Goal: Task Accomplishment & Management: Manage account settings

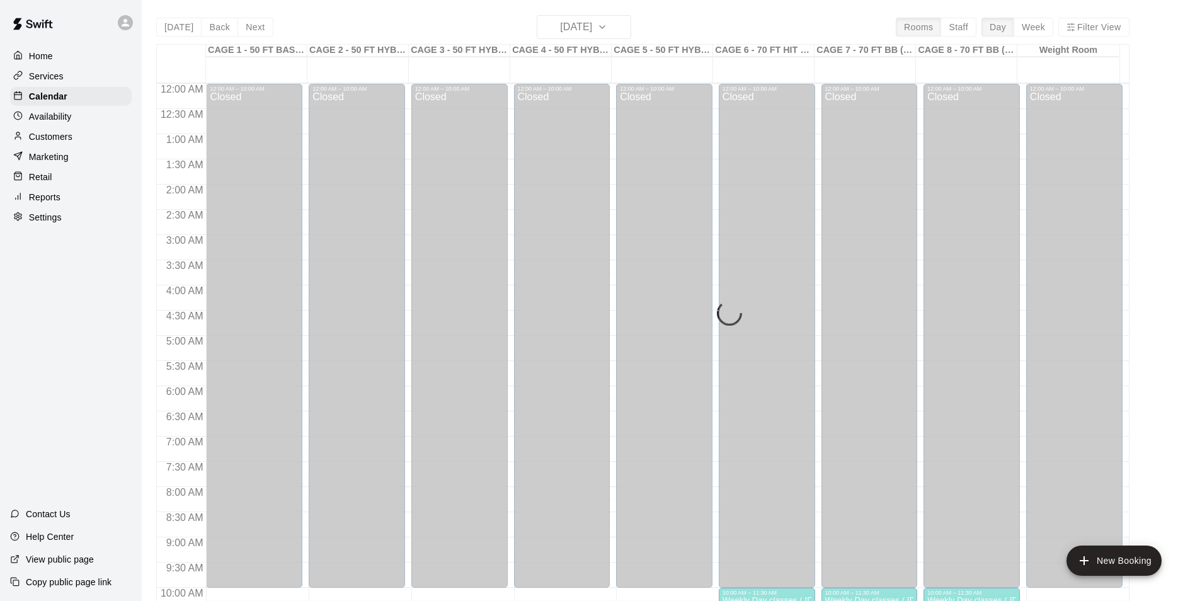
scroll to position [640, 0]
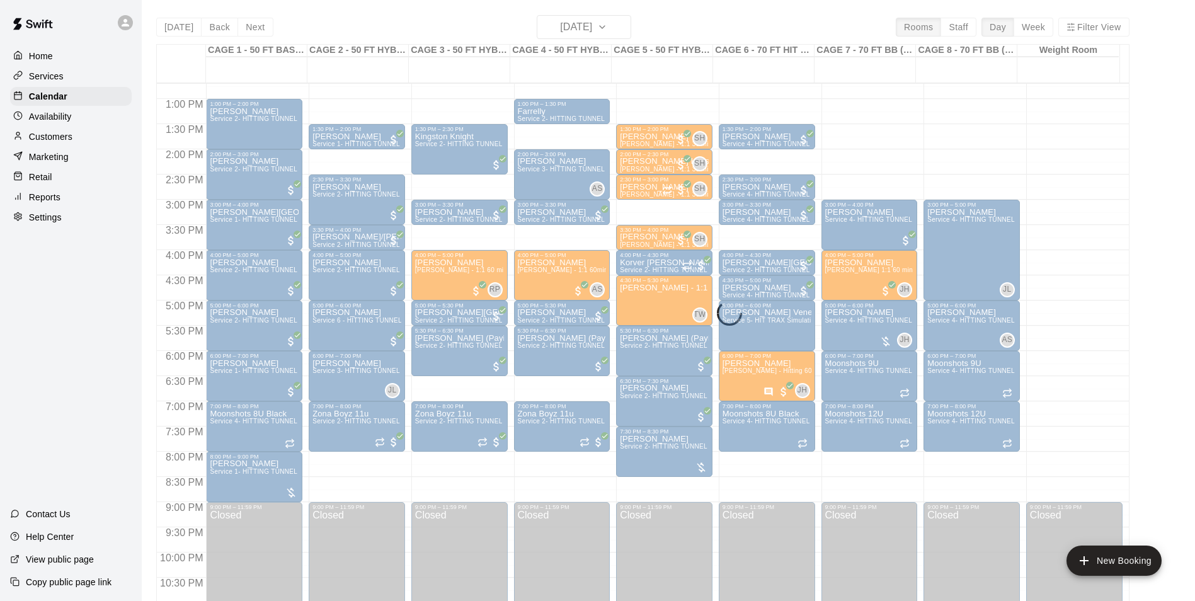
click at [179, 23] on div "Today Back Next Wednesday Sep 10 Rooms Staff Day Week Filter View CAGE 1 - 50 F…" at bounding box center [642, 315] width 973 height 601
click at [179, 30] on div "Today Back Next Wednesday Sep 10 Rooms Staff Day Week Filter View CAGE 1 - 50 F…" at bounding box center [642, 315] width 973 height 601
click at [38, 58] on p "Home" at bounding box center [41, 56] width 24 height 13
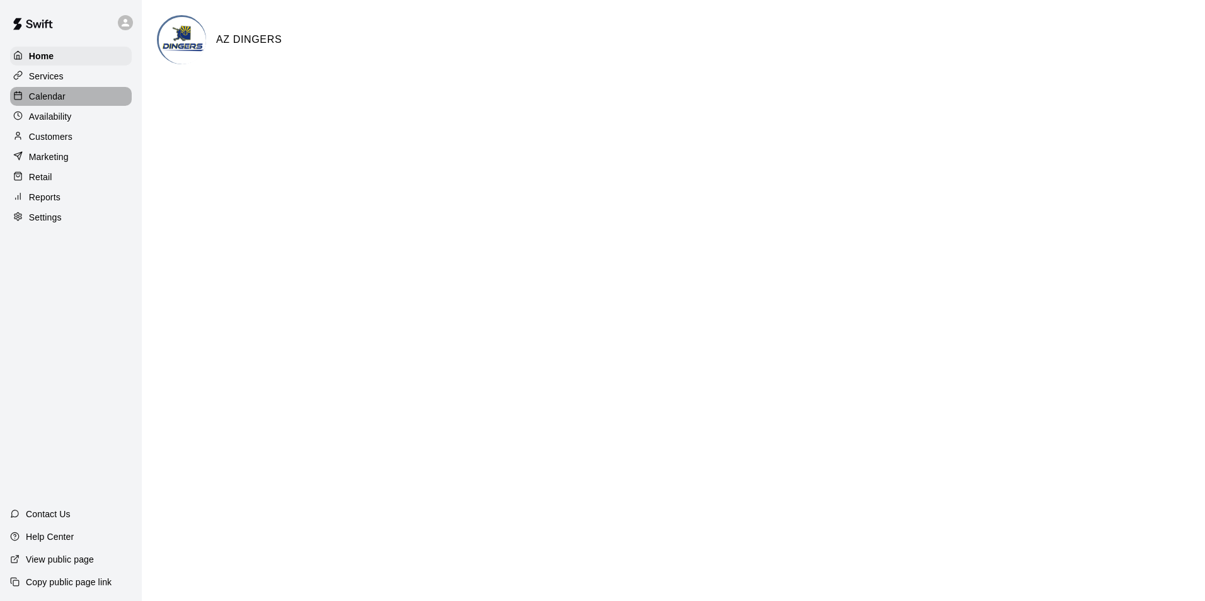
click at [44, 95] on p "Calendar" at bounding box center [47, 96] width 37 height 13
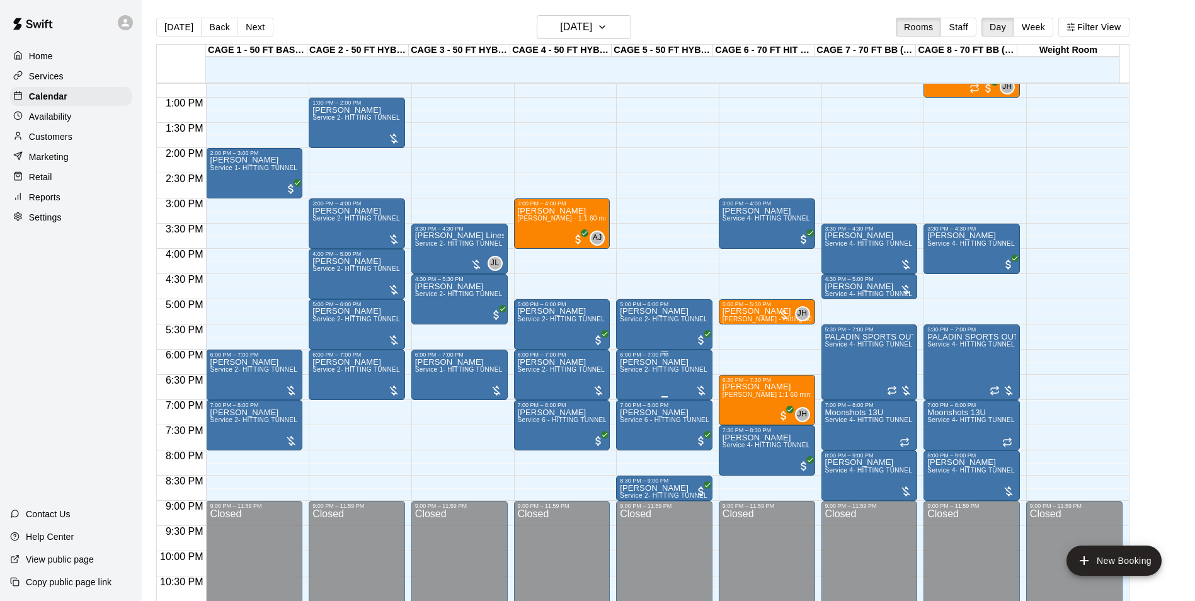
scroll to position [656, 0]
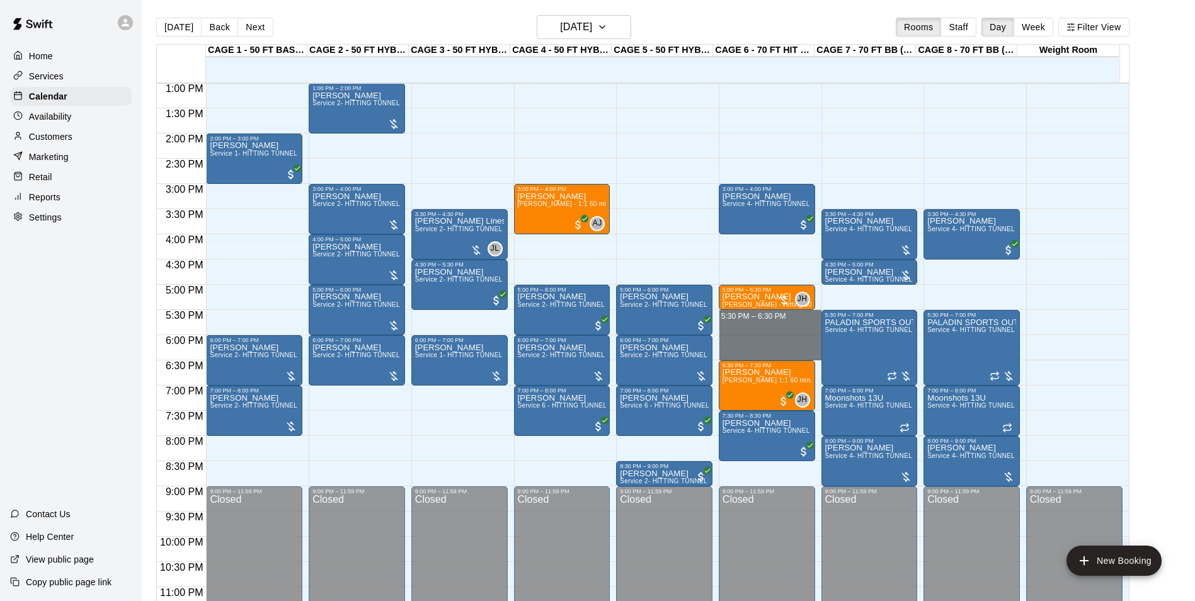
drag, startPoint x: 740, startPoint y: 314, endPoint x: 738, endPoint y: 359, distance: 45.4
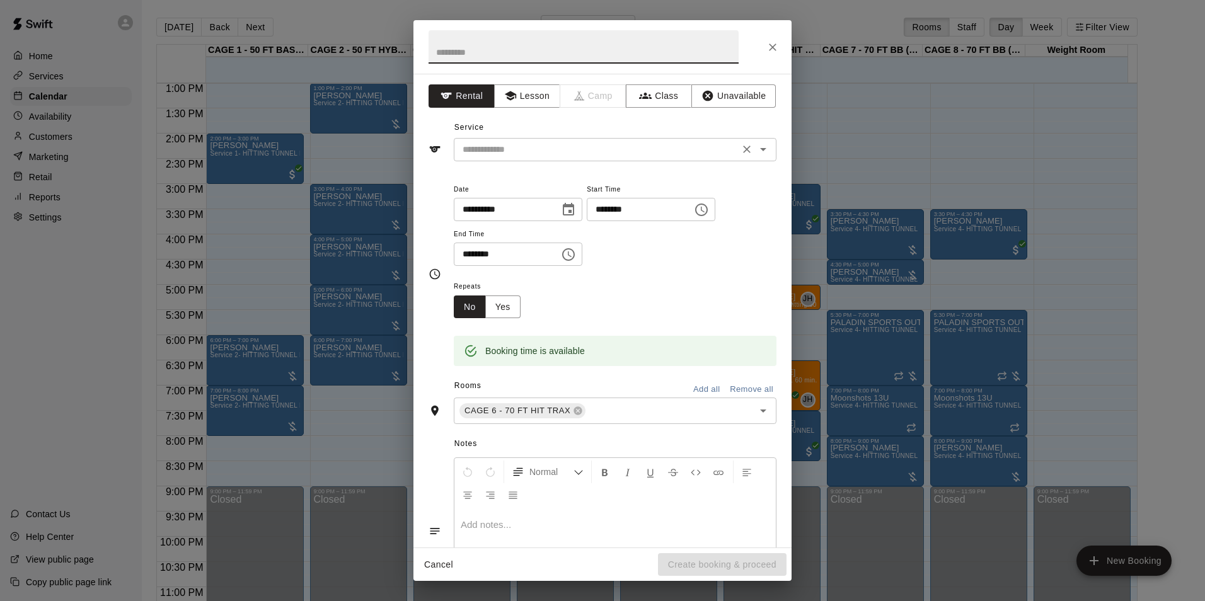
click at [543, 146] on input "text" at bounding box center [596, 150] width 278 height 16
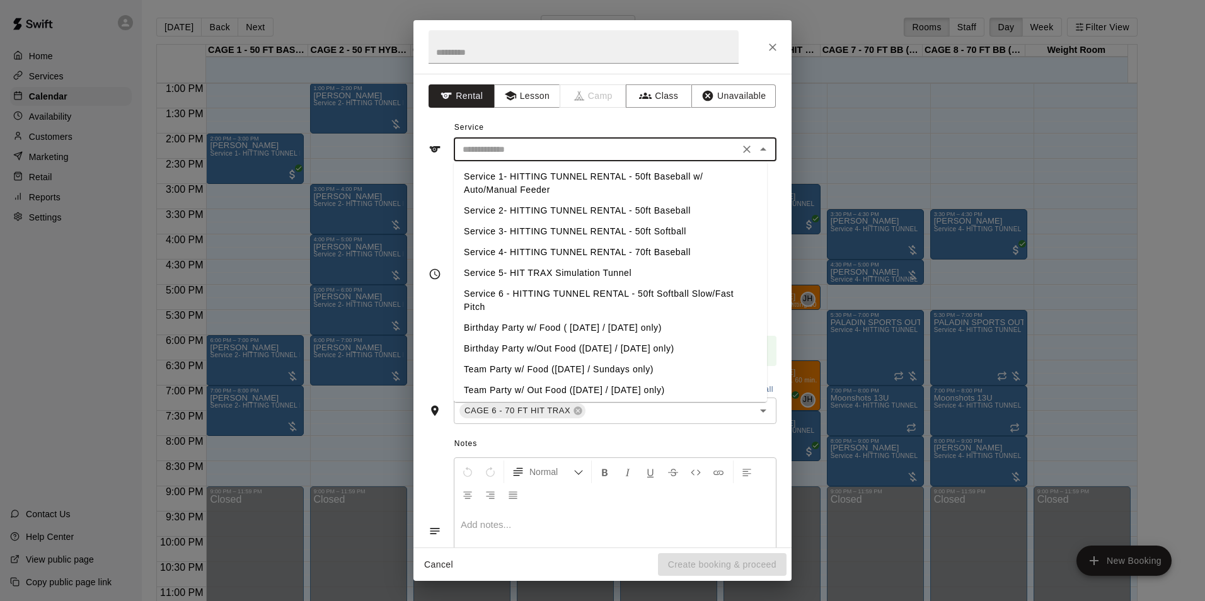
click at [633, 255] on li "Service 4- HITTING TUNNEL RENTAL - 70ft Baseball" at bounding box center [610, 252] width 313 height 21
type input "**********"
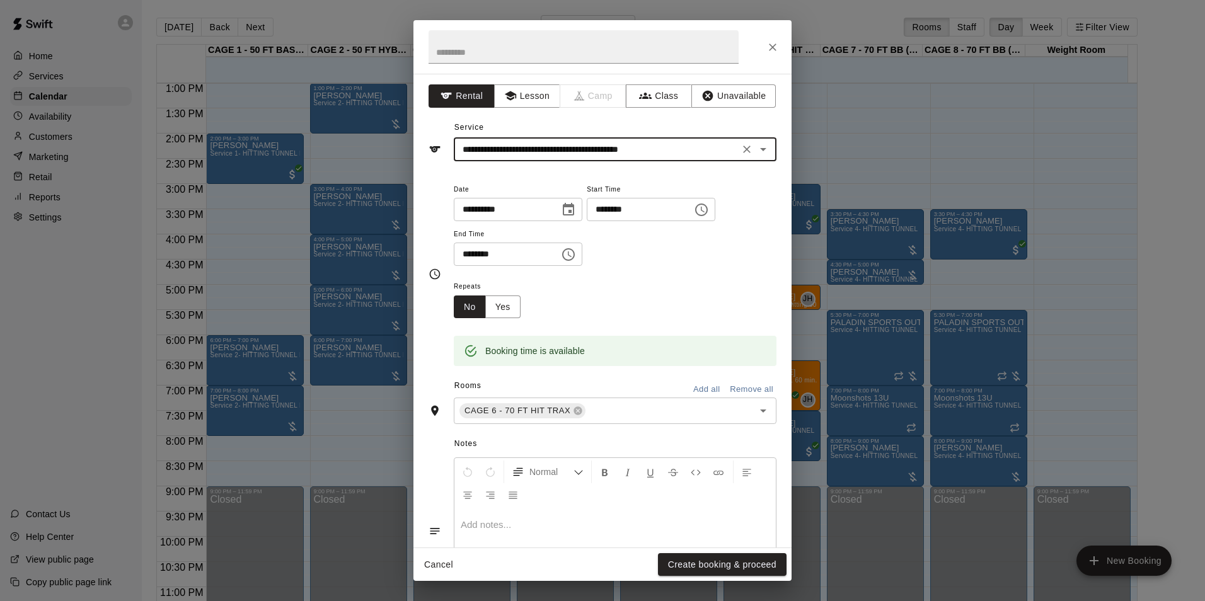
click at [665, 279] on div "Repeats No Yes" at bounding box center [615, 298] width 323 height 40
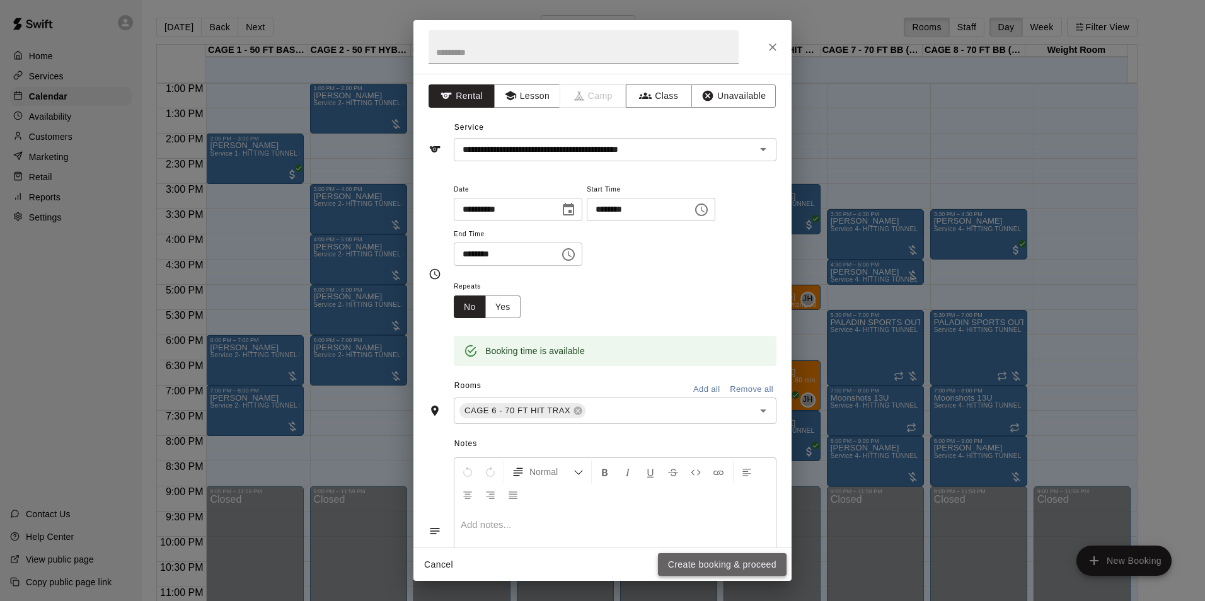
click at [695, 567] on button "Create booking & proceed" at bounding box center [722, 564] width 129 height 23
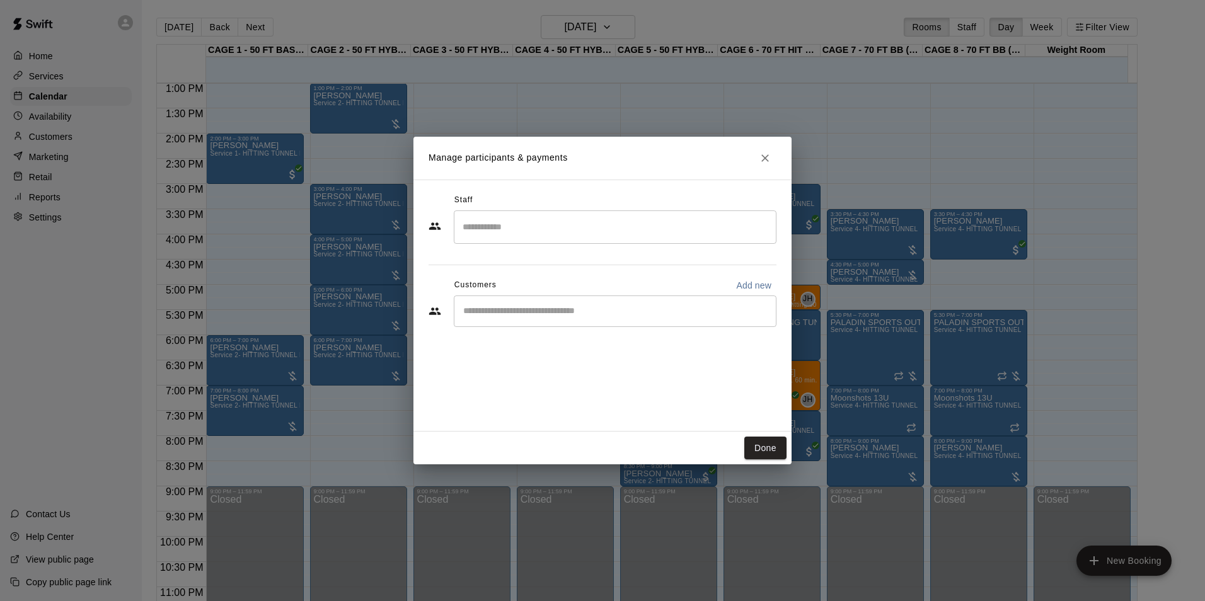
click at [527, 306] on input "Start typing to search customers..." at bounding box center [614, 311] width 311 height 13
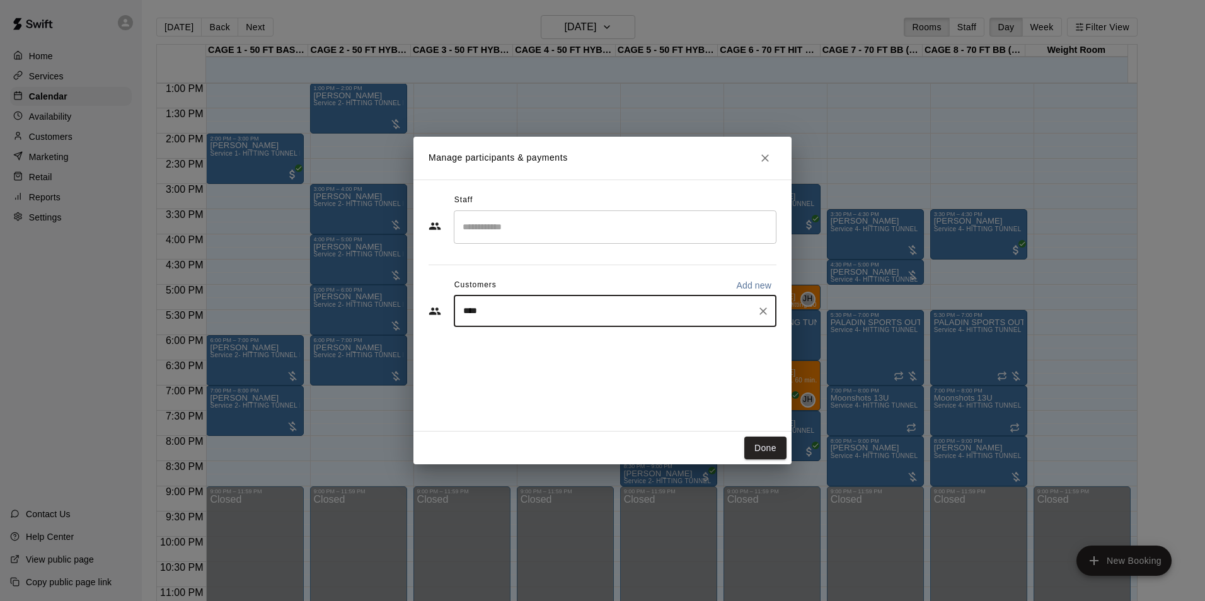
type input "*****"
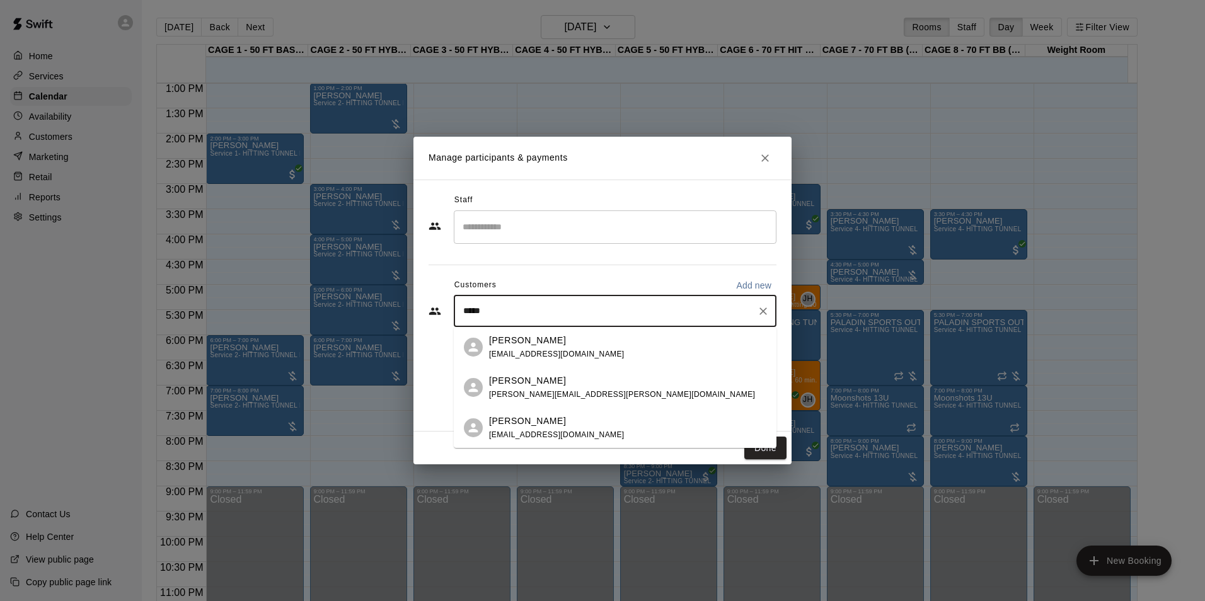
click at [535, 324] on body "Home Services Calendar Availability Customers Marketing Retail Reports Settings…" at bounding box center [602, 310] width 1205 height 621
click at [533, 343] on p "Bryan Bluth" at bounding box center [527, 340] width 77 height 13
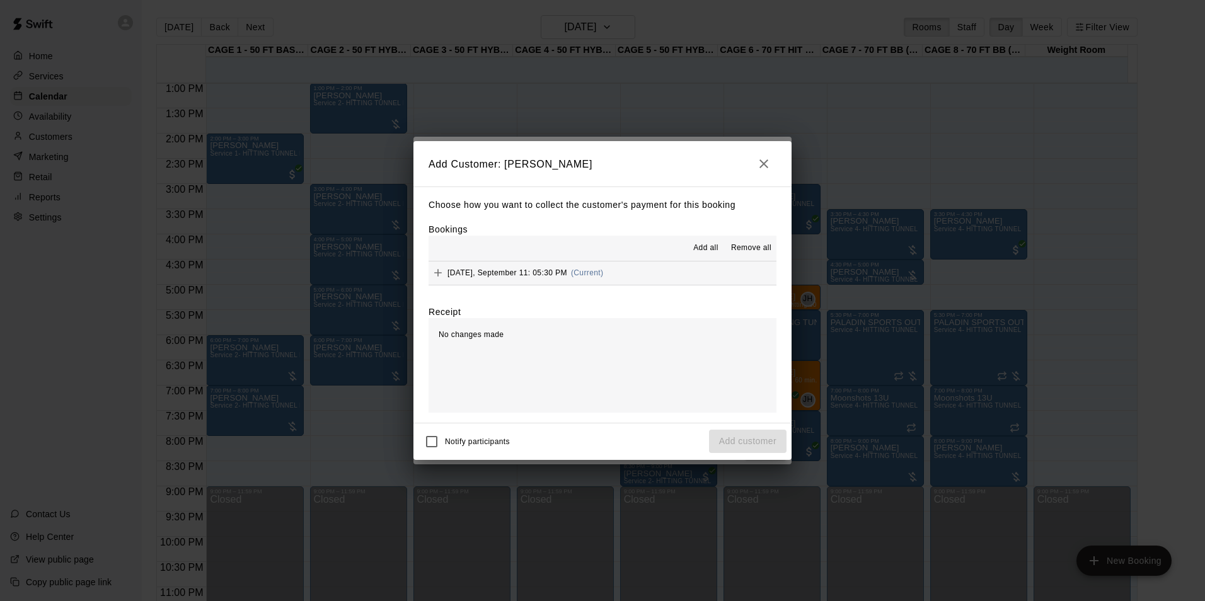
click at [536, 269] on span "Thursday, September 11: 05:30 PM" at bounding box center [507, 272] width 120 height 9
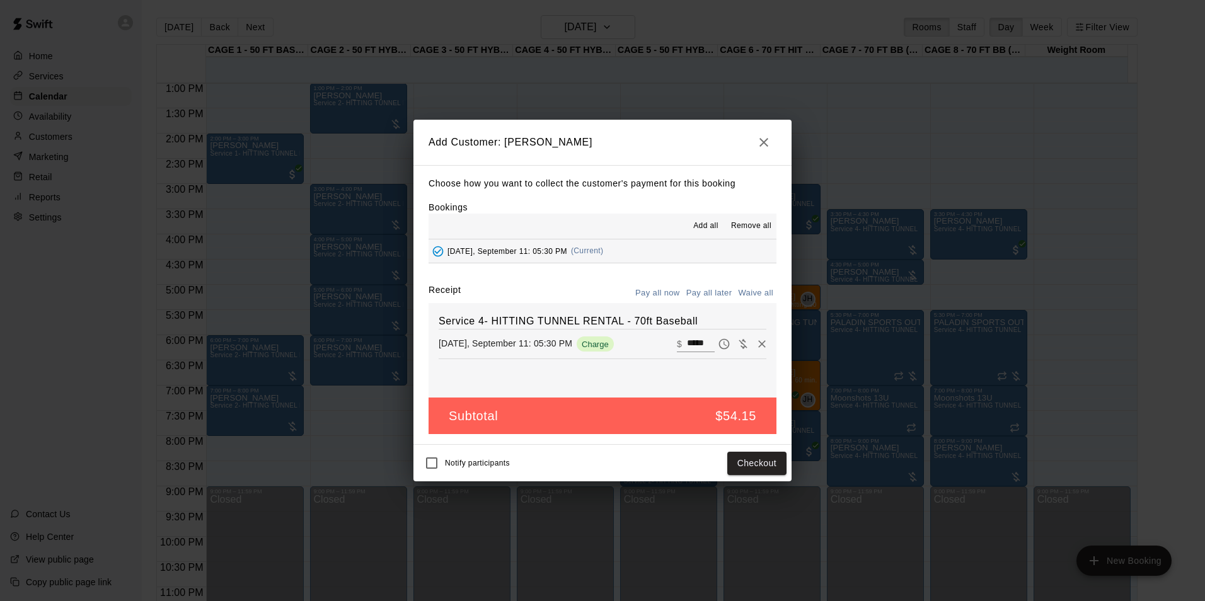
click at [717, 294] on button "Pay all later" at bounding box center [709, 294] width 52 height 20
click at [744, 463] on button "Add customer" at bounding box center [748, 463] width 78 height 23
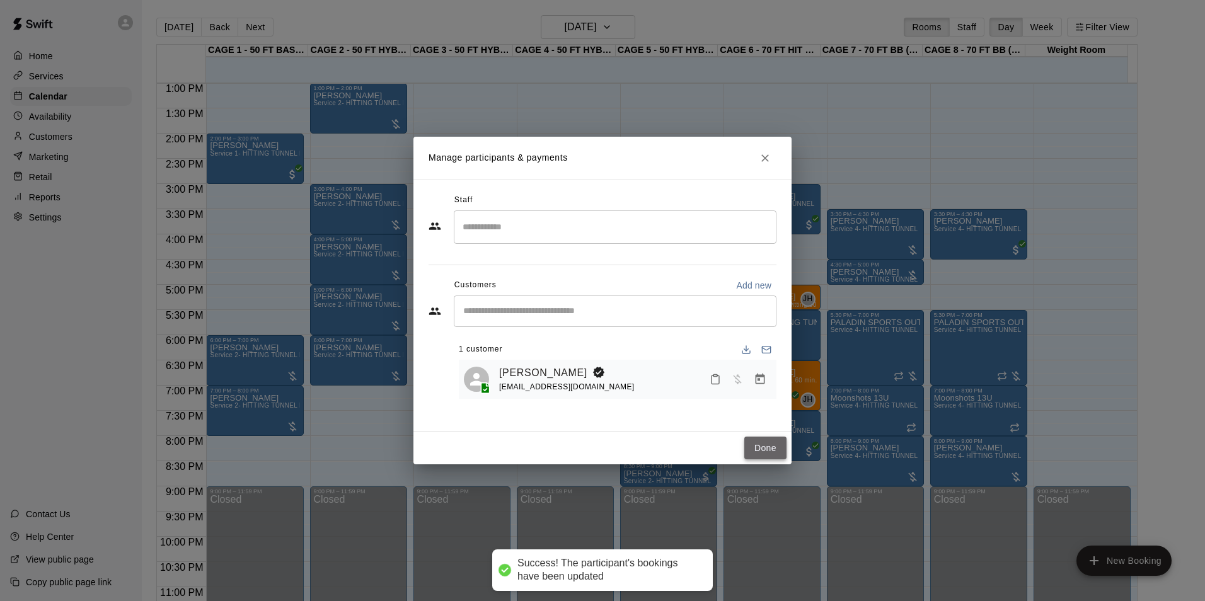
click at [760, 448] on button "Done" at bounding box center [765, 448] width 42 height 23
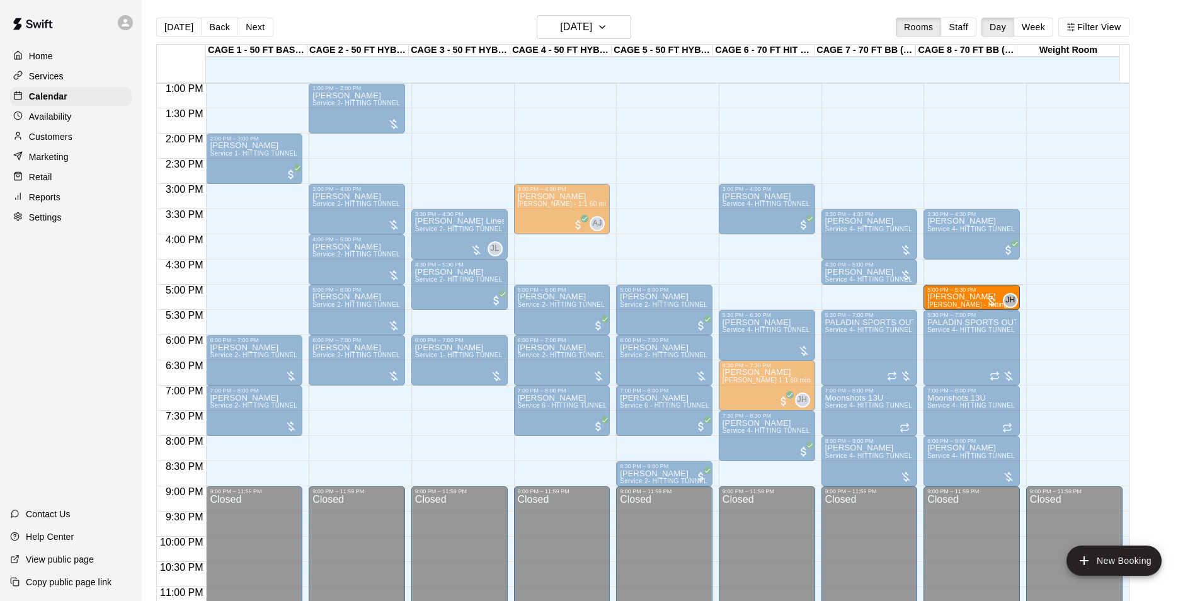
drag, startPoint x: 759, startPoint y: 297, endPoint x: 973, endPoint y: 305, distance: 213.8
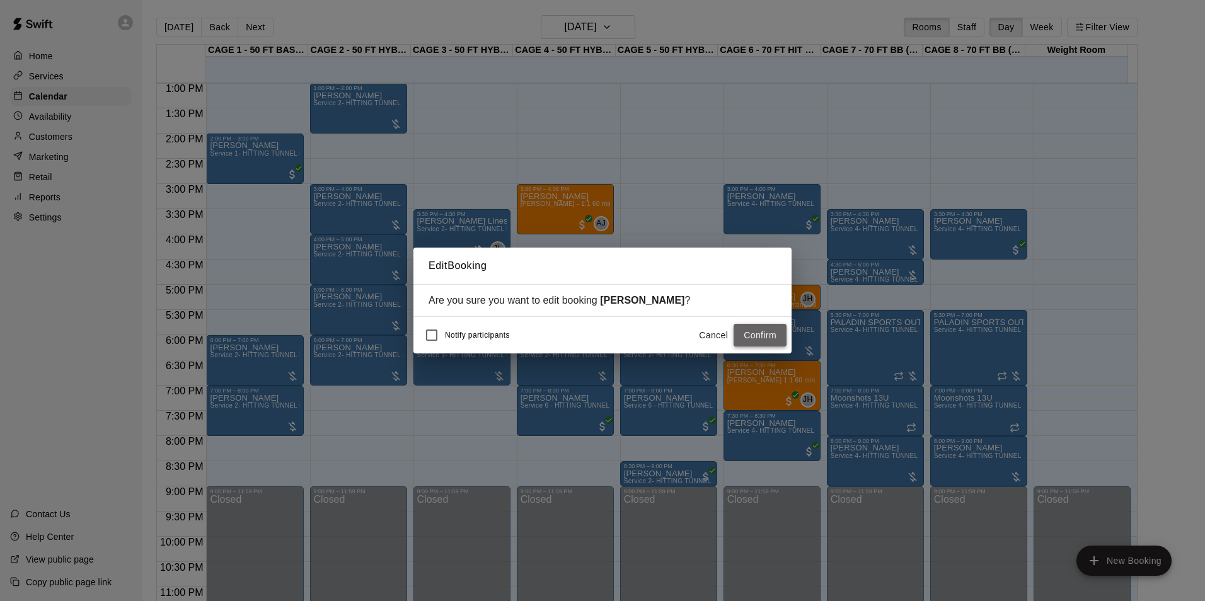
click at [750, 333] on button "Confirm" at bounding box center [759, 335] width 53 height 23
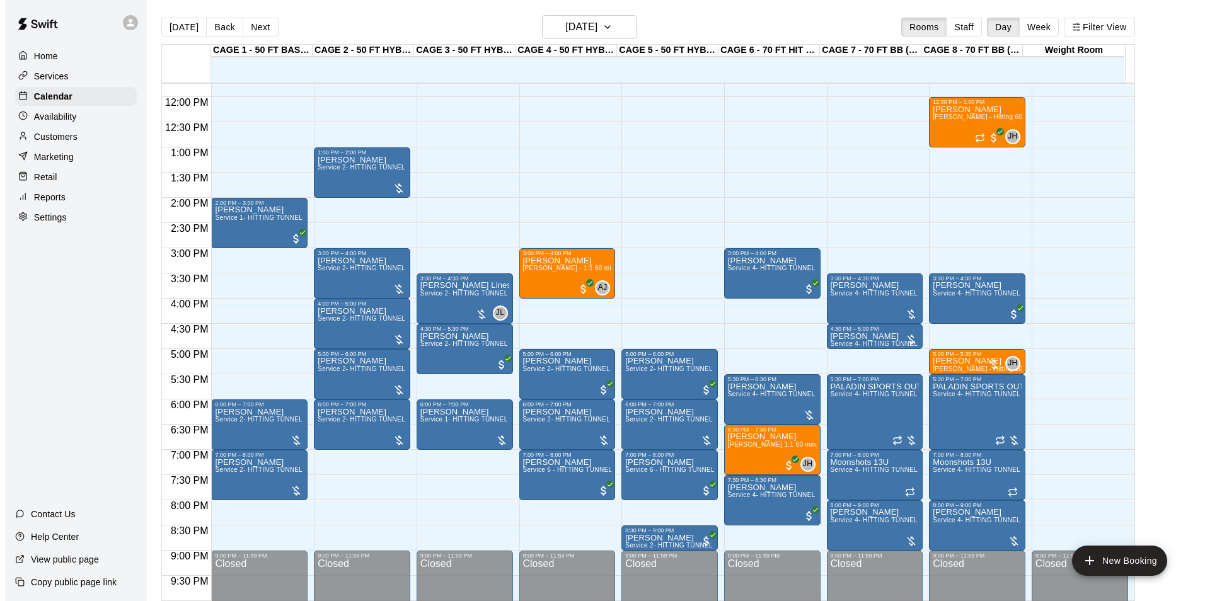
scroll to position [593, 0]
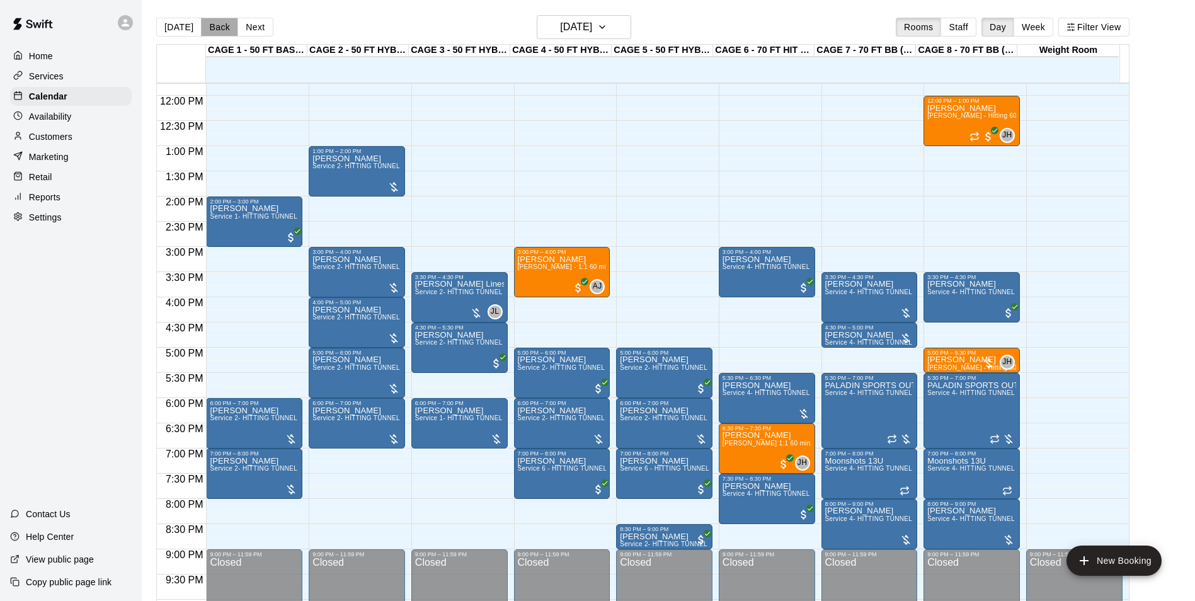
click at [216, 25] on button "Back" at bounding box center [219, 27] width 37 height 19
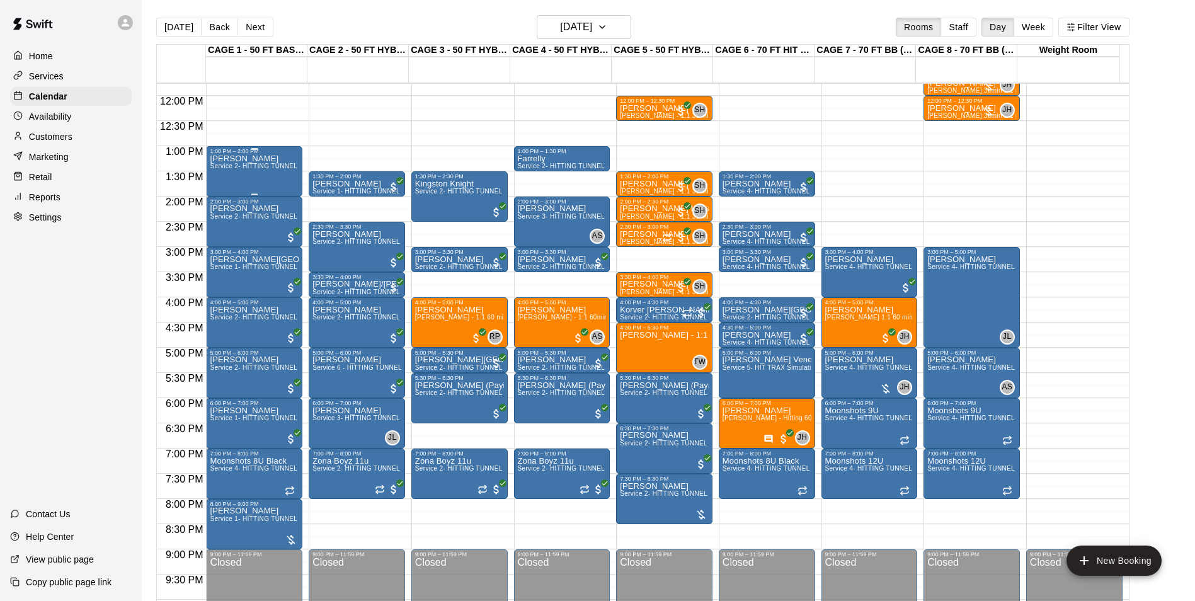
click at [262, 183] on div "Tom Lesson Service 2- HITTING TUNNEL RENTAL - 50ft Baseball" at bounding box center [254, 454] width 89 height 601
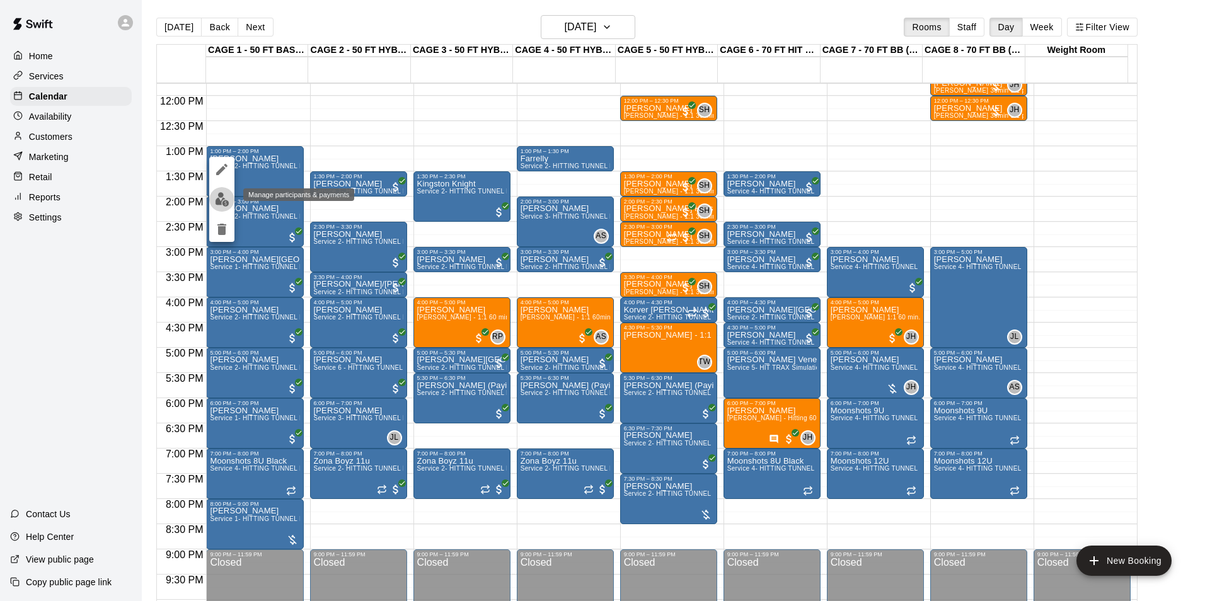
click at [220, 194] on img "edit" at bounding box center [222, 199] width 14 height 14
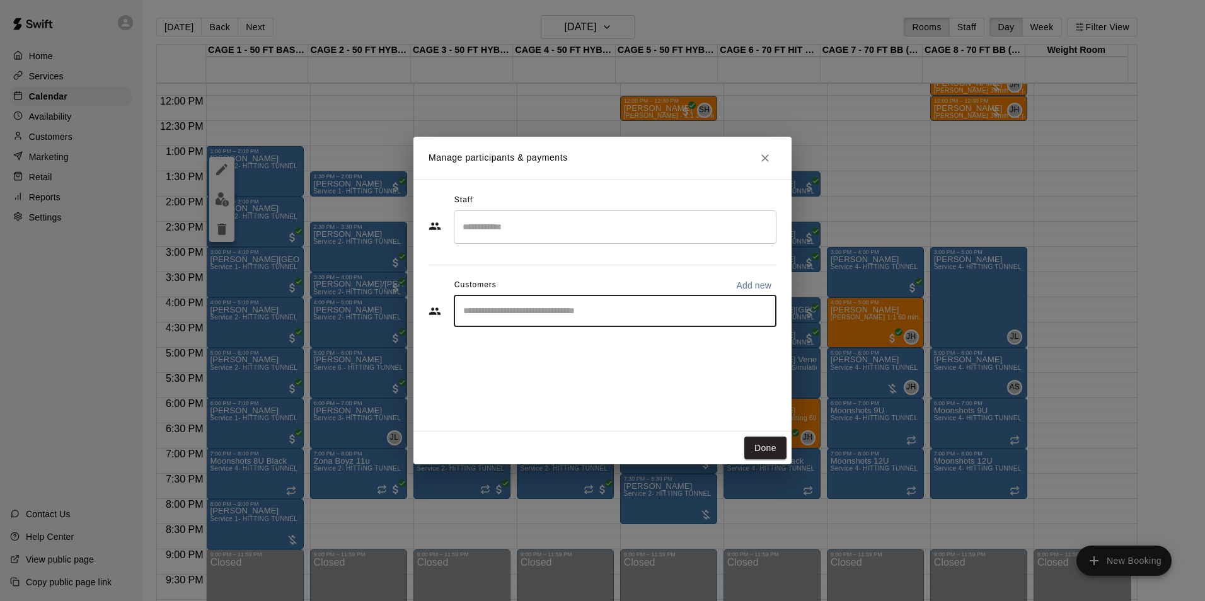
click at [580, 317] on input "Start typing to search customers..." at bounding box center [614, 311] width 311 height 13
type input "*****"
click at [513, 342] on p "[PERSON_NAME]" at bounding box center [527, 340] width 77 height 13
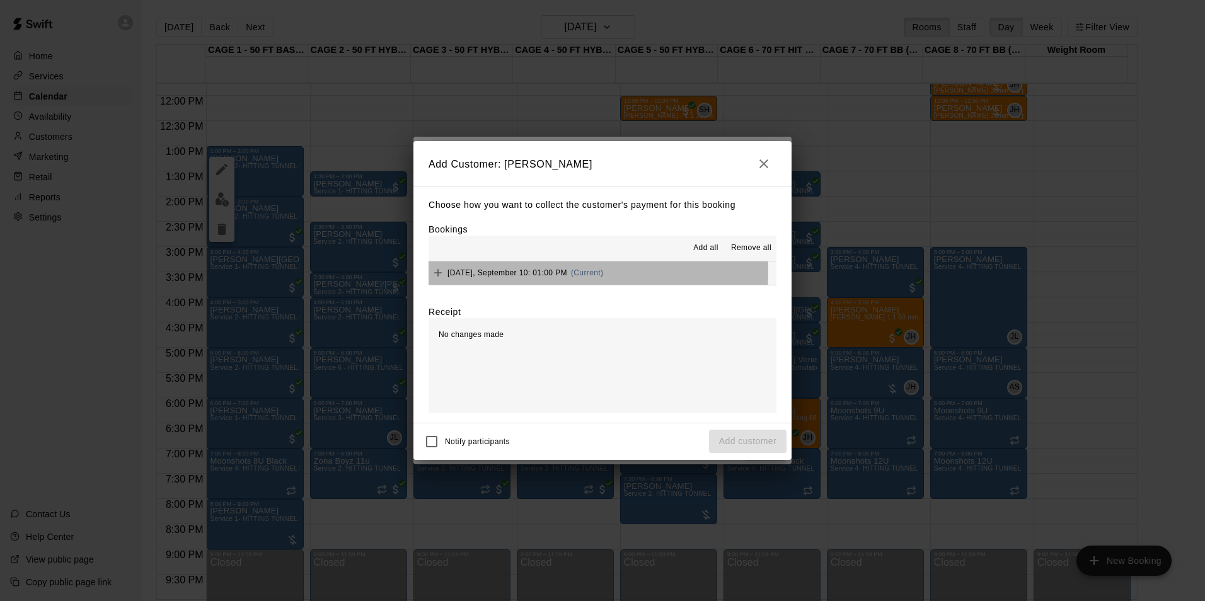
click at [522, 272] on span "Wednesday, September 10: 01:00 PM" at bounding box center [507, 272] width 120 height 9
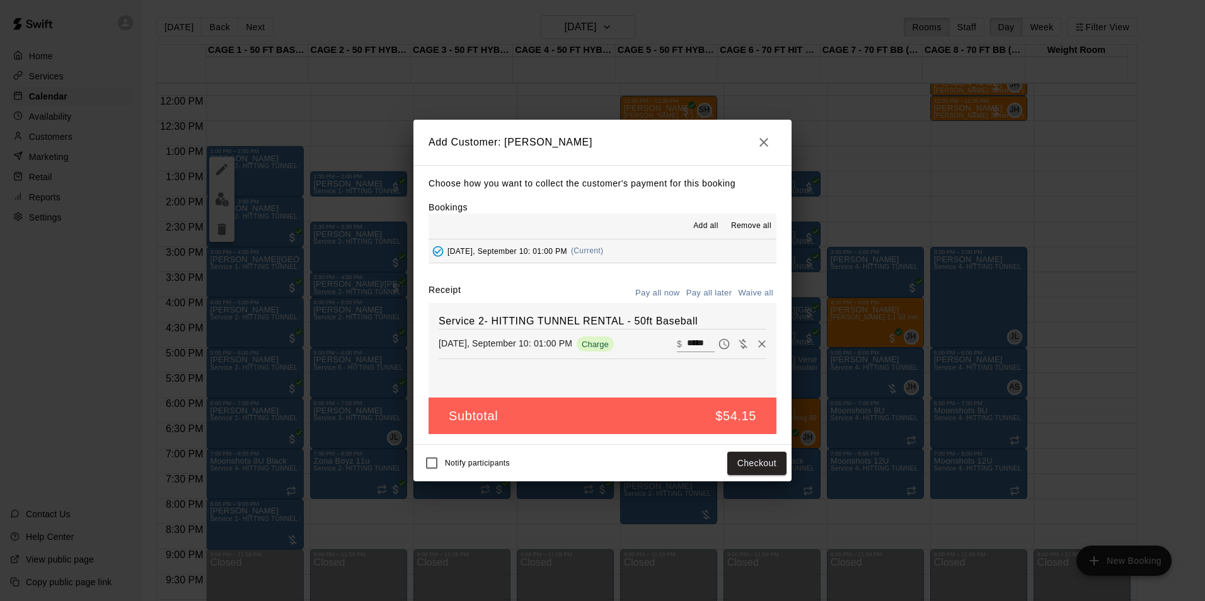
click at [720, 294] on button "Pay all later" at bounding box center [709, 294] width 52 height 20
click at [744, 465] on button "Add customer" at bounding box center [748, 463] width 78 height 23
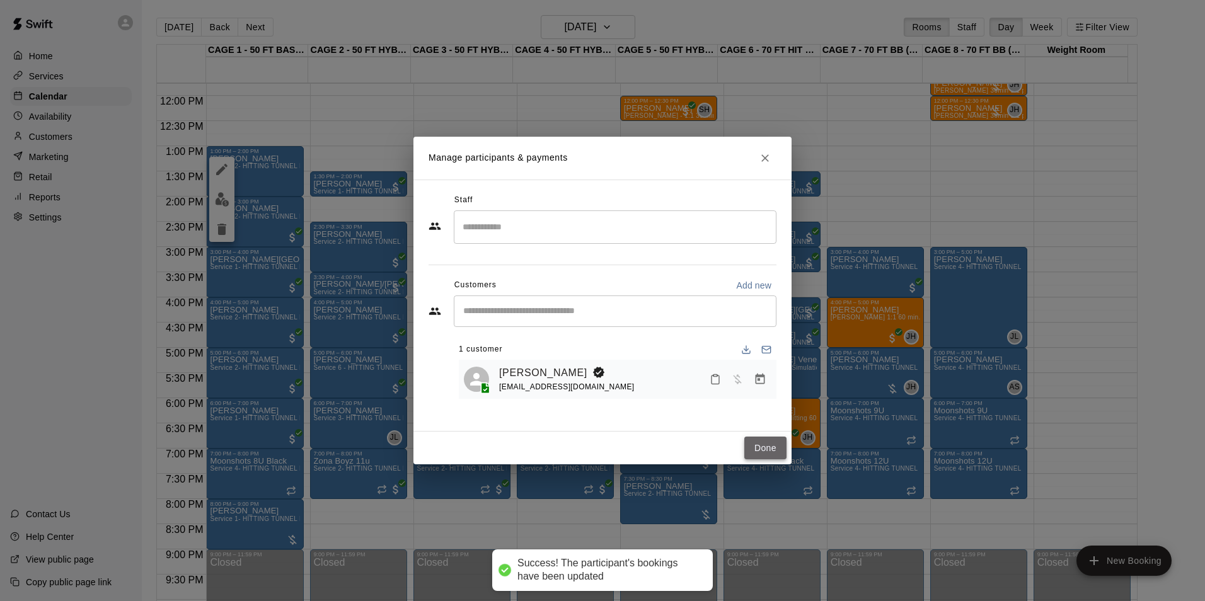
click at [766, 450] on button "Done" at bounding box center [765, 448] width 42 height 23
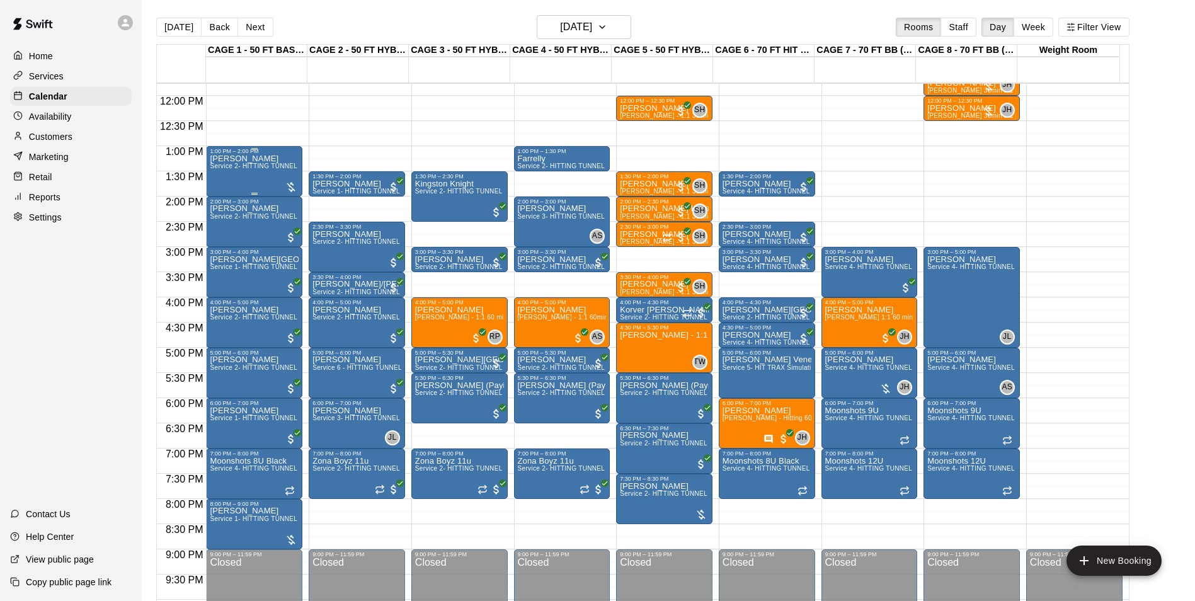
click at [251, 175] on div "Tom Lesson Service 2- HITTING TUNNEL RENTAL - 50ft Baseball" at bounding box center [254, 454] width 89 height 601
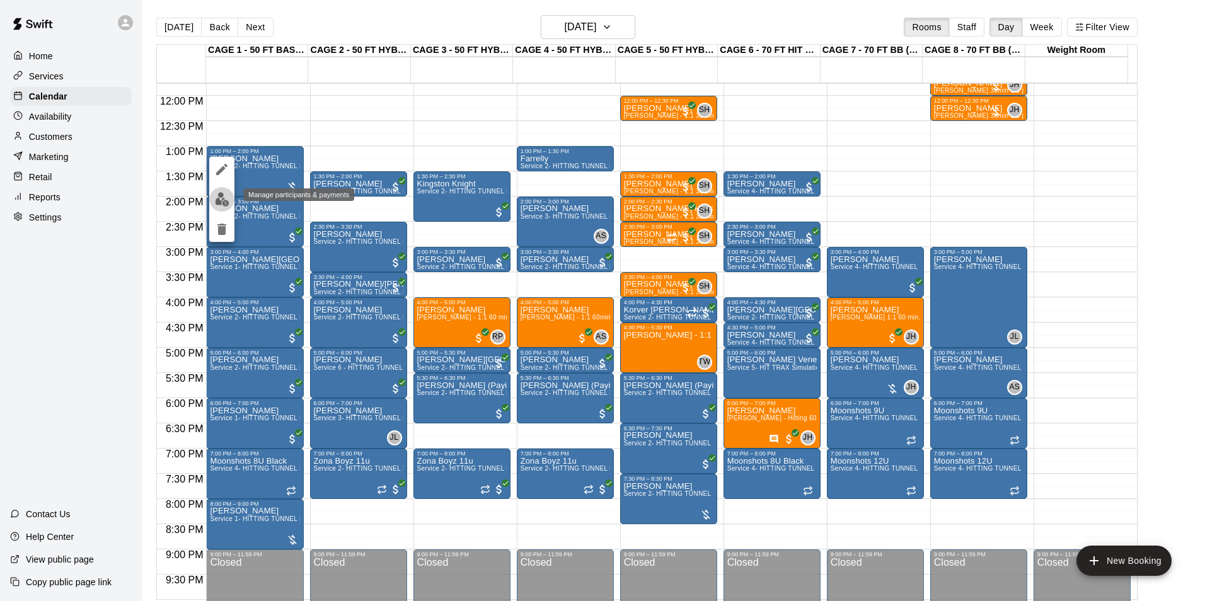
click at [221, 195] on img "edit" at bounding box center [222, 199] width 14 height 14
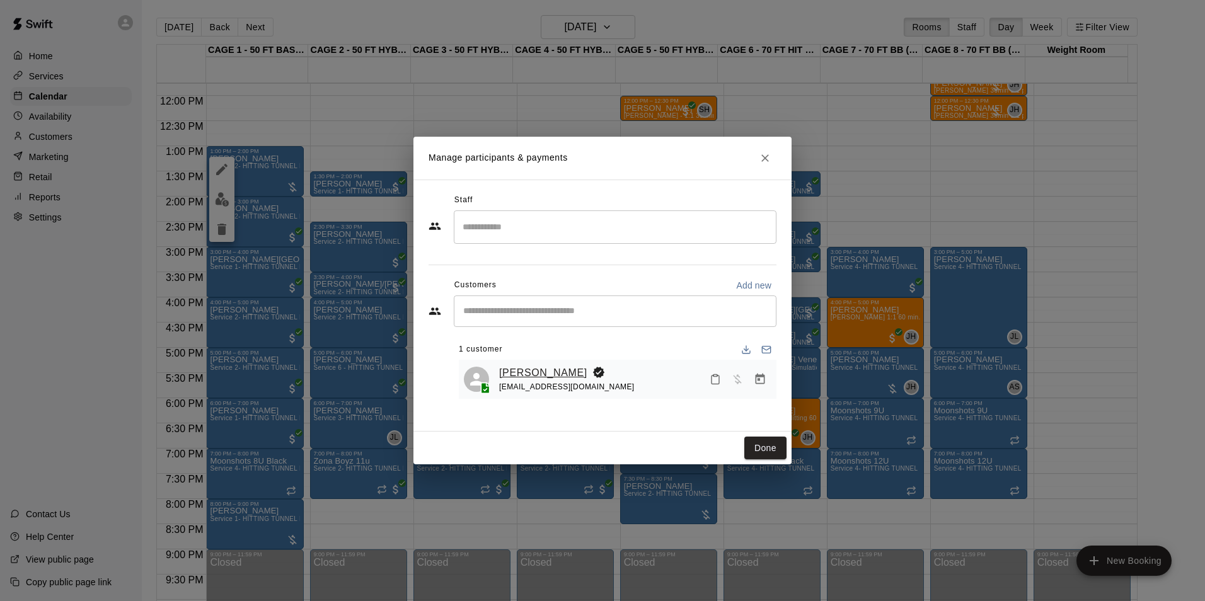
click at [528, 372] on link "[PERSON_NAME]" at bounding box center [543, 373] width 88 height 16
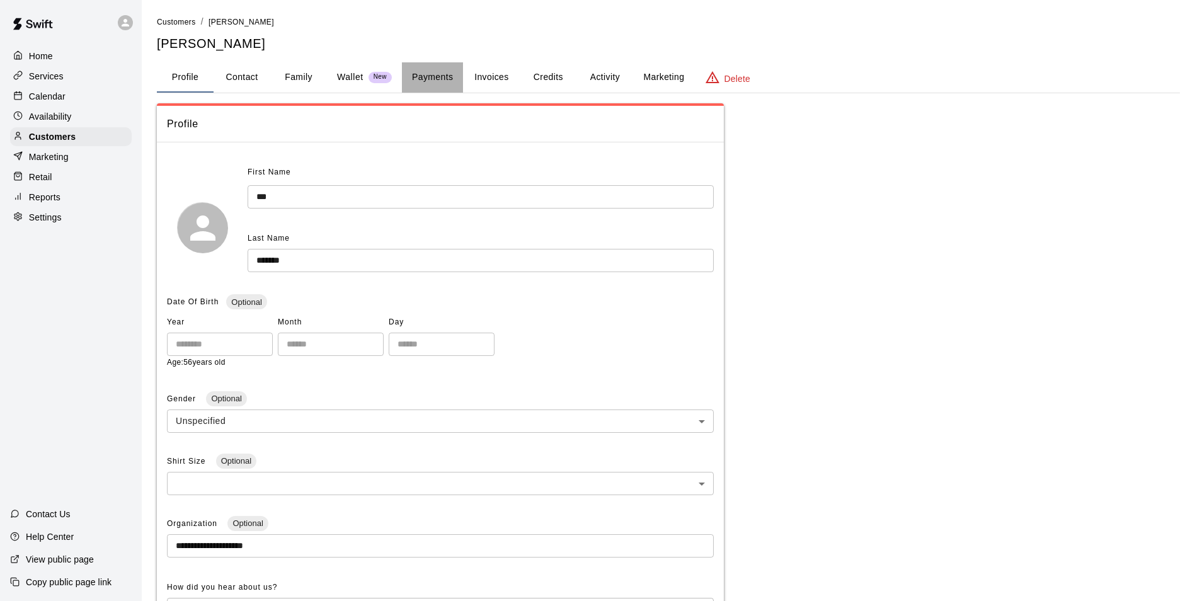
click at [444, 77] on button "Payments" at bounding box center [432, 77] width 61 height 30
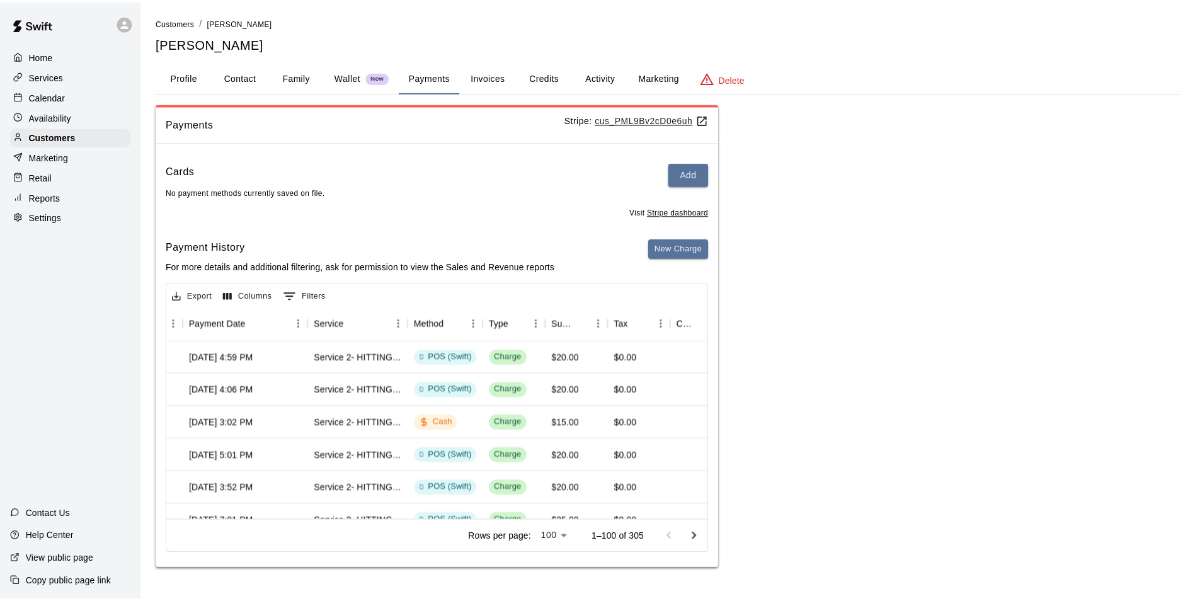
scroll to position [0, 147]
click at [42, 100] on p "Calendar" at bounding box center [47, 96] width 37 height 13
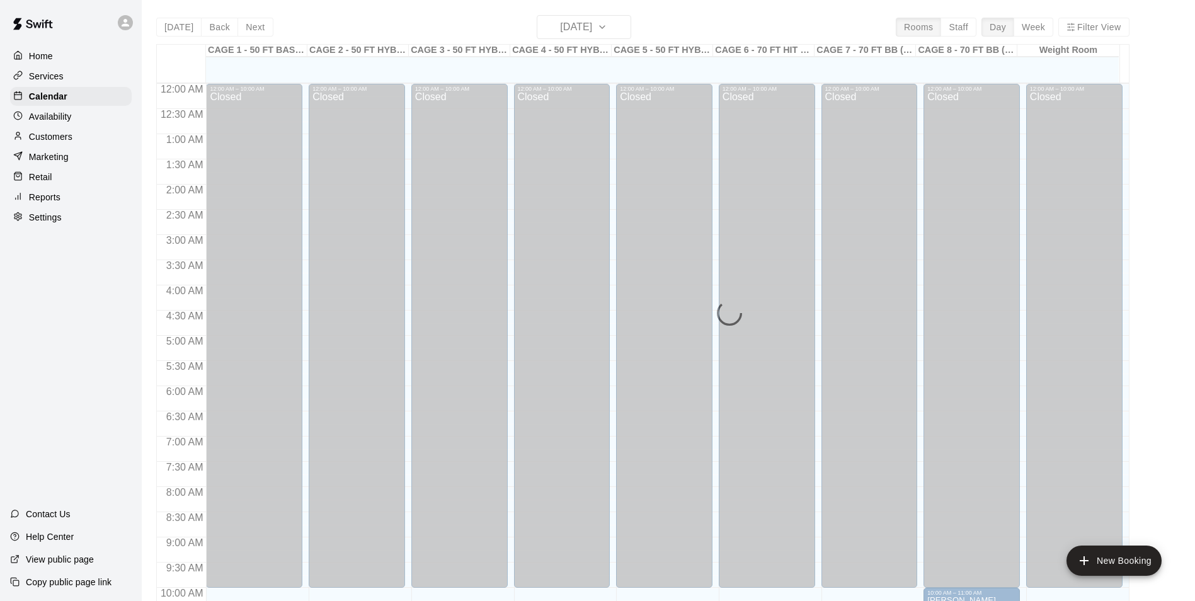
scroll to position [556, 0]
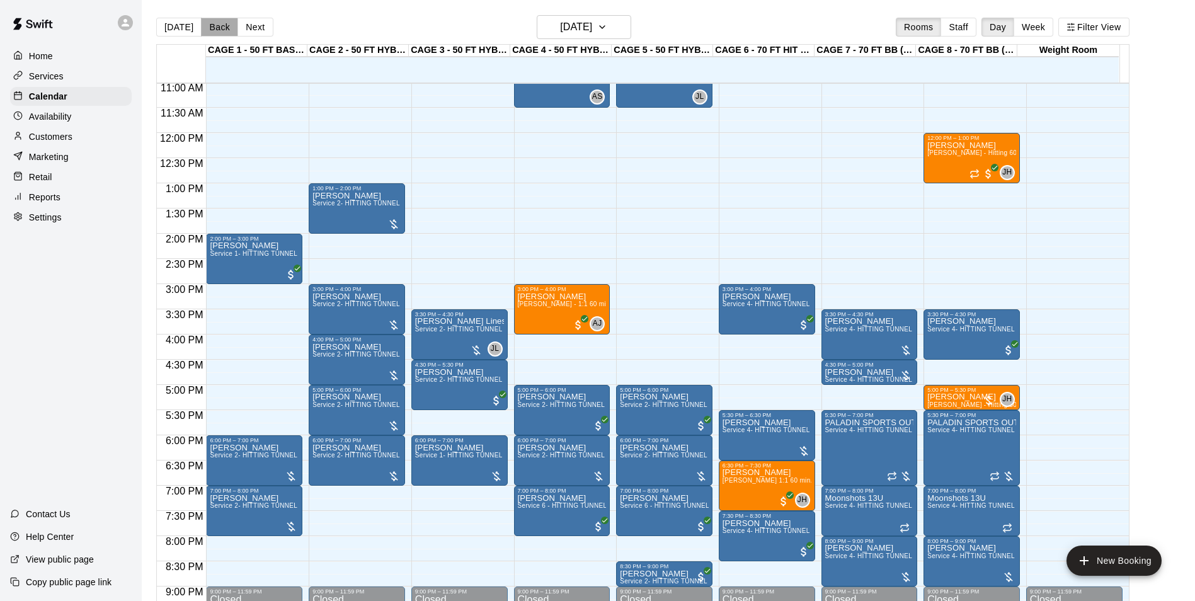
click at [223, 32] on button "Back" at bounding box center [219, 27] width 37 height 19
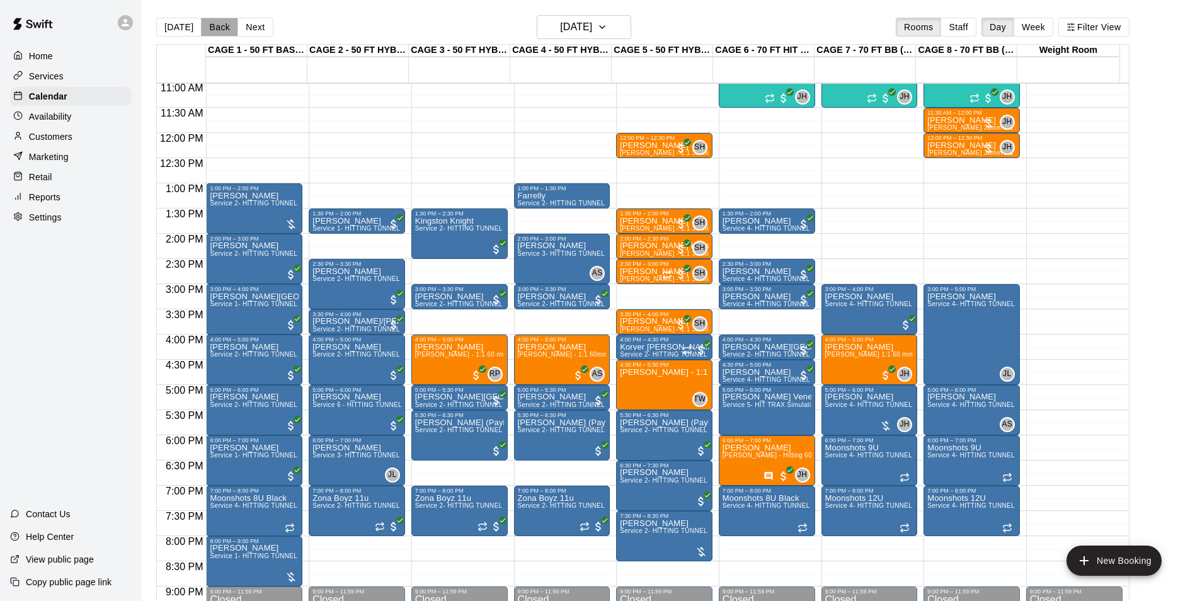
click at [223, 20] on button "Back" at bounding box center [219, 27] width 37 height 19
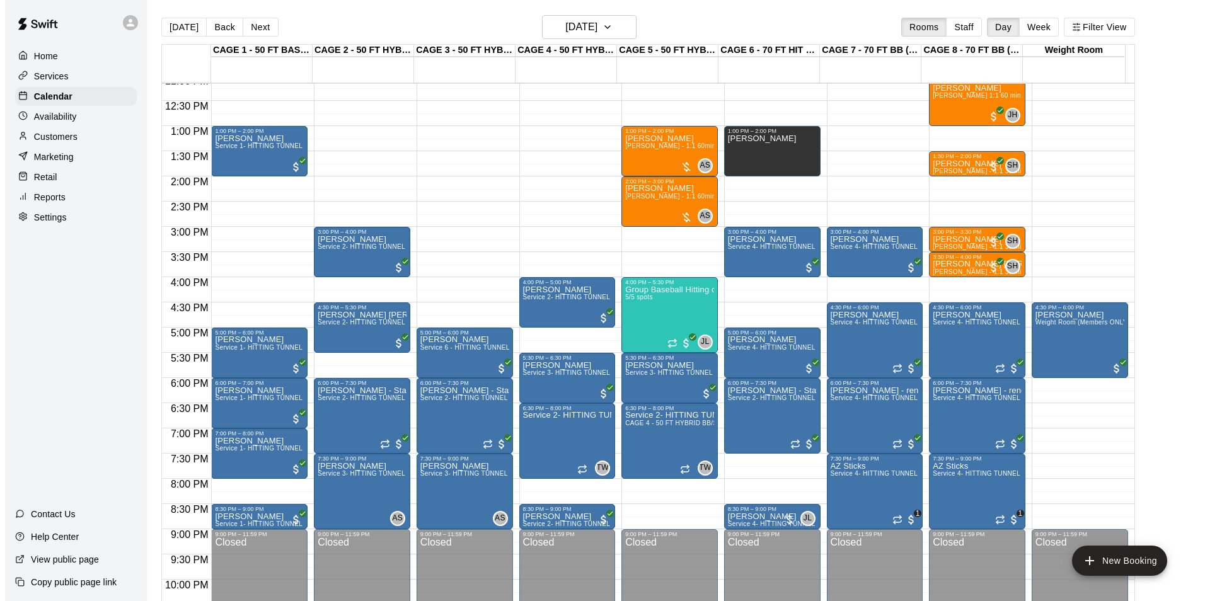
scroll to position [553, 0]
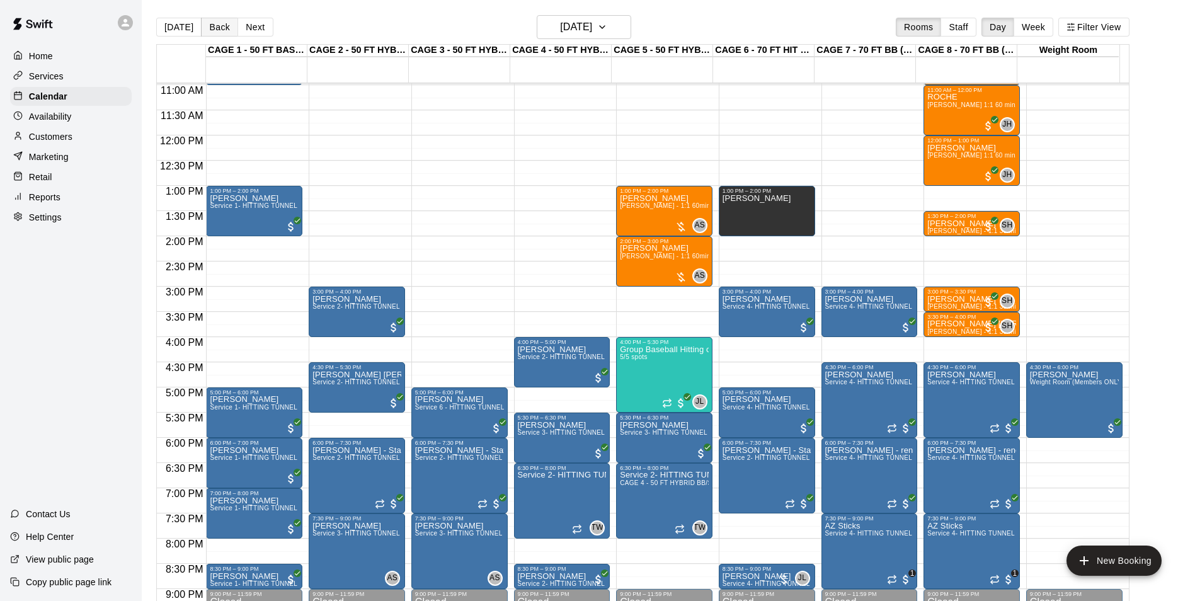
click at [212, 36] on button "Back" at bounding box center [219, 27] width 37 height 19
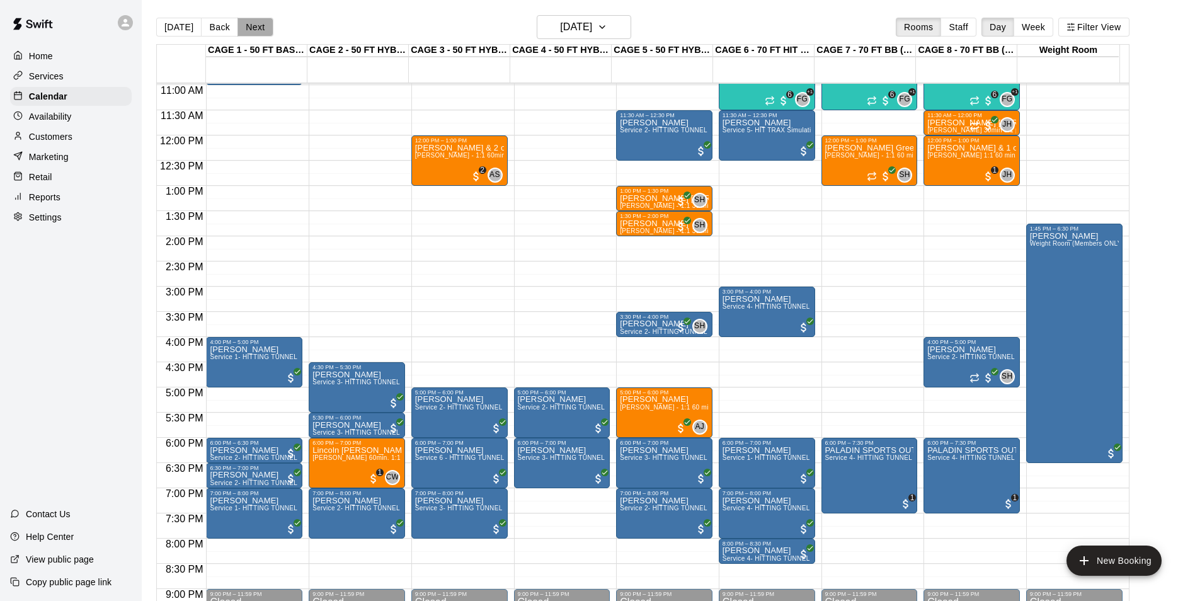
click at [250, 26] on button "Next" at bounding box center [255, 27] width 35 height 19
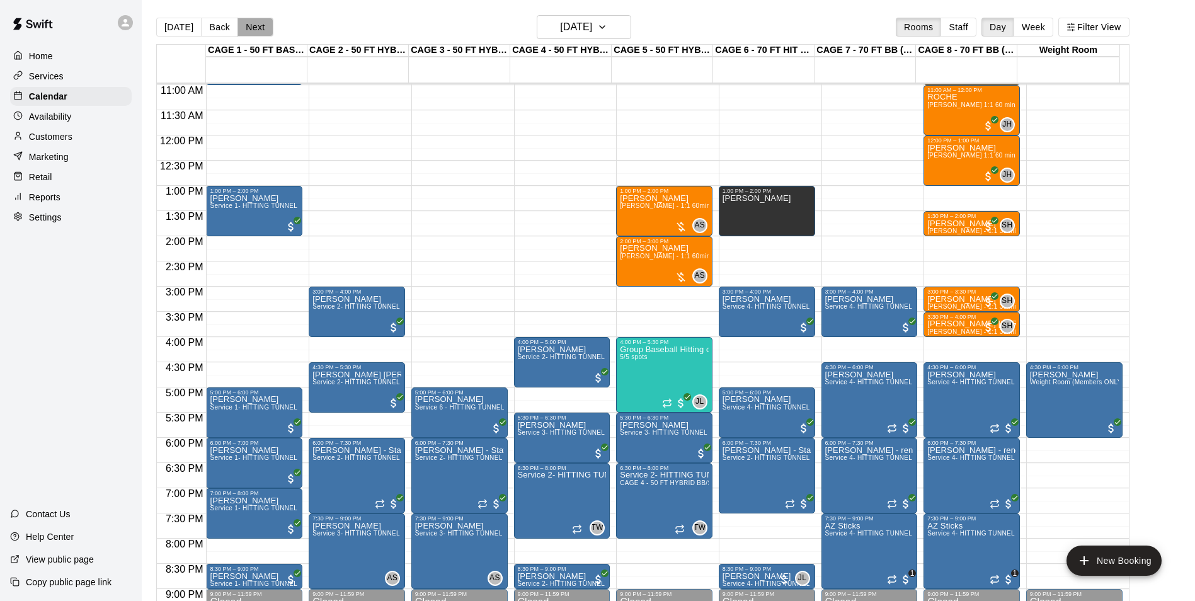
click at [251, 26] on button "Next" at bounding box center [255, 27] width 35 height 19
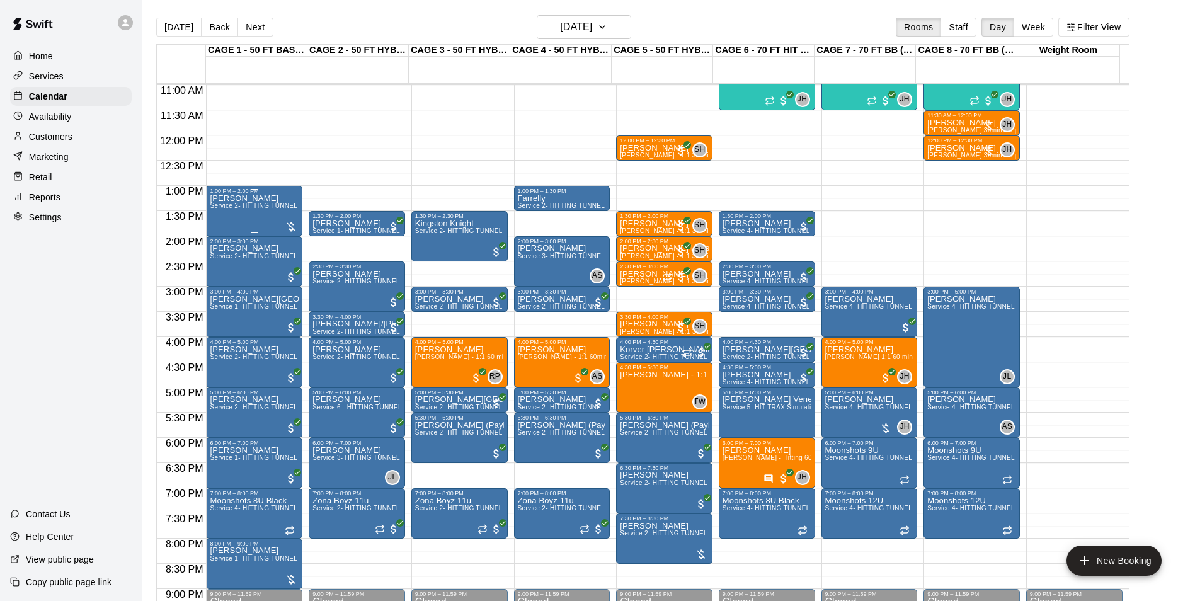
click at [254, 222] on div "Tom Lesson Service 2- HITTING TUNNEL RENTAL - 50ft Baseball" at bounding box center [254, 494] width 89 height 601
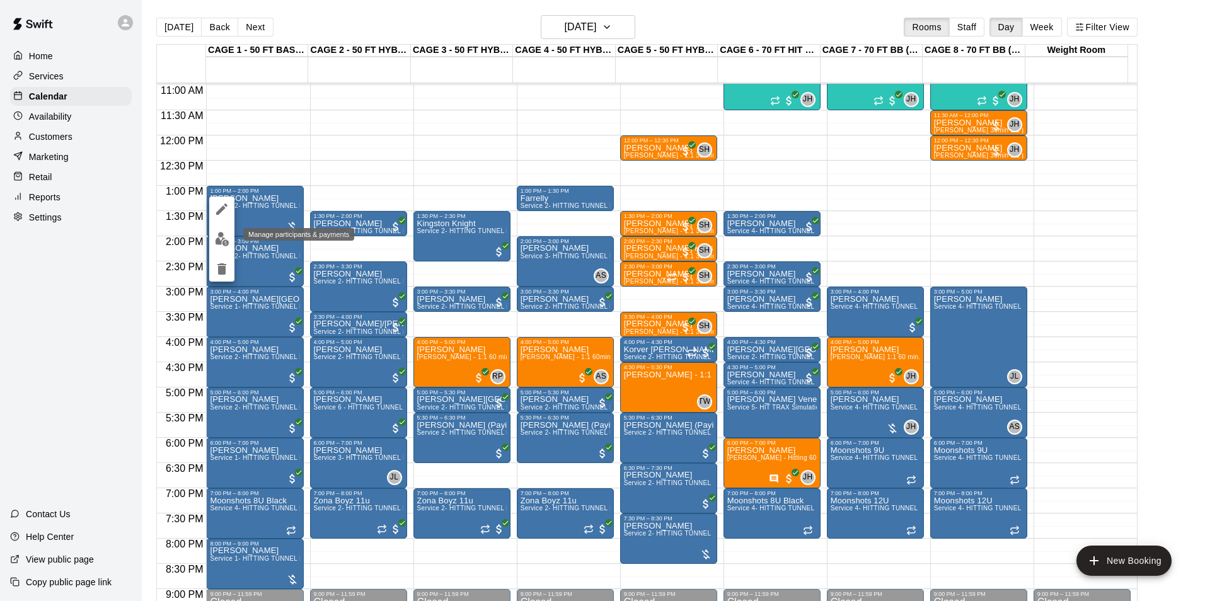
click at [215, 235] on img "edit" at bounding box center [222, 239] width 14 height 14
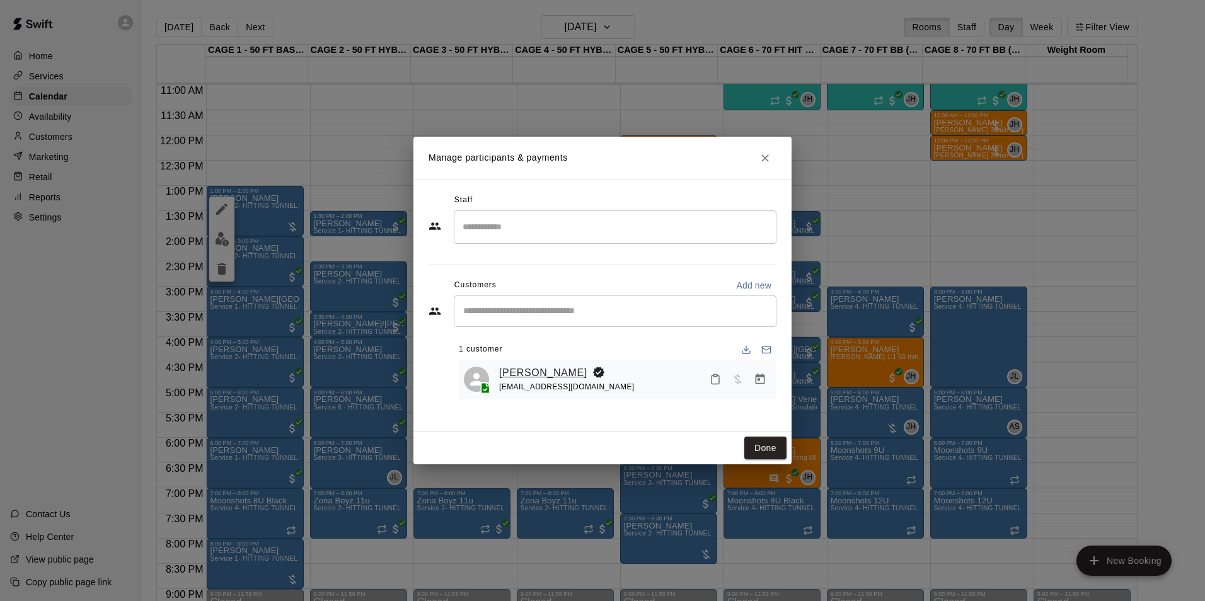
click at [539, 374] on link "[PERSON_NAME]" at bounding box center [543, 373] width 88 height 16
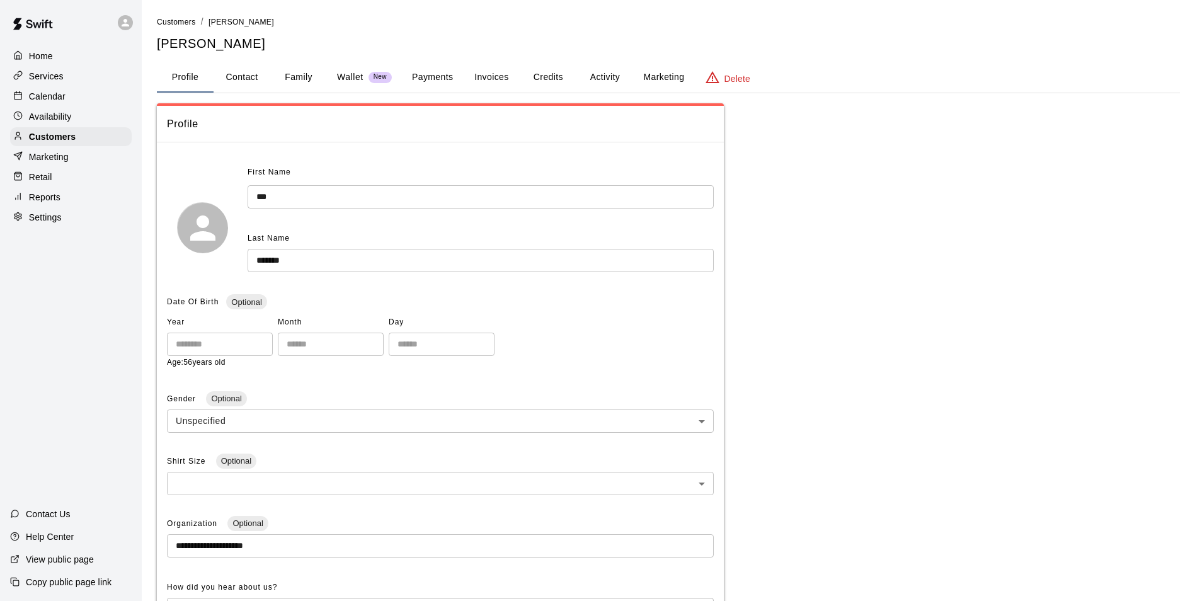
click at [422, 71] on button "Payments" at bounding box center [432, 77] width 61 height 30
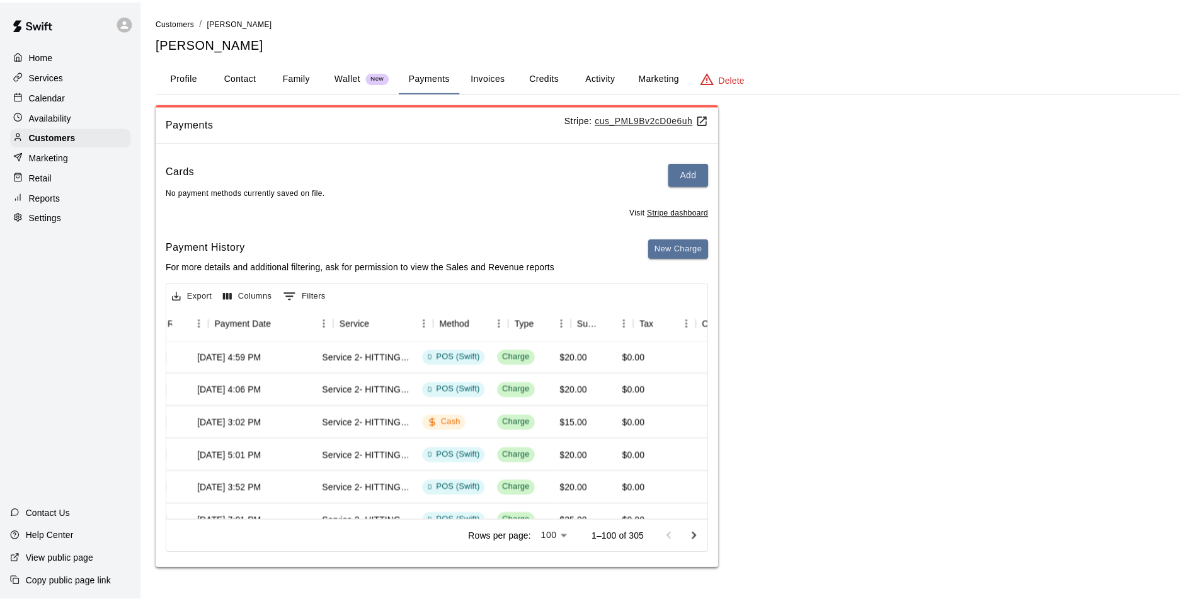
scroll to position [0, 112]
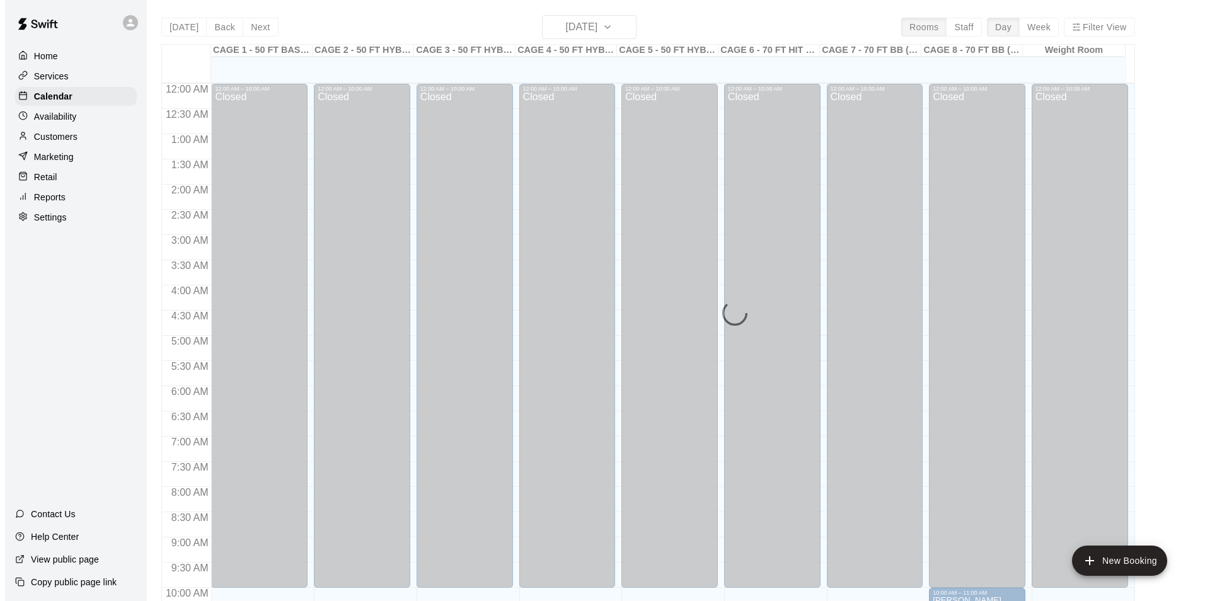
scroll to position [558, 0]
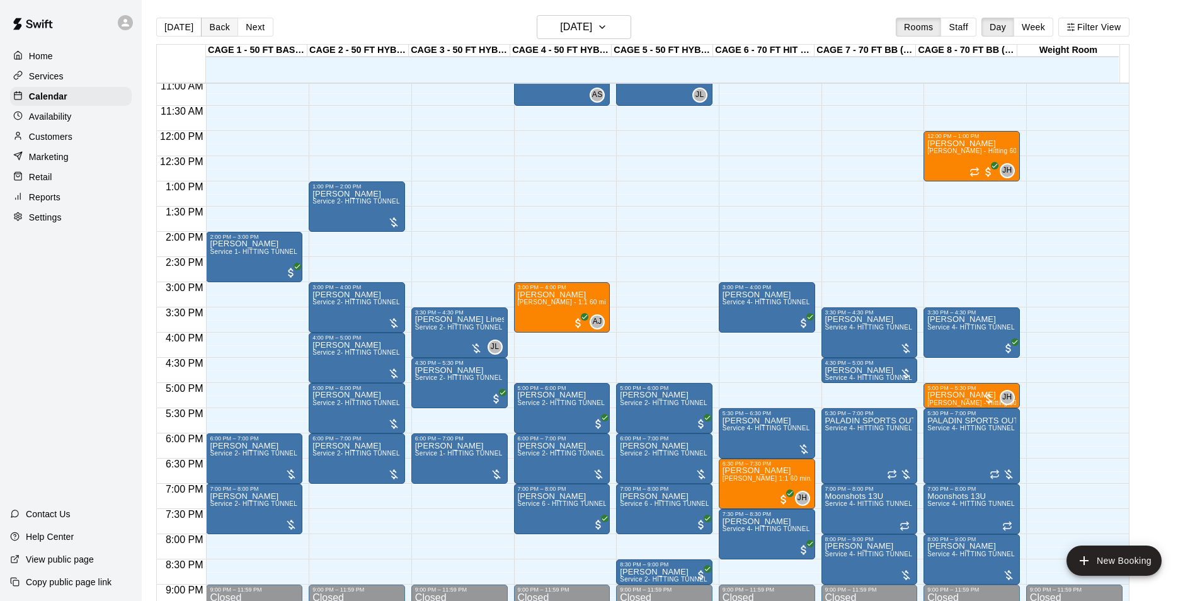
click at [221, 27] on button "Back" at bounding box center [219, 27] width 37 height 19
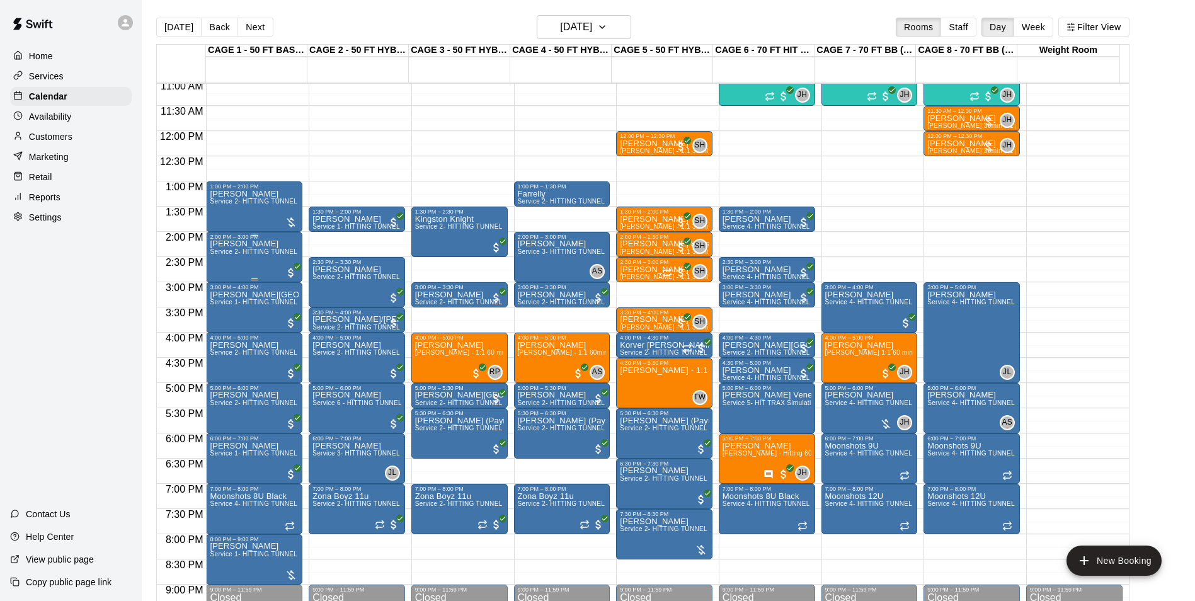
click at [266, 265] on div "Tom Lesson Service 2- HITTING TUNNEL RENTAL - 50ft Baseball" at bounding box center [254, 540] width 89 height 601
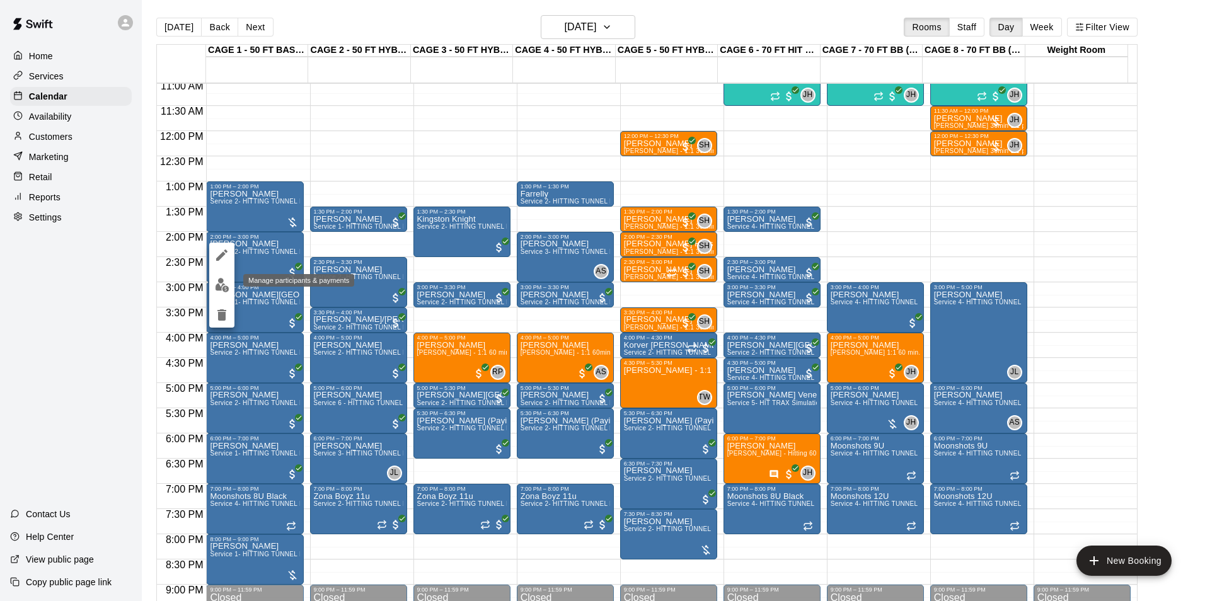
click at [221, 285] on img "edit" at bounding box center [222, 285] width 14 height 14
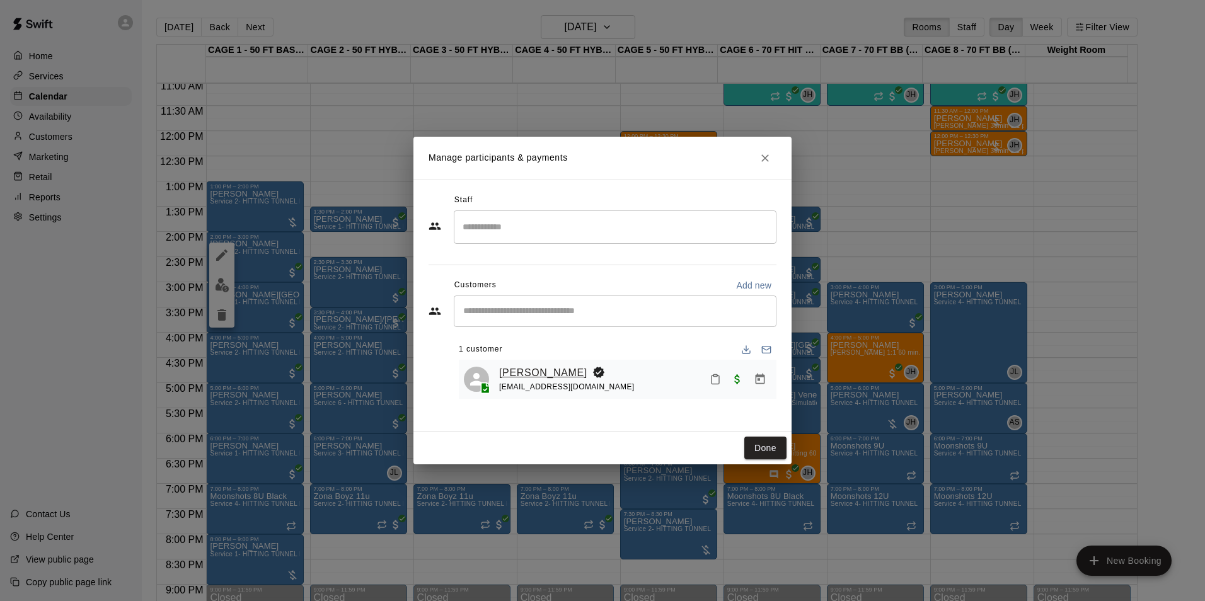
click at [531, 365] on link "[PERSON_NAME]" at bounding box center [543, 373] width 88 height 16
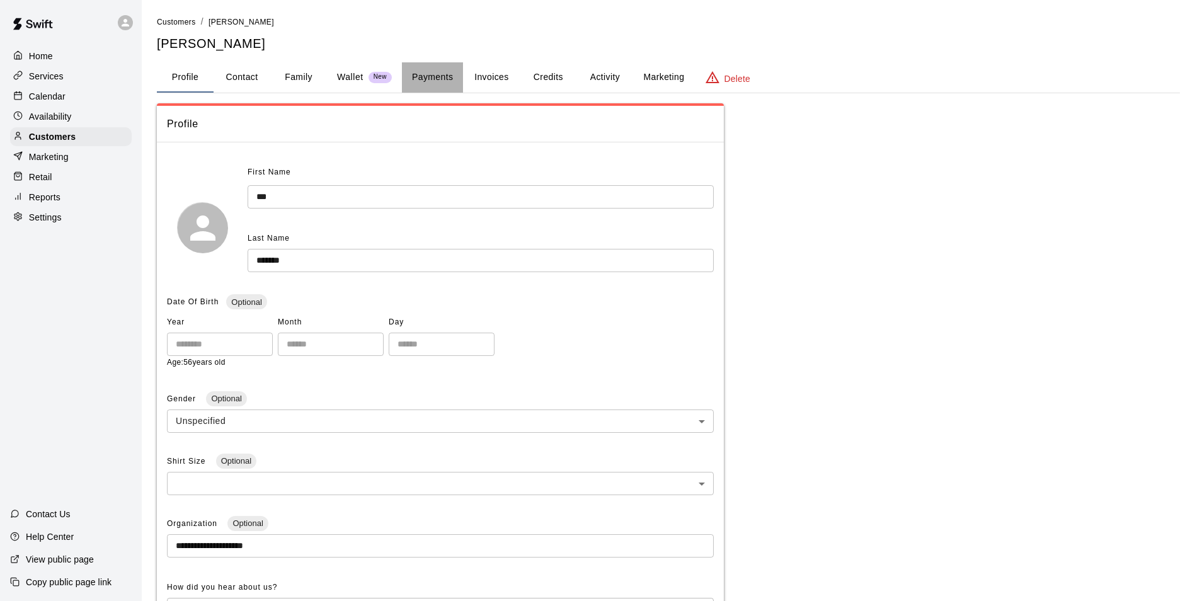
click at [429, 81] on button "Payments" at bounding box center [432, 77] width 61 height 30
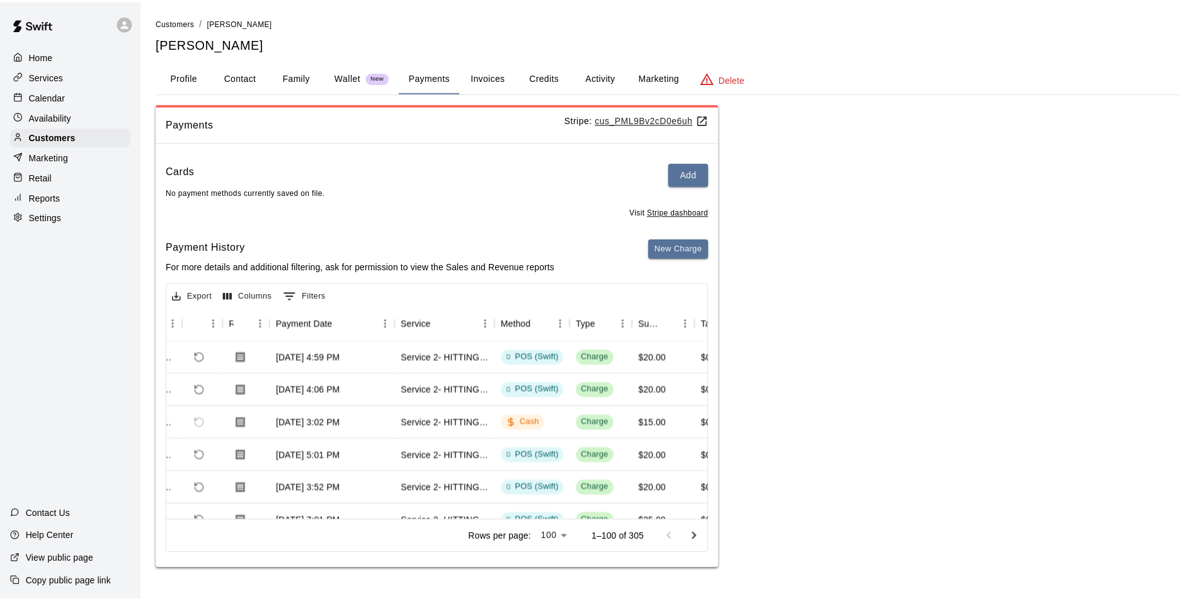
scroll to position [0, 72]
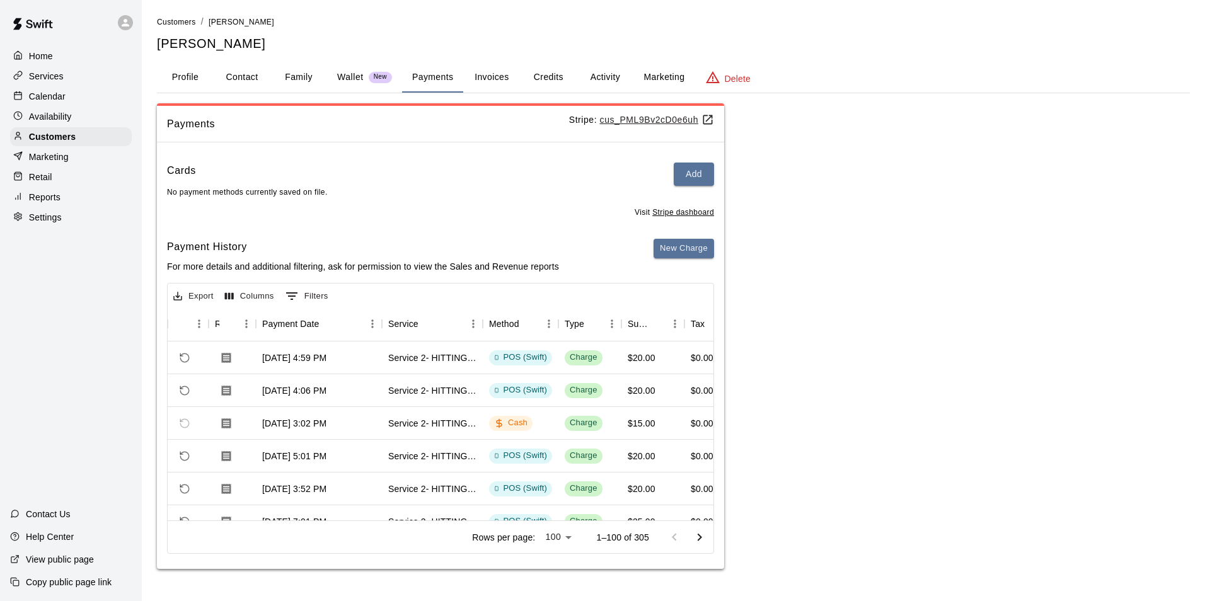
click at [53, 93] on p "Calendar" at bounding box center [47, 96] width 37 height 13
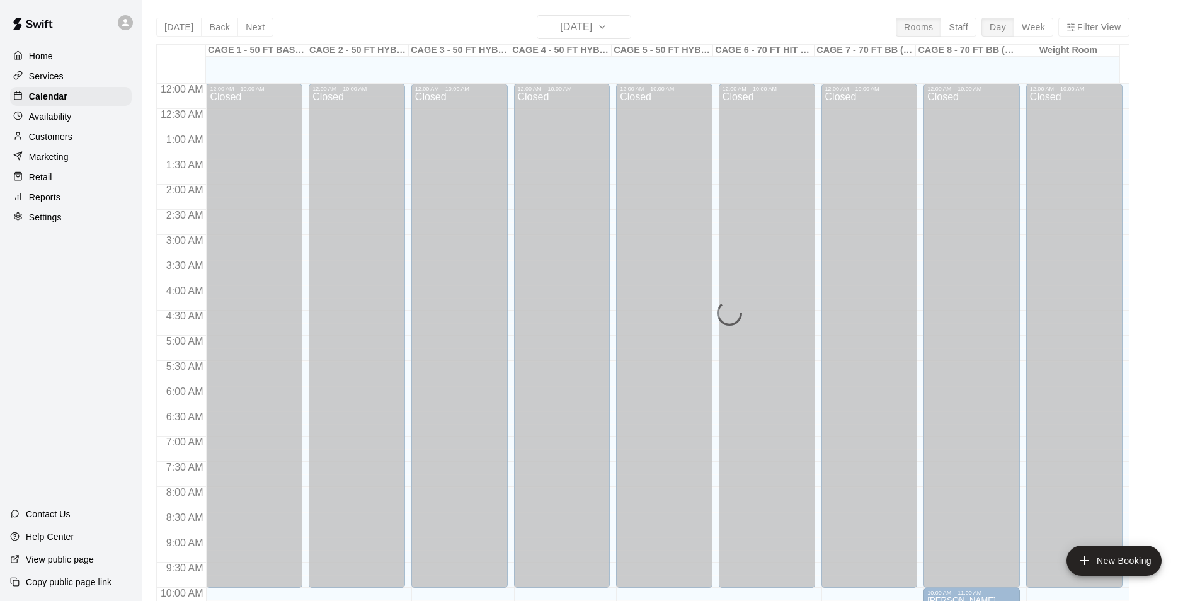
scroll to position [559, 0]
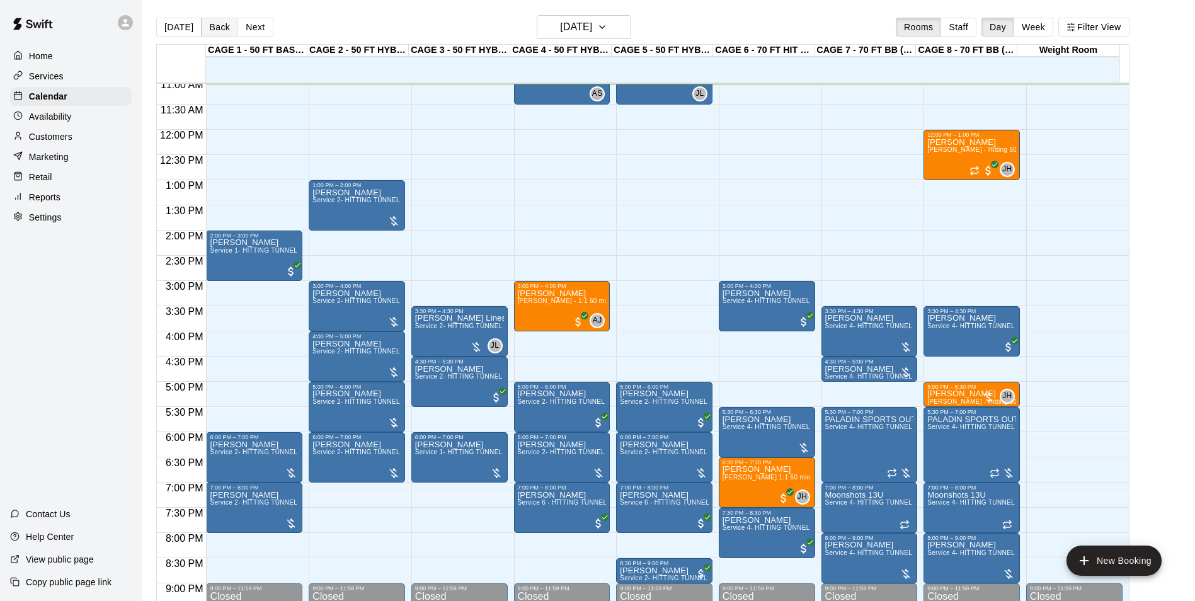
click at [219, 25] on button "Back" at bounding box center [219, 27] width 37 height 19
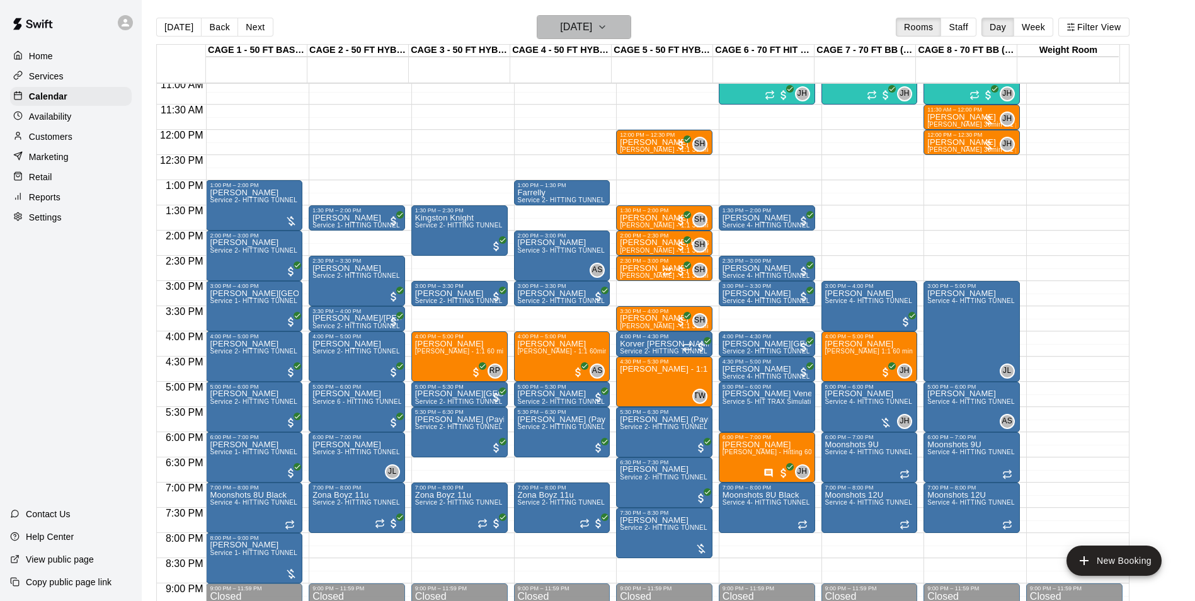
click at [592, 28] on h6 "Wednesday Sep 10" at bounding box center [576, 27] width 32 height 18
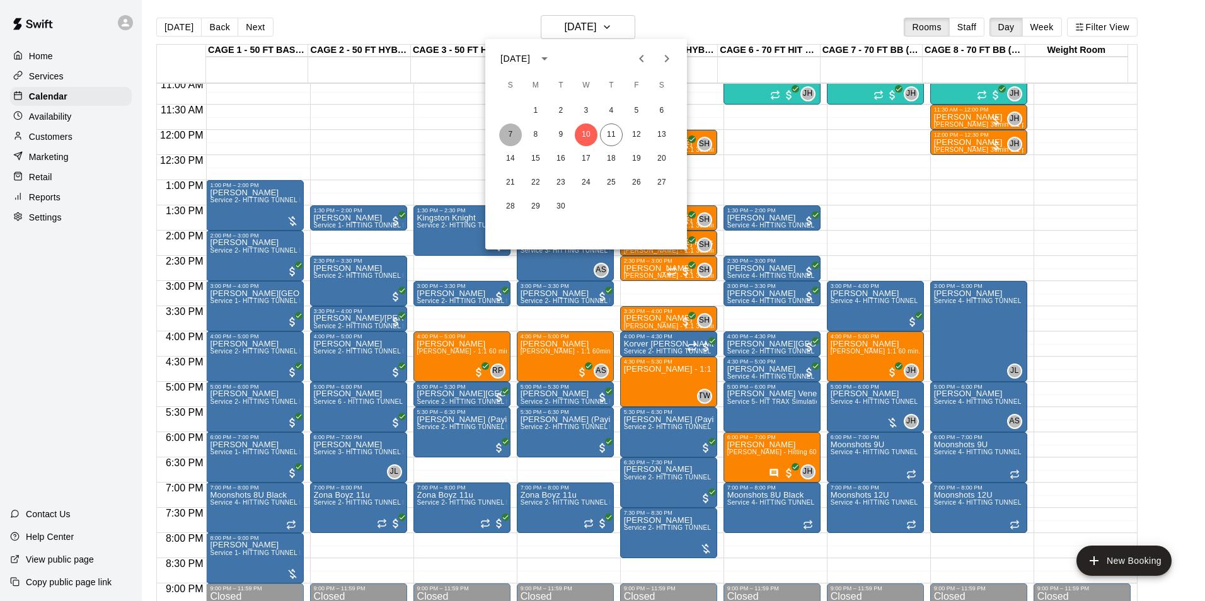
click at [512, 132] on button "7" at bounding box center [510, 134] width 23 height 23
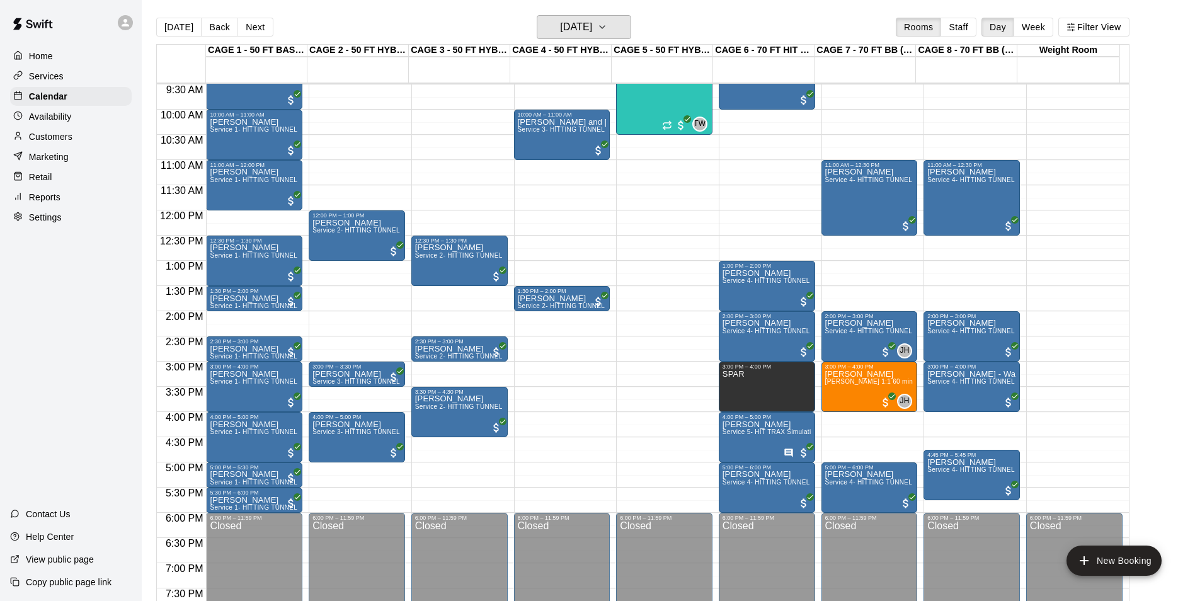
scroll to position [496, 0]
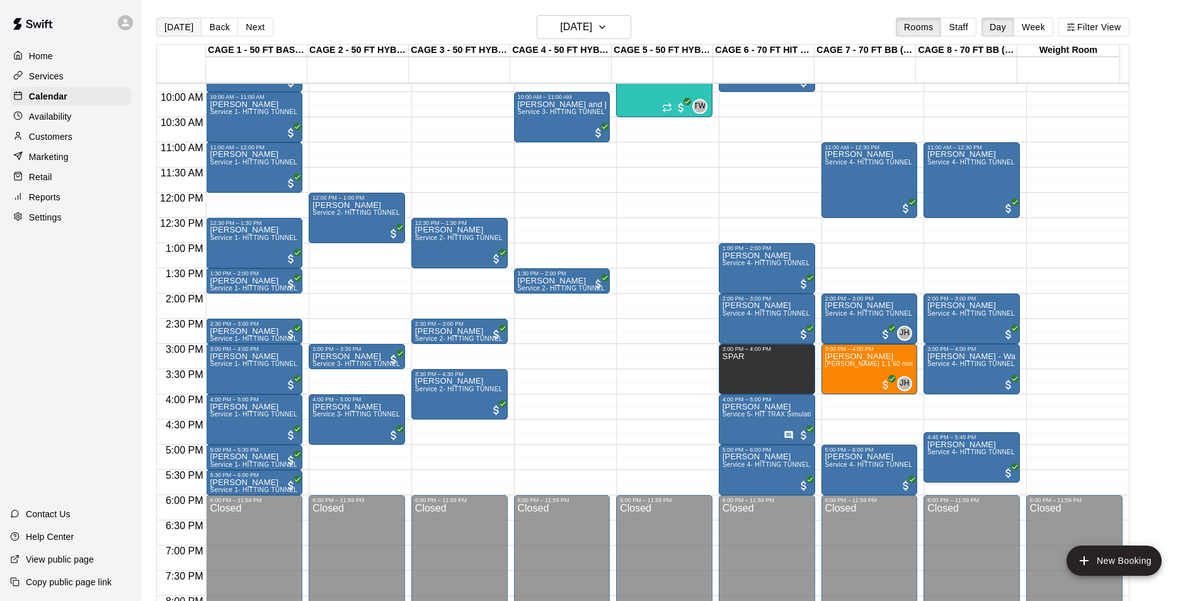
click at [185, 27] on button "[DATE]" at bounding box center [178, 27] width 45 height 19
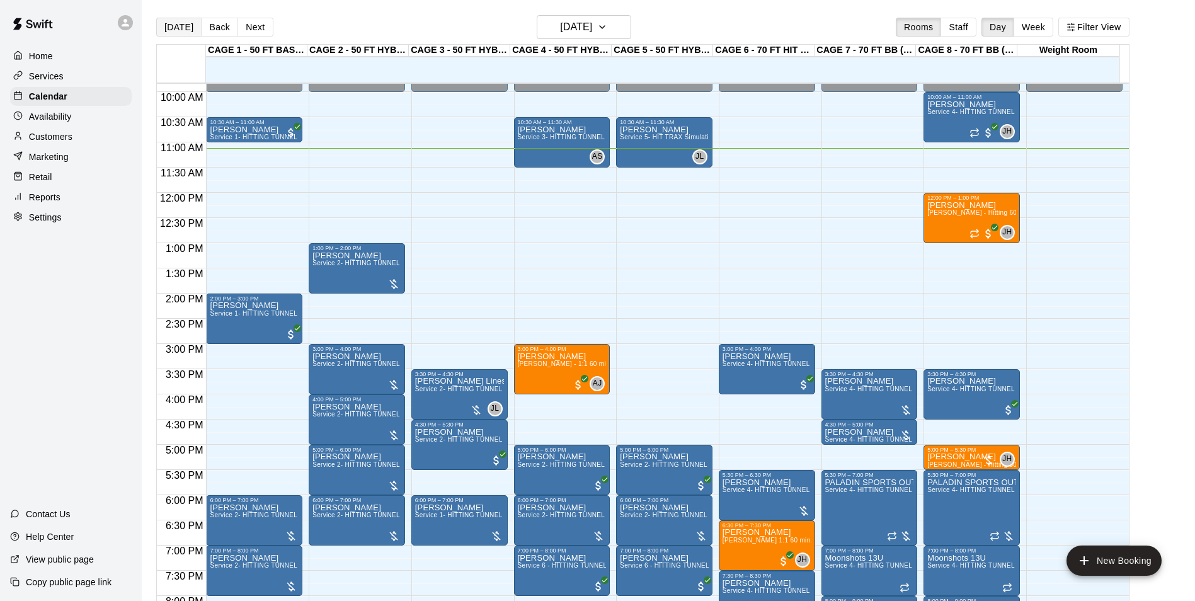
click at [178, 32] on button "[DATE]" at bounding box center [178, 27] width 45 height 19
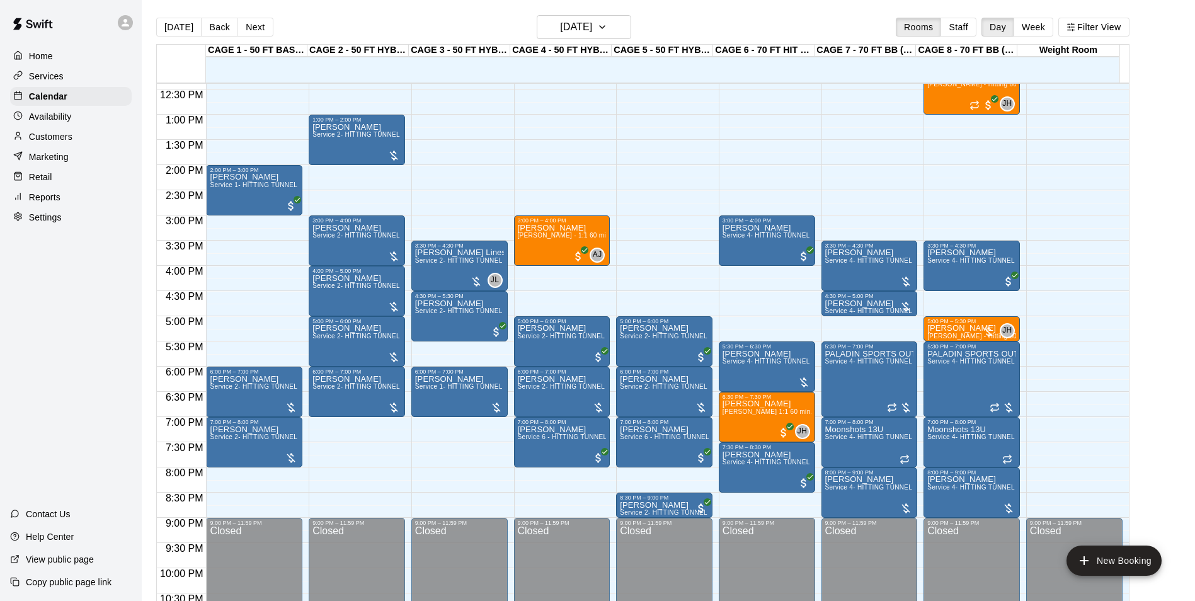
scroll to position [679, 0]
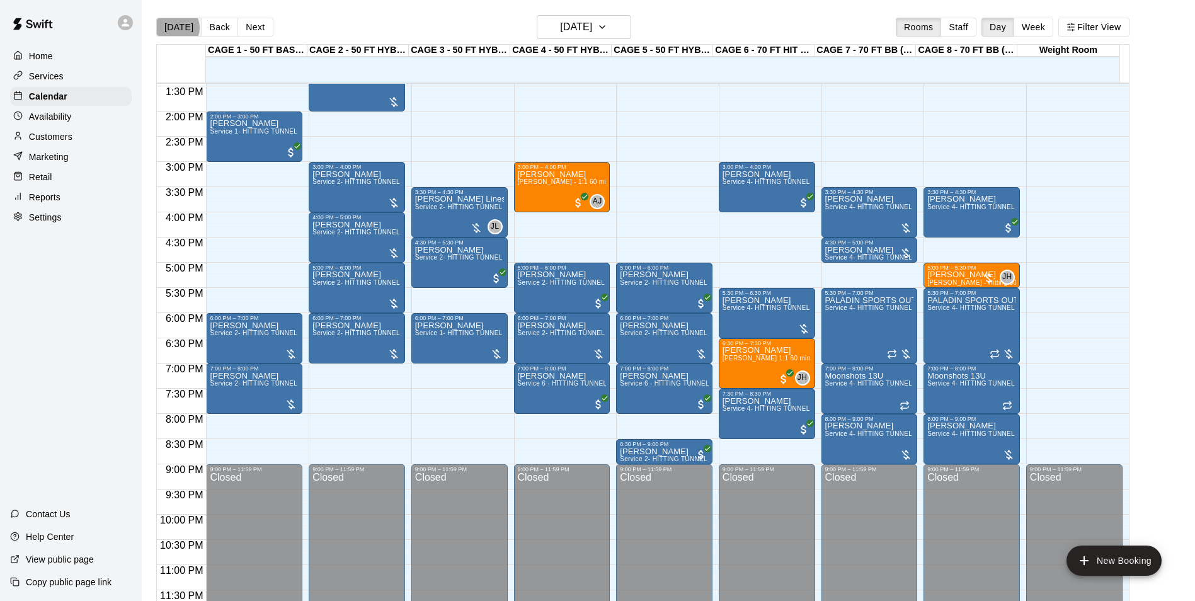
click at [175, 27] on button "[DATE]" at bounding box center [178, 27] width 45 height 19
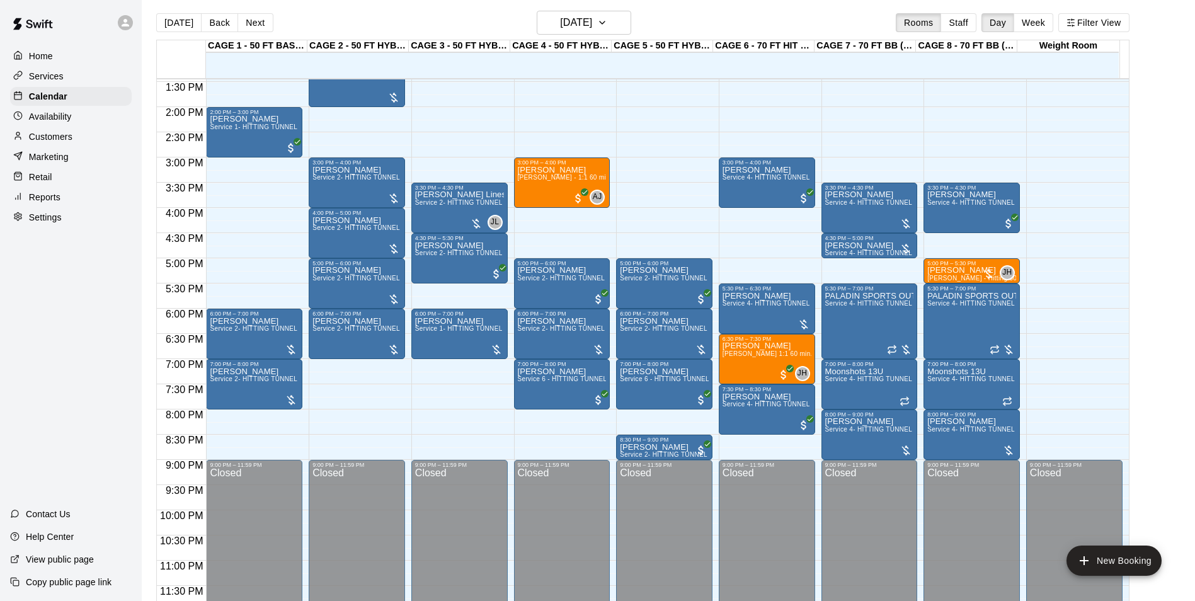
scroll to position [0, 0]
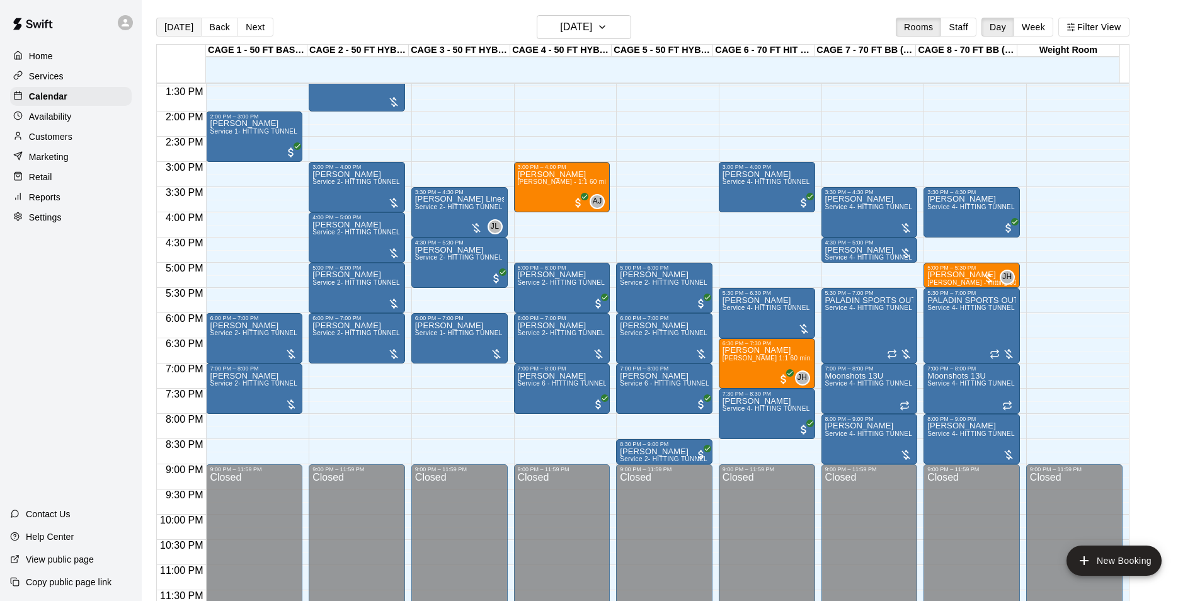
click at [179, 20] on button "[DATE]" at bounding box center [178, 27] width 45 height 19
click at [172, 26] on button "[DATE]" at bounding box center [178, 27] width 45 height 19
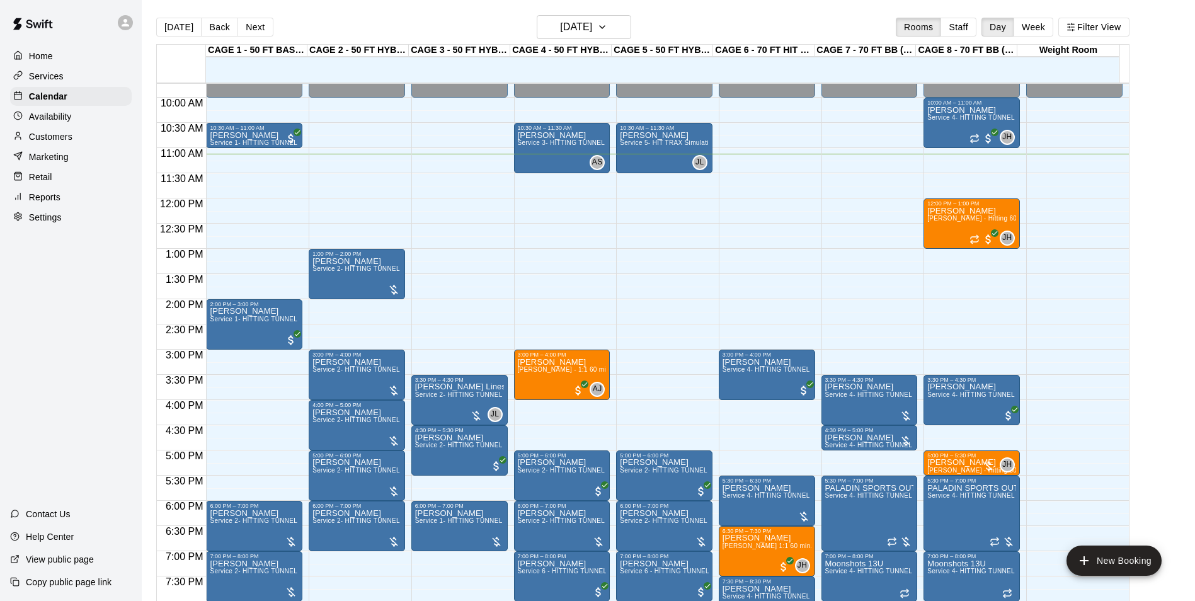
scroll to position [427, 0]
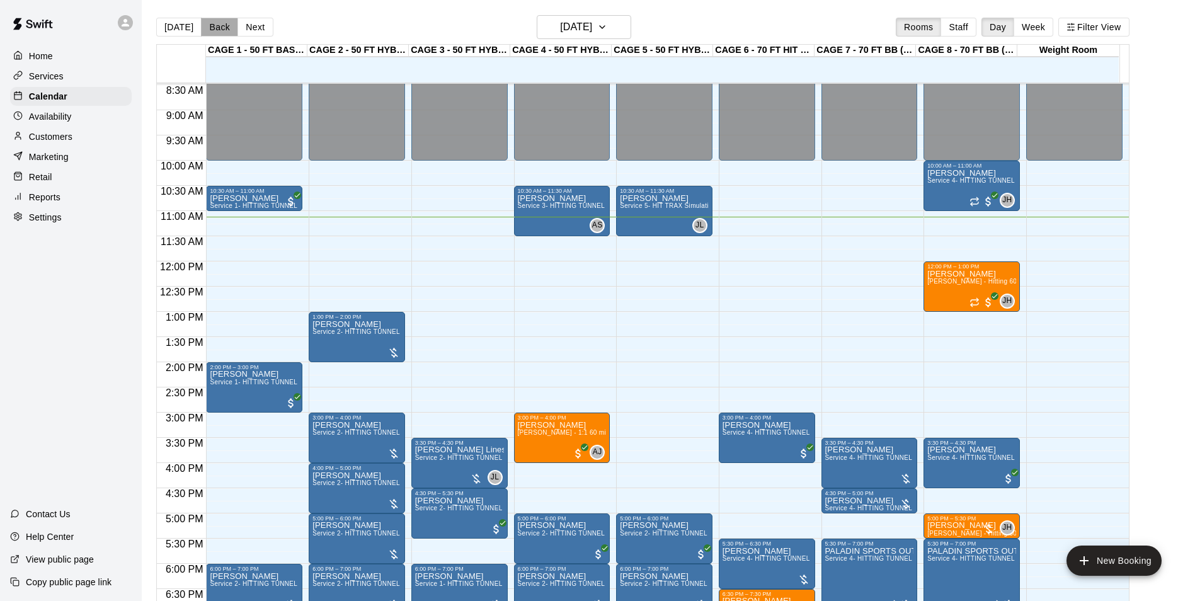
click at [214, 29] on button "Back" at bounding box center [219, 27] width 37 height 19
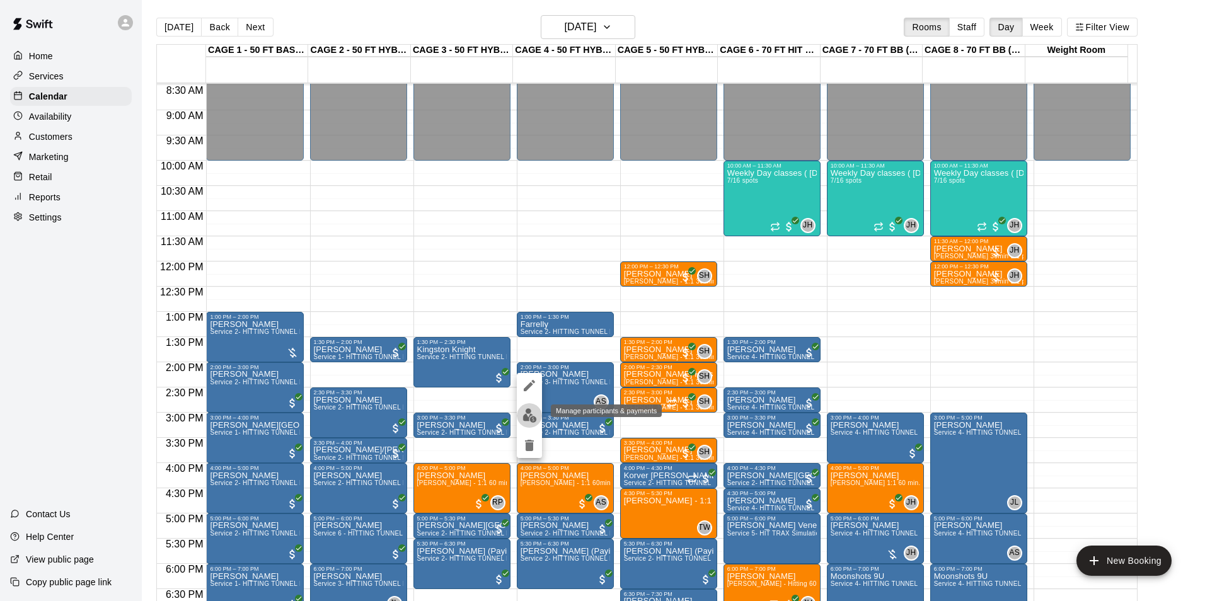
click at [528, 409] on button "edit" at bounding box center [529, 415] width 25 height 25
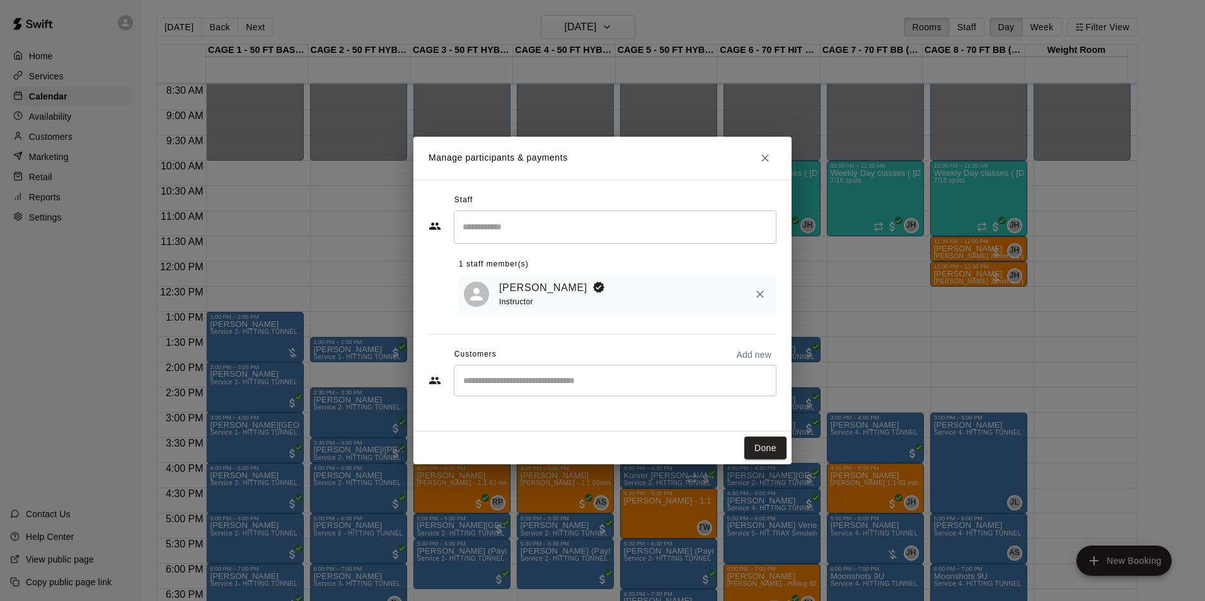
click at [512, 393] on div "​" at bounding box center [615, 381] width 323 height 32
type input "***"
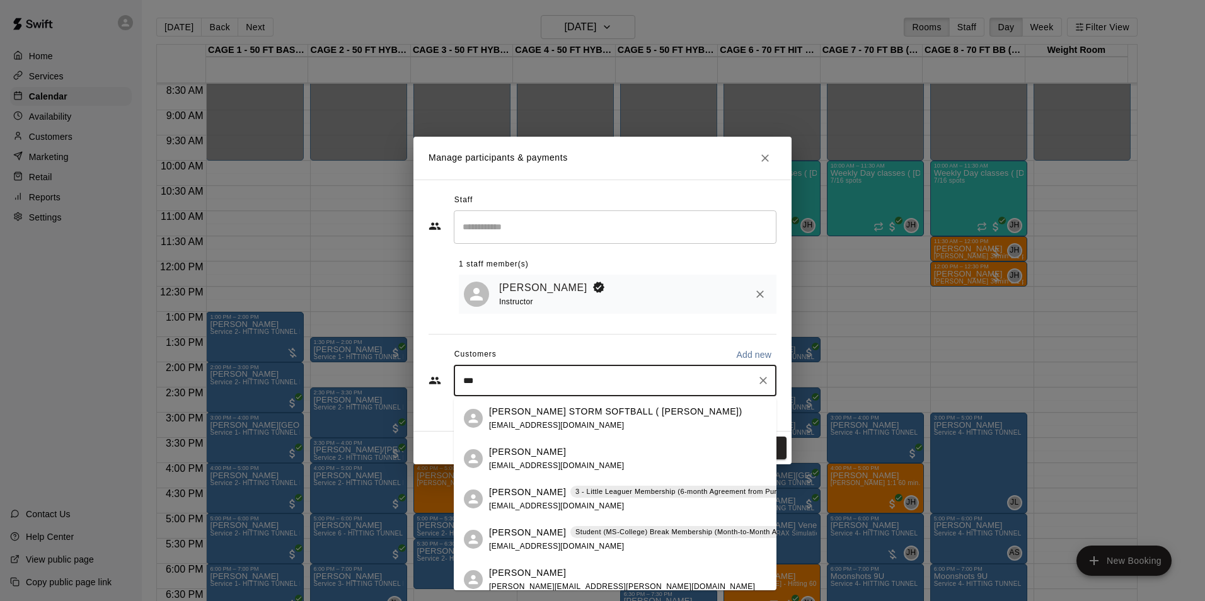
click at [520, 534] on p "Allie Skaggs" at bounding box center [527, 532] width 77 height 13
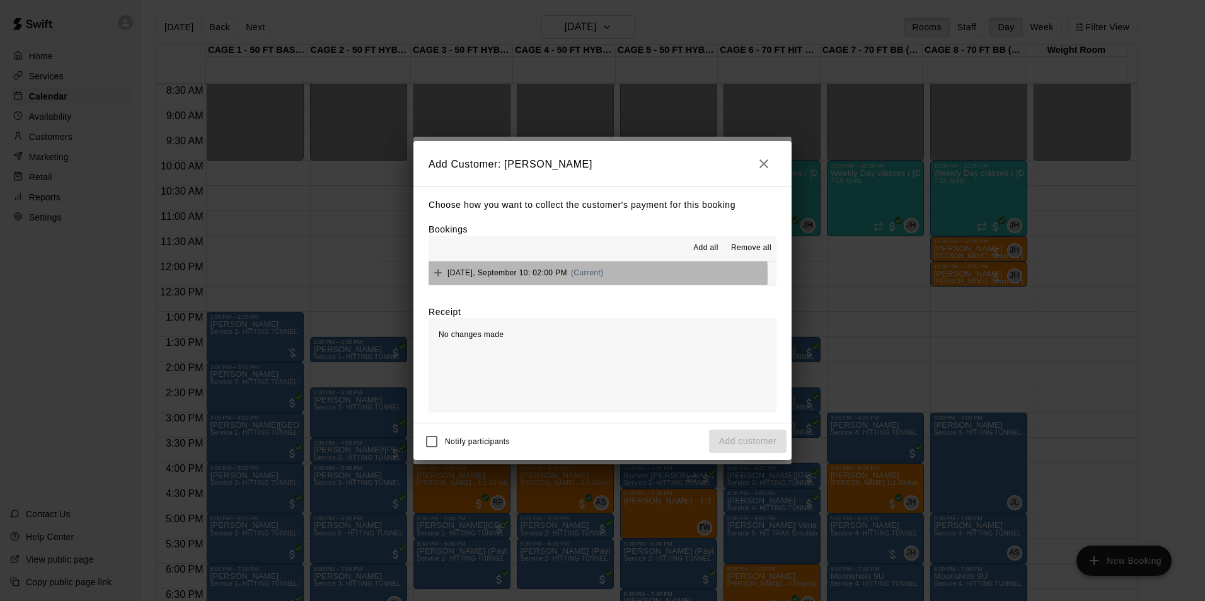
click at [479, 275] on span "Wednesday, September 10: 02:00 PM" at bounding box center [507, 272] width 120 height 9
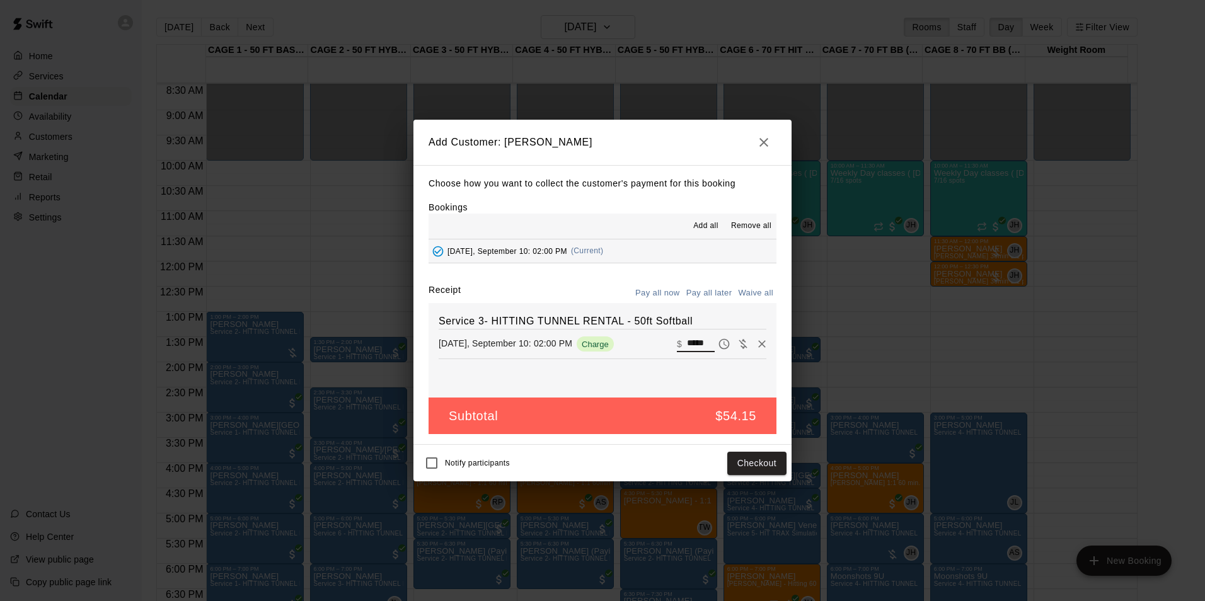
drag, startPoint x: 702, startPoint y: 342, endPoint x: 653, endPoint y: 343, distance: 49.2
click at [653, 343] on div "Wednesday, September 10: 02:00 PM Charge ​ $ *****" at bounding box center [603, 344] width 328 height 19
type input "**"
click at [779, 468] on button "Checkout" at bounding box center [756, 463] width 59 height 23
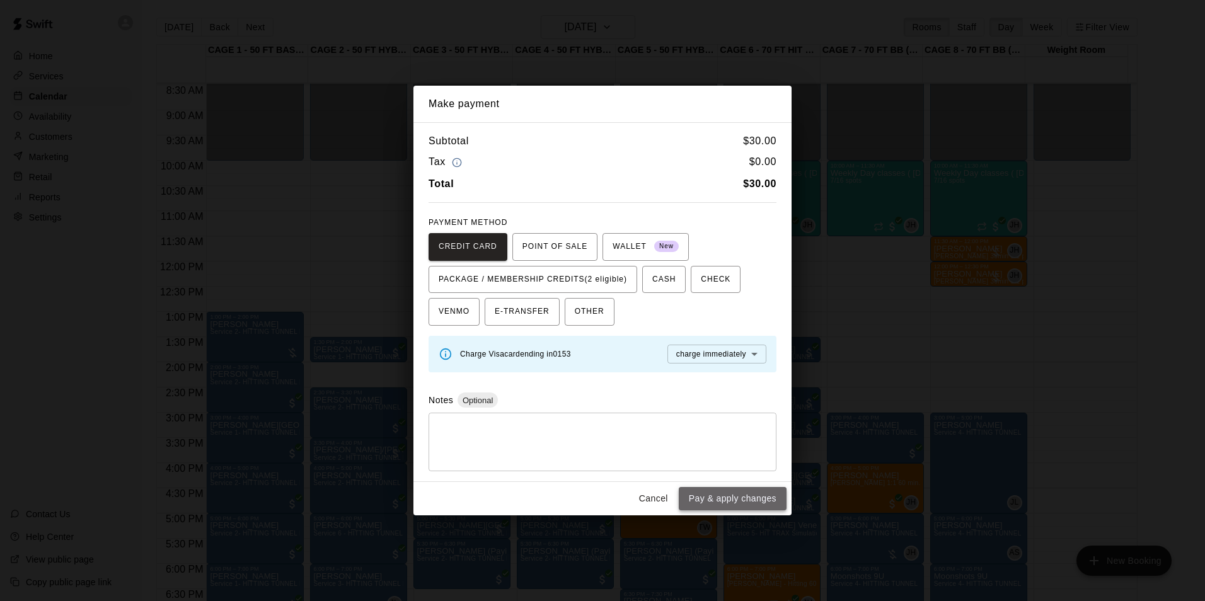
click at [742, 498] on button "Pay & apply changes" at bounding box center [733, 498] width 108 height 23
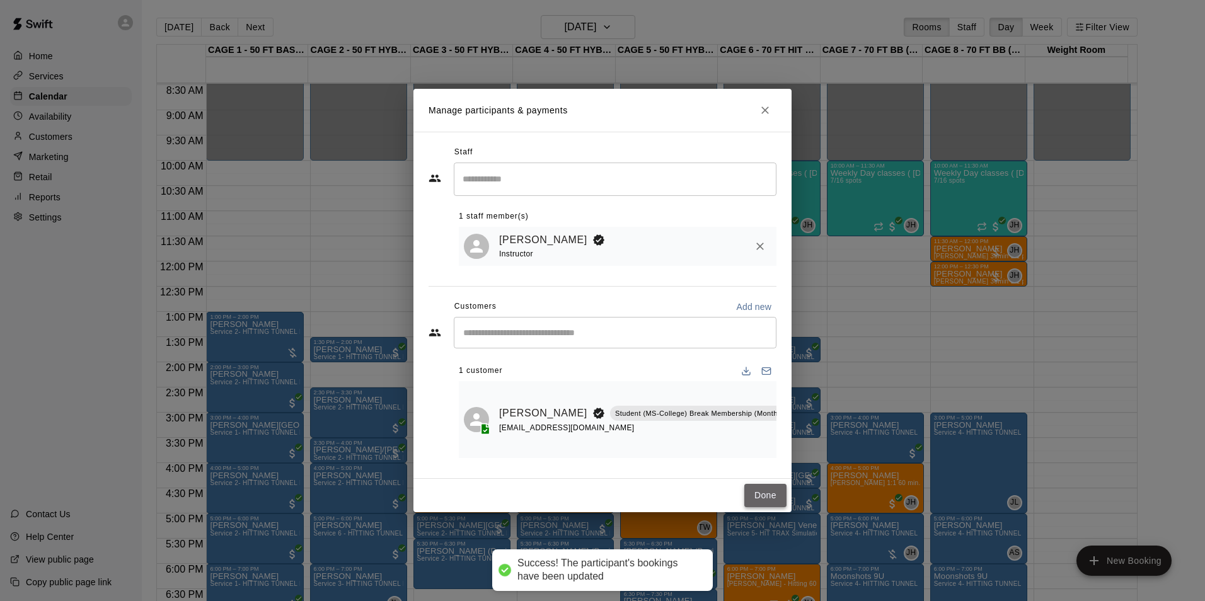
click at [757, 497] on button "Done" at bounding box center [765, 495] width 42 height 23
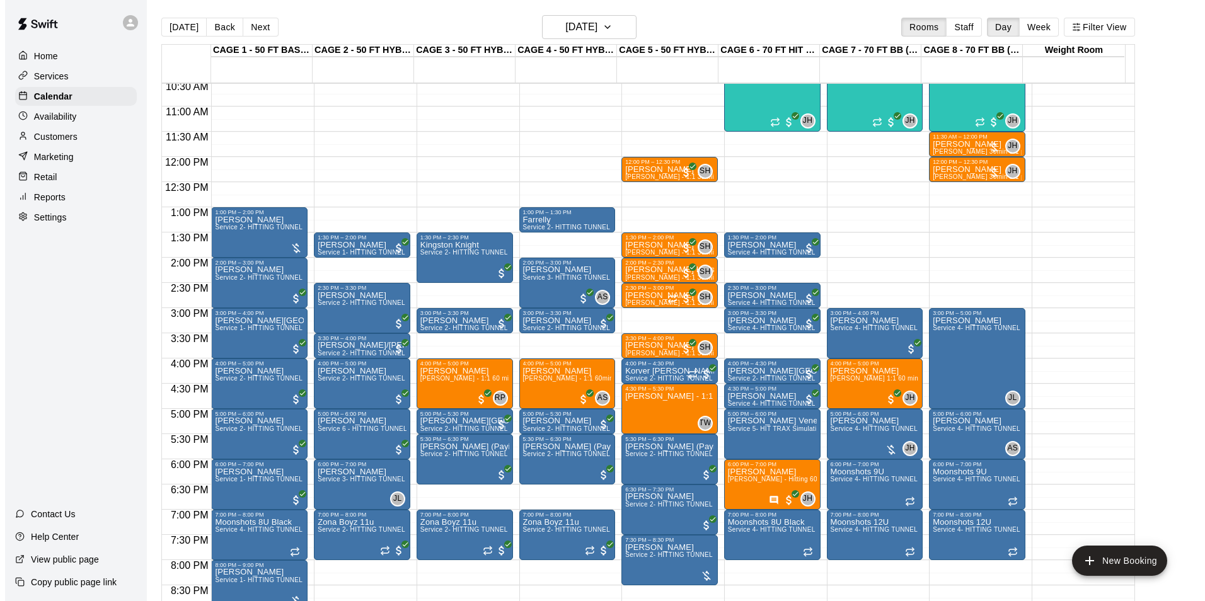
scroll to position [553, 0]
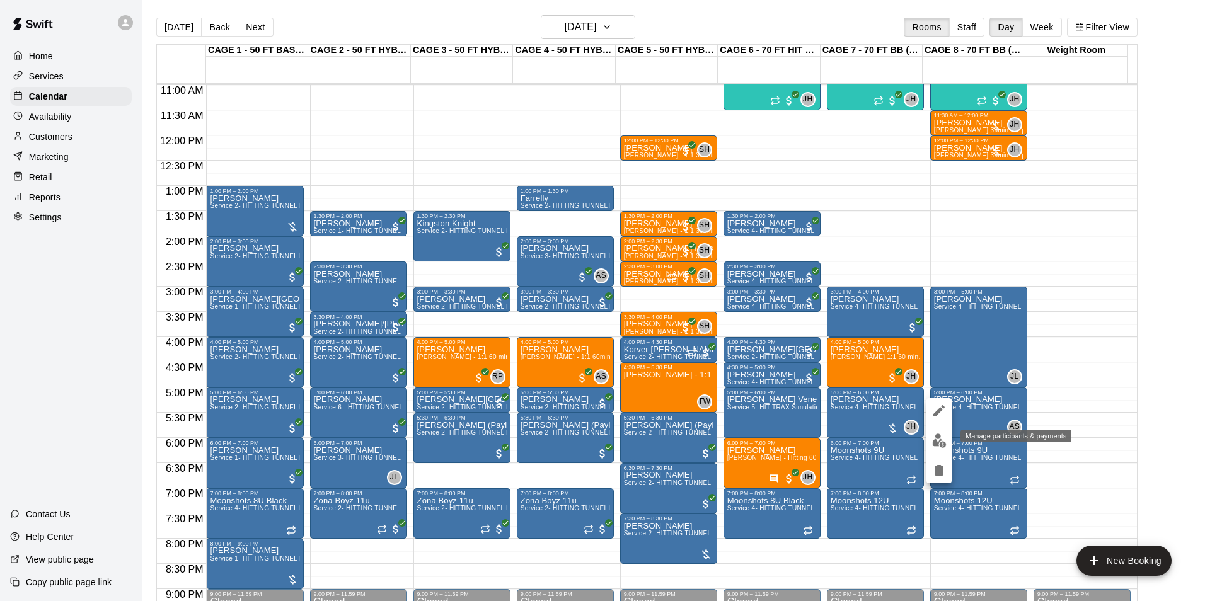
click at [937, 438] on img "edit" at bounding box center [939, 440] width 14 height 14
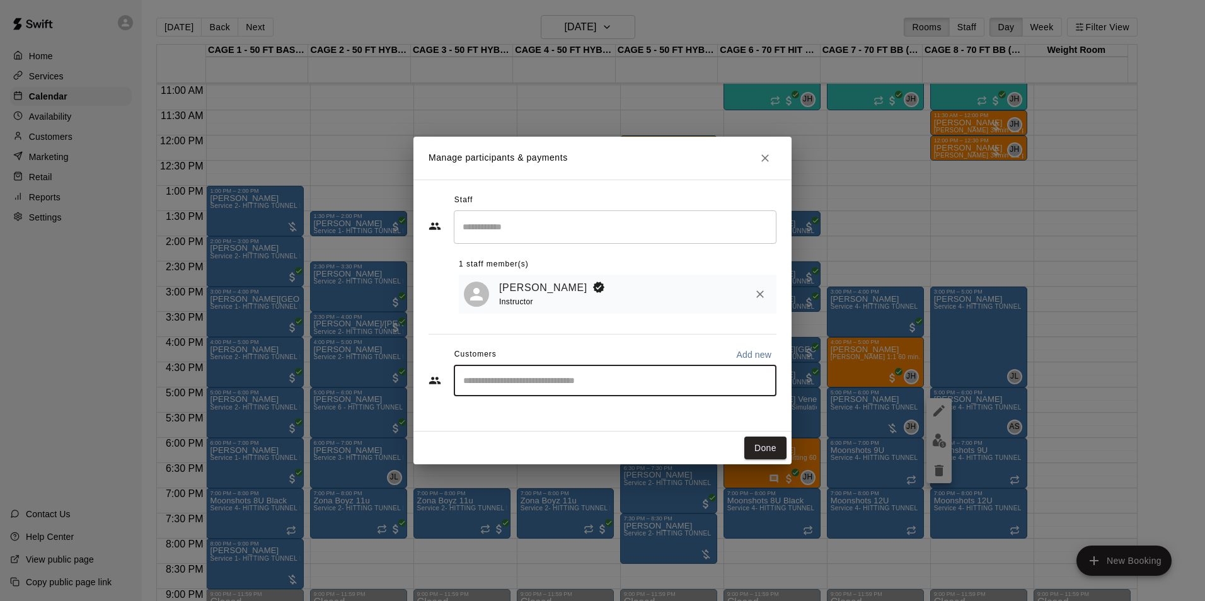
click at [528, 379] on input "Start typing to search customers..." at bounding box center [614, 380] width 311 height 13
type input "***"
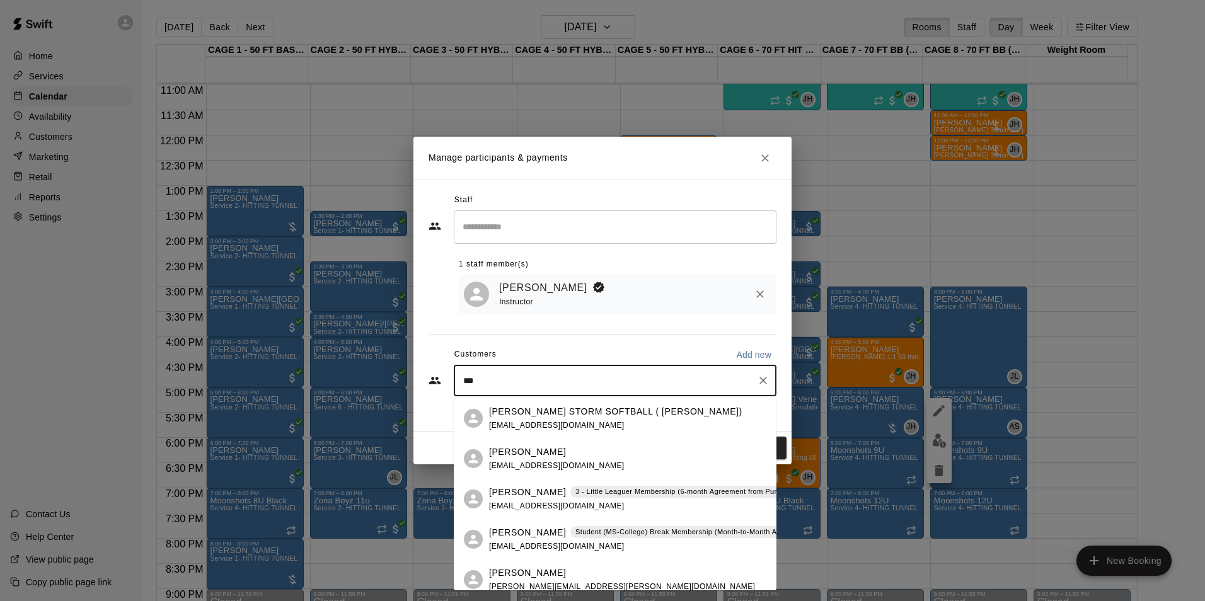
click at [521, 533] on p "Allie Skaggs" at bounding box center [527, 532] width 77 height 13
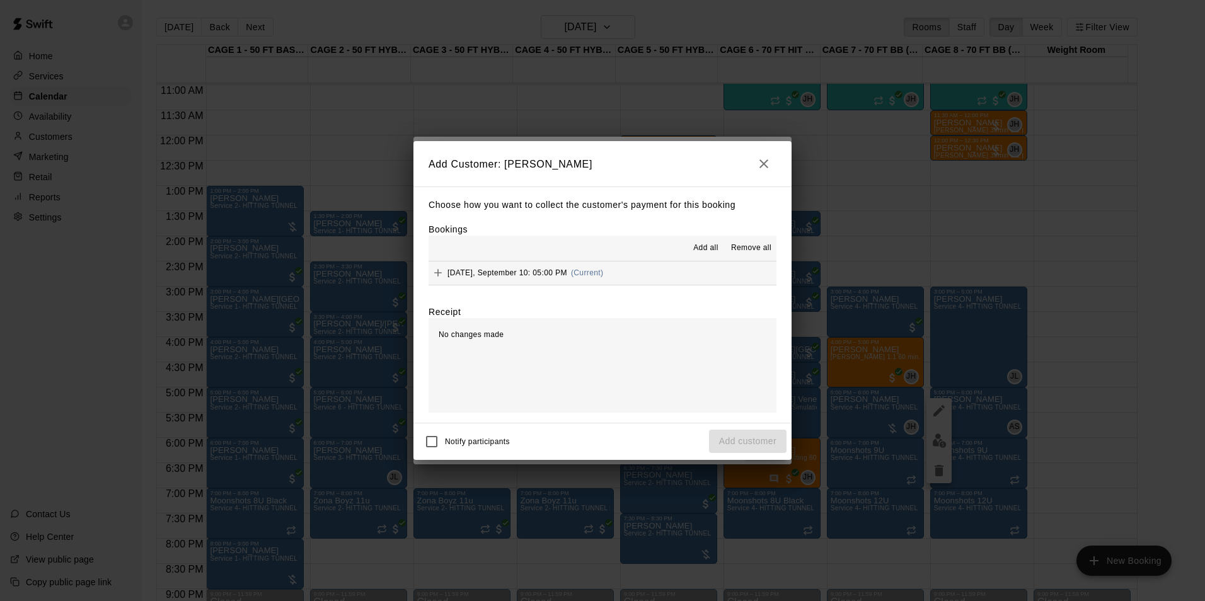
click at [501, 276] on span "Wednesday, September 10: 05:00 PM" at bounding box center [507, 272] width 120 height 9
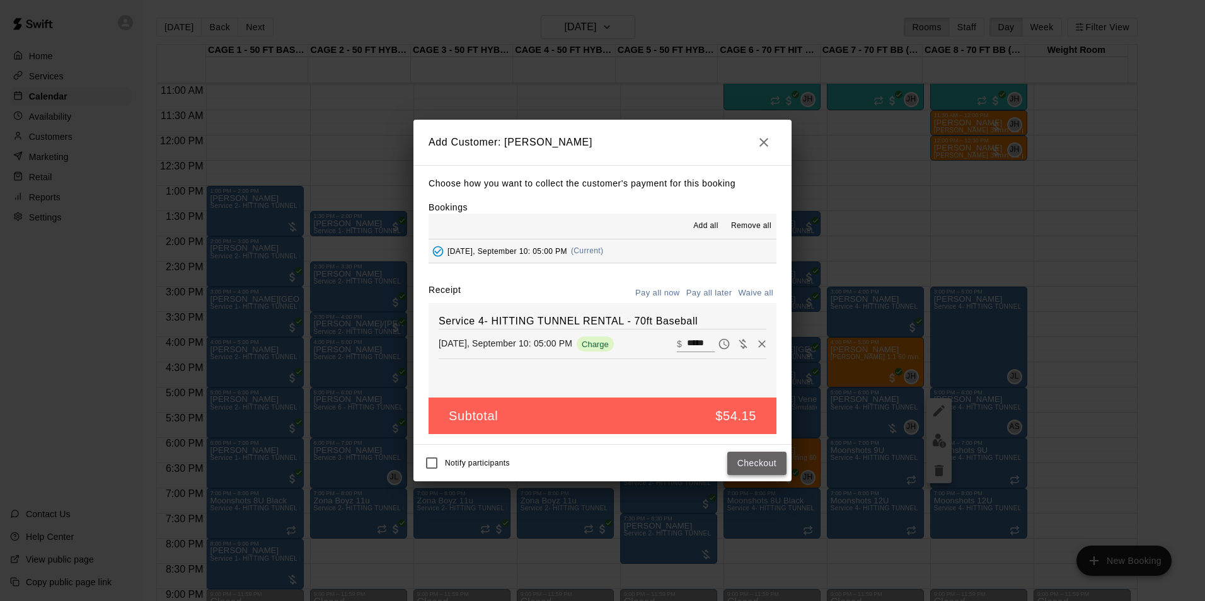
click at [752, 473] on button "Checkout" at bounding box center [756, 463] width 59 height 23
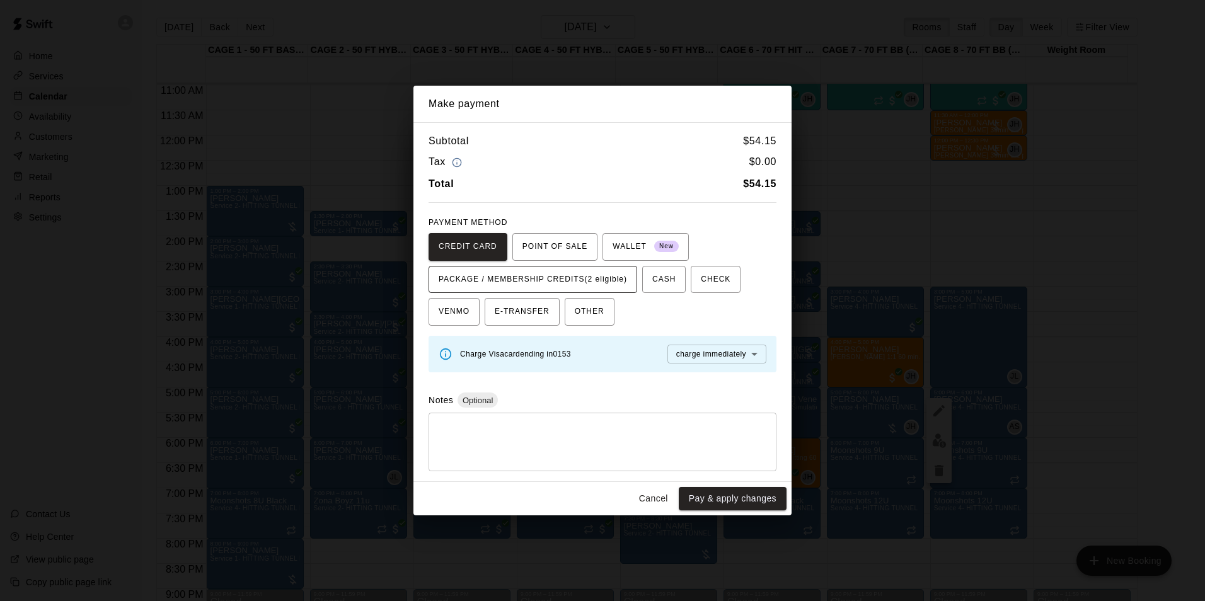
click at [598, 279] on span "PACKAGE / MEMBERSHIP CREDITS (2 eligible)" at bounding box center [533, 280] width 188 height 20
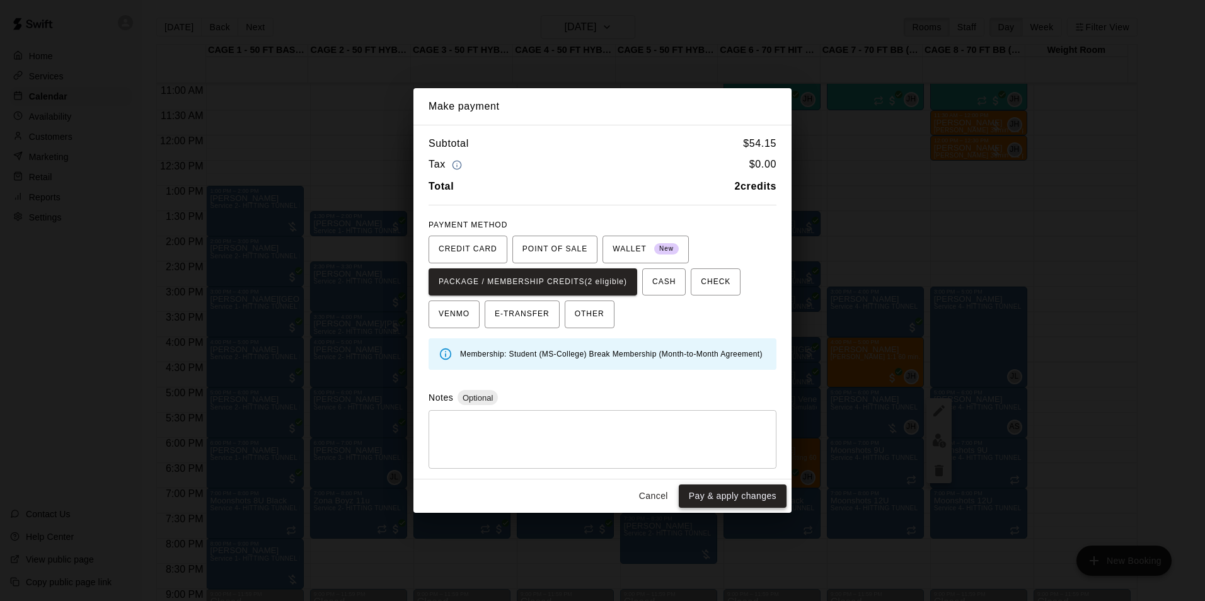
click at [723, 505] on button "Pay & apply changes" at bounding box center [733, 496] width 108 height 23
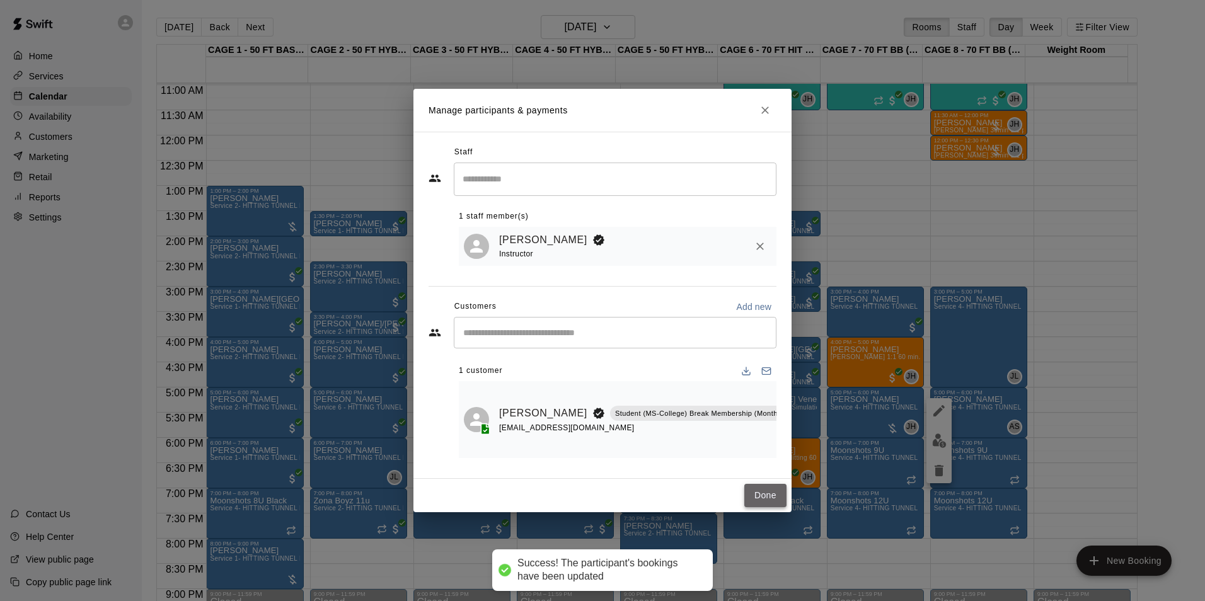
click at [762, 500] on button "Done" at bounding box center [765, 495] width 42 height 23
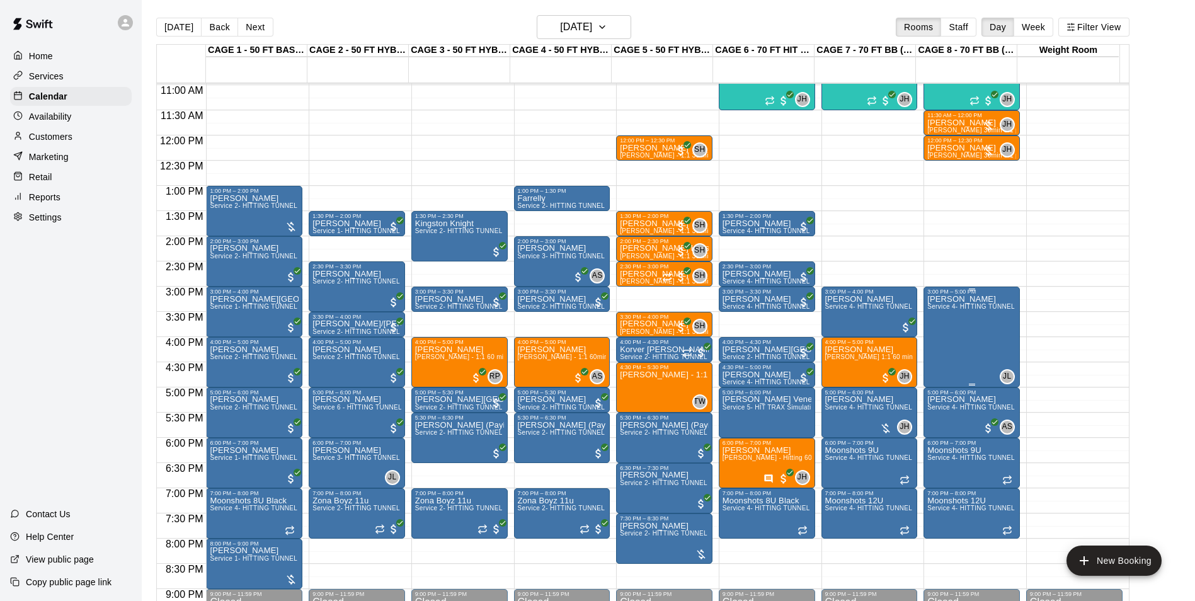
click at [956, 348] on div "Josh Lessons Service 4- HITTING TUNNEL RENTAL - 70ft Baseball" at bounding box center [971, 595] width 89 height 601
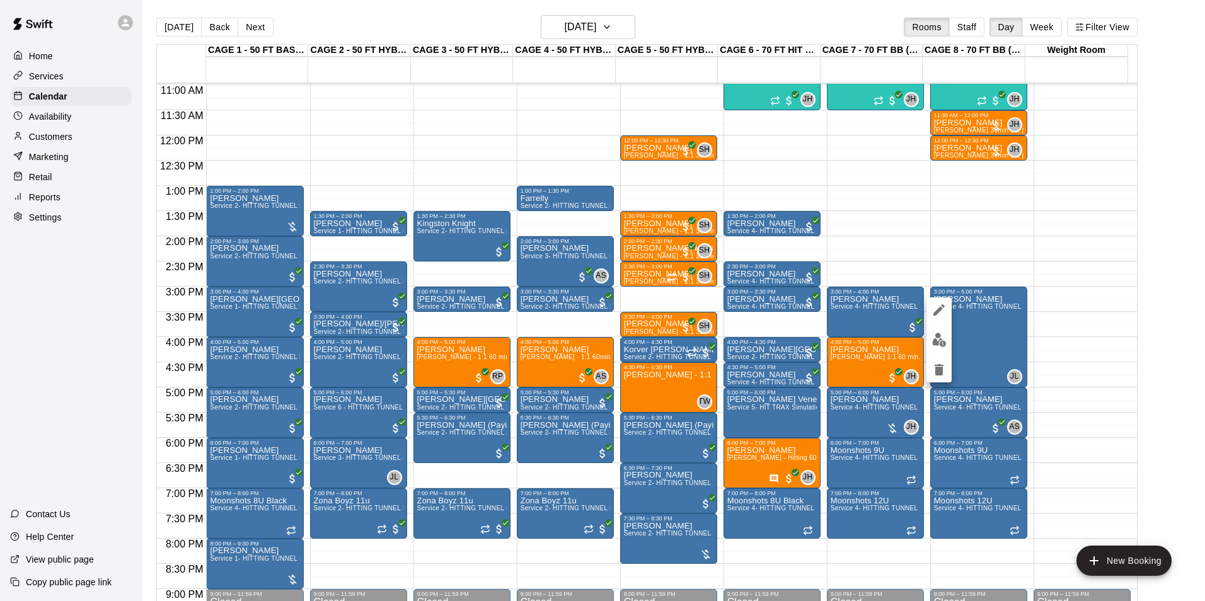
click at [932, 337] on img "edit" at bounding box center [939, 340] width 14 height 14
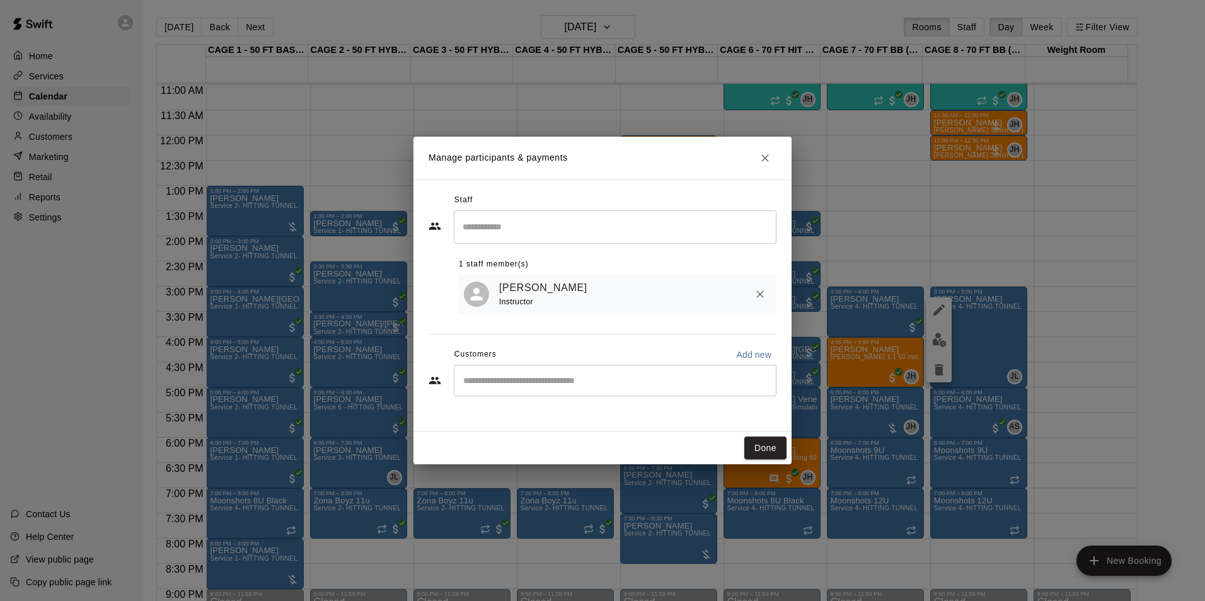
click at [522, 379] on input "Start typing to search customers..." at bounding box center [614, 380] width 311 height 13
type input "***"
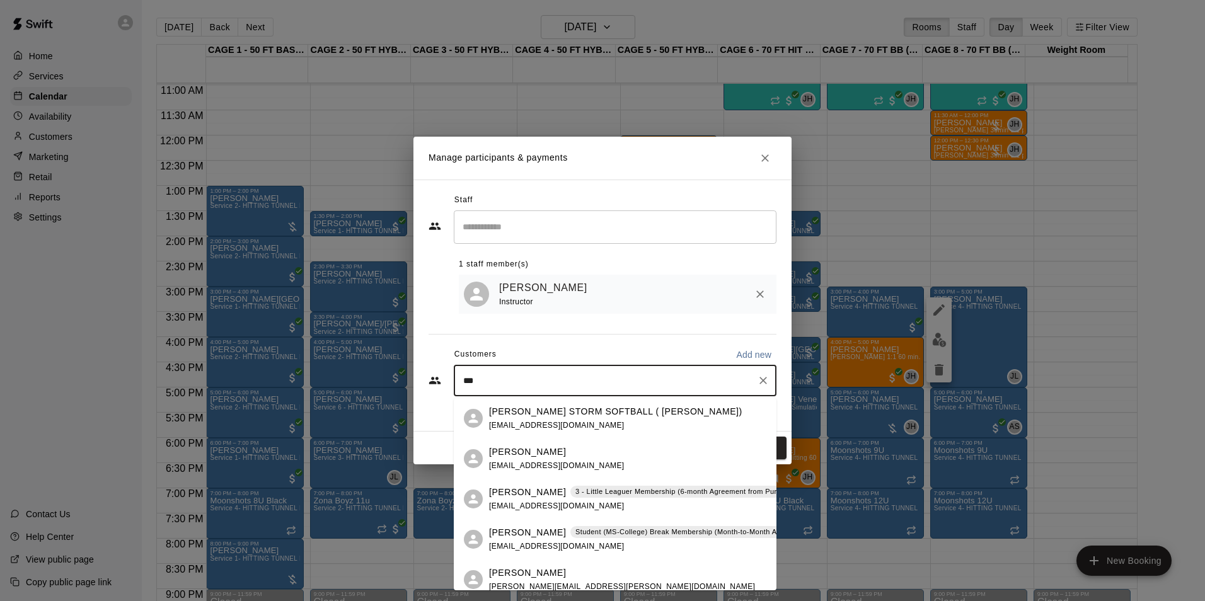
click at [518, 529] on p "Allie Skaggs" at bounding box center [527, 532] width 77 height 13
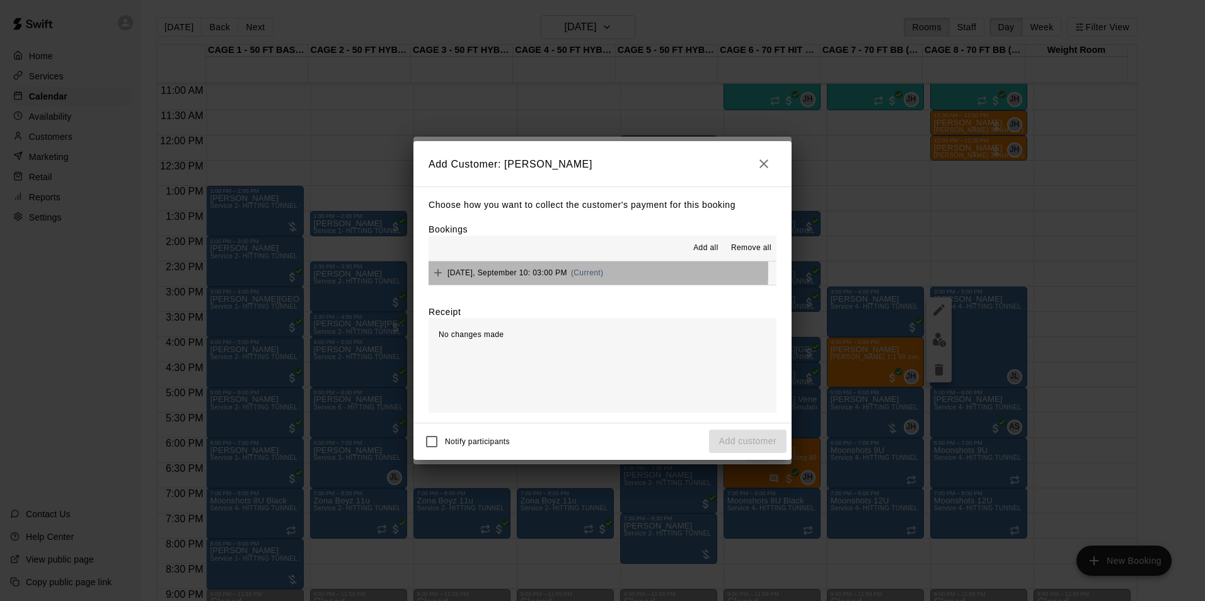
click at [488, 272] on span "Wednesday, September 10: 03:00 PM" at bounding box center [507, 272] width 120 height 9
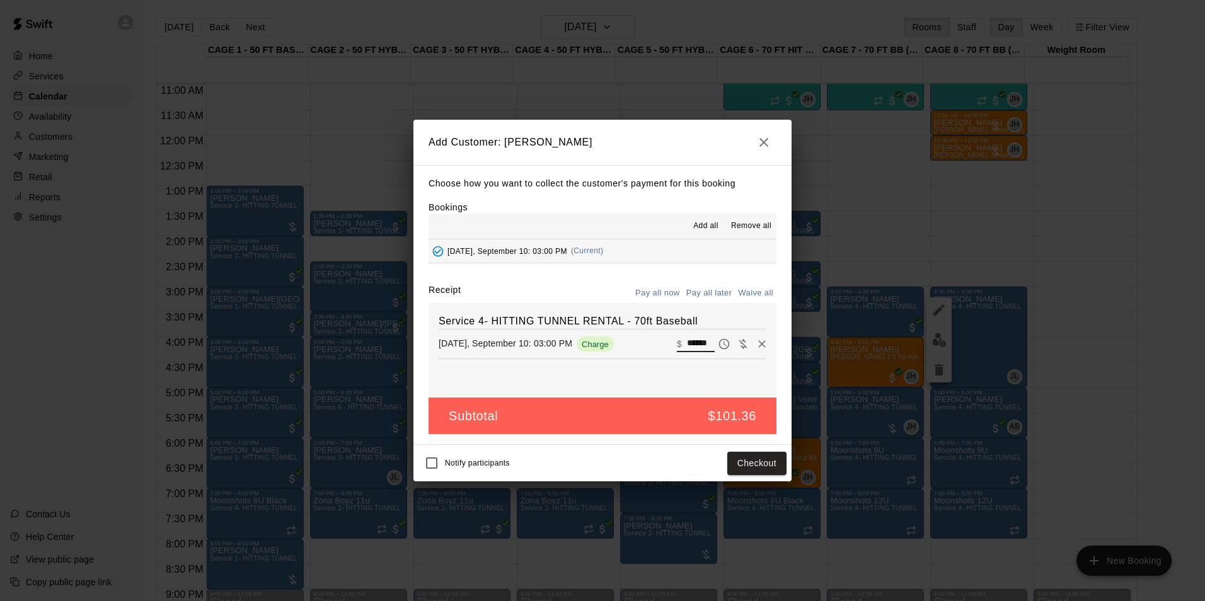
scroll to position [0, 0]
drag, startPoint x: 704, startPoint y: 345, endPoint x: 638, endPoint y: 333, distance: 66.6
click at [638, 342] on div "Wednesday, September 10: 03:00 PM Charge ​ $ ******" at bounding box center [603, 344] width 328 height 19
drag, startPoint x: 696, startPoint y: 342, endPoint x: 598, endPoint y: 343, distance: 97.7
click at [598, 343] on div "Wednesday, September 10: 03:00 PM Charge ​ $ ***" at bounding box center [603, 344] width 328 height 19
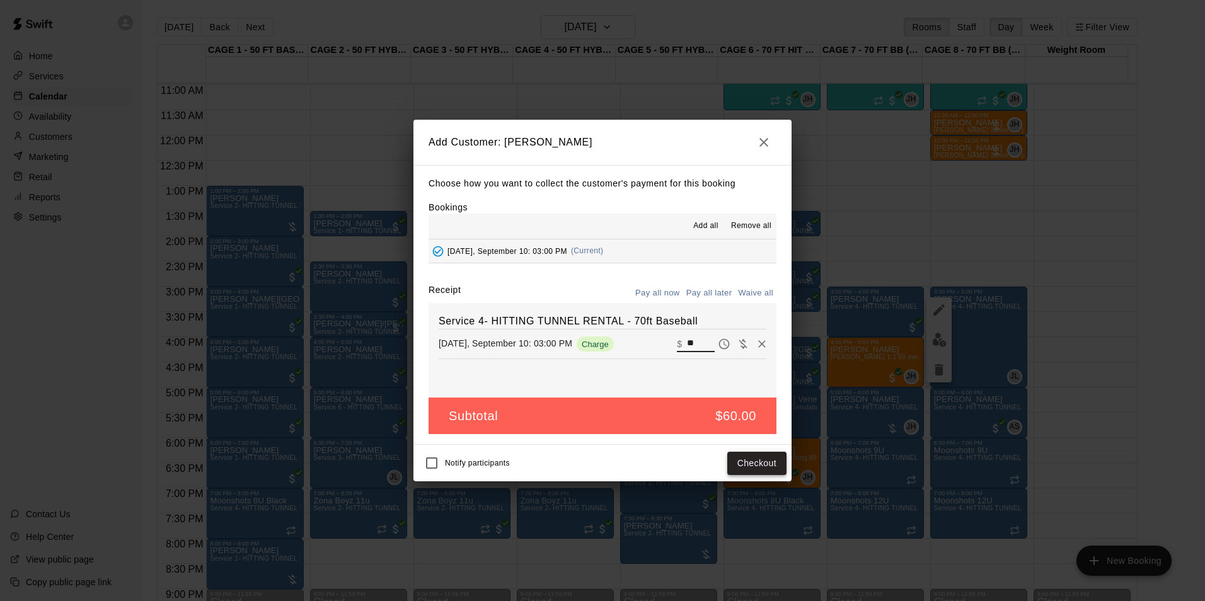
type input "**"
click at [776, 466] on button "Checkout" at bounding box center [756, 463] width 59 height 23
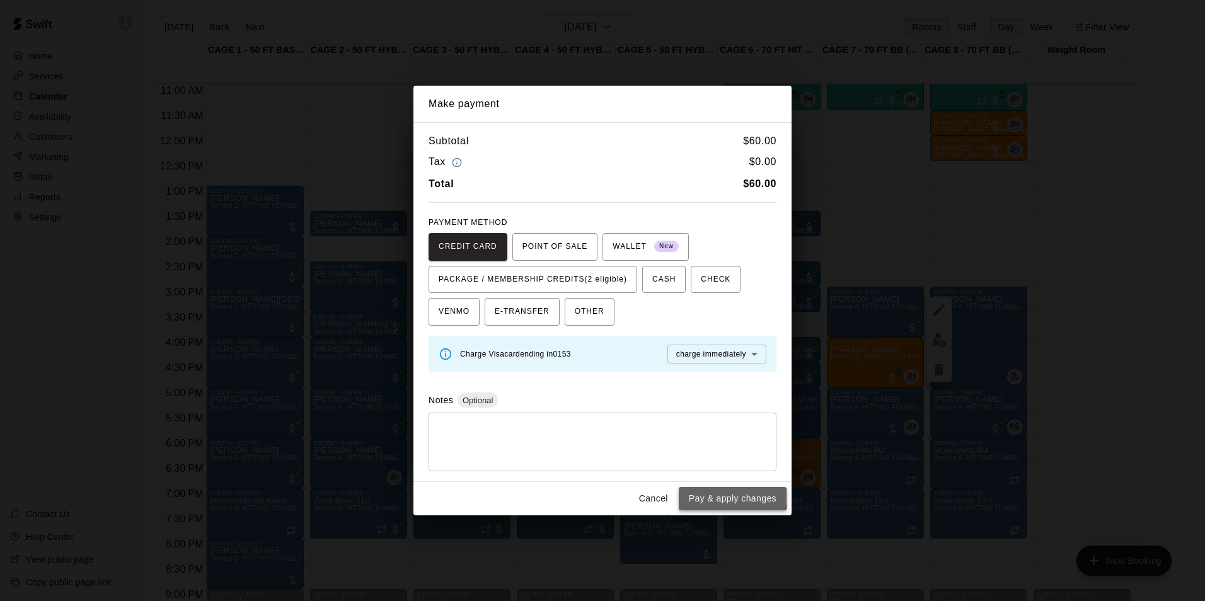
click at [723, 498] on button "Pay & apply changes" at bounding box center [733, 498] width 108 height 23
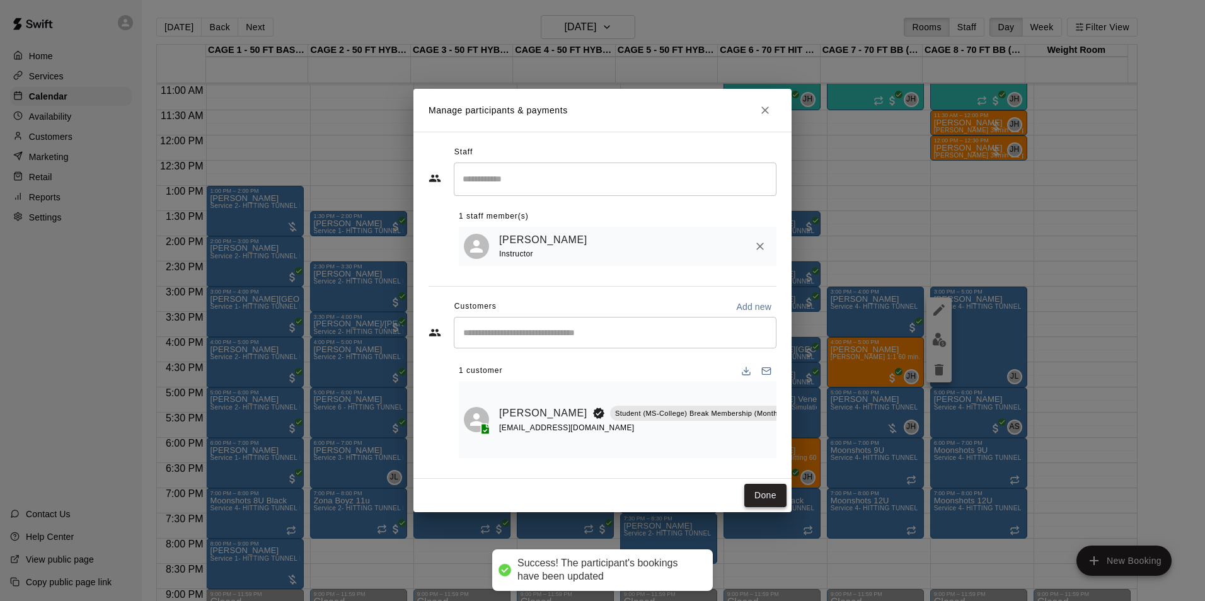
click at [769, 495] on button "Done" at bounding box center [765, 495] width 42 height 23
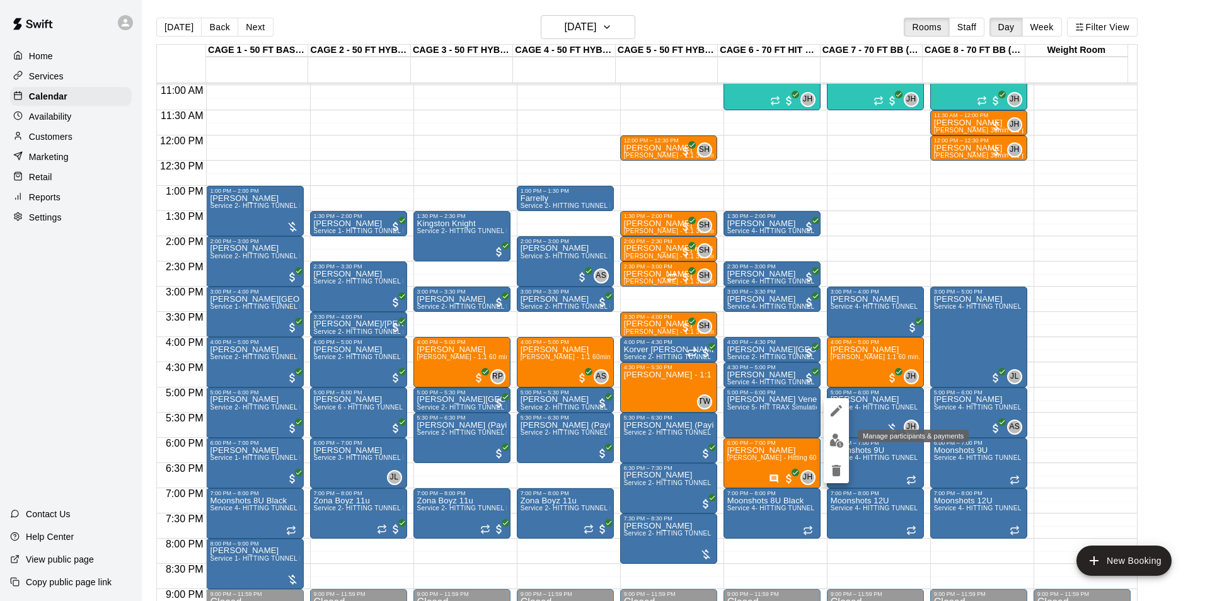
click at [834, 439] on img "edit" at bounding box center [836, 440] width 14 height 14
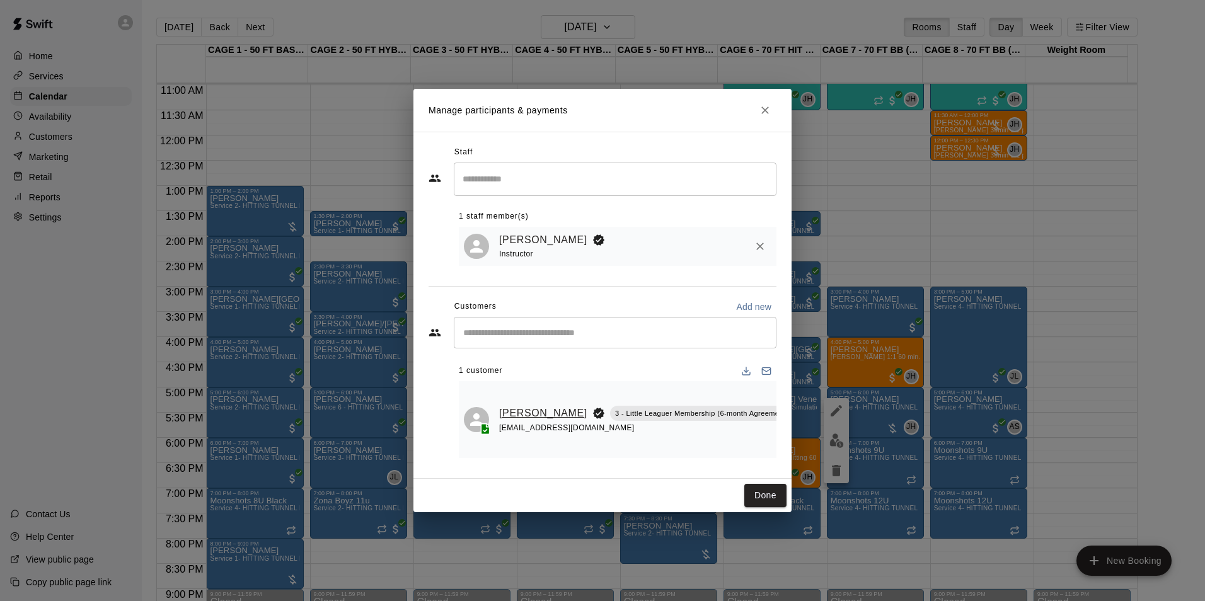
click at [508, 405] on link "Sarah Thomason-Roush" at bounding box center [543, 413] width 88 height 16
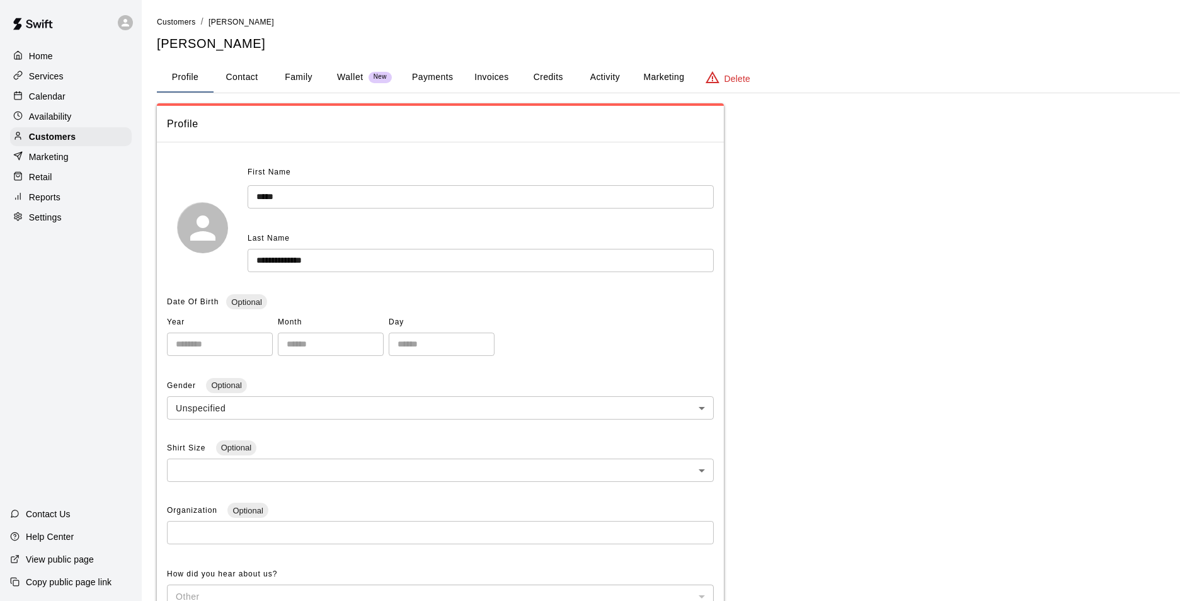
click at [427, 76] on button "Payments" at bounding box center [432, 77] width 61 height 30
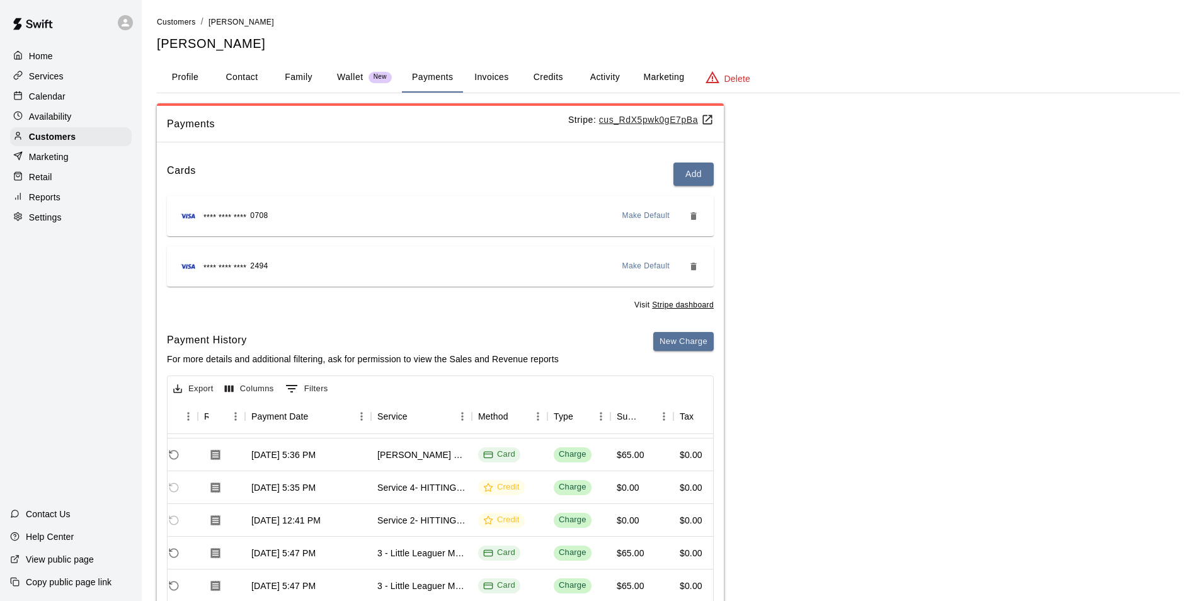
scroll to position [0, 83]
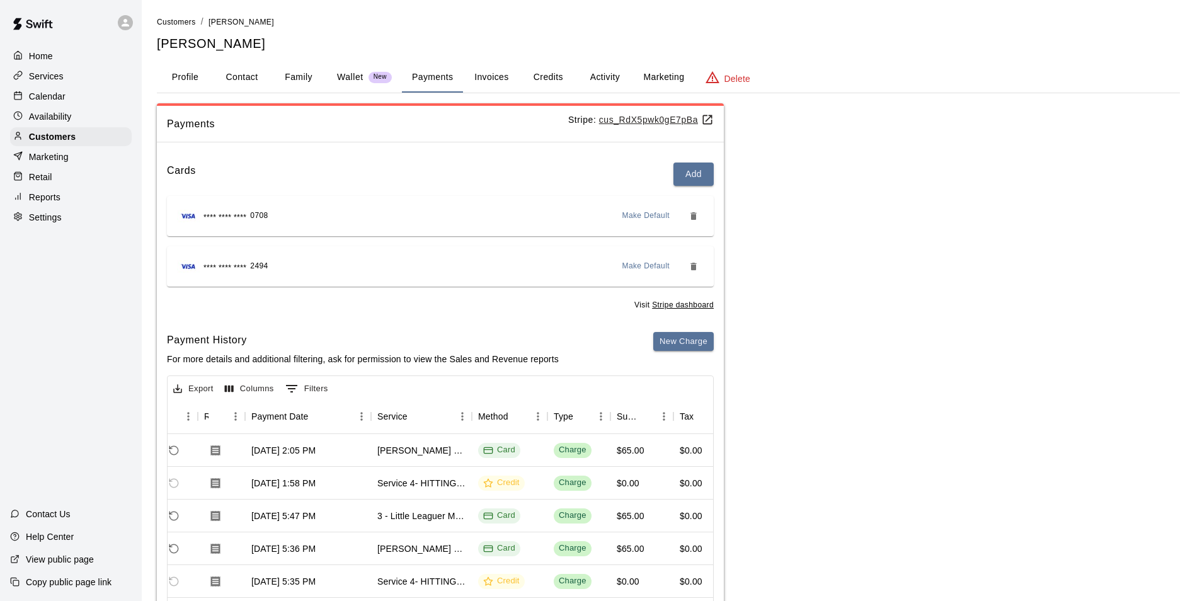
click at [45, 96] on p "Calendar" at bounding box center [47, 96] width 37 height 13
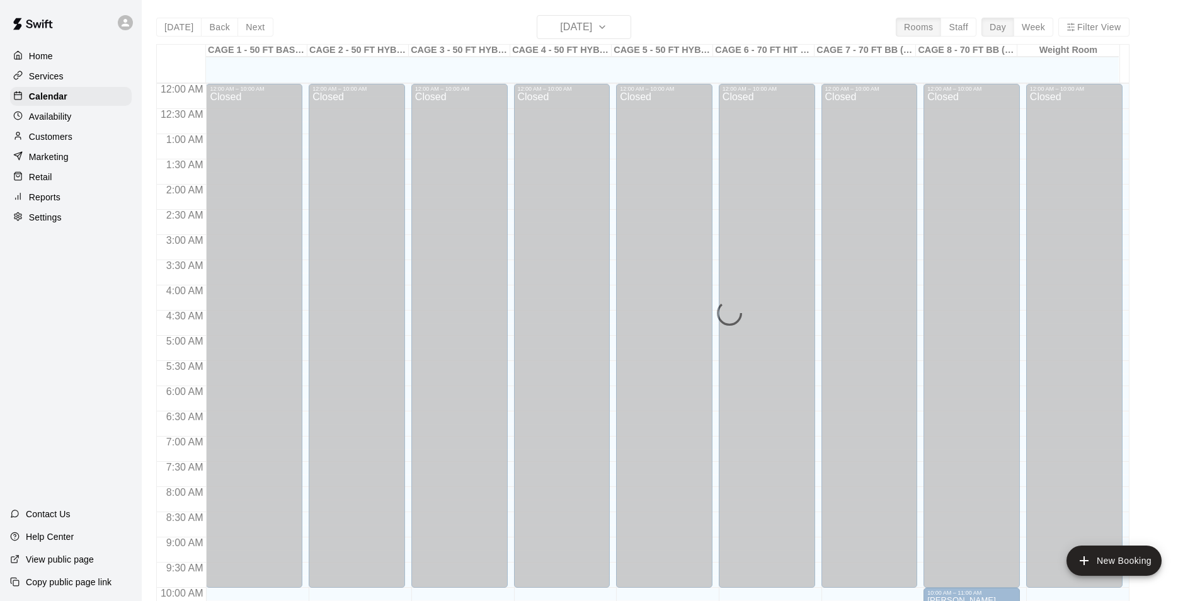
scroll to position [563, 0]
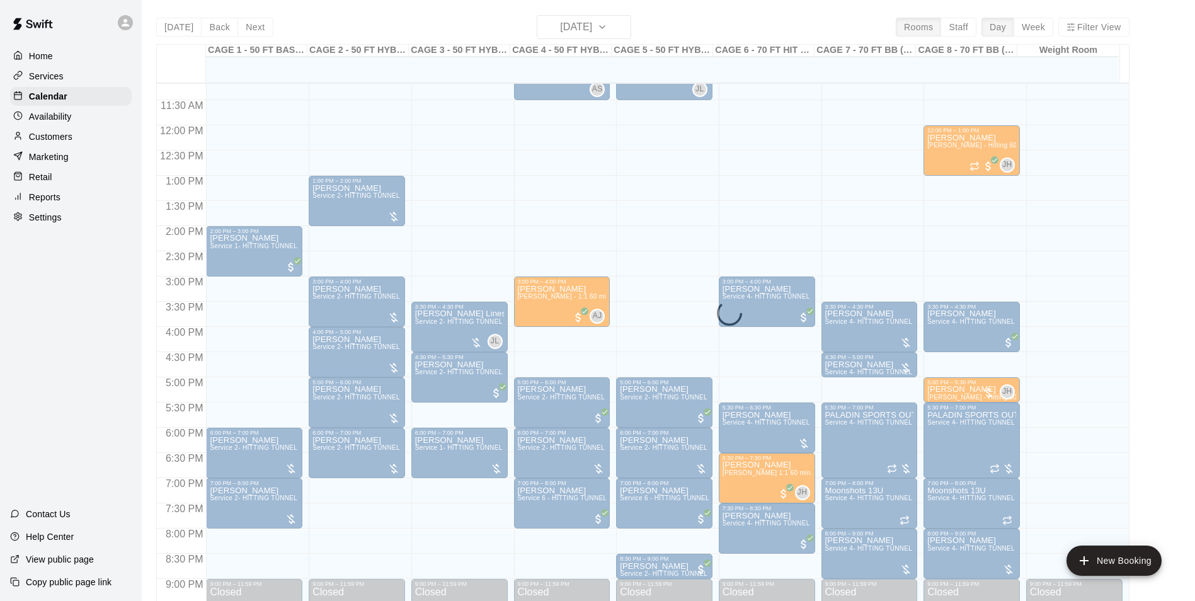
click at [582, 31] on div "Today Back Next Thursday Sep 11 Rooms Staff Day Week Filter View CAGE 1 - 50 FT…" at bounding box center [642, 315] width 973 height 601
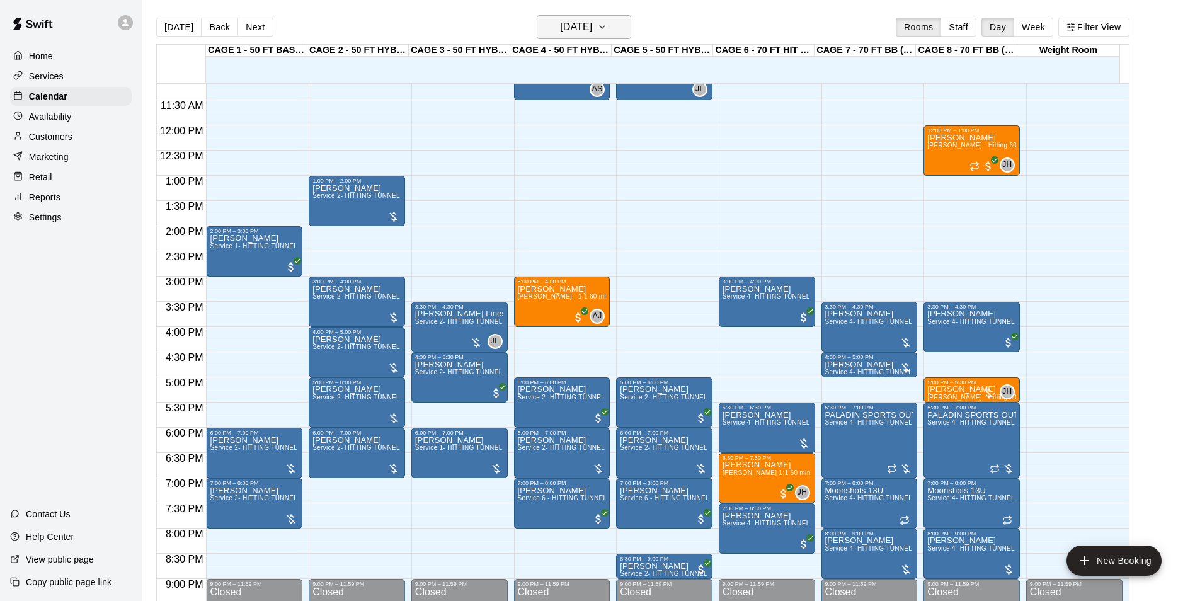
drag, startPoint x: 604, startPoint y: 27, endPoint x: 601, endPoint y: 34, distance: 7.6
click at [592, 34] on h6 "[DATE]" at bounding box center [576, 27] width 32 height 18
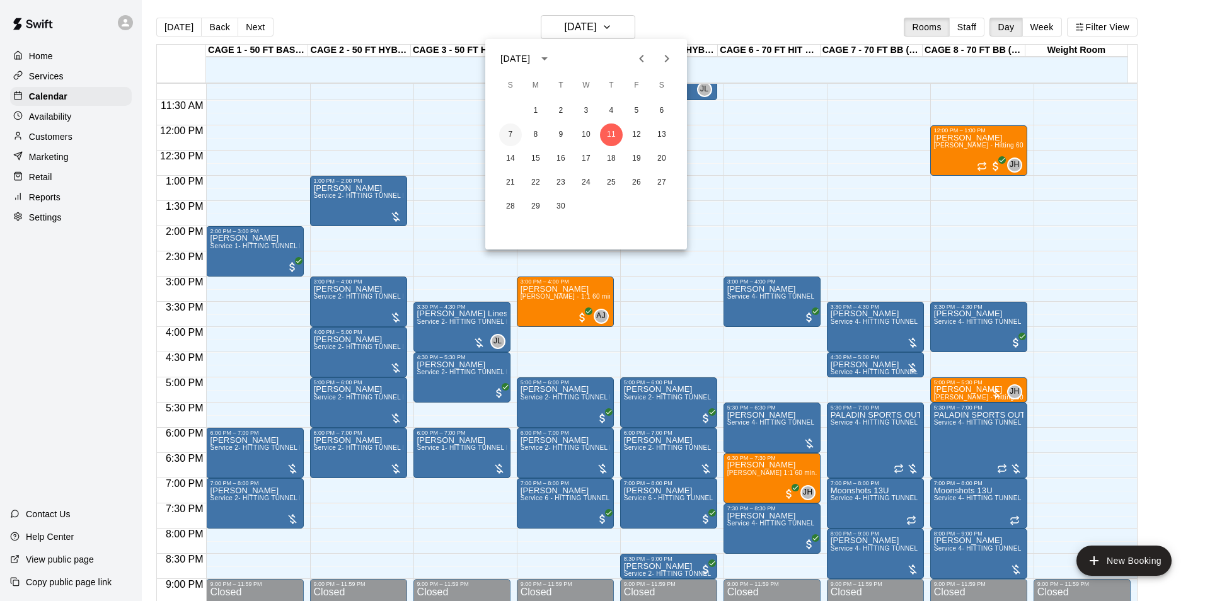
click at [515, 133] on button "7" at bounding box center [510, 134] width 23 height 23
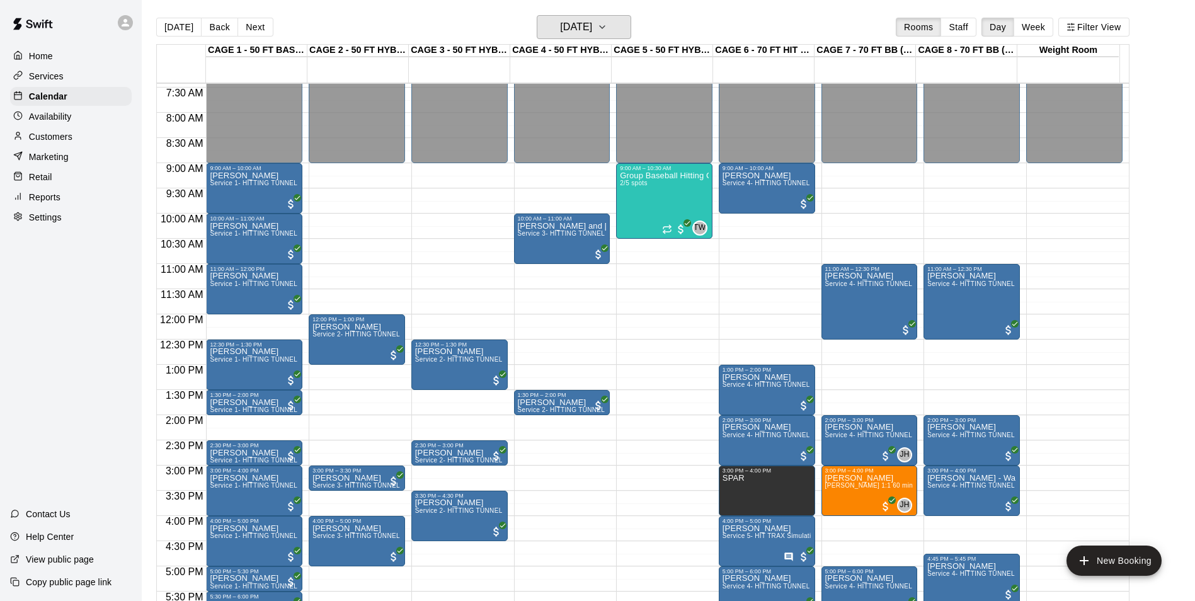
scroll to position [437, 0]
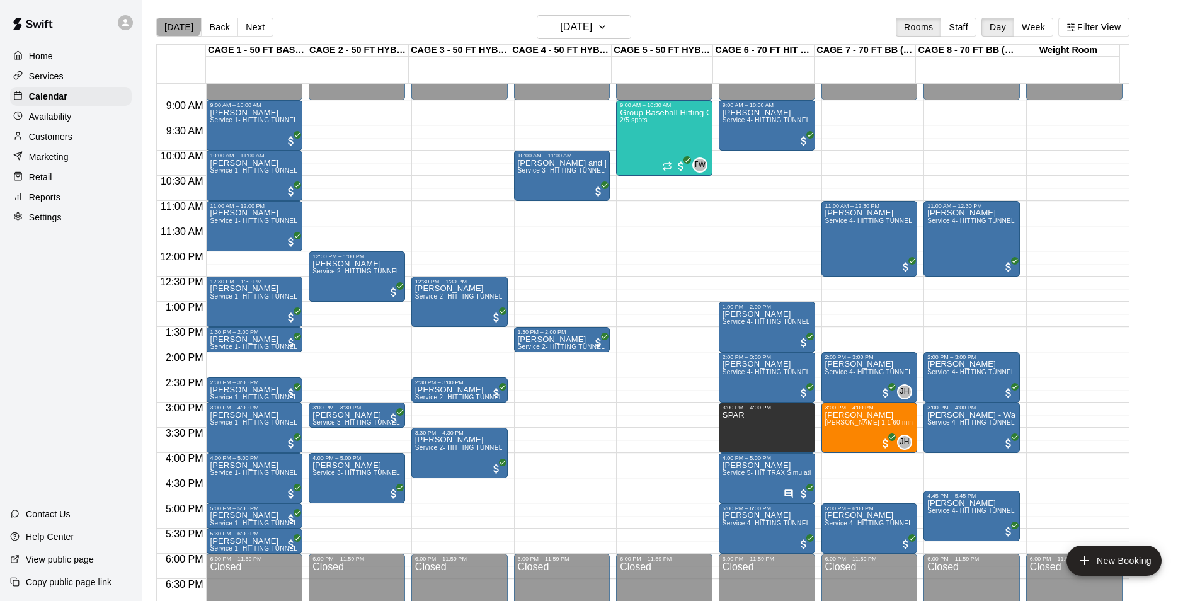
click at [175, 20] on button "[DATE]" at bounding box center [178, 27] width 45 height 19
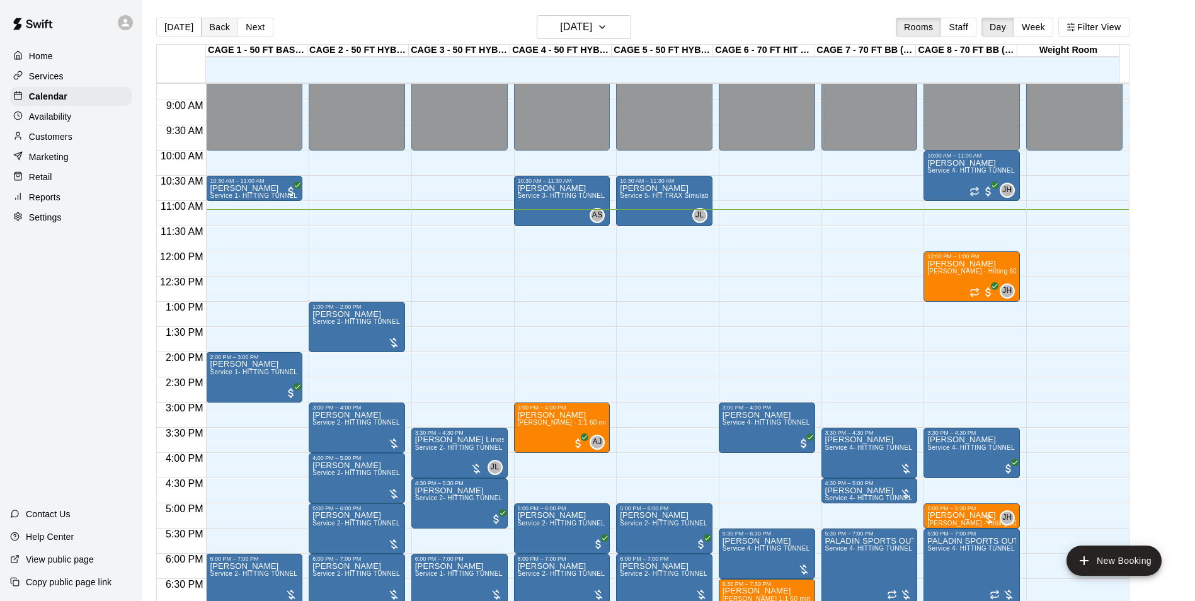
click at [228, 20] on button "Back" at bounding box center [219, 27] width 37 height 19
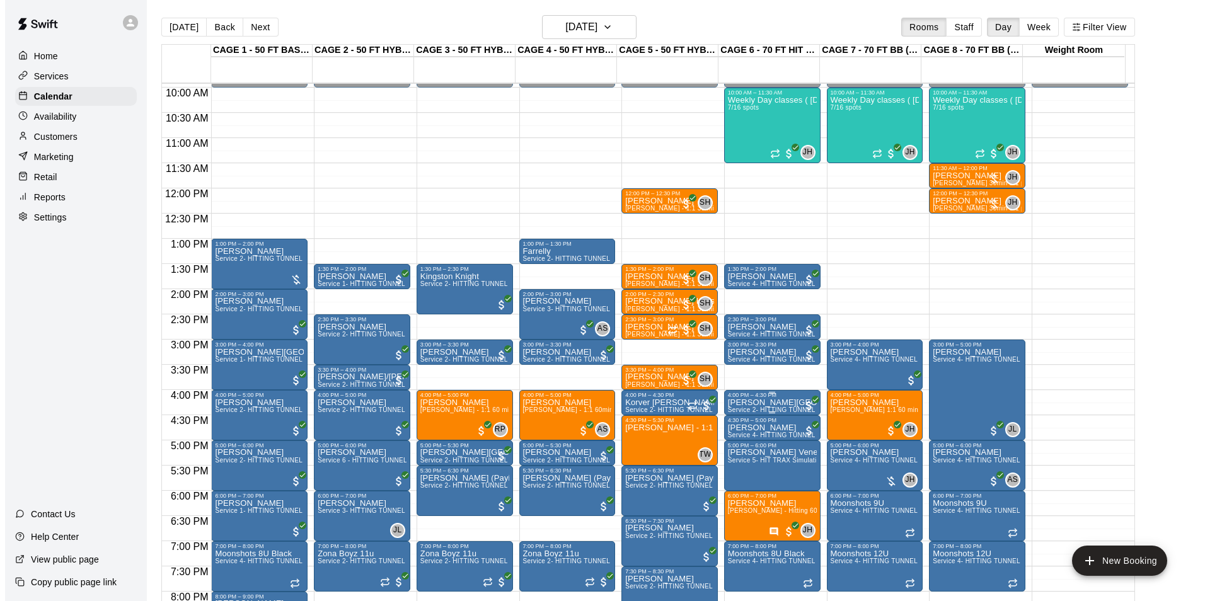
scroll to position [563, 0]
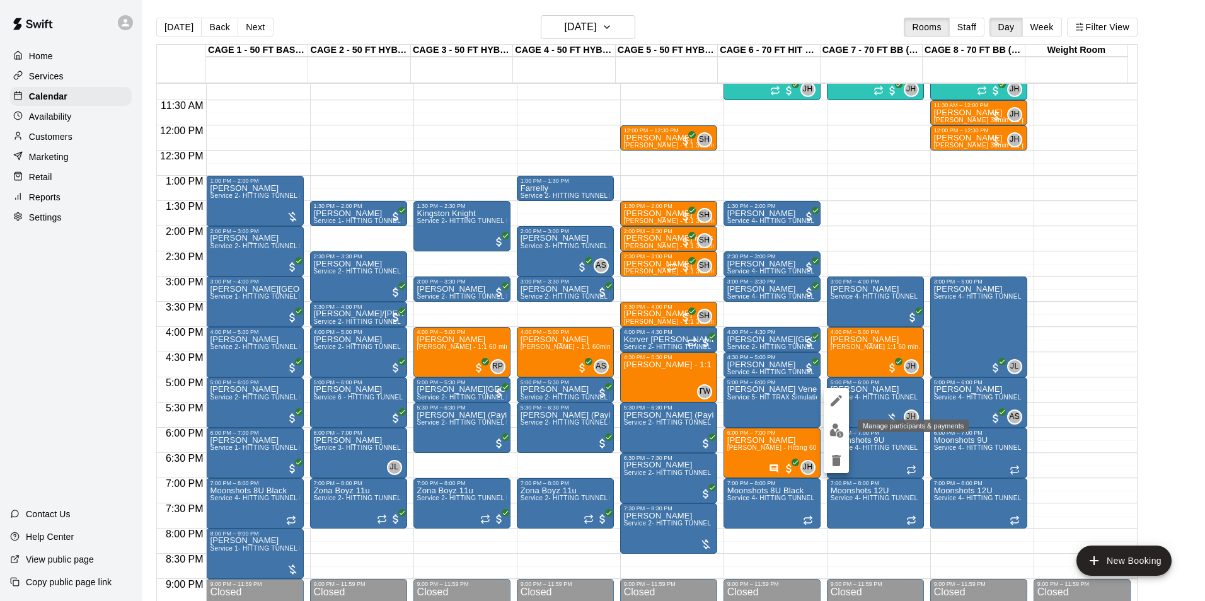
click at [839, 427] on img "edit" at bounding box center [836, 430] width 14 height 14
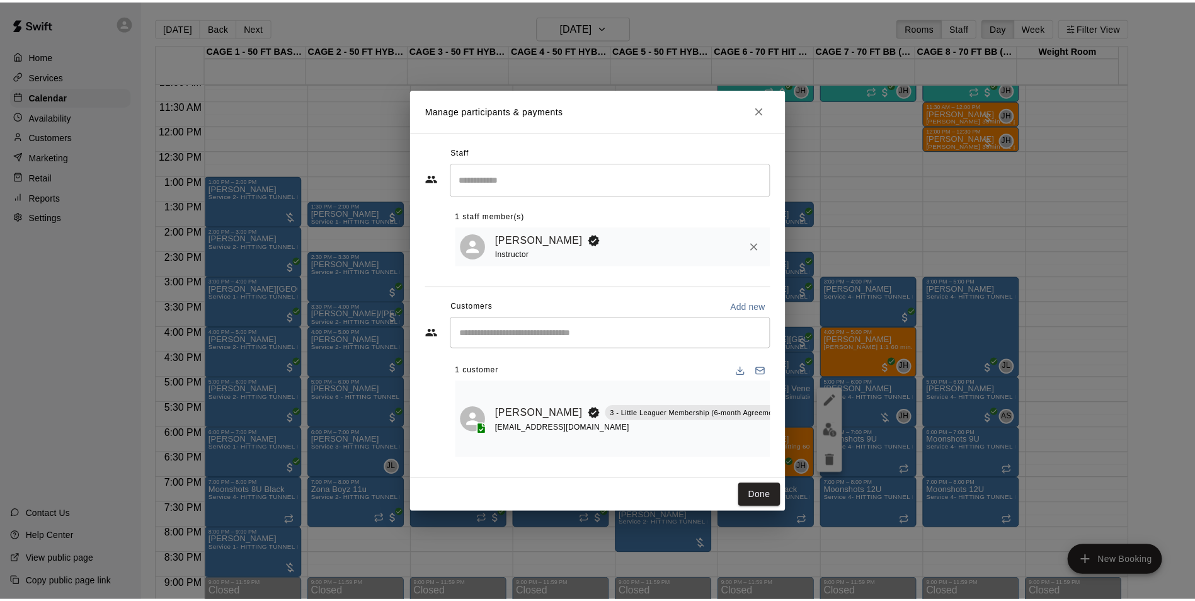
scroll to position [0, 74]
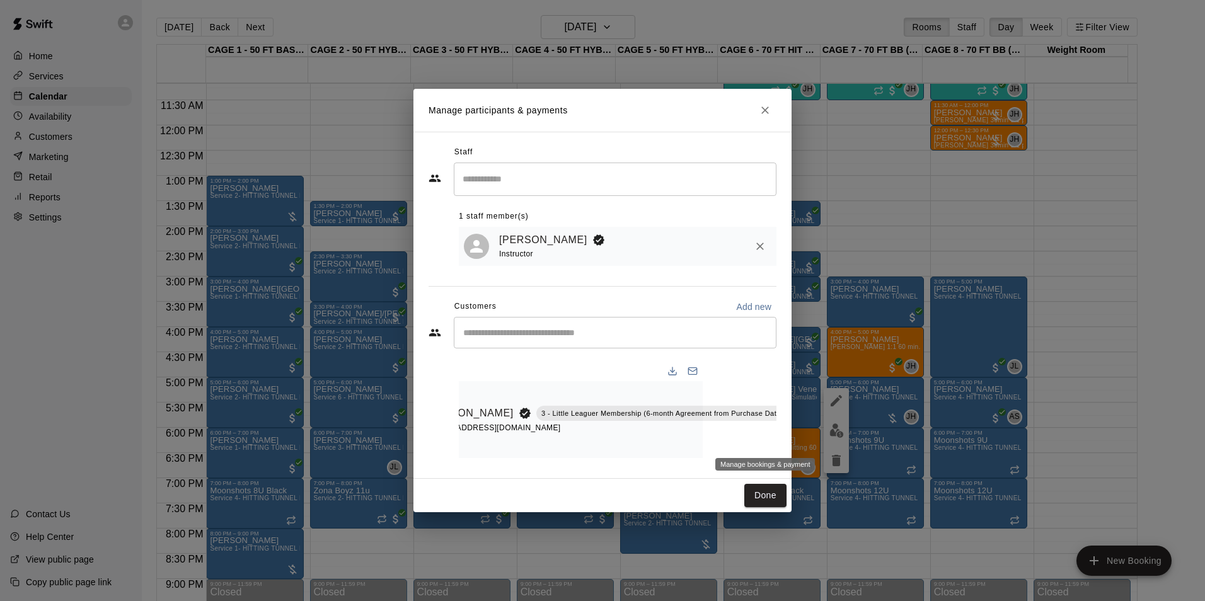
click at [795, 436] on icon "Manage bookings & payment" at bounding box center [799, 441] width 9 height 11
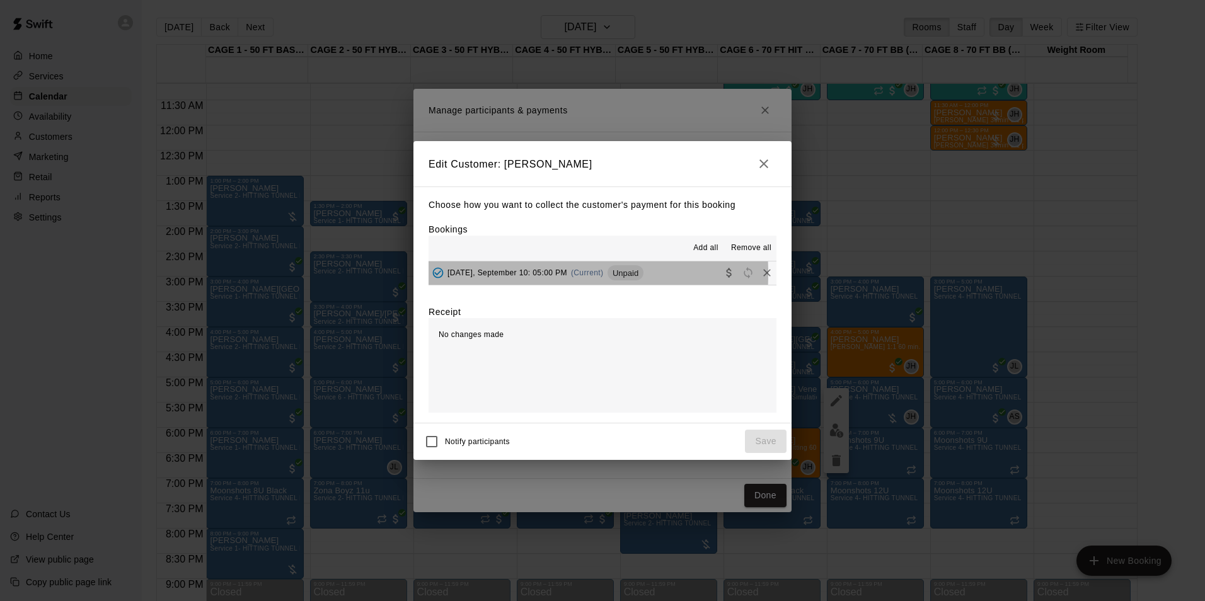
click at [486, 275] on span "Wednesday, September 10: 05:00 PM" at bounding box center [507, 272] width 120 height 9
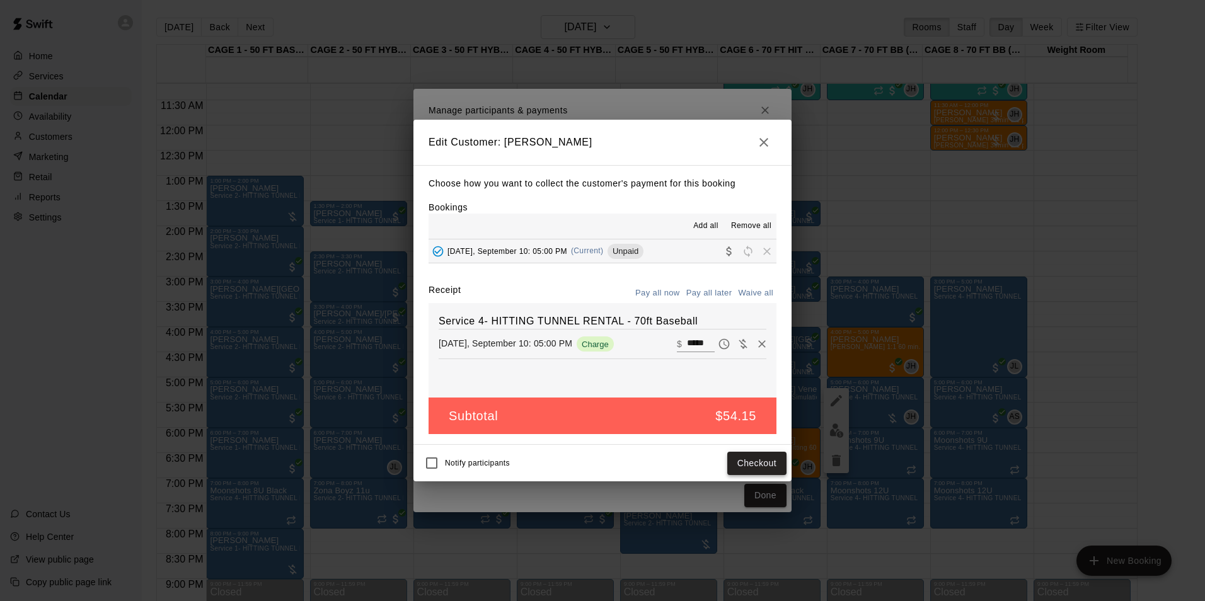
click at [770, 467] on button "Checkout" at bounding box center [756, 463] width 59 height 23
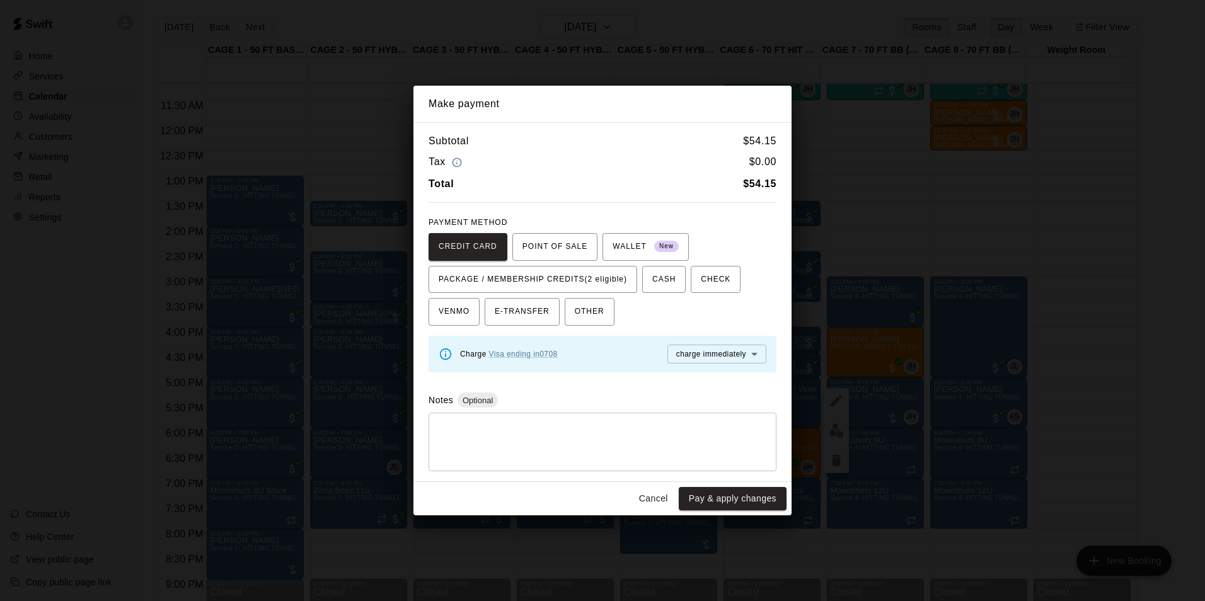
click at [660, 502] on button "Cancel" at bounding box center [653, 498] width 40 height 23
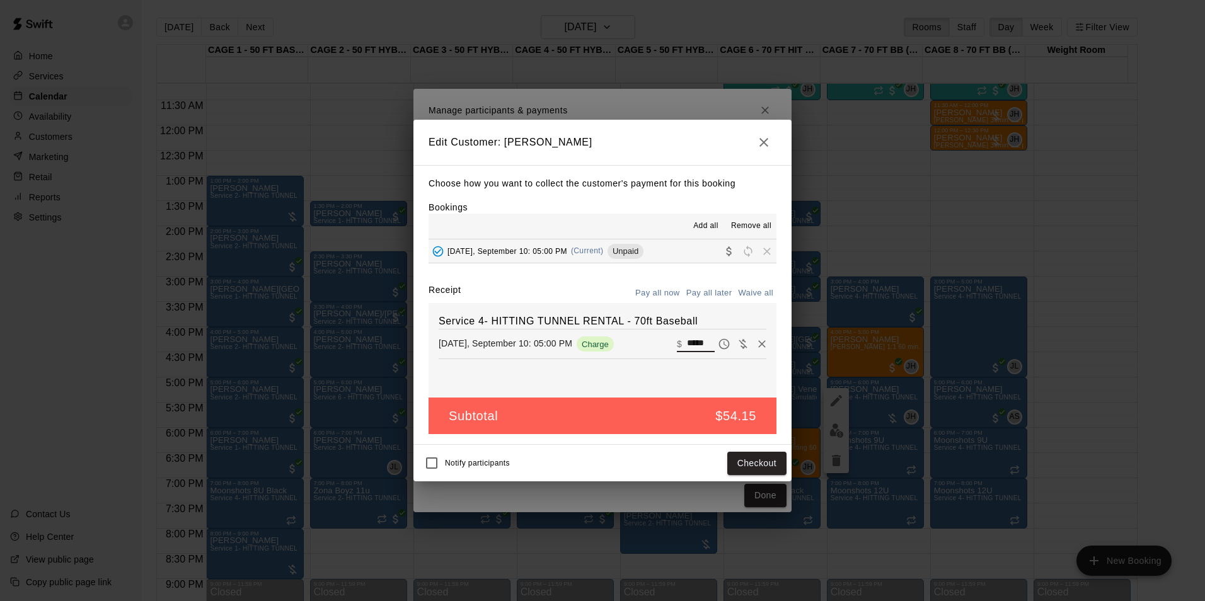
drag, startPoint x: 701, startPoint y: 344, endPoint x: 662, endPoint y: 344, distance: 39.7
click at [662, 344] on div "Wednesday, September 10: 05:00 PM Charge ​ $ *****" at bounding box center [603, 344] width 328 height 19
type input "**"
click at [742, 463] on button "Checkout" at bounding box center [756, 463] width 59 height 23
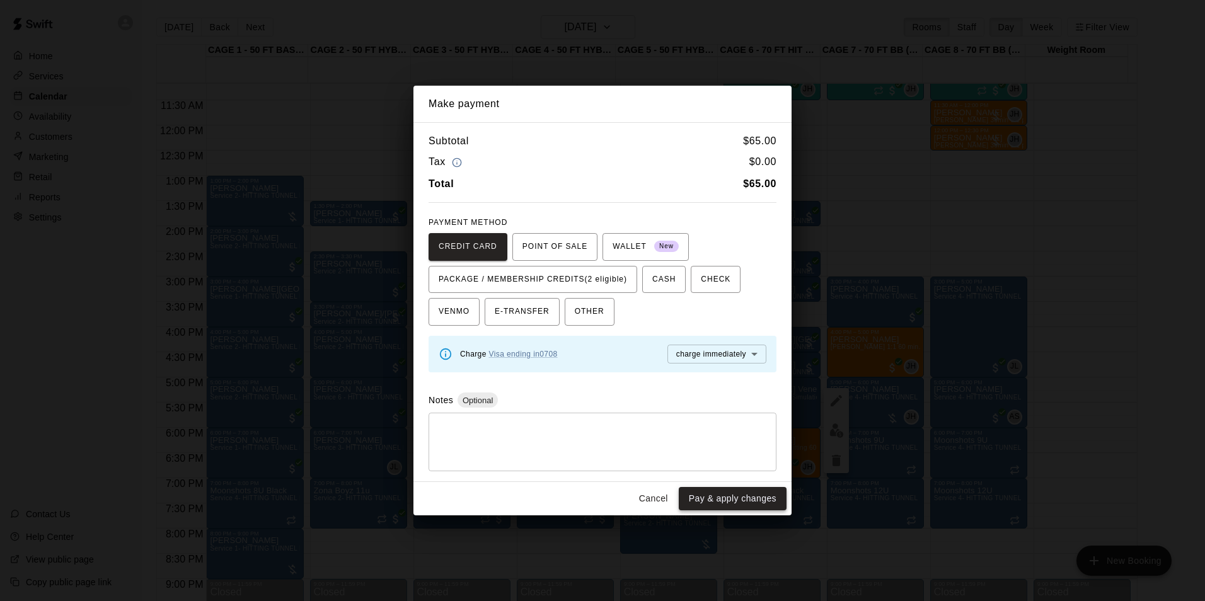
click at [712, 503] on button "Pay & apply changes" at bounding box center [733, 498] width 108 height 23
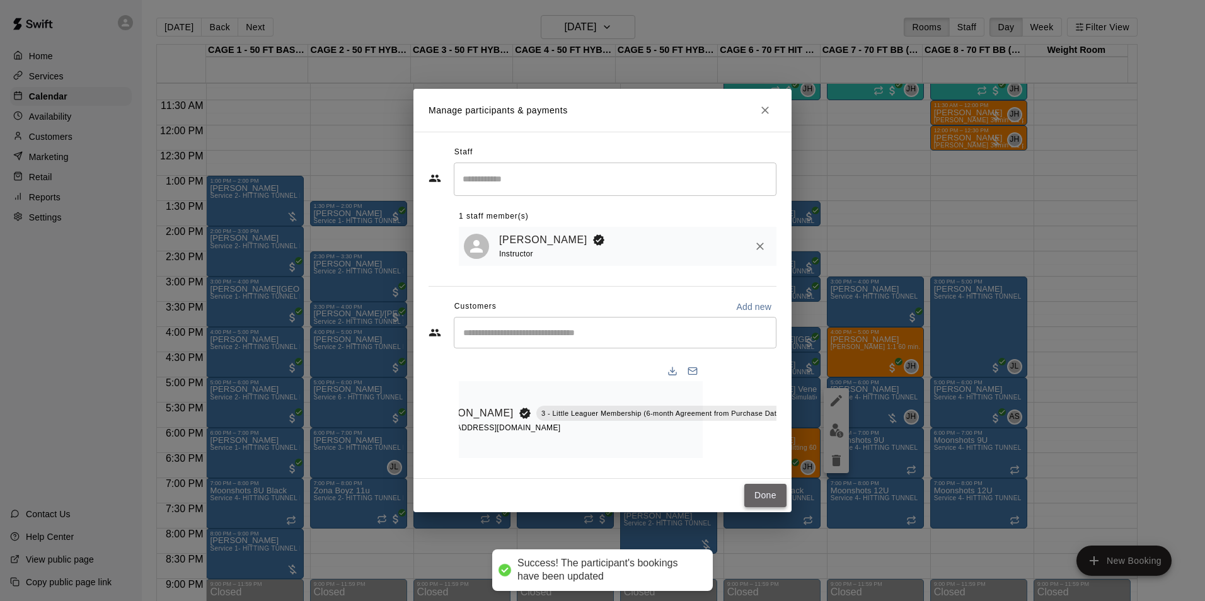
click at [753, 492] on button "Done" at bounding box center [765, 495] width 42 height 23
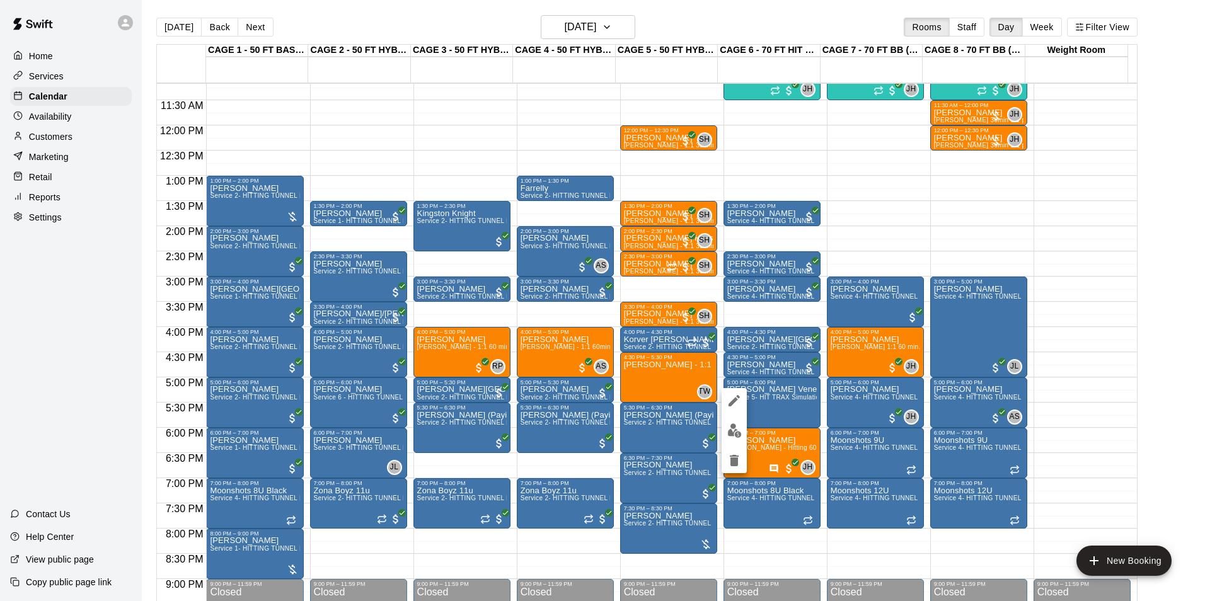
click at [732, 428] on img "edit" at bounding box center [734, 430] width 14 height 14
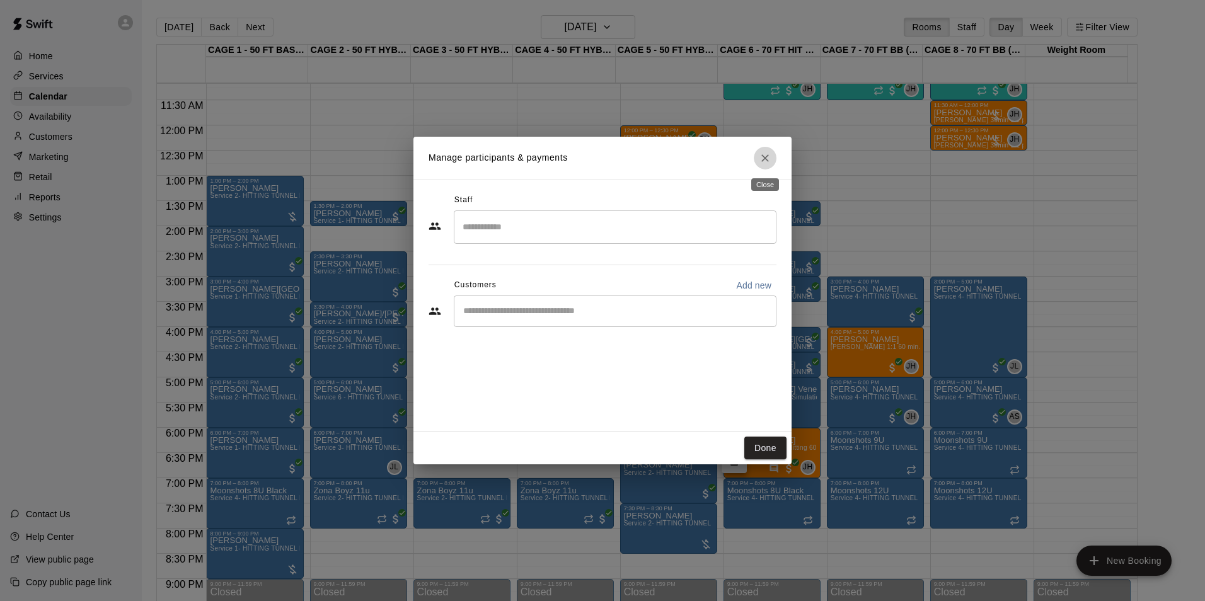
click at [762, 158] on icon "Close" at bounding box center [765, 158] width 13 height 13
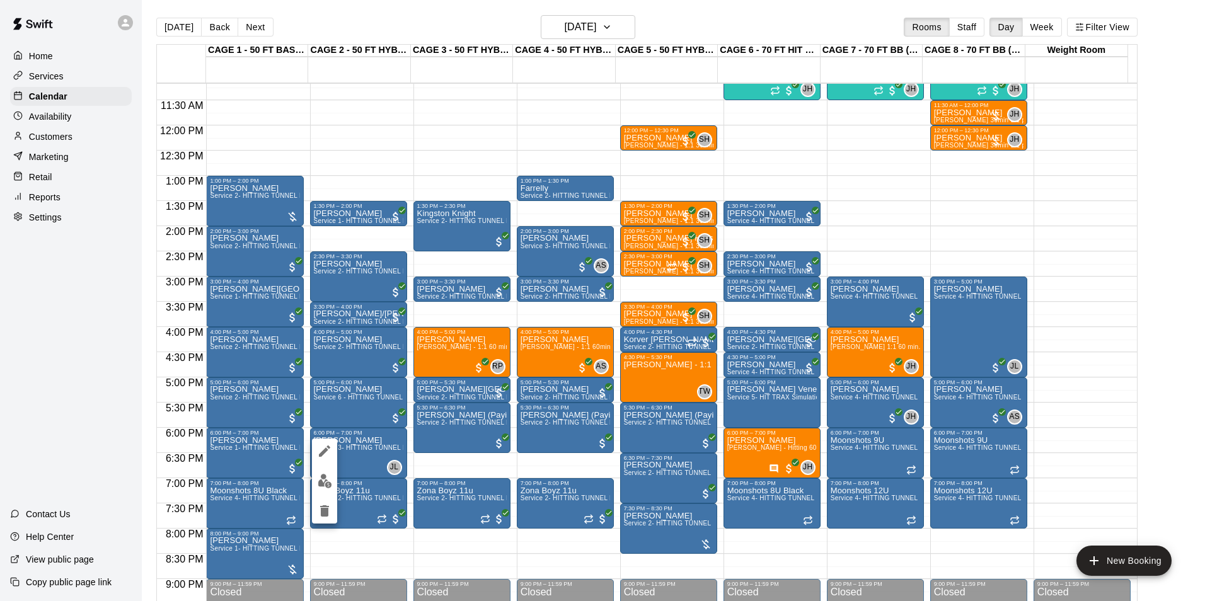
click at [320, 476] on img "edit" at bounding box center [325, 481] width 14 height 14
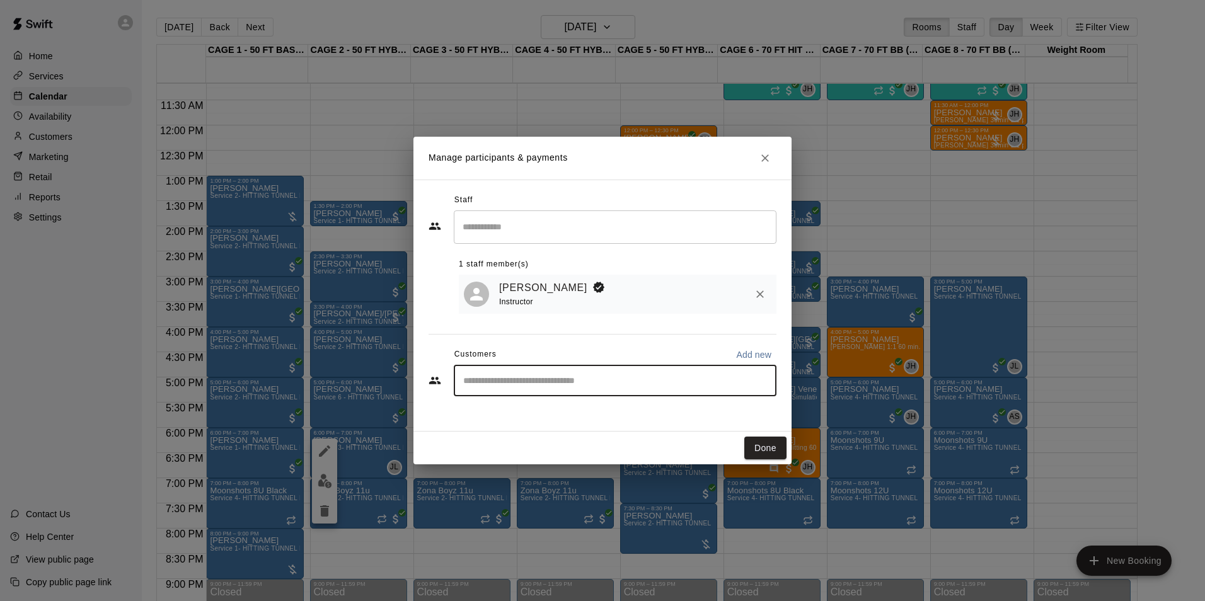
click at [581, 384] on input "Start typing to search customers..." at bounding box center [614, 380] width 311 height 13
type input "***"
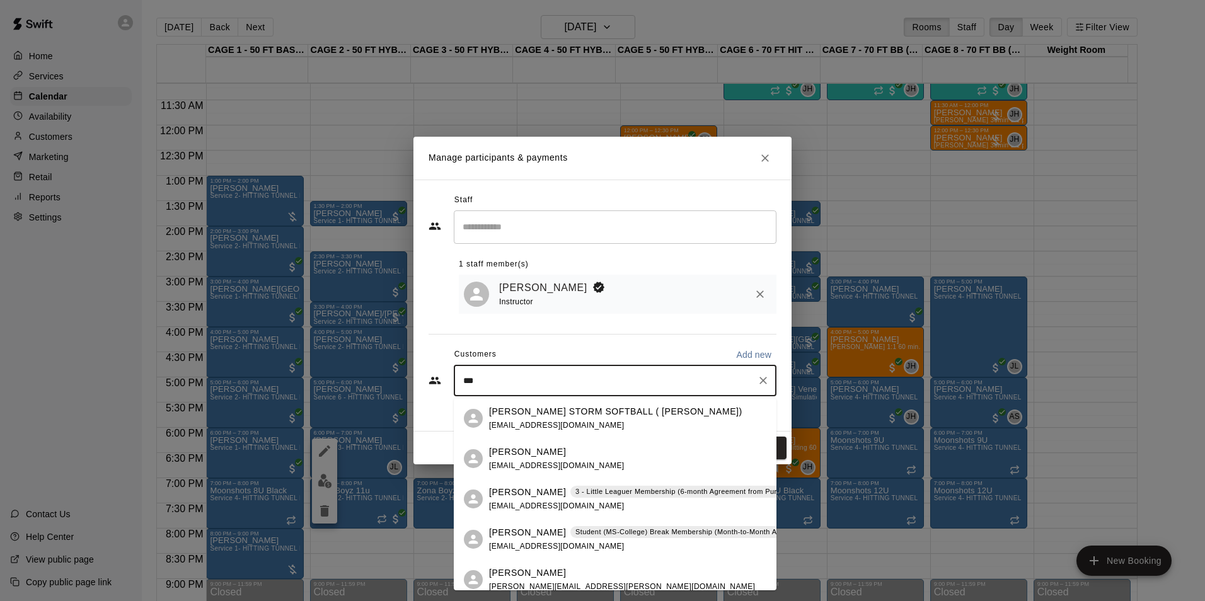
click at [519, 540] on div "Allie Skaggs Student (MS-College) Break Membership (Month-to-Month Agreement) a…" at bounding box center [652, 539] width 327 height 27
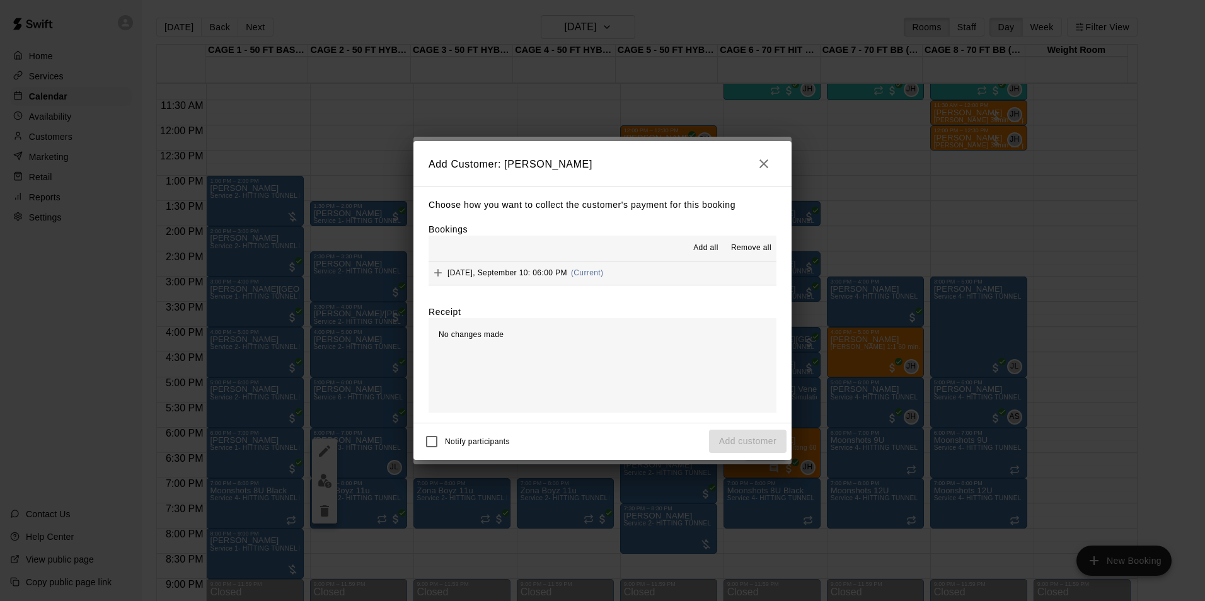
click at [503, 273] on span "Wednesday, September 10: 06:00 PM" at bounding box center [507, 272] width 120 height 9
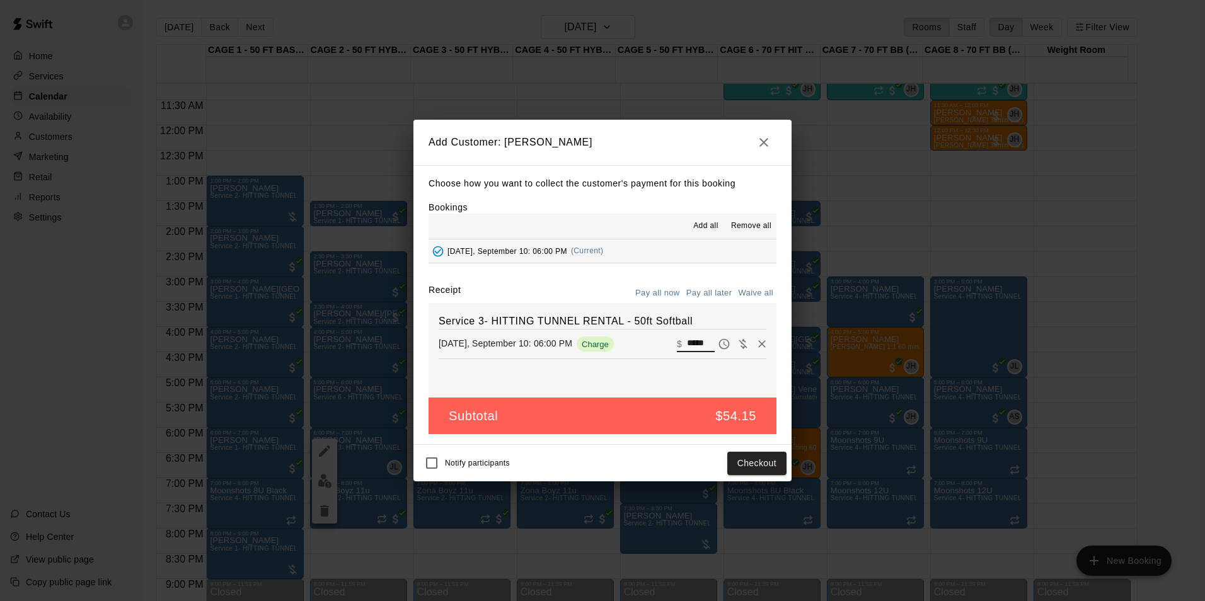
drag, startPoint x: 704, startPoint y: 342, endPoint x: 636, endPoint y: 336, distance: 68.3
click at [636, 336] on div "Wednesday, September 10: 06:00 PM Charge ​ $ *****" at bounding box center [603, 344] width 328 height 19
type input "**"
click at [750, 468] on button "Checkout" at bounding box center [756, 463] width 59 height 23
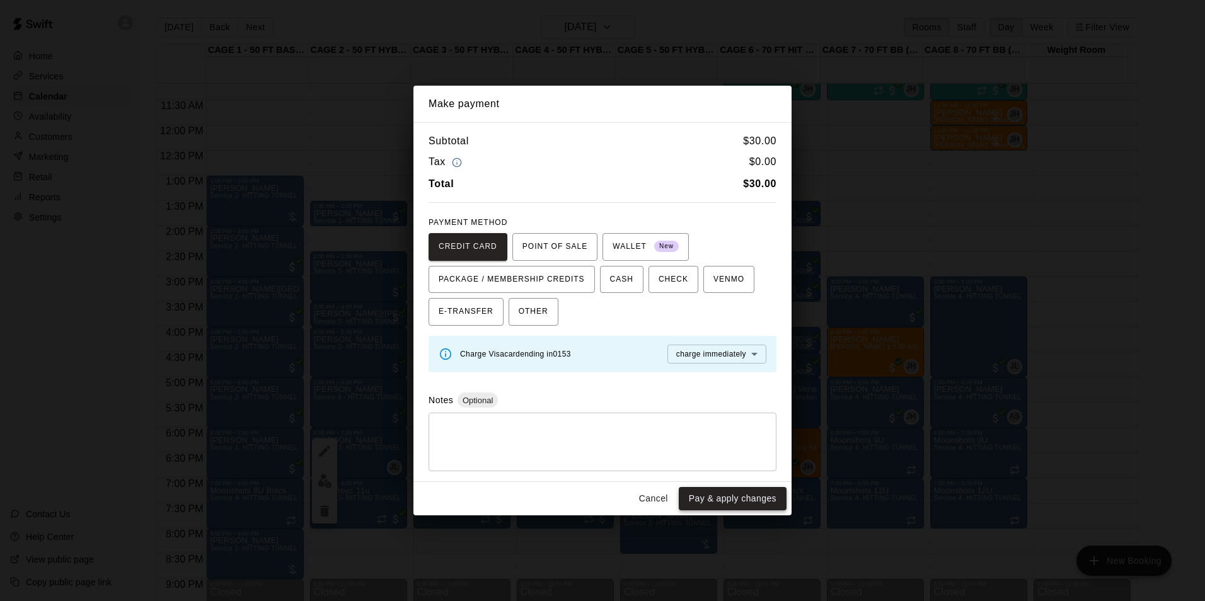
click at [746, 499] on button "Pay & apply changes" at bounding box center [733, 498] width 108 height 23
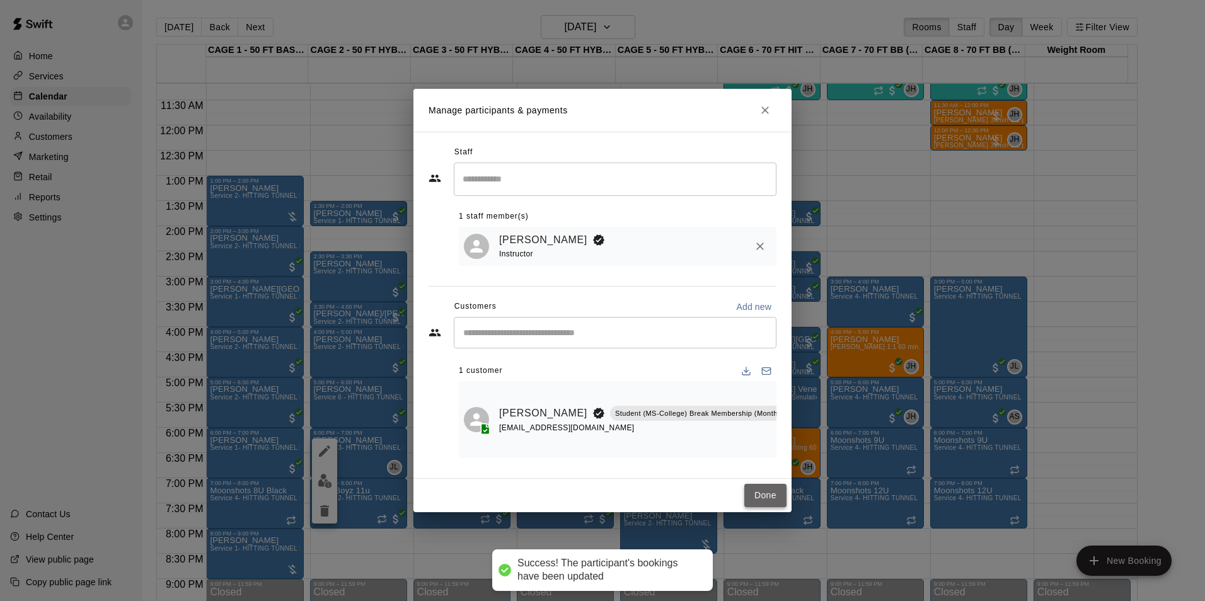
click at [764, 500] on button "Done" at bounding box center [765, 495] width 42 height 23
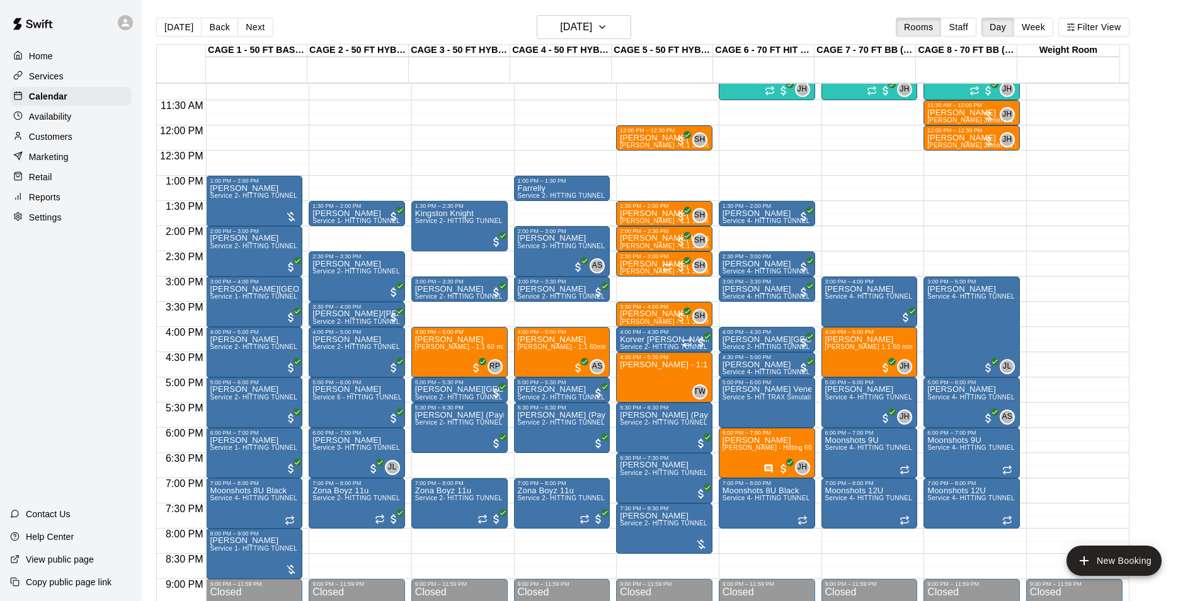
scroll to position [626, 0]
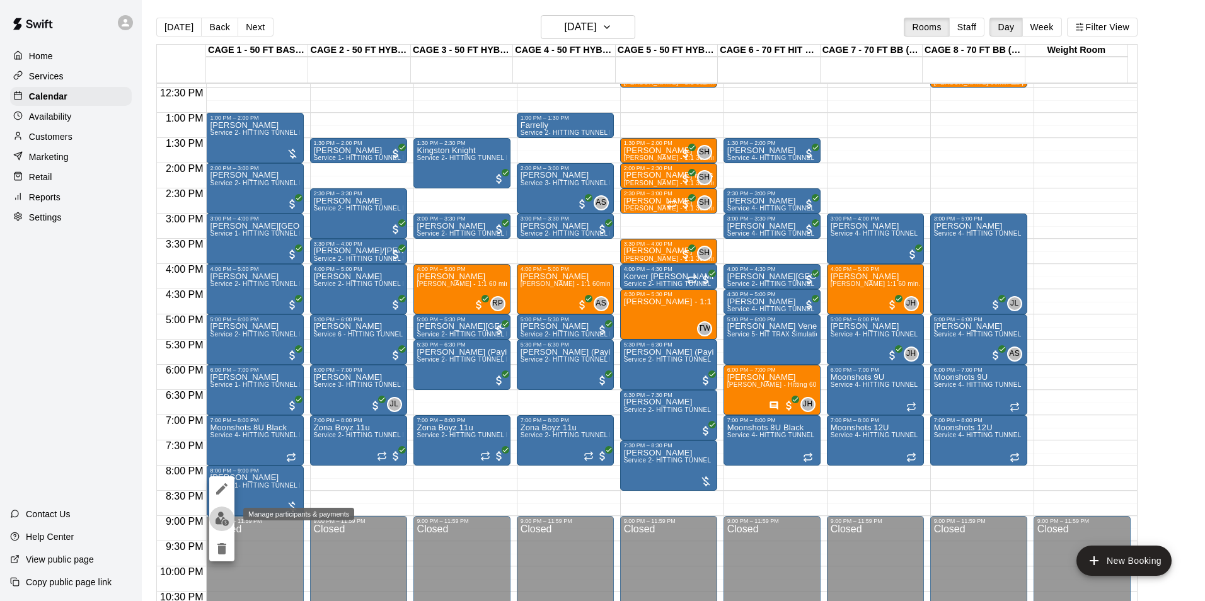
click at [212, 515] on button "edit" at bounding box center [221, 519] width 25 height 25
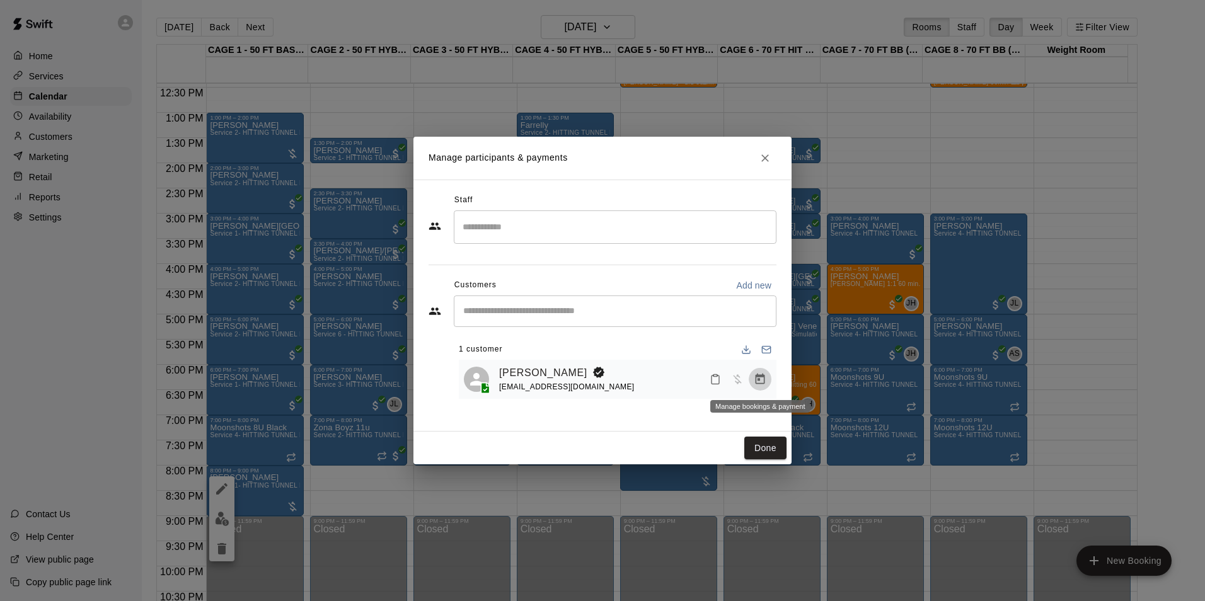
click at [756, 378] on icon "Manage bookings & payment" at bounding box center [759, 379] width 9 height 11
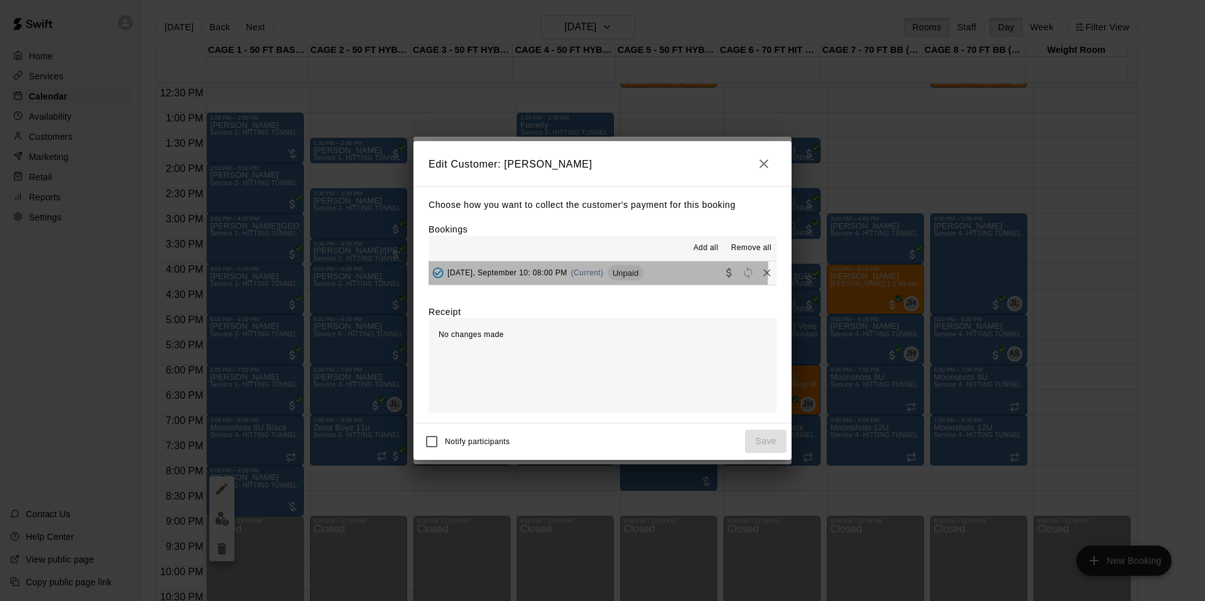
click at [502, 267] on div "Wednesday, September 10: 08:00 PM (Current) Unpaid" at bounding box center [535, 272] width 215 height 19
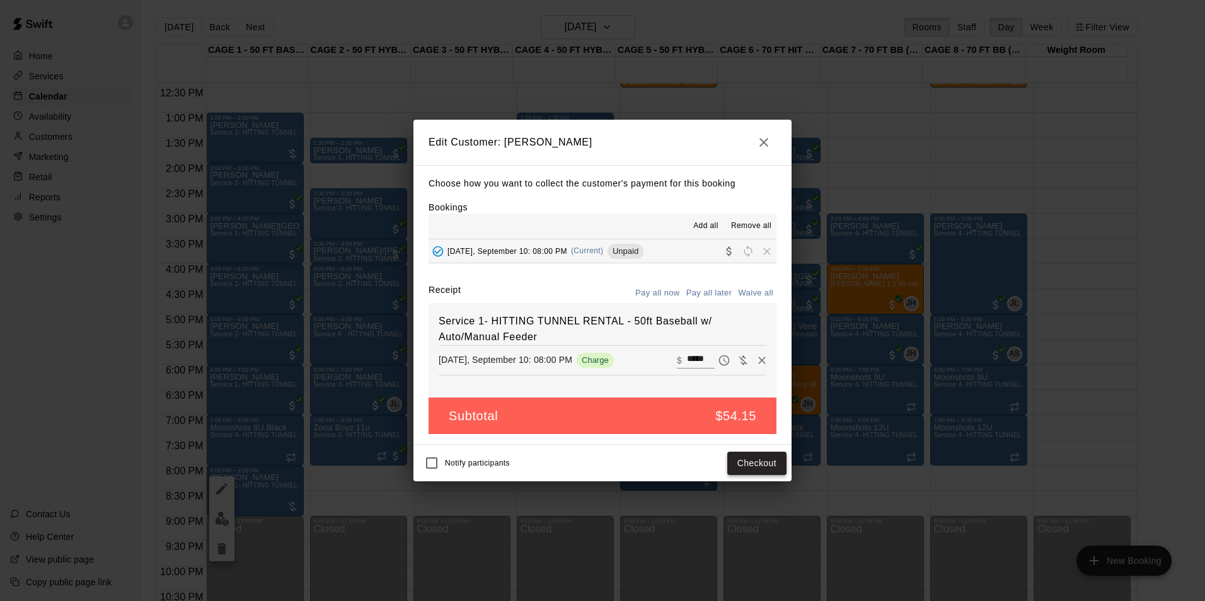
click at [774, 464] on button "Checkout" at bounding box center [756, 463] width 59 height 23
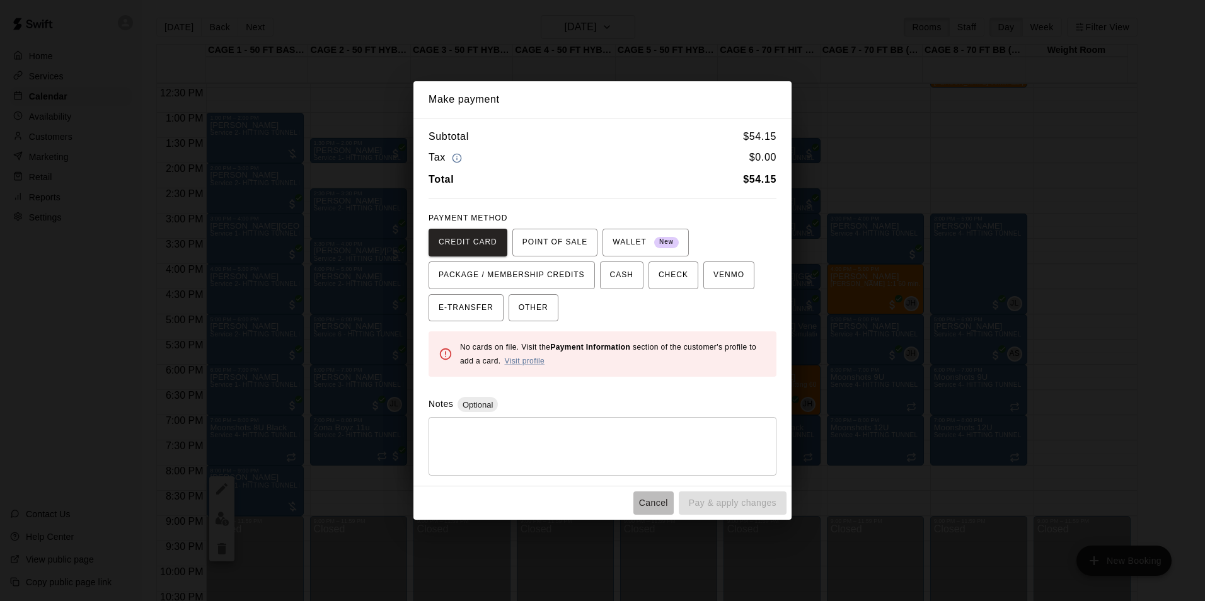
click at [639, 498] on button "Cancel" at bounding box center [653, 502] width 40 height 23
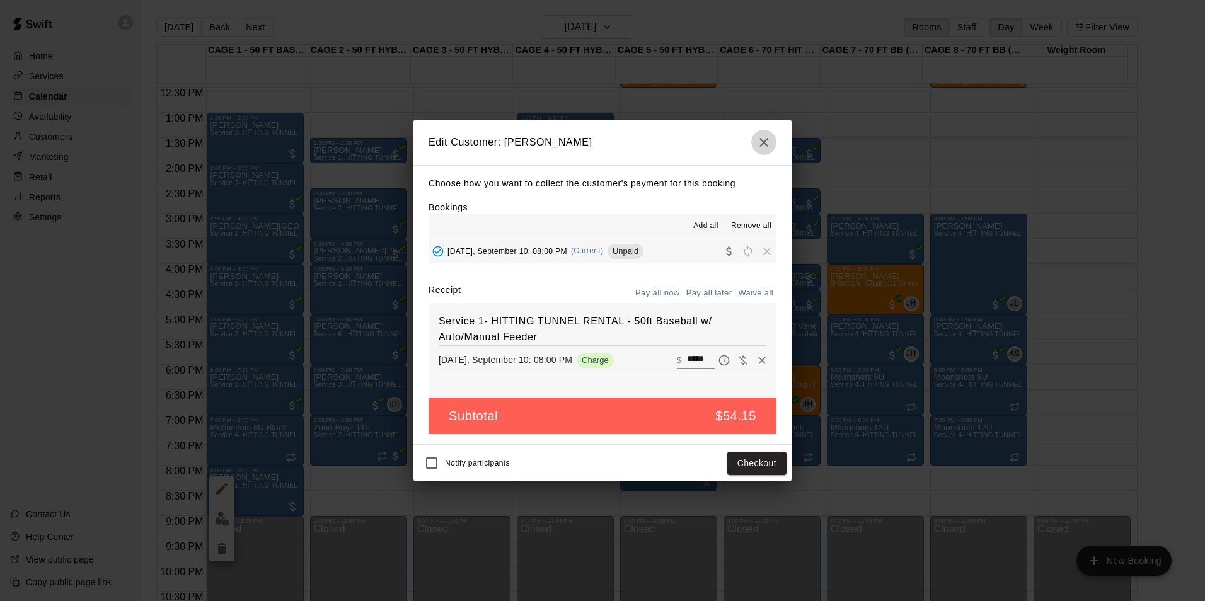
click at [768, 141] on icon "button" at bounding box center [763, 142] width 15 height 15
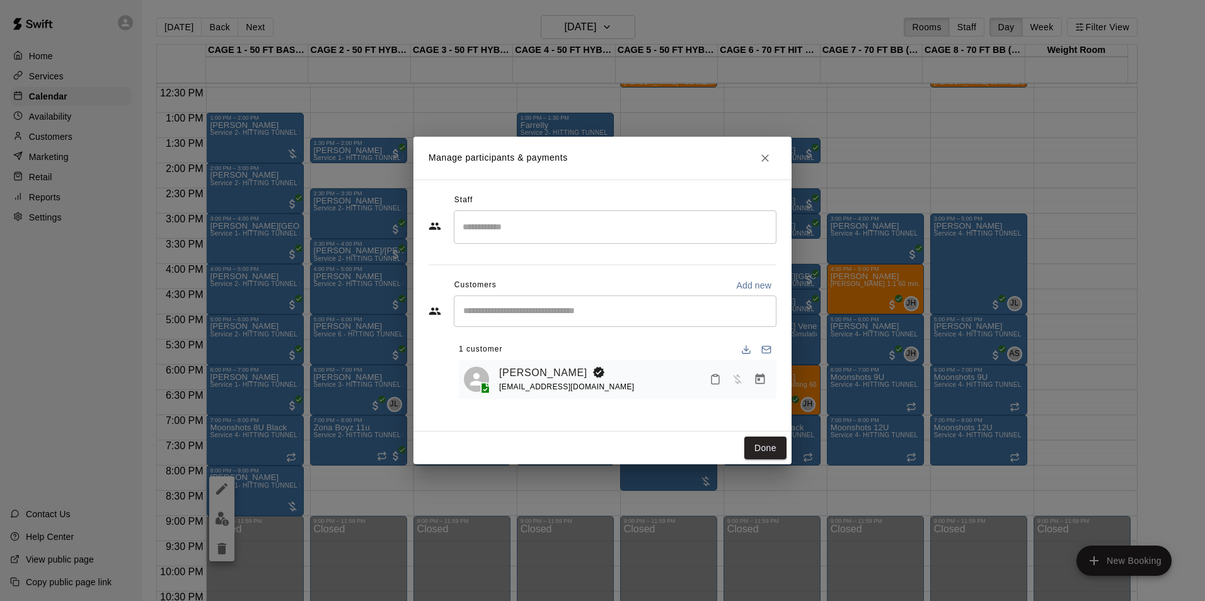
click at [769, 164] on icon "Close" at bounding box center [765, 158] width 13 height 13
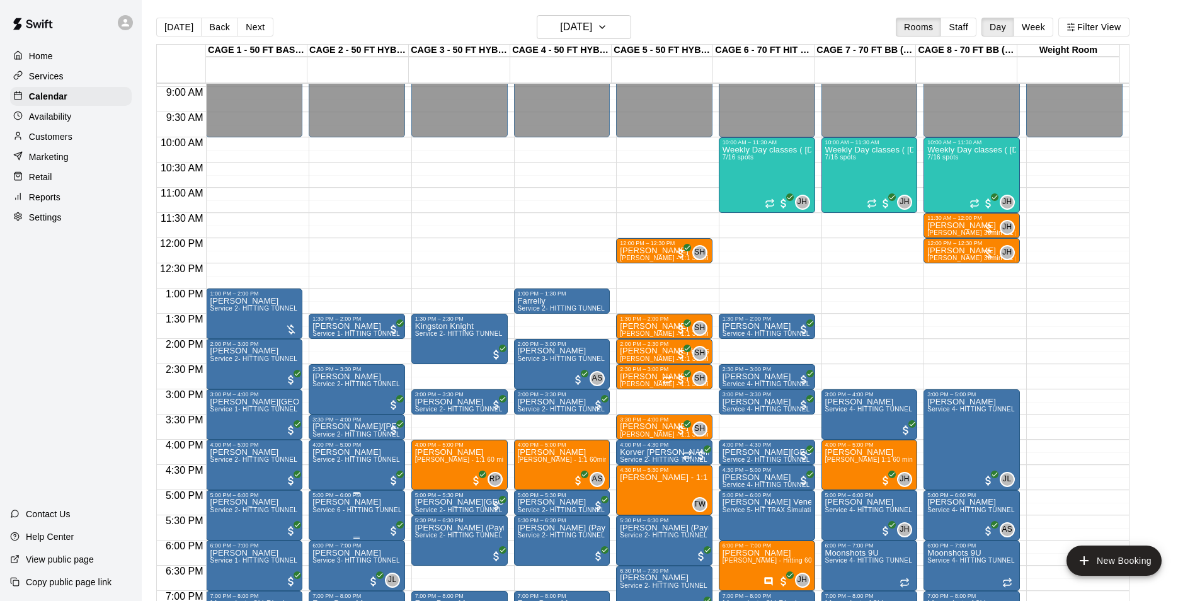
scroll to position [437, 0]
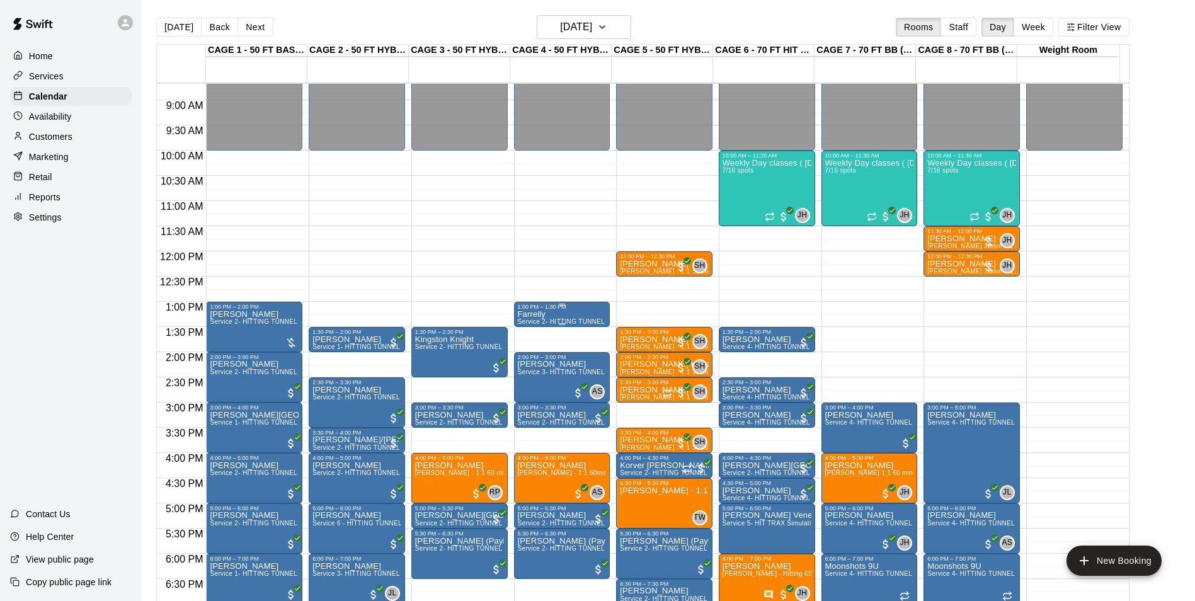
click at [566, 318] on div "Farrelly Service 2- HITTING TUNNEL RENTAL - 50ft Baseball" at bounding box center [562, 610] width 89 height 601
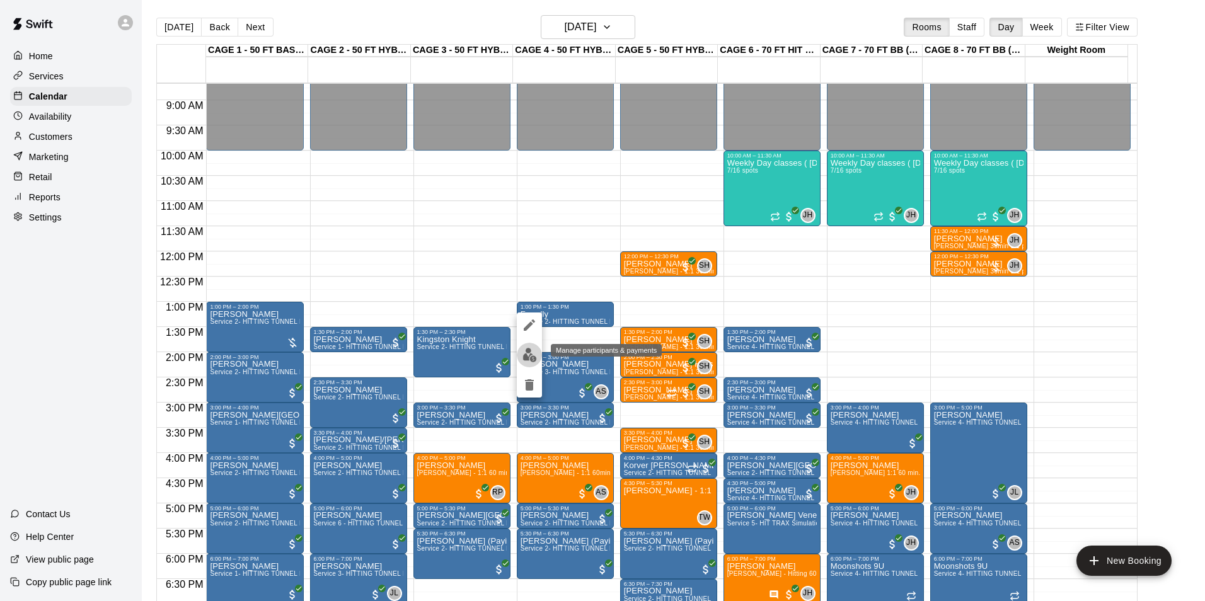
click at [525, 354] on img "edit" at bounding box center [529, 355] width 14 height 14
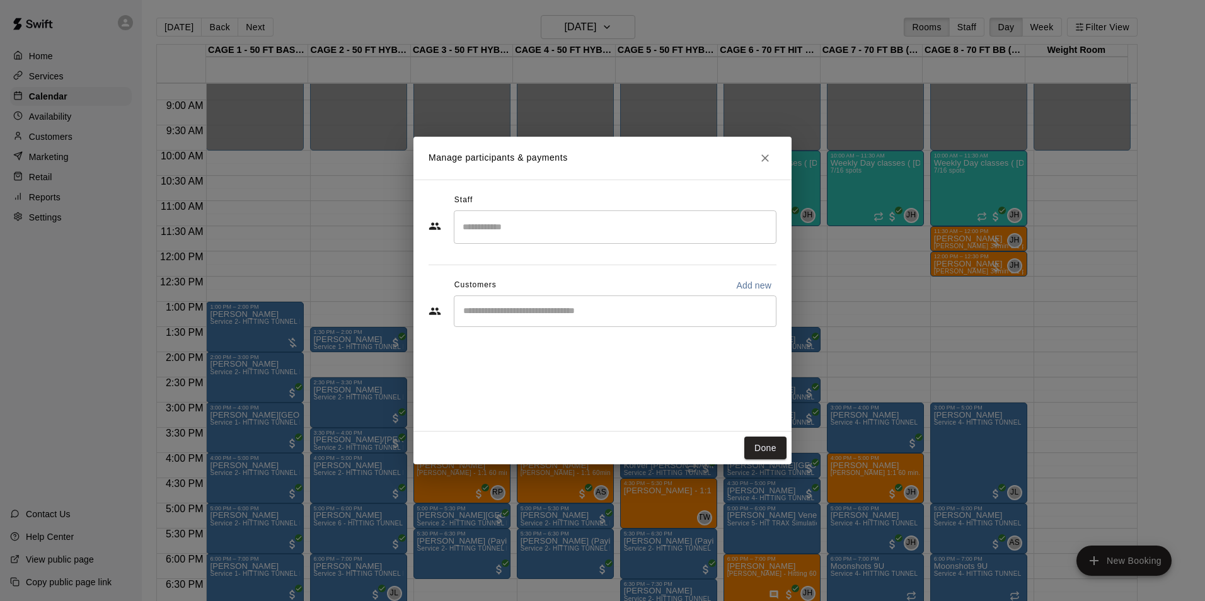
click at [548, 314] on input "Start typing to search customers..." at bounding box center [614, 311] width 311 height 13
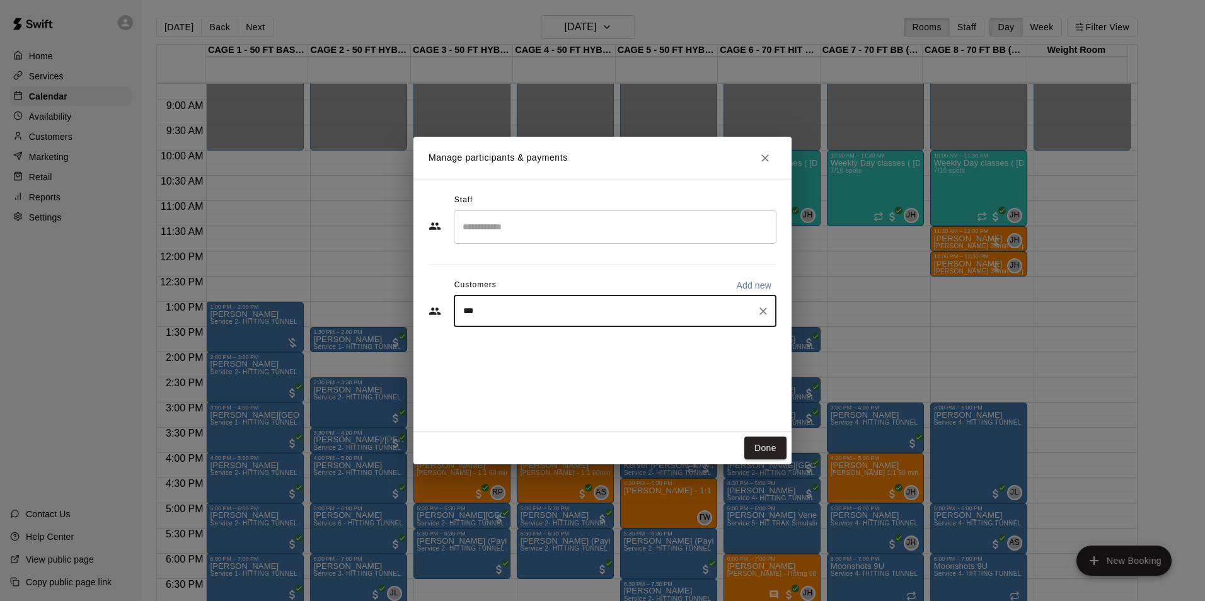
type input "****"
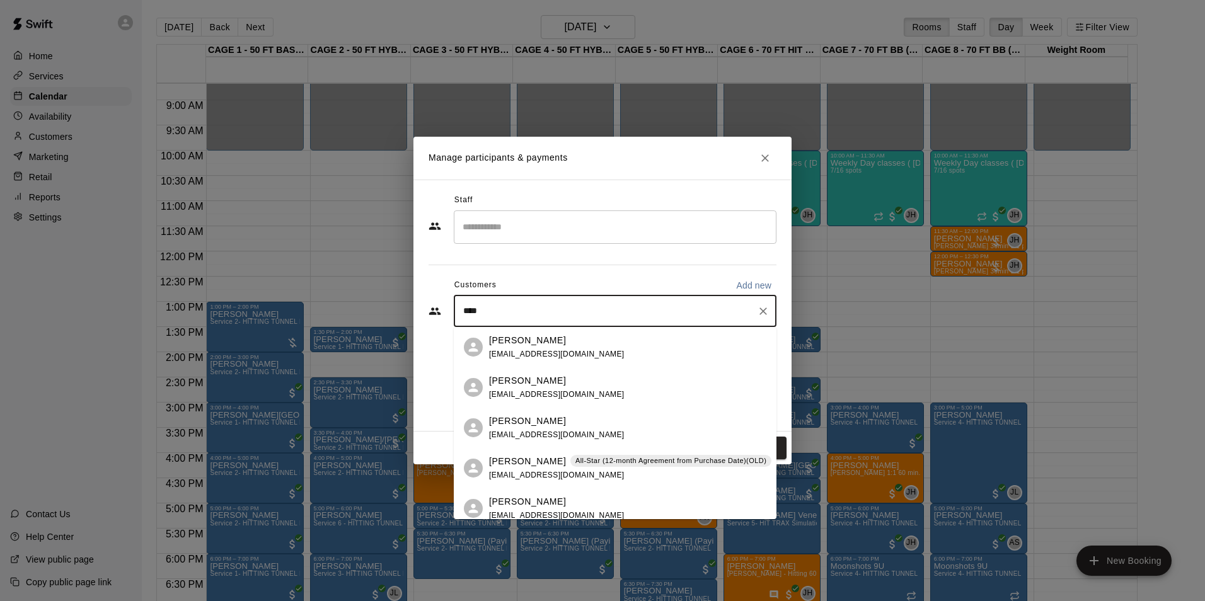
click at [540, 471] on span "azallstars@qwest.net" at bounding box center [556, 475] width 135 height 9
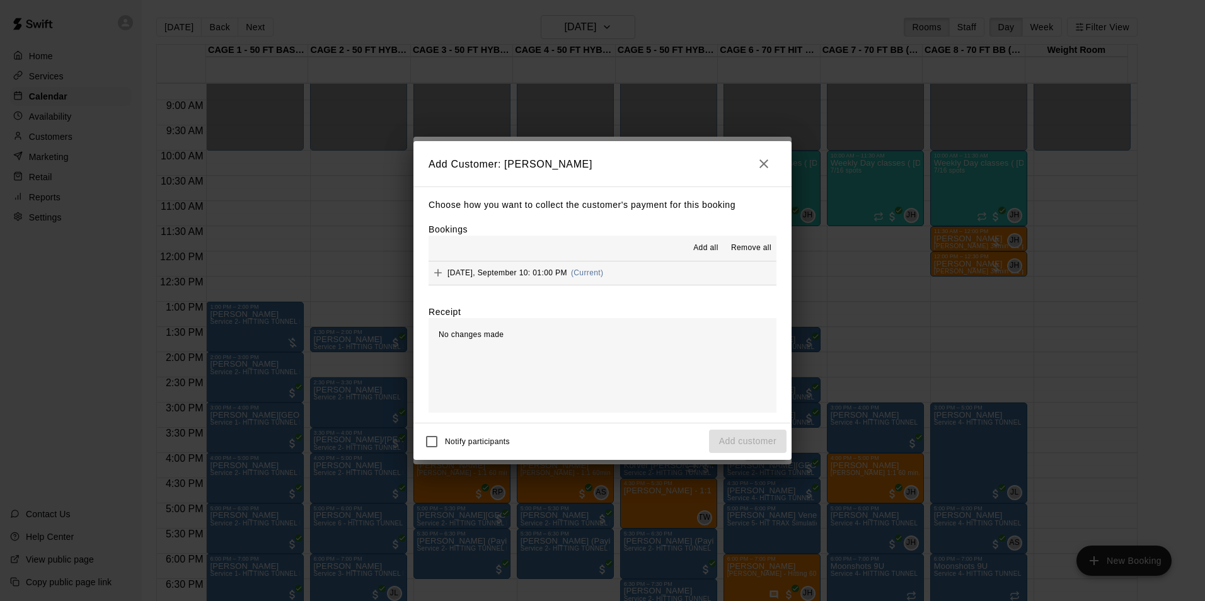
click at [502, 272] on span "Wednesday, September 10: 01:00 PM" at bounding box center [507, 272] width 120 height 9
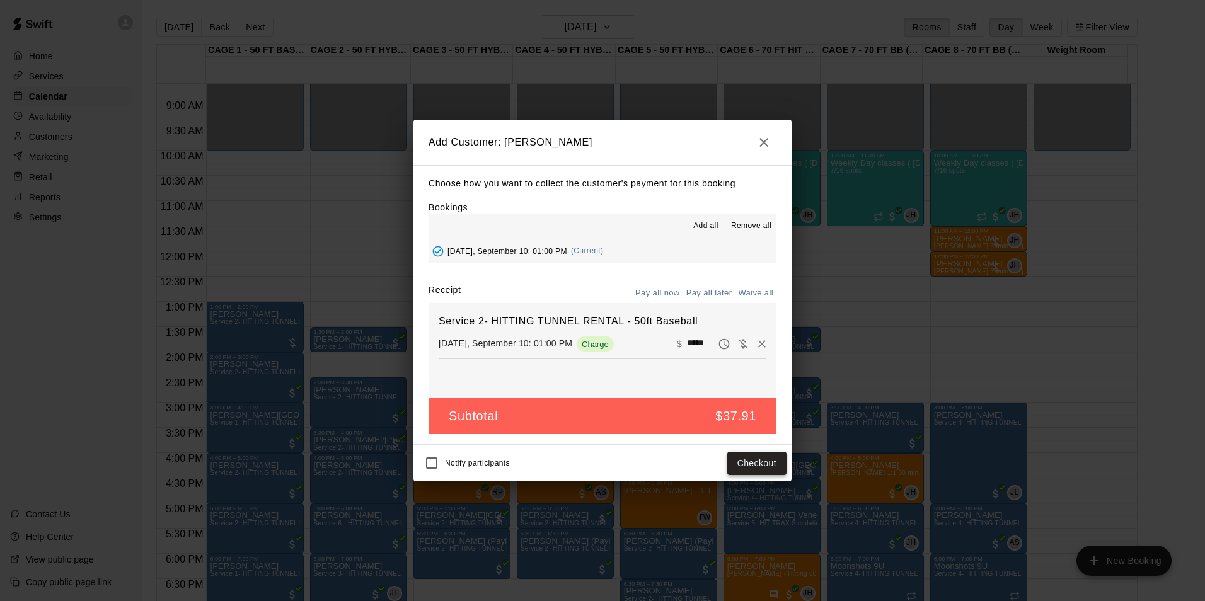
click at [771, 468] on button "Checkout" at bounding box center [756, 463] width 59 height 23
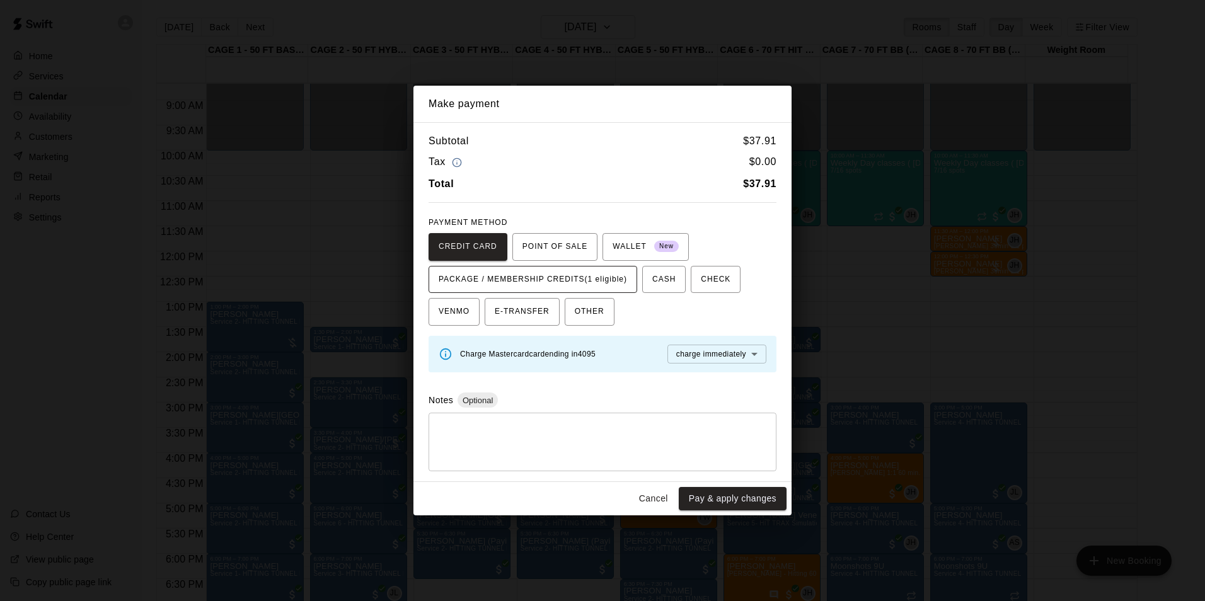
click at [594, 282] on span "PACKAGE / MEMBERSHIP CREDITS (1 eligible)" at bounding box center [533, 280] width 188 height 20
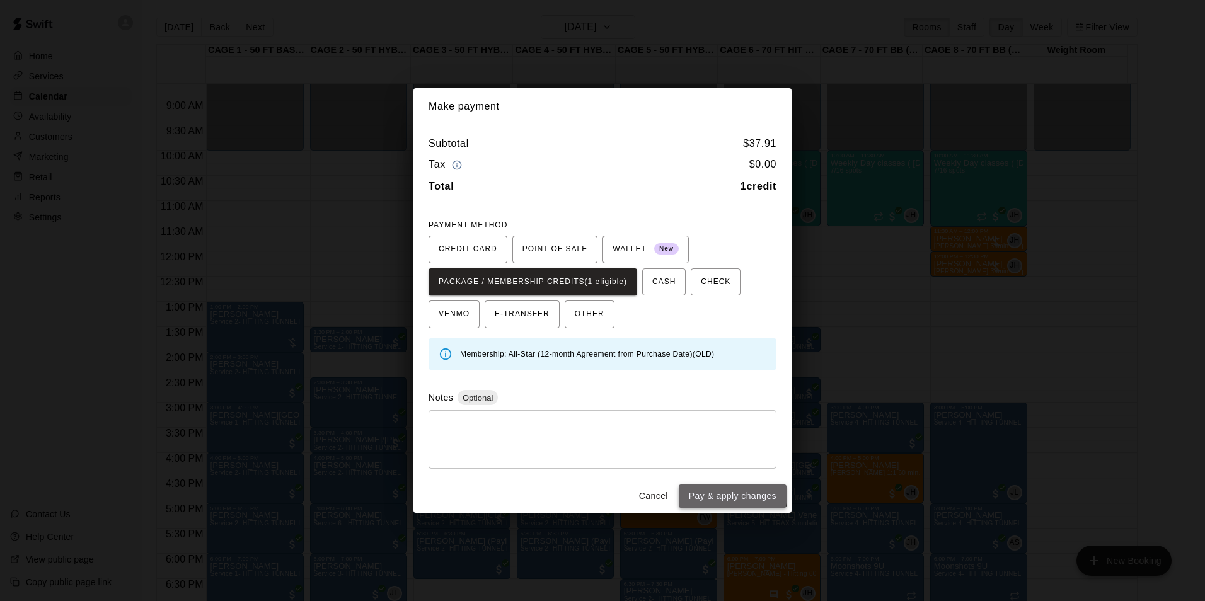
click at [715, 490] on button "Pay & apply changes" at bounding box center [733, 496] width 108 height 23
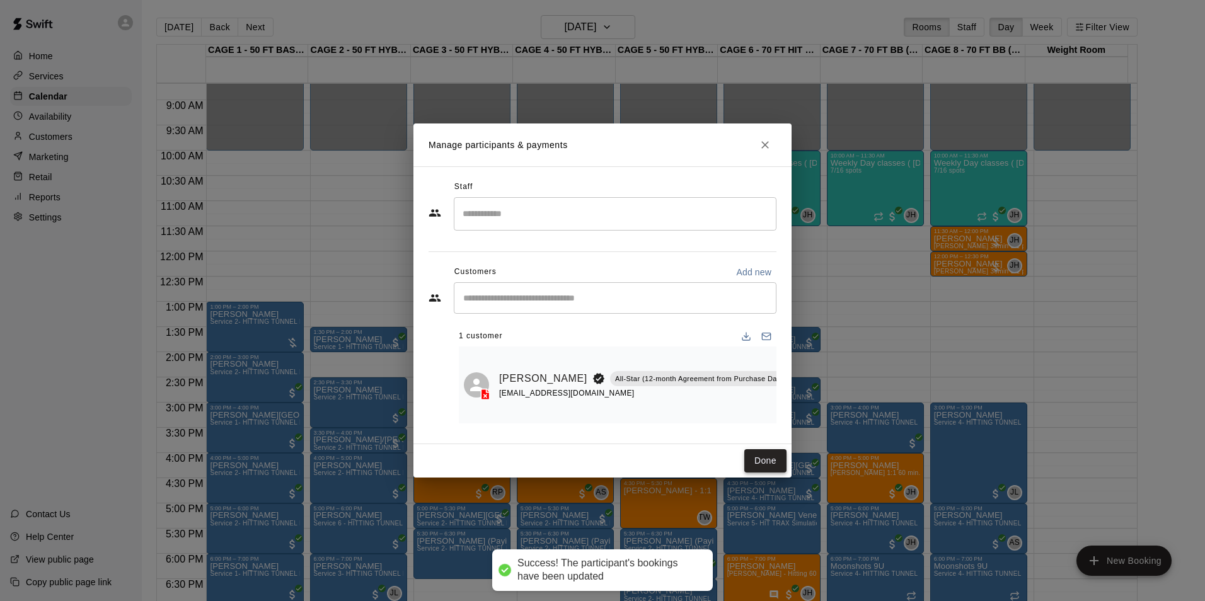
click at [784, 471] on button "Done" at bounding box center [765, 460] width 42 height 23
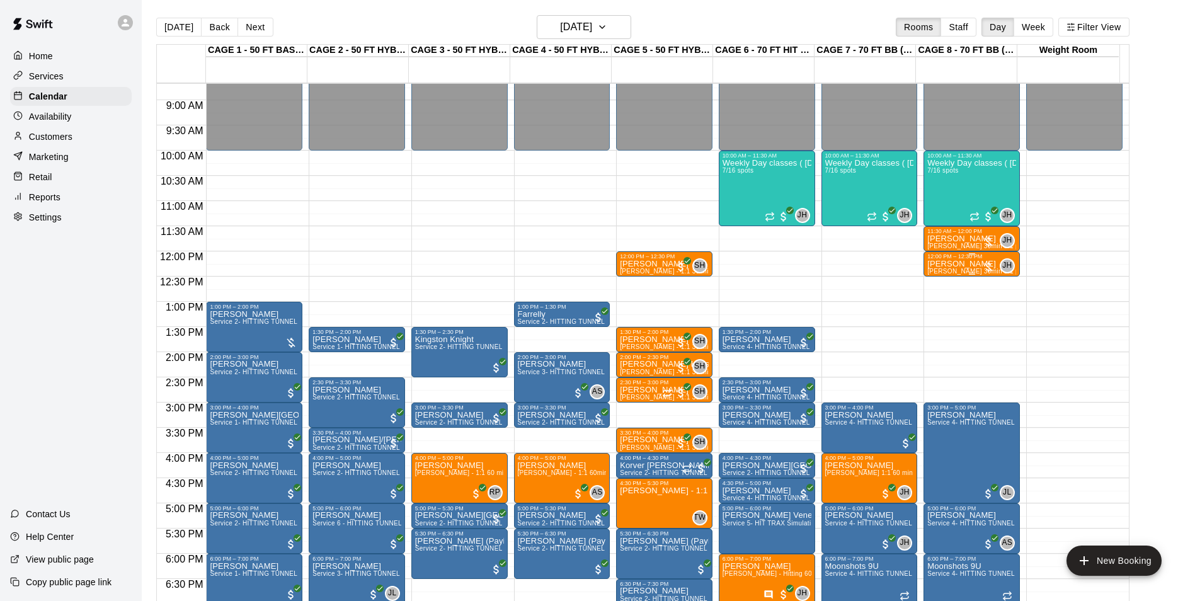
click at [965, 270] on span "John Havird 30min 1:1 pitching Lesson (ages under 10yrs old)" at bounding box center [1052, 271] width 251 height 7
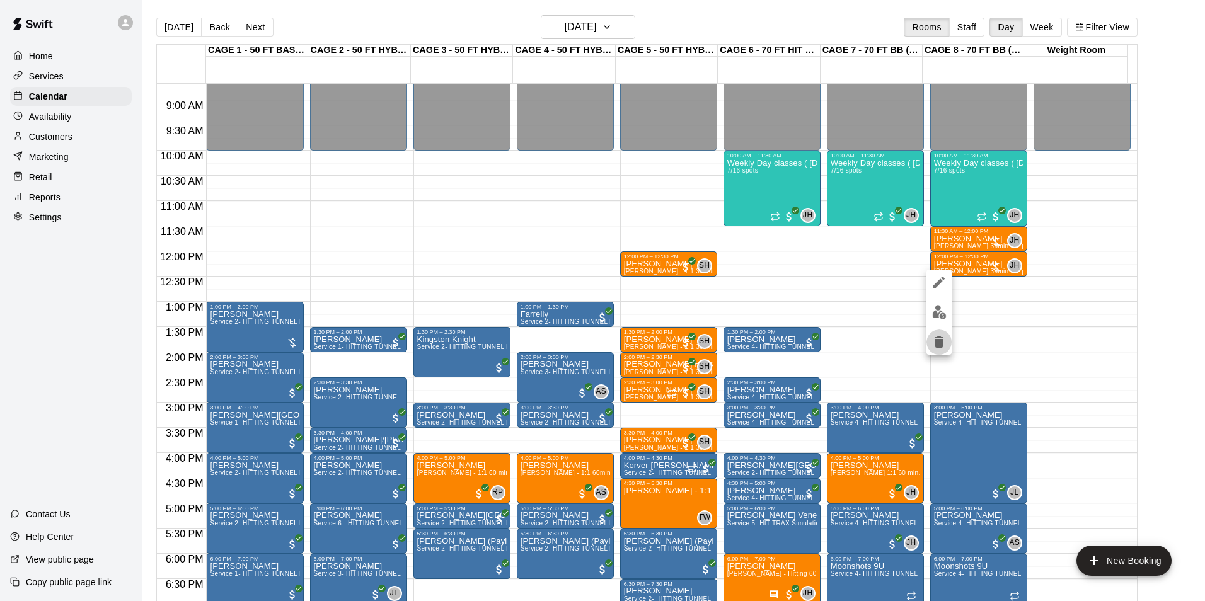
click at [934, 337] on icon "delete" at bounding box center [938, 342] width 15 height 15
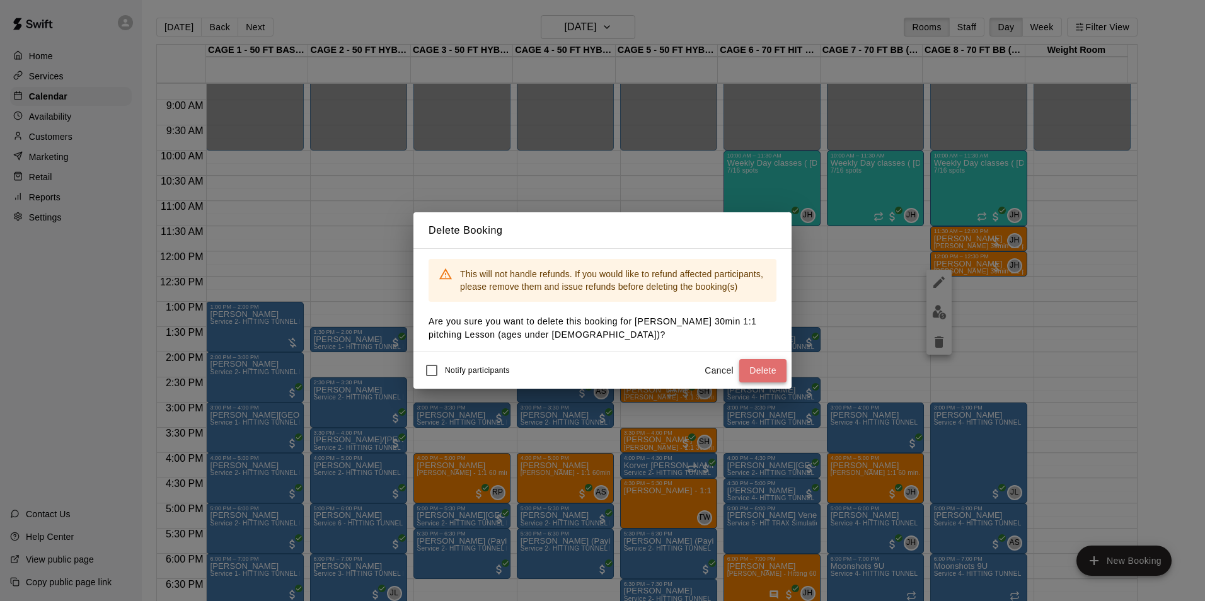
click at [765, 374] on button "Delete" at bounding box center [762, 370] width 47 height 23
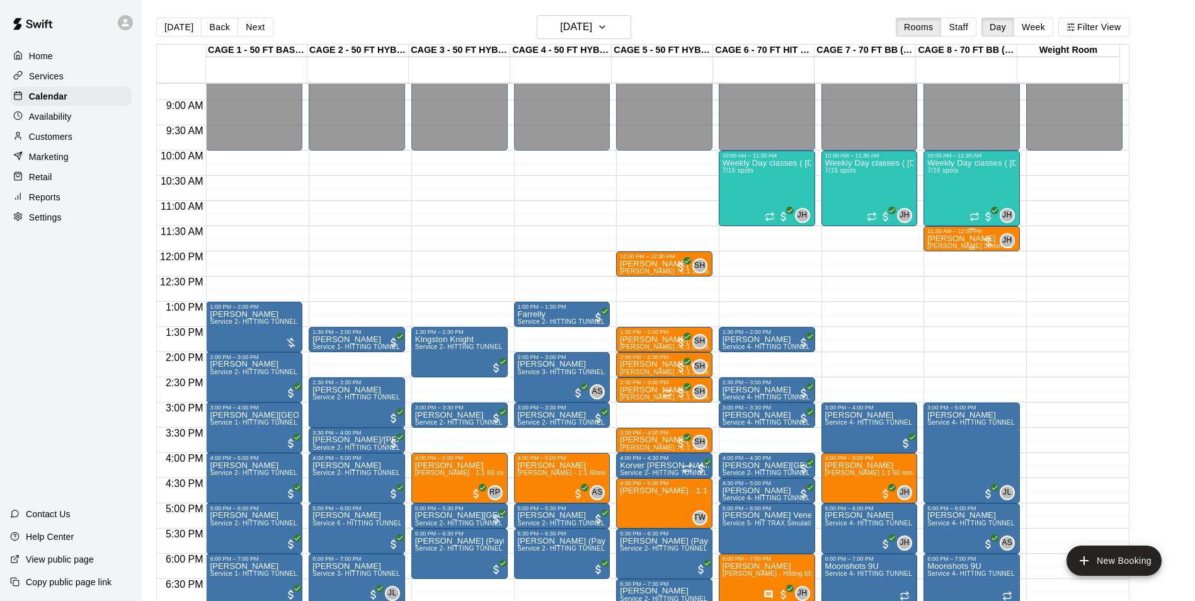
click at [967, 239] on p "Declan Roche" at bounding box center [971, 239] width 89 height 0
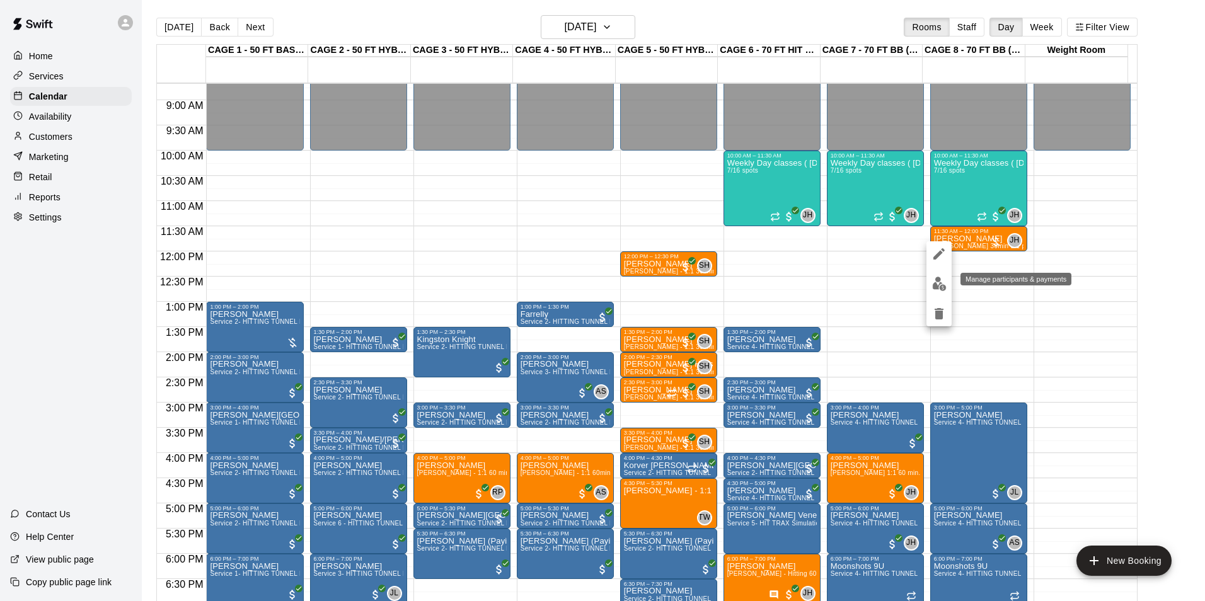
click at [938, 280] on img "edit" at bounding box center [939, 284] width 14 height 14
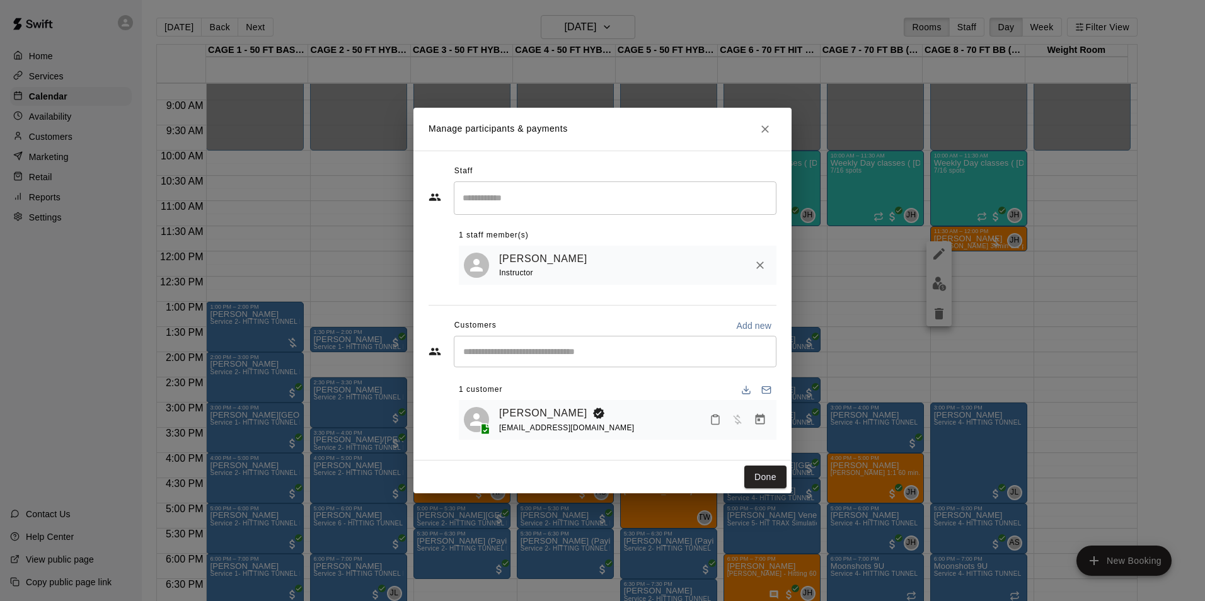
click at [762, 420] on icon "Manage bookings & payment" at bounding box center [760, 419] width 13 height 13
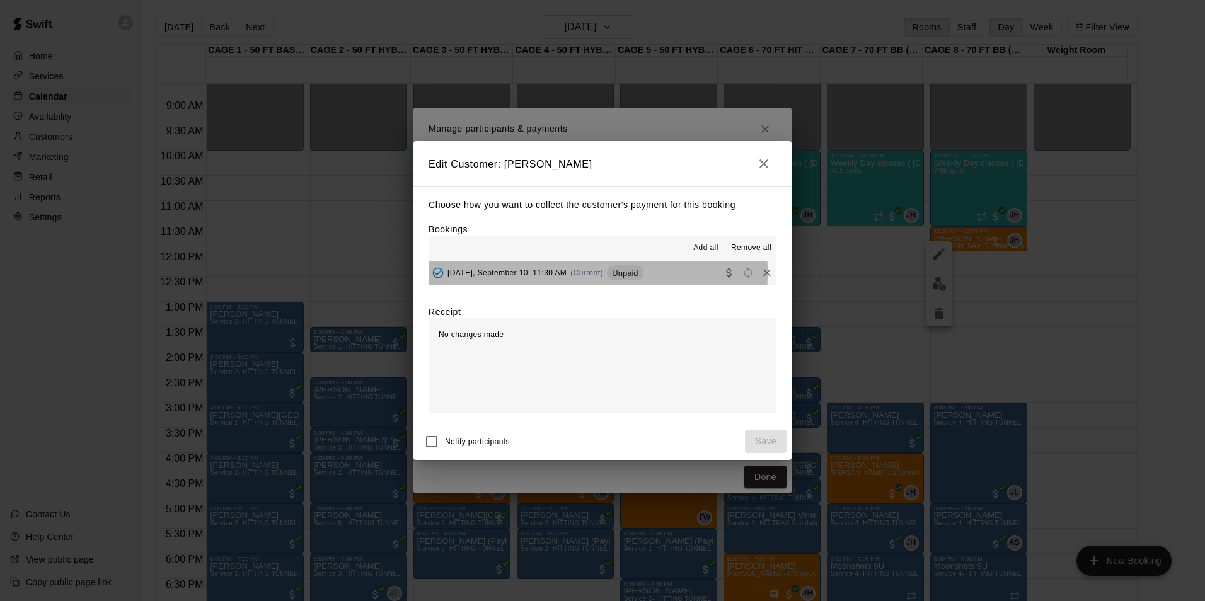
click at [495, 274] on span "Wednesday, September 10: 11:30 AM" at bounding box center [506, 272] width 119 height 9
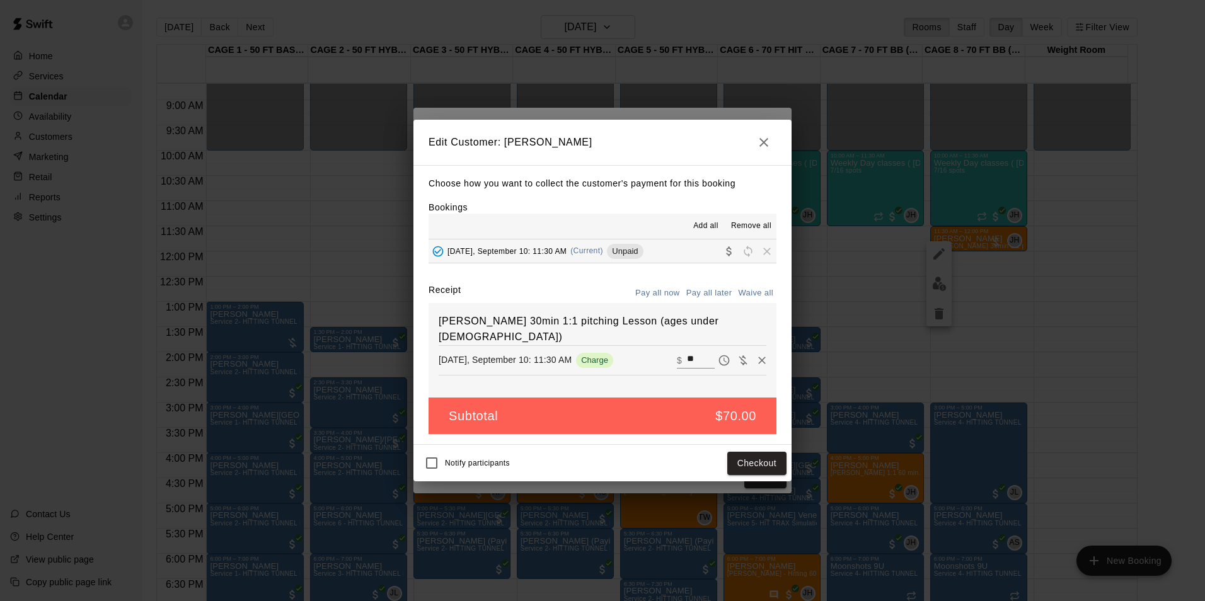
click at [764, 479] on div "Notify participants Checkout" at bounding box center [602, 463] width 378 height 37
click at [764, 461] on button "Checkout" at bounding box center [756, 463] width 59 height 23
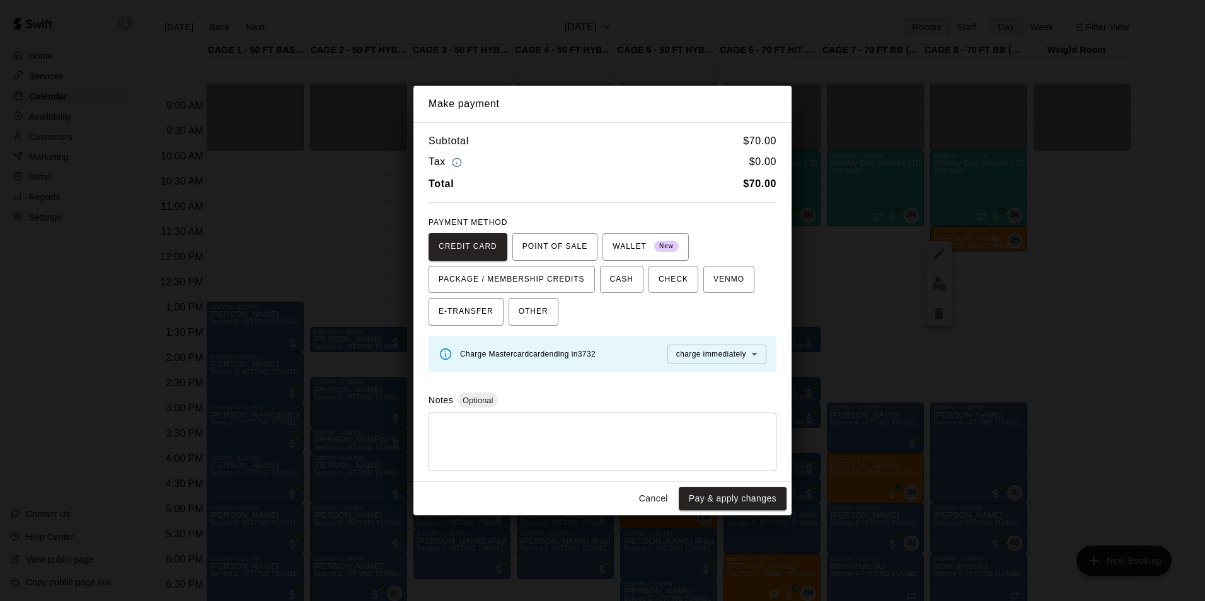
click at [657, 494] on button "Cancel" at bounding box center [653, 498] width 40 height 23
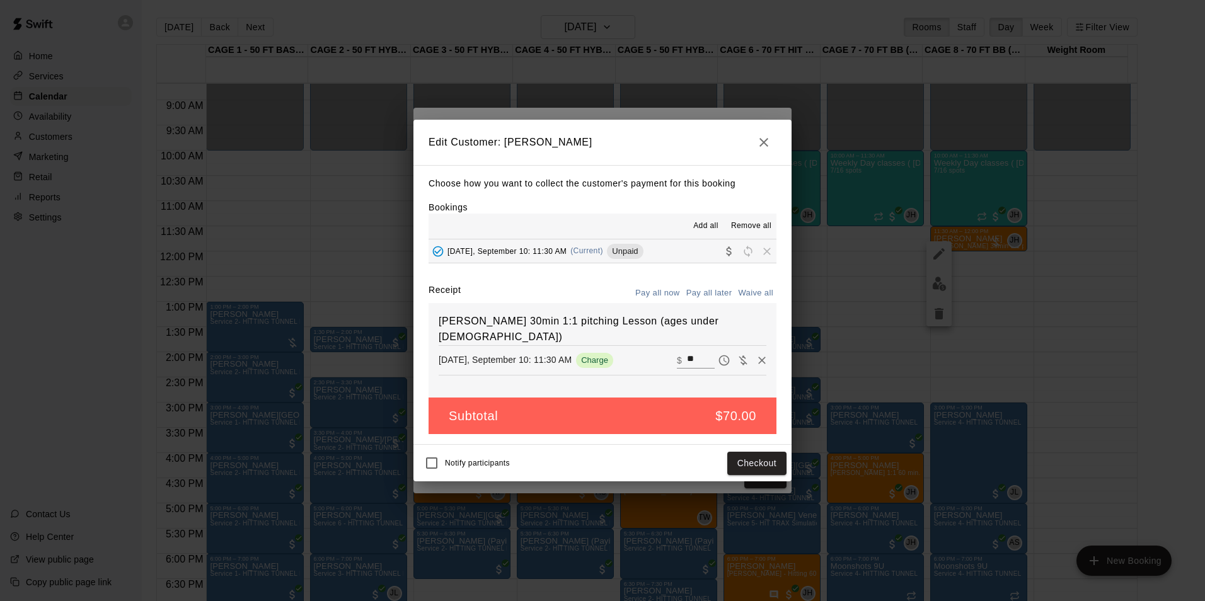
click at [765, 143] on icon "button" at bounding box center [763, 142] width 9 height 9
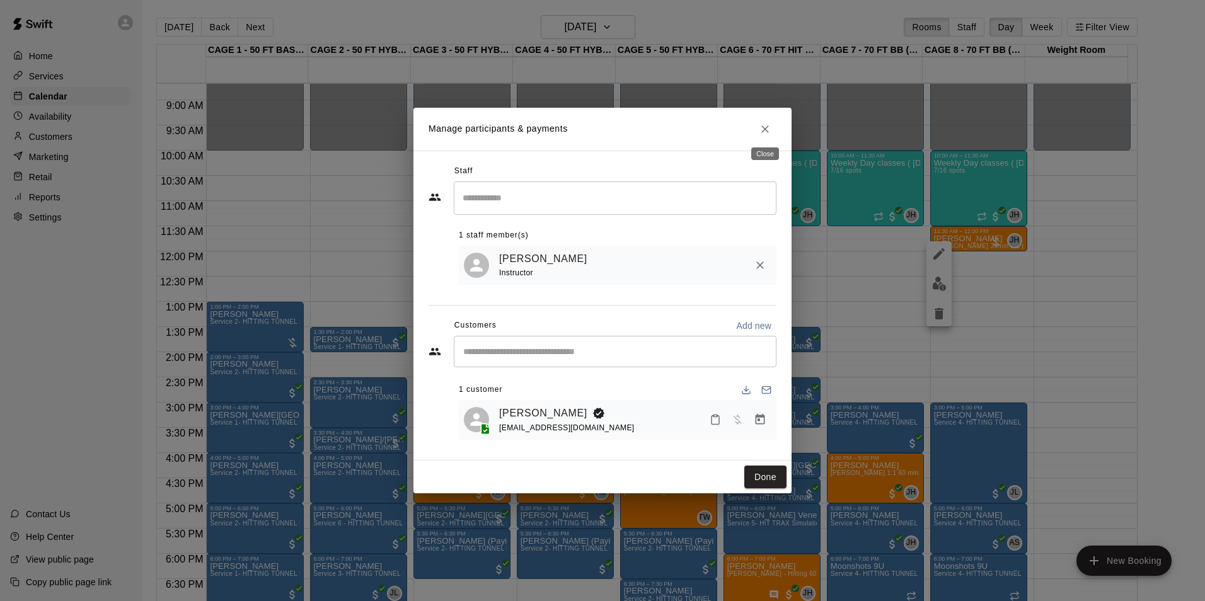
click at [770, 131] on icon "Close" at bounding box center [765, 129] width 13 height 13
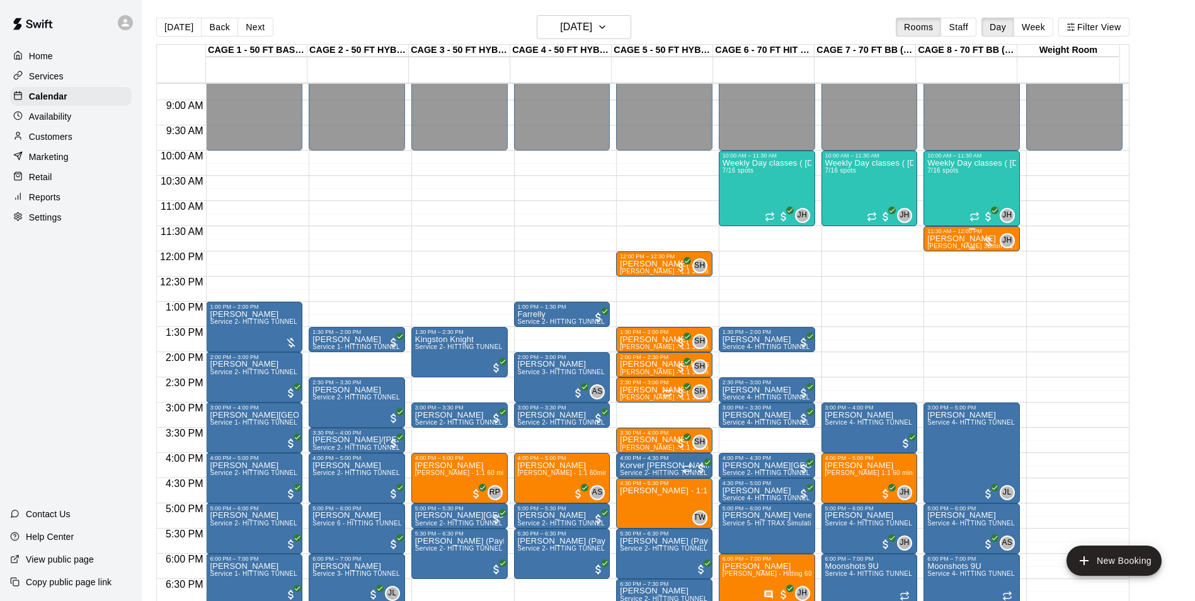
click at [969, 246] on span "John Havird 30min 1:1 pitching Lesson (ages under 10yrs old)" at bounding box center [1052, 246] width 251 height 7
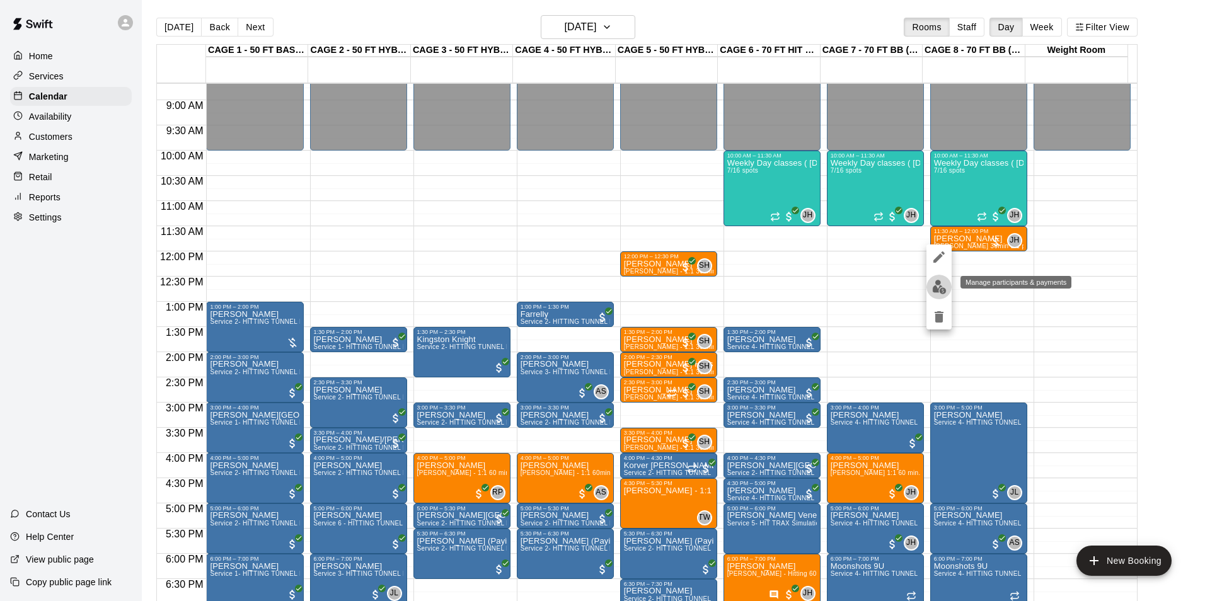
click at [944, 285] on img "edit" at bounding box center [939, 287] width 14 height 14
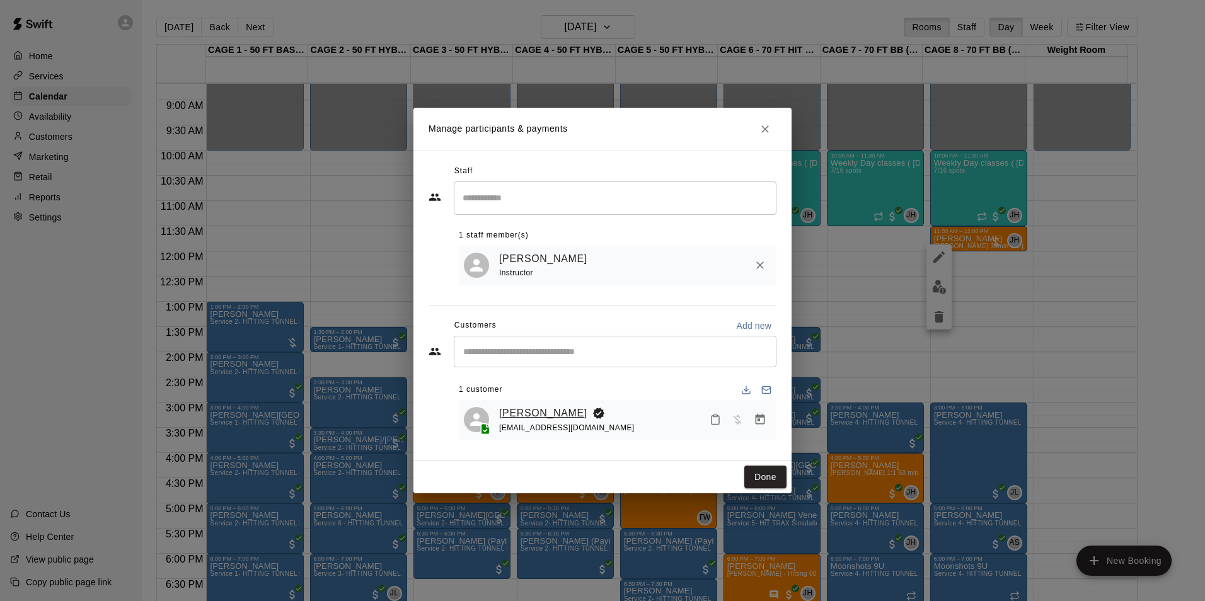
click at [541, 419] on link "Declan Roche" at bounding box center [543, 413] width 88 height 16
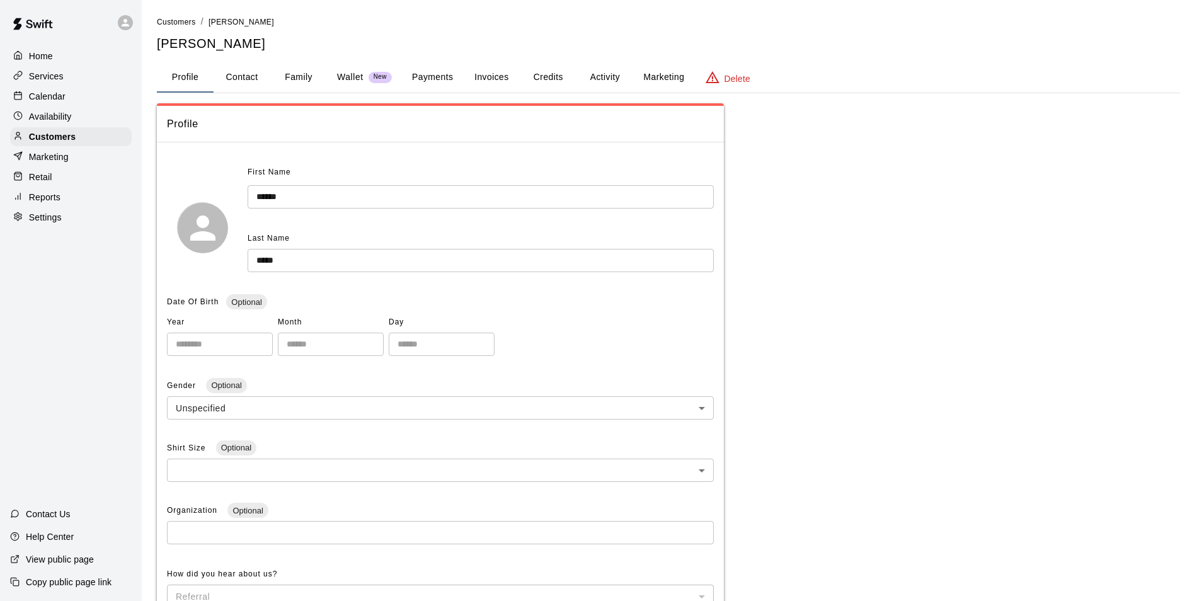
click at [616, 74] on button "Activity" at bounding box center [605, 77] width 57 height 30
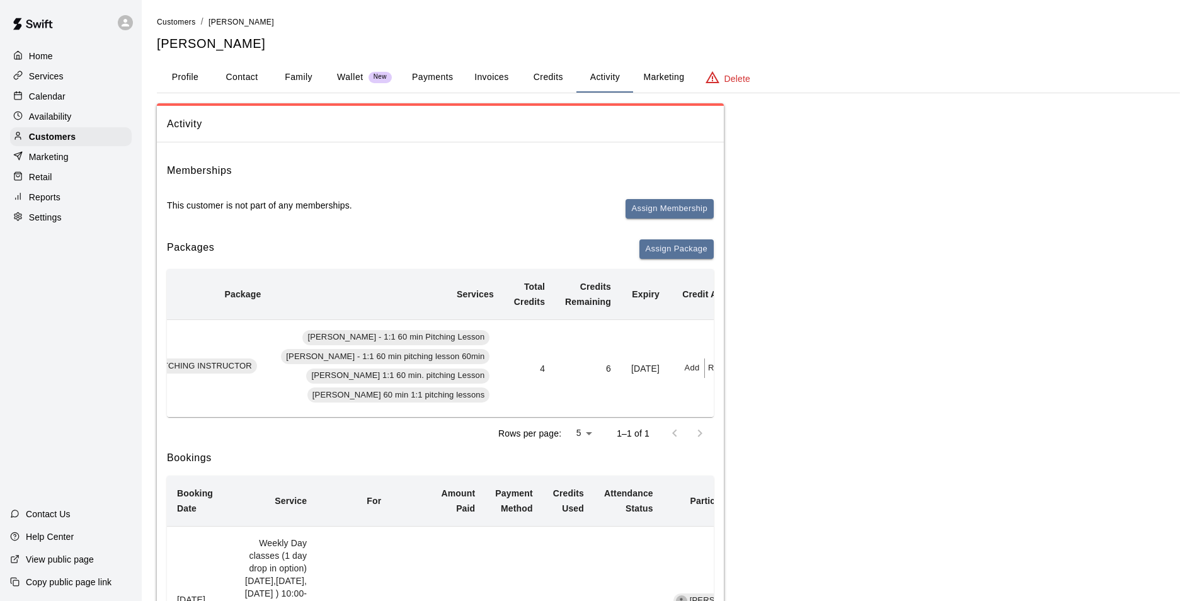
scroll to position [0, 330]
click at [699, 370] on button "Redeem" at bounding box center [718, 369] width 38 height 20
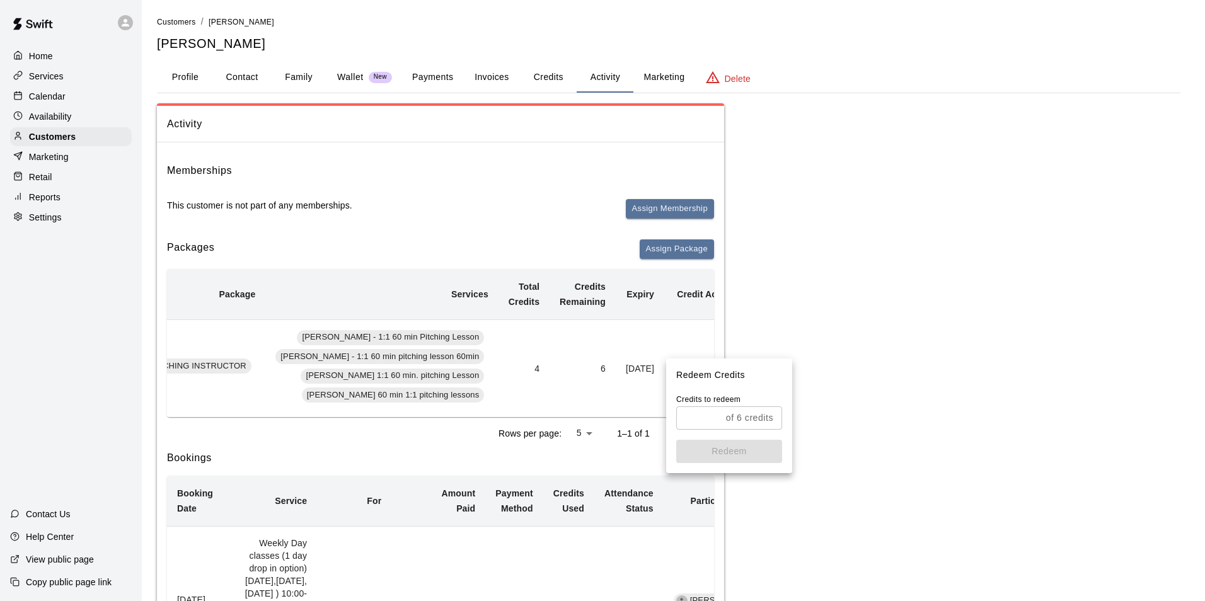
click at [701, 425] on input "text" at bounding box center [698, 417] width 45 height 23
type input "*"
click at [724, 454] on button "Redeem" at bounding box center [729, 451] width 106 height 23
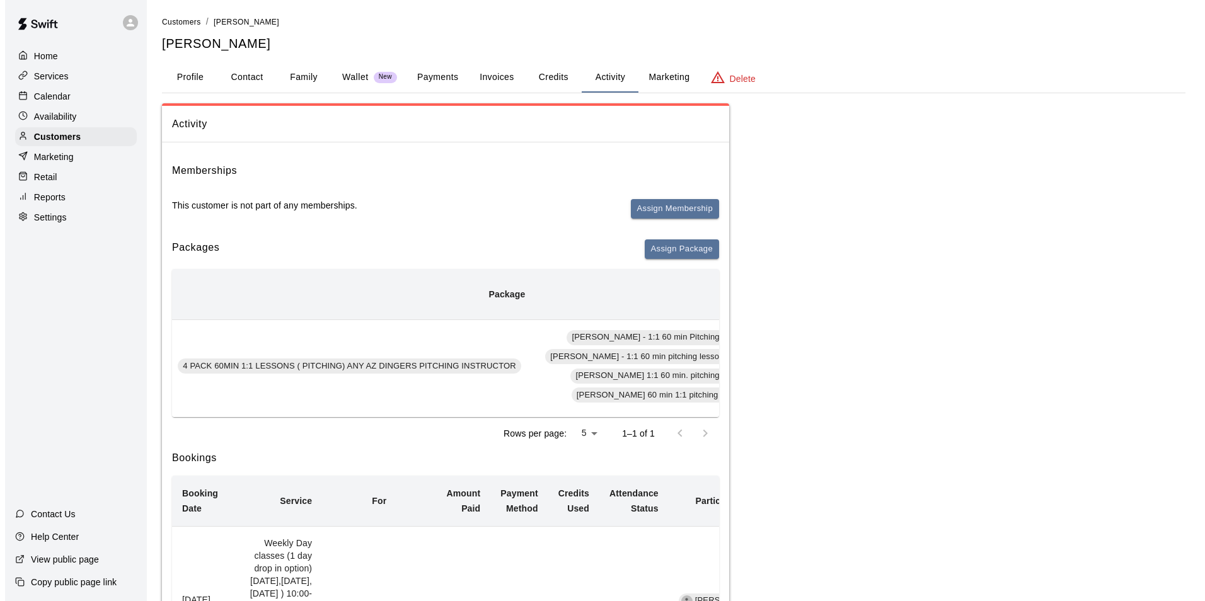
scroll to position [0, 0]
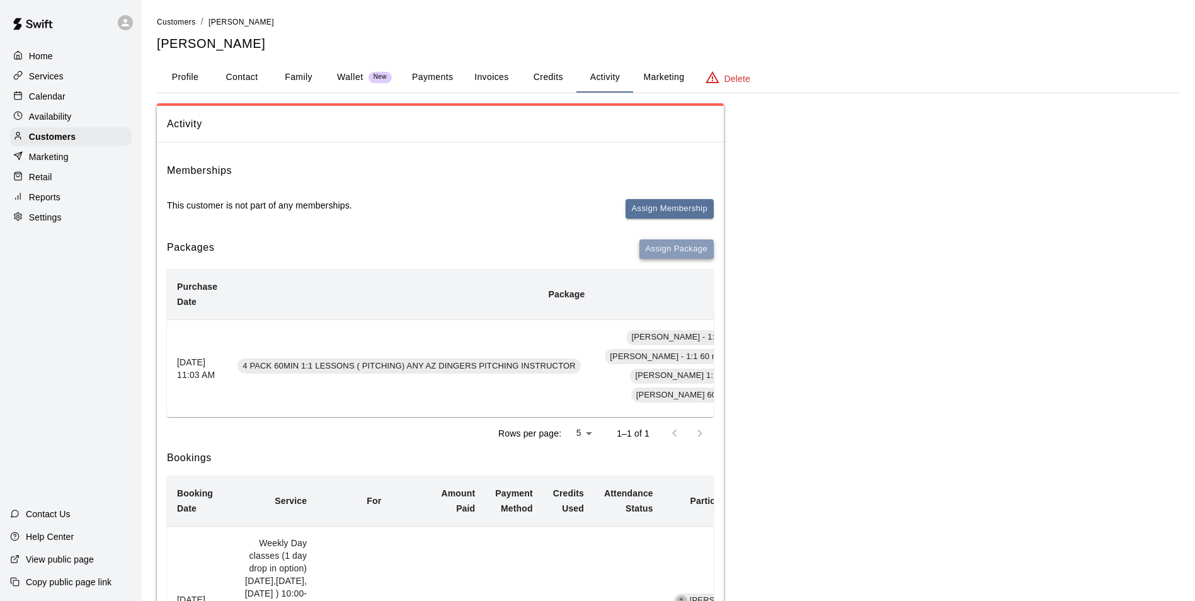
click at [675, 251] on button "Assign Package" at bounding box center [677, 249] width 74 height 20
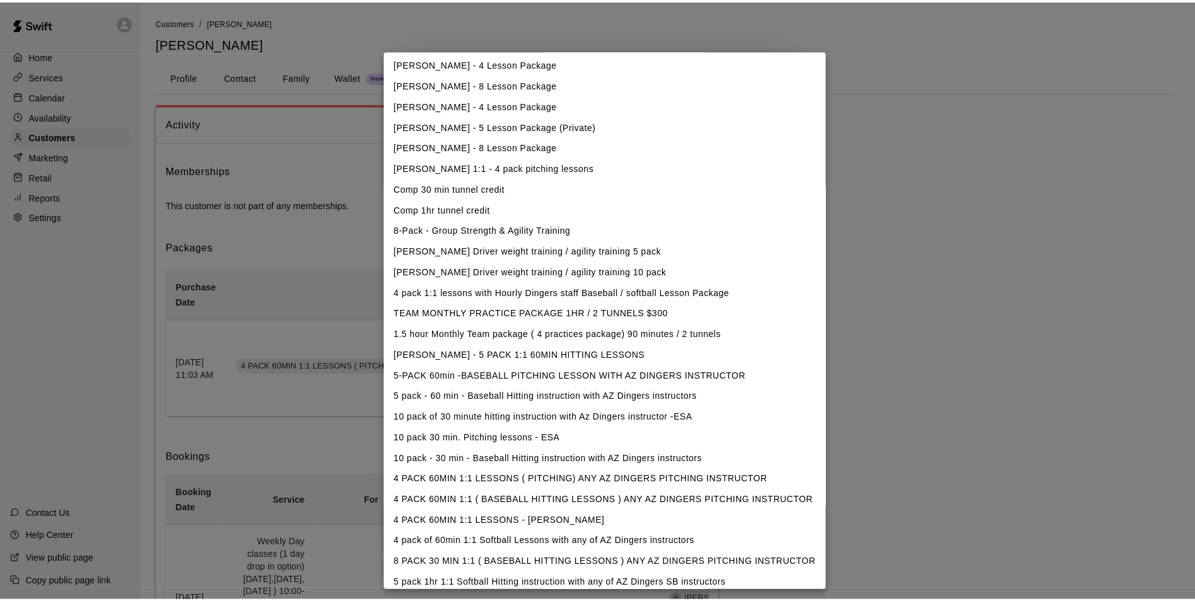
scroll to position [301, 0]
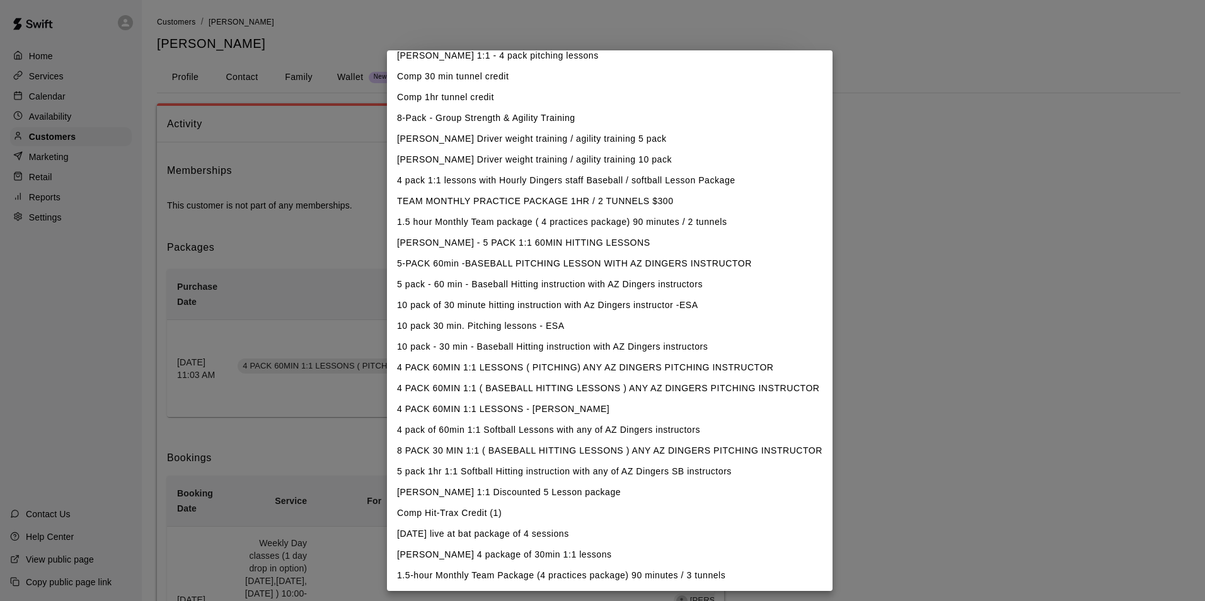
click at [467, 326] on li "10 pack 30 min. Pitching lessons - ESA" at bounding box center [609, 326] width 445 height 21
type input "**********"
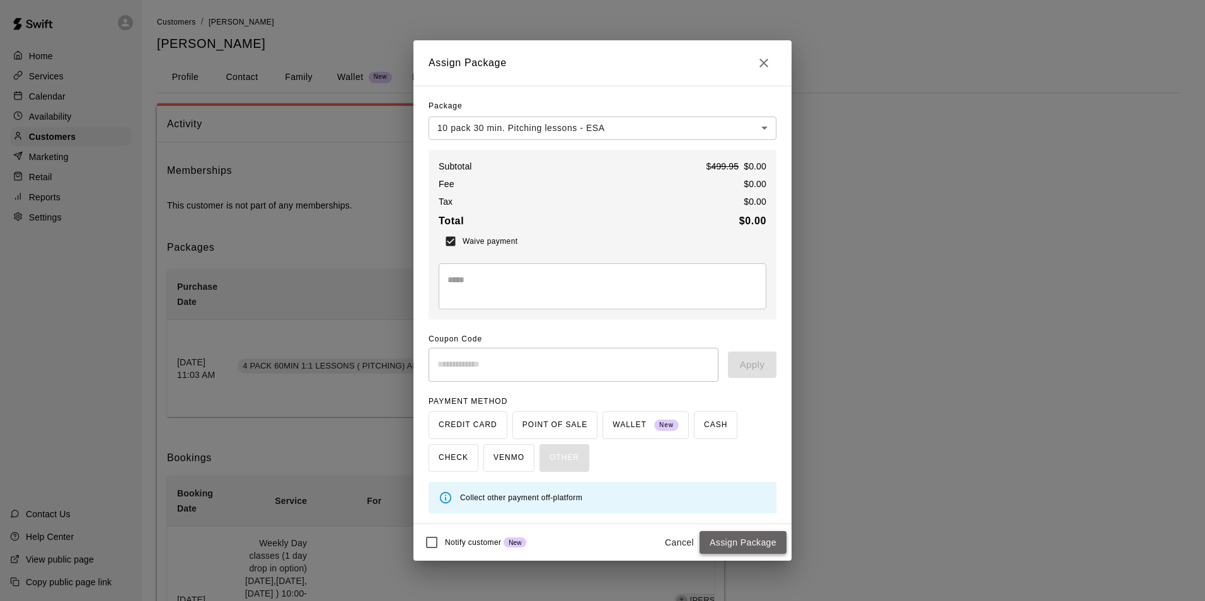
click at [757, 543] on button "Assign Package" at bounding box center [742, 542] width 87 height 23
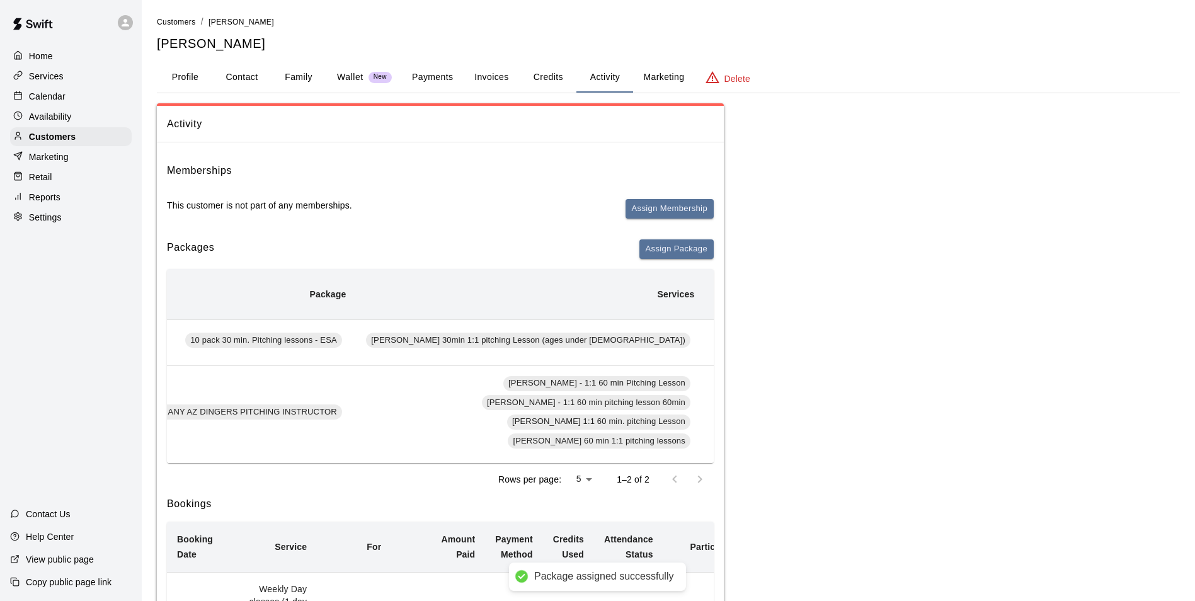
scroll to position [0, 388]
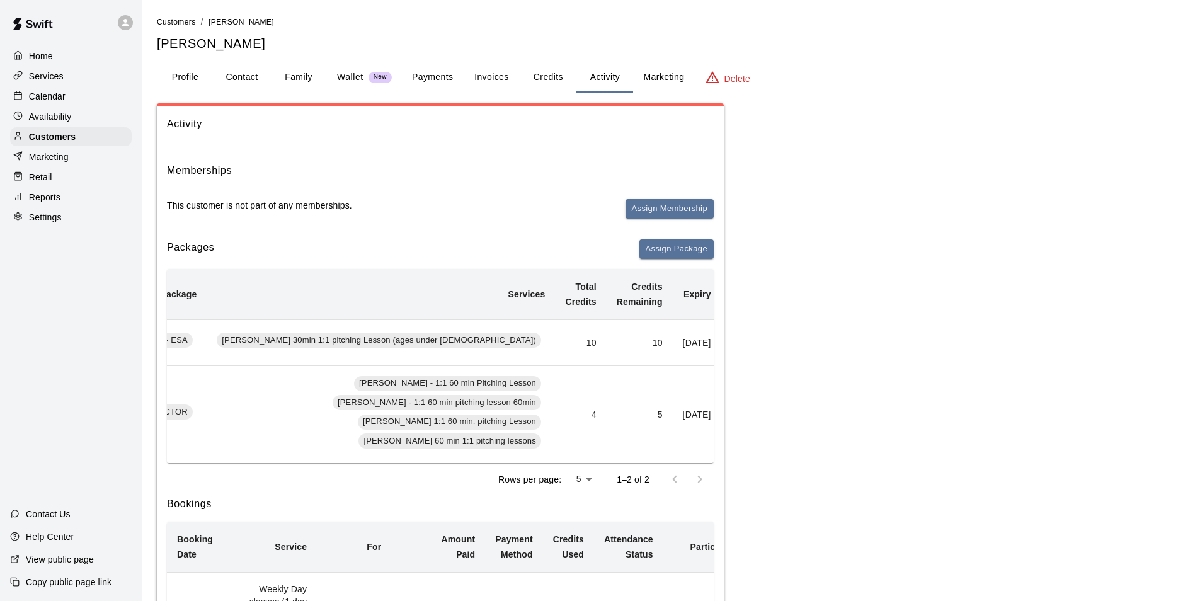
click at [757, 424] on button "Redeem" at bounding box center [776, 415] width 38 height 20
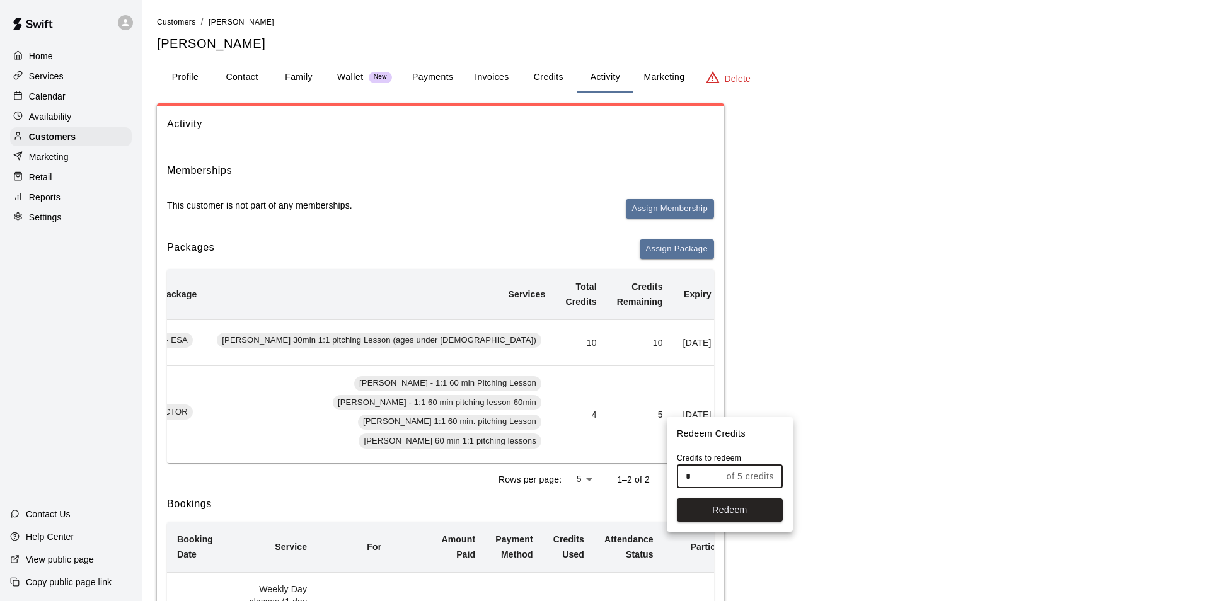
drag, startPoint x: 689, startPoint y: 474, endPoint x: 633, endPoint y: 466, distance: 56.8
click at [633, 466] on div "Redeem Credits Credits to redeem * of 5 credits ​ Redeem" at bounding box center [602, 300] width 1205 height 601
type input "*"
click at [709, 512] on button "Redeem" at bounding box center [730, 509] width 106 height 23
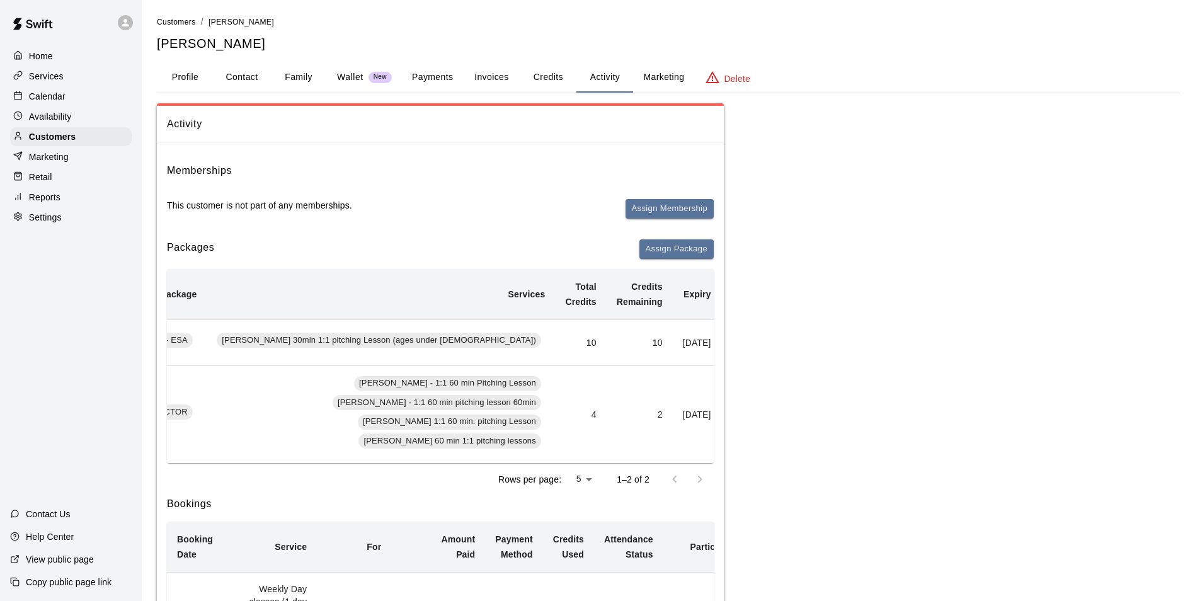
click at [757, 424] on button "Redeem" at bounding box center [776, 415] width 38 height 20
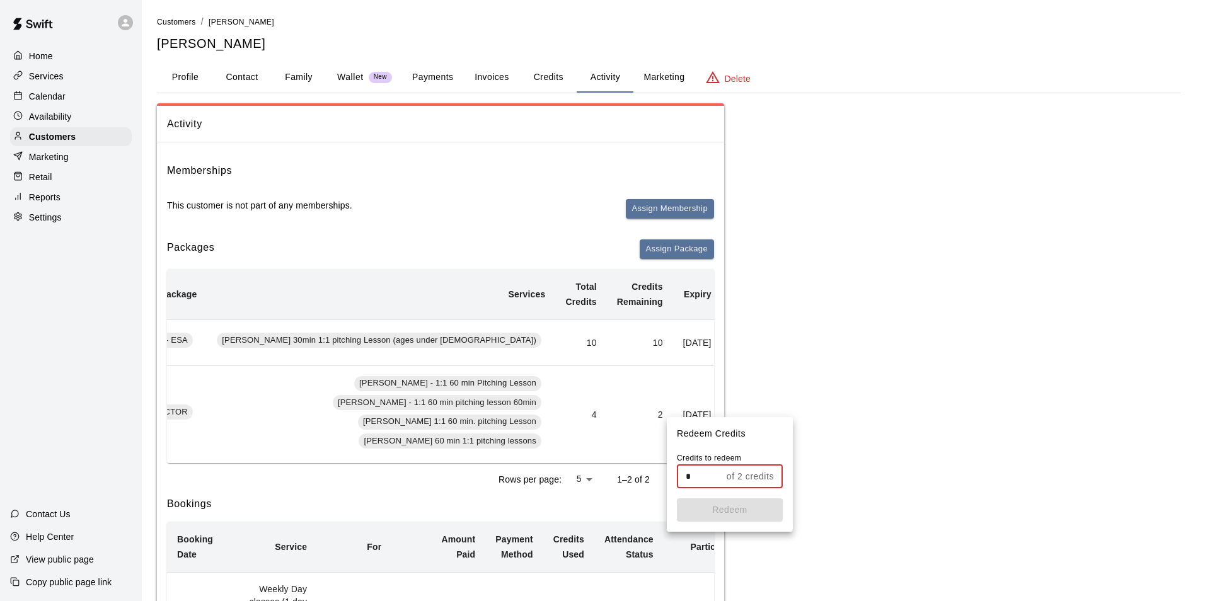
drag, startPoint x: 682, startPoint y: 474, endPoint x: 628, endPoint y: 466, distance: 54.2
click at [628, 466] on div "Redeem Credits Credits to redeem * of 2 credits ​ Redeem" at bounding box center [602, 300] width 1205 height 601
type input "*"
click at [750, 511] on button "Redeem" at bounding box center [730, 509] width 106 height 23
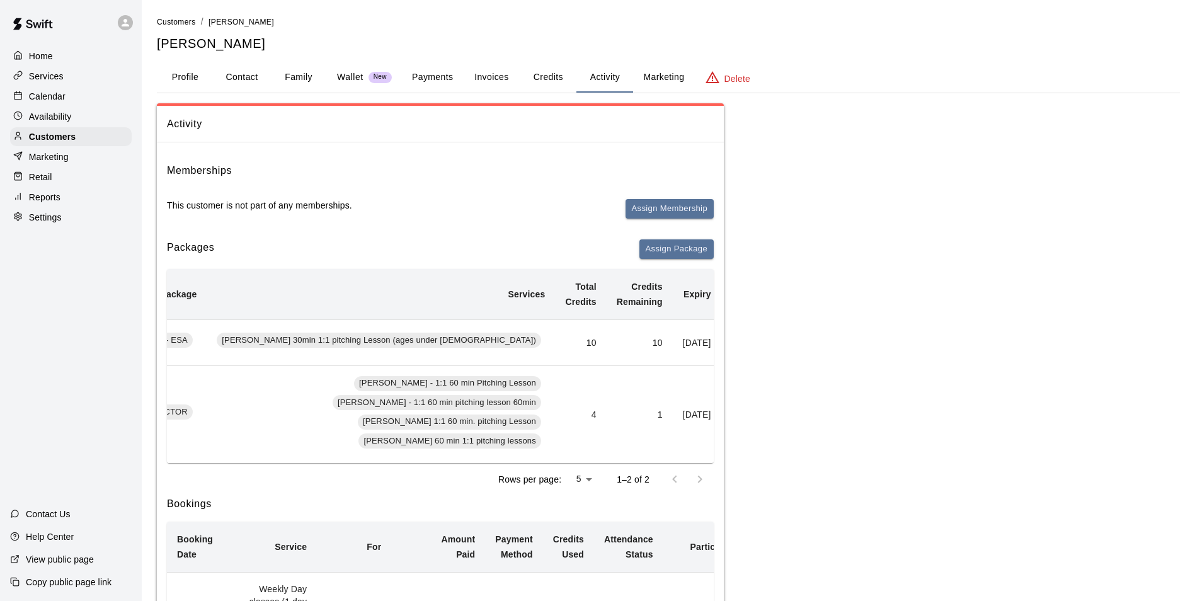
click at [732, 424] on button "Add" at bounding box center [744, 415] width 25 height 20
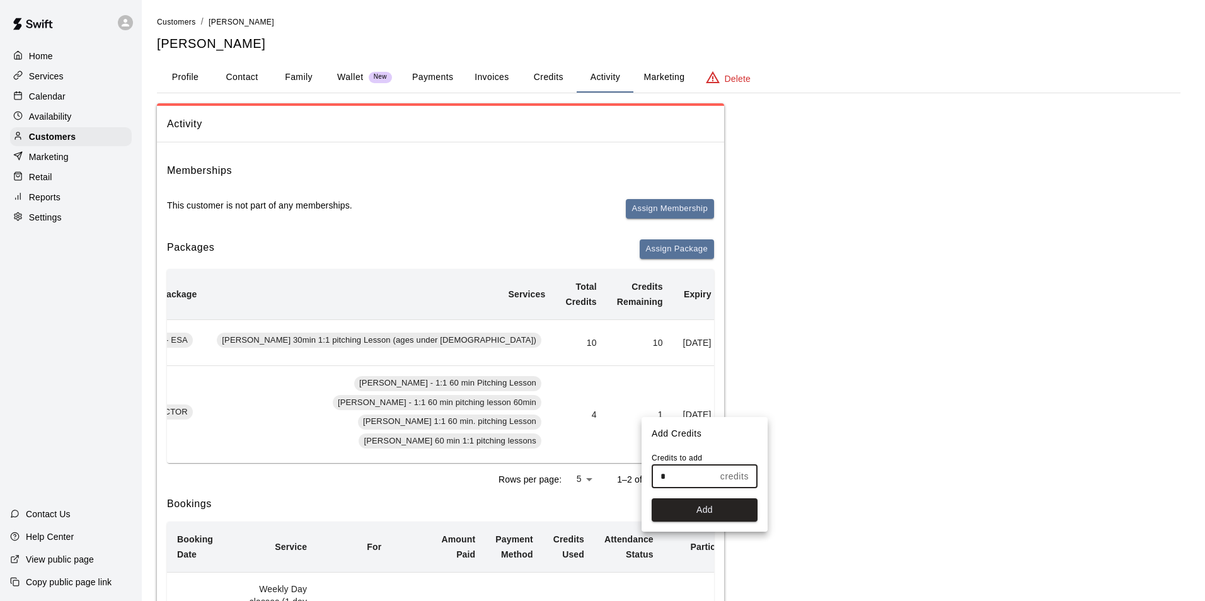
drag, startPoint x: 678, startPoint y: 479, endPoint x: 620, endPoint y: 467, distance: 59.2
click at [620, 467] on div "Add Credits Credits to add * credits ​ Add" at bounding box center [602, 300] width 1205 height 601
type input "*"
click at [710, 505] on button "Add" at bounding box center [705, 509] width 106 height 23
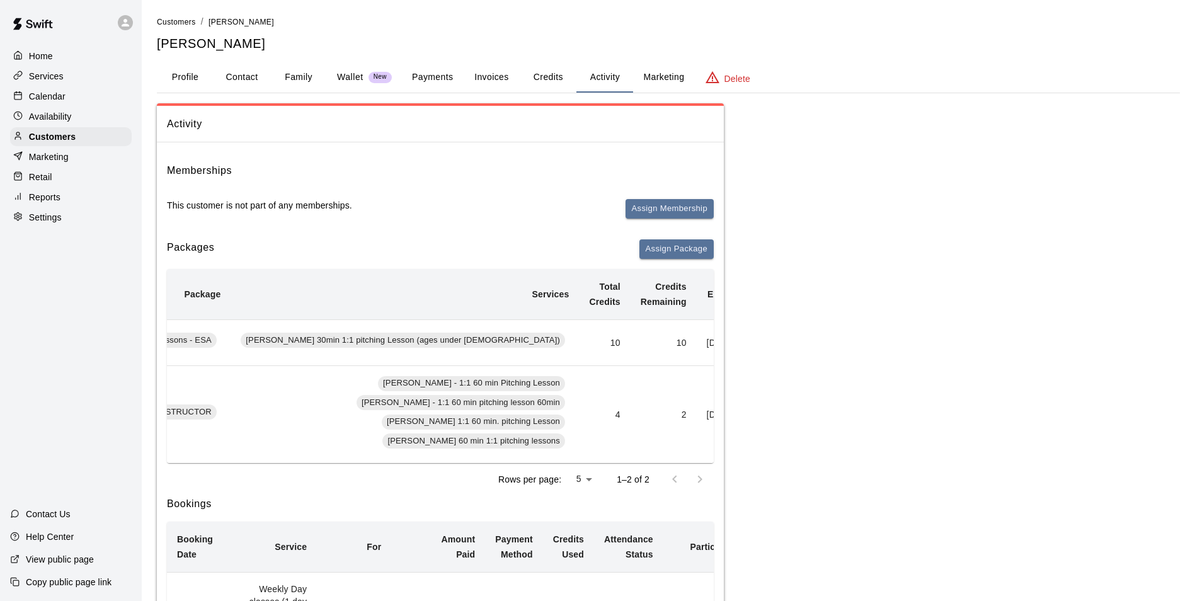
scroll to position [0, 338]
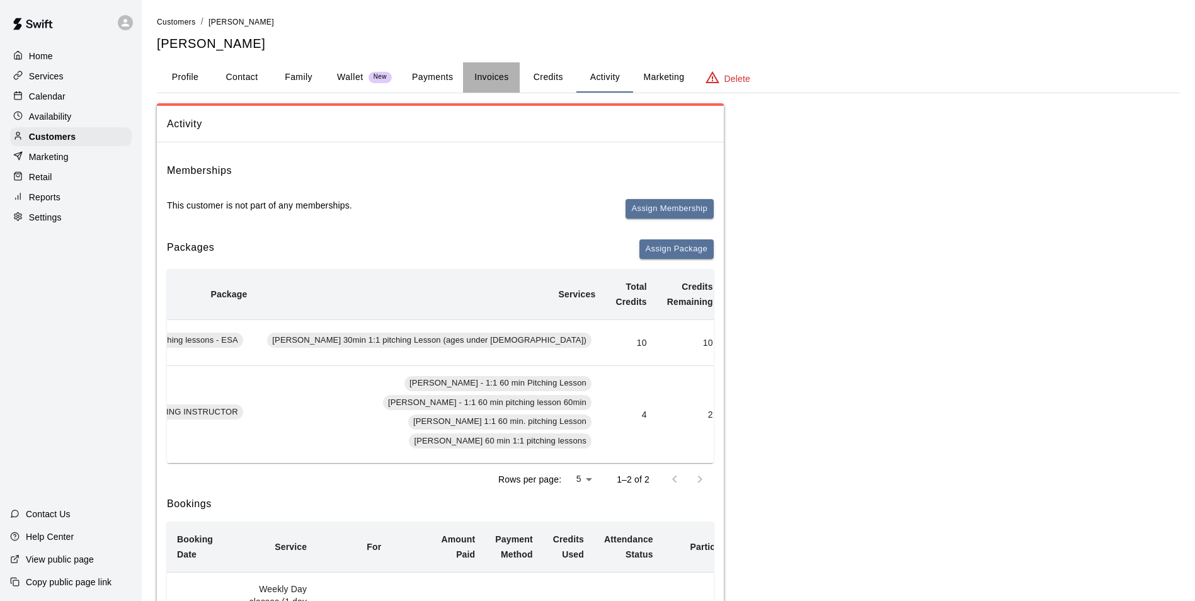
click at [488, 79] on button "Invoices" at bounding box center [491, 77] width 57 height 30
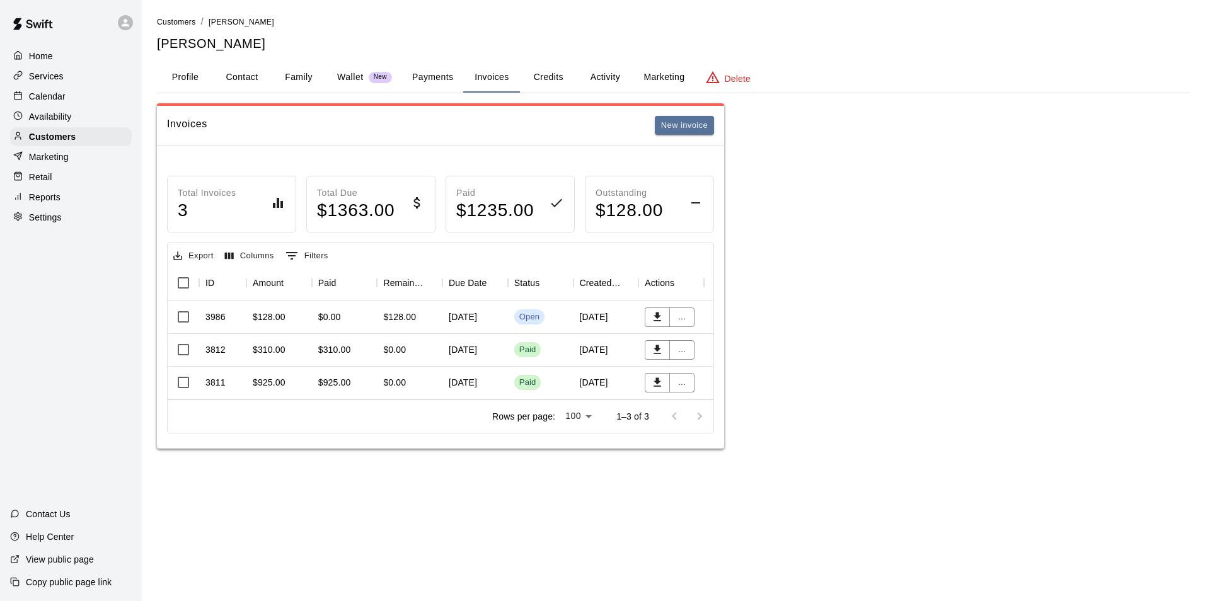
click at [476, 319] on div "September 12, 2025" at bounding box center [475, 317] width 66 height 33
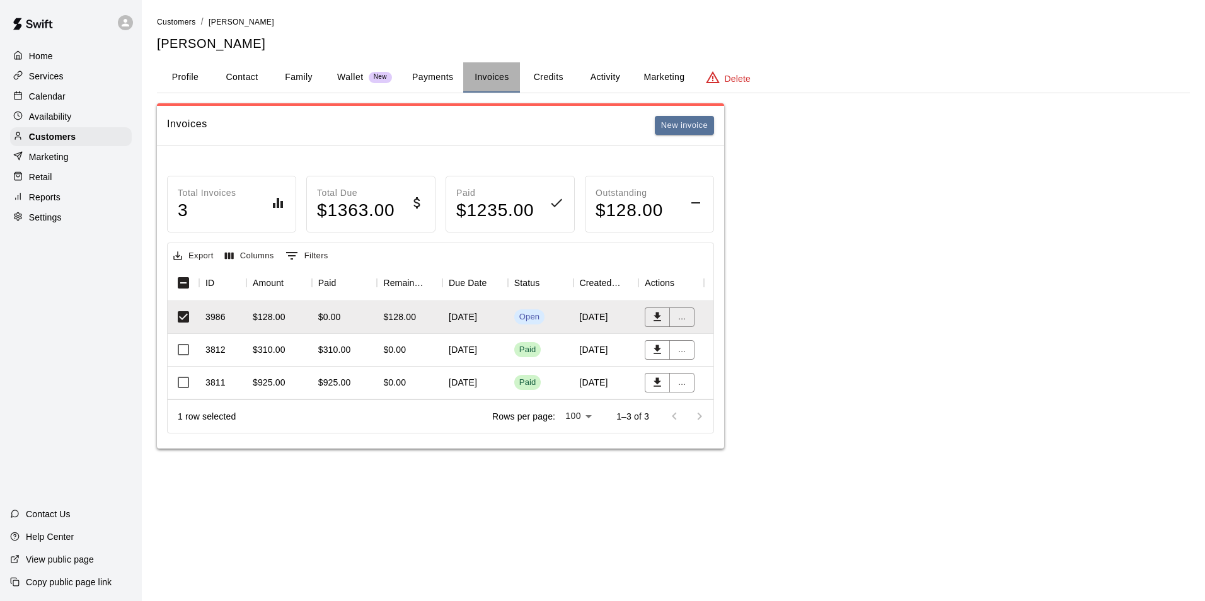
click at [484, 78] on button "Invoices" at bounding box center [491, 77] width 57 height 30
click at [480, 379] on div "September 08, 2025" at bounding box center [475, 383] width 66 height 33
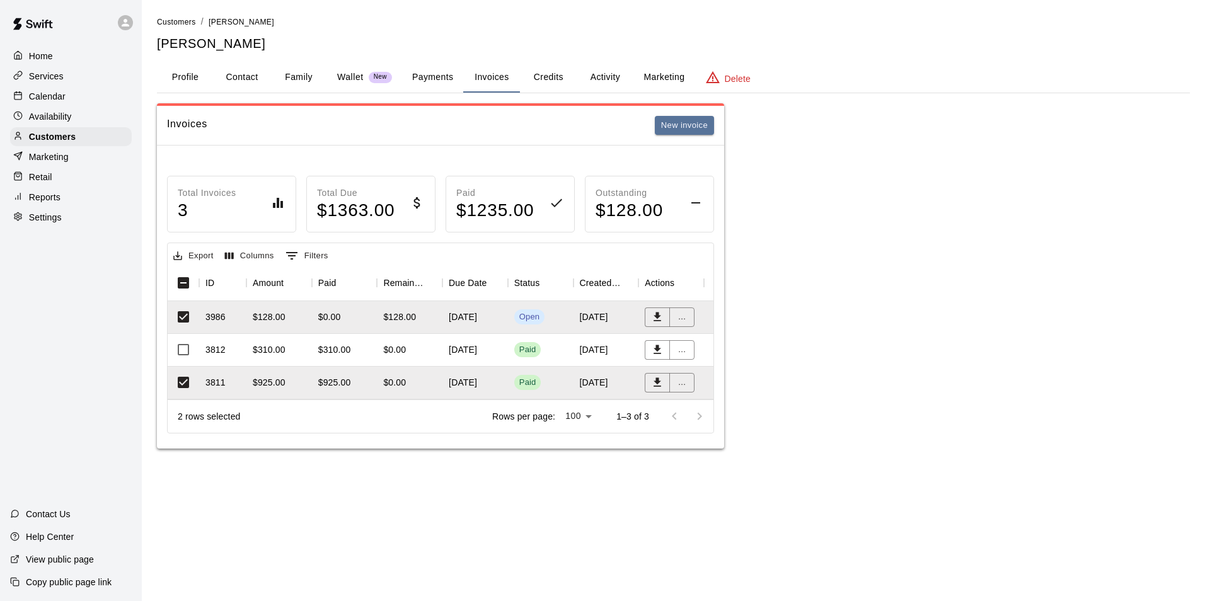
click at [593, 76] on button "Activity" at bounding box center [605, 77] width 57 height 30
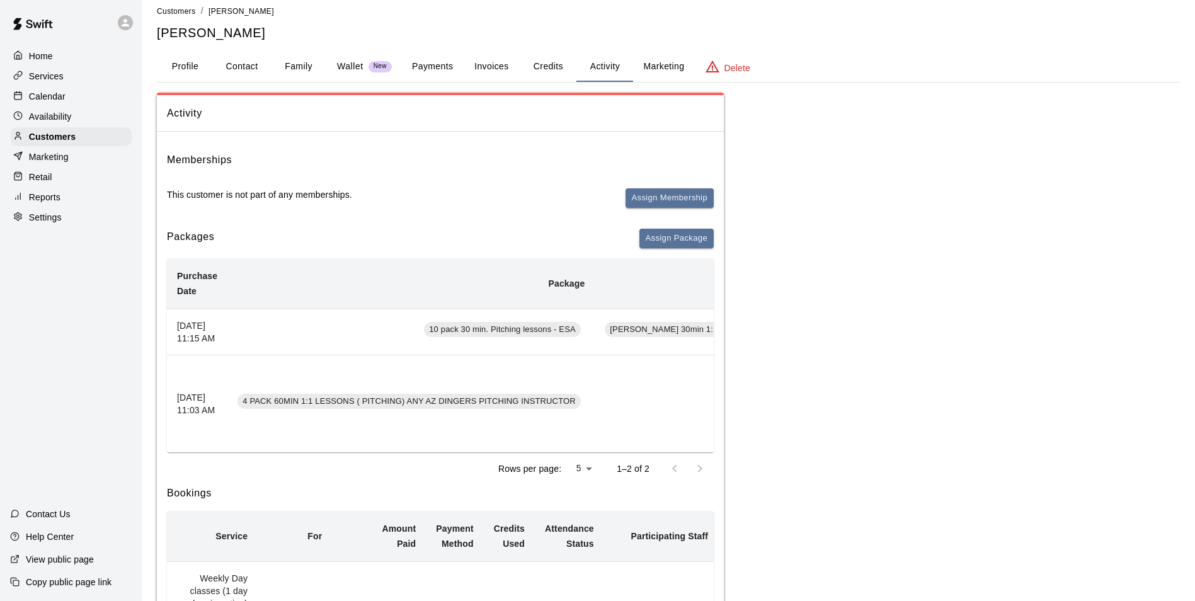
scroll to position [0, 0]
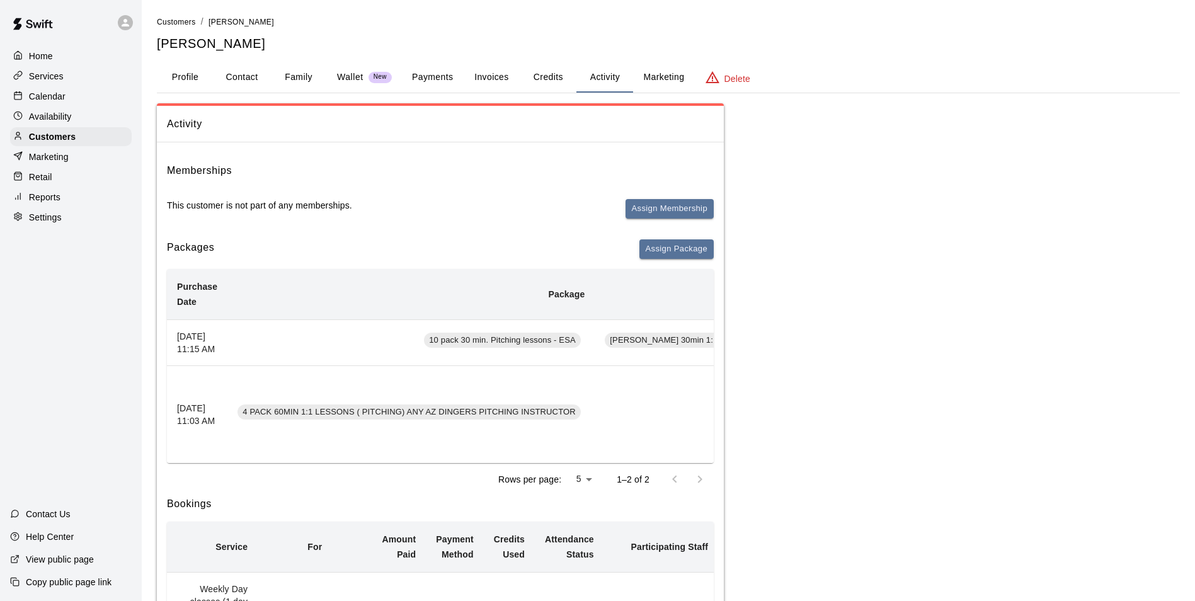
click at [594, 74] on button "Activity" at bounding box center [605, 77] width 57 height 30
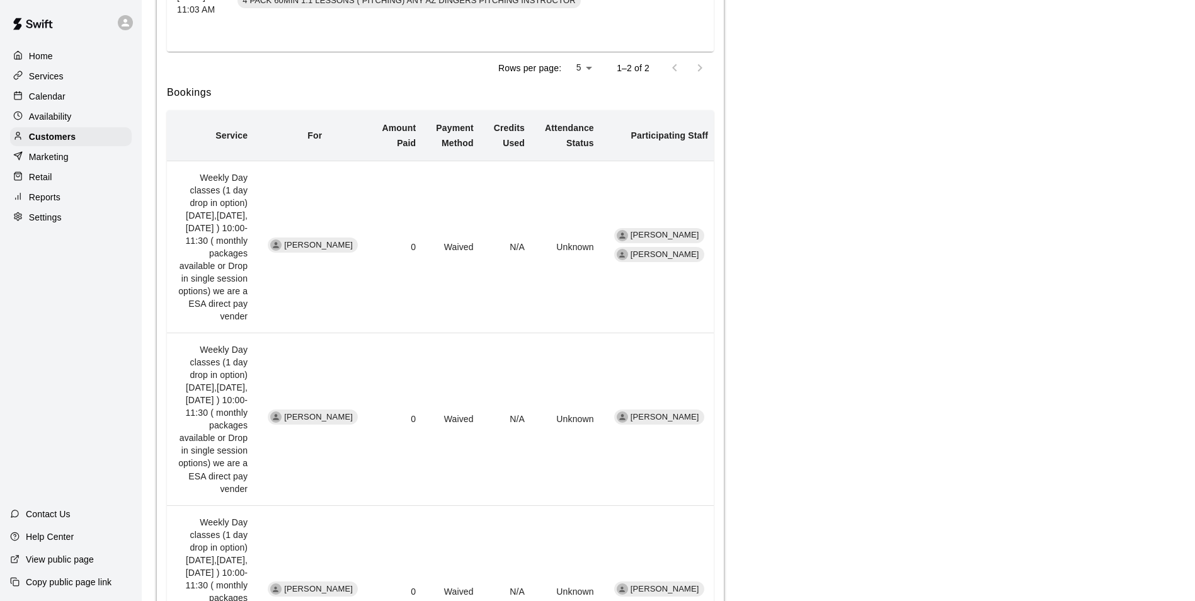
scroll to position [441, 0]
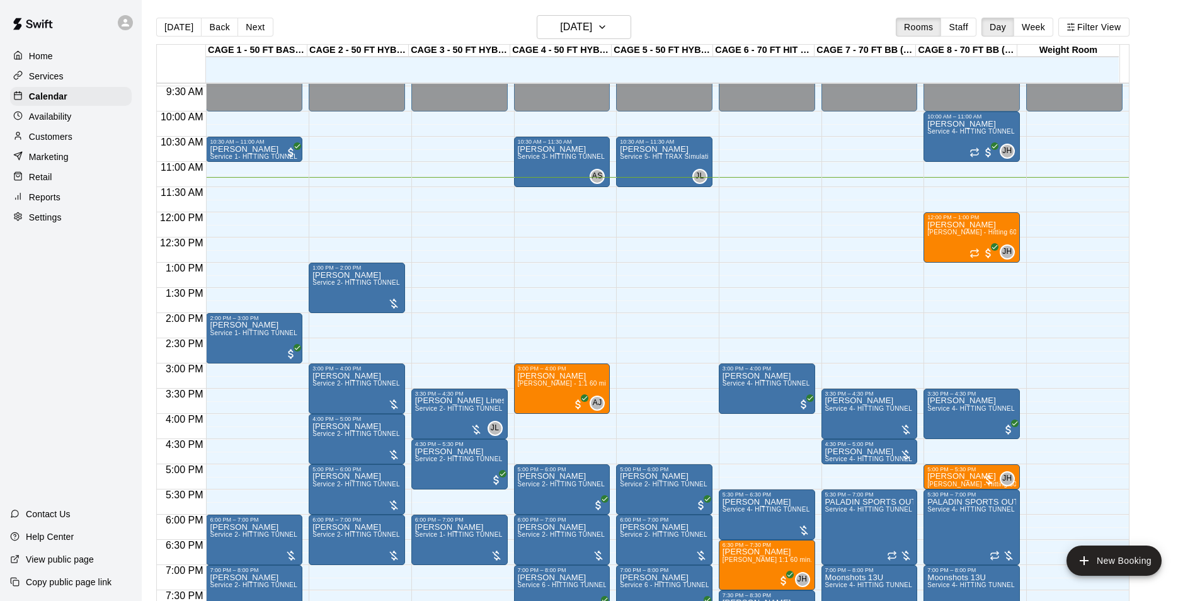
scroll to position [444, 0]
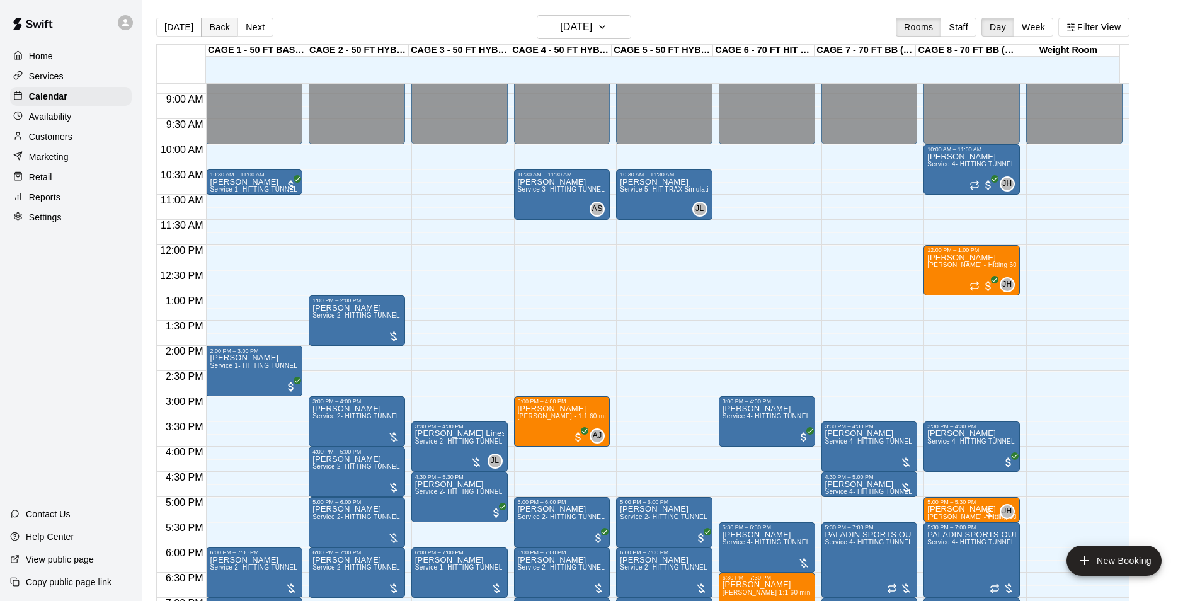
click at [212, 24] on button "Back" at bounding box center [219, 27] width 37 height 19
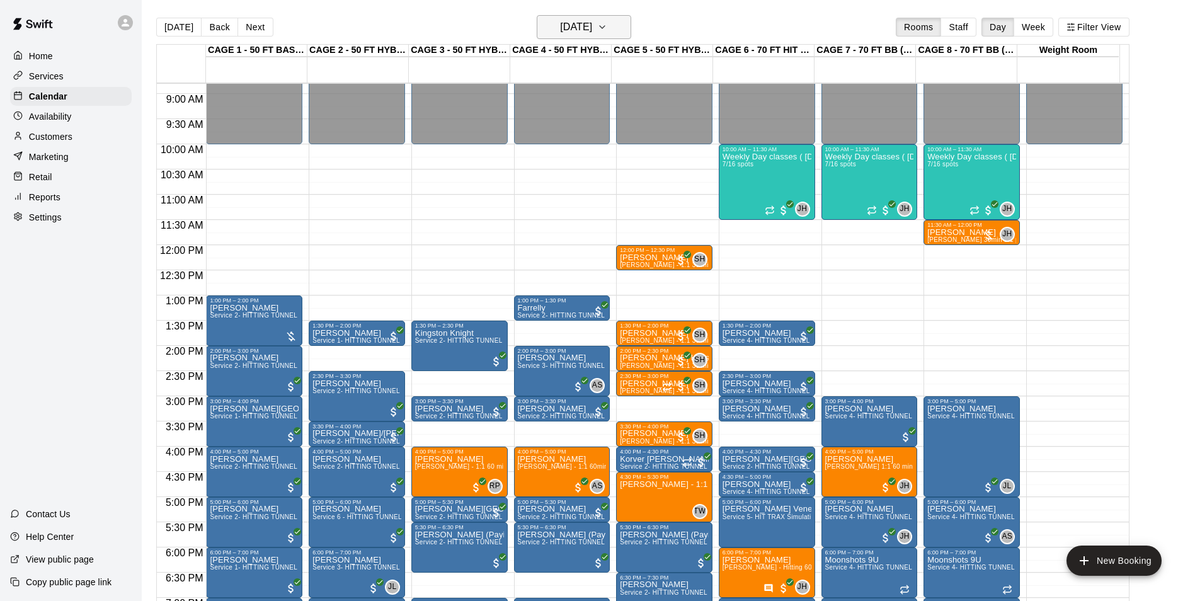
click at [563, 28] on h6 "Wednesday Sep 10" at bounding box center [576, 27] width 32 height 18
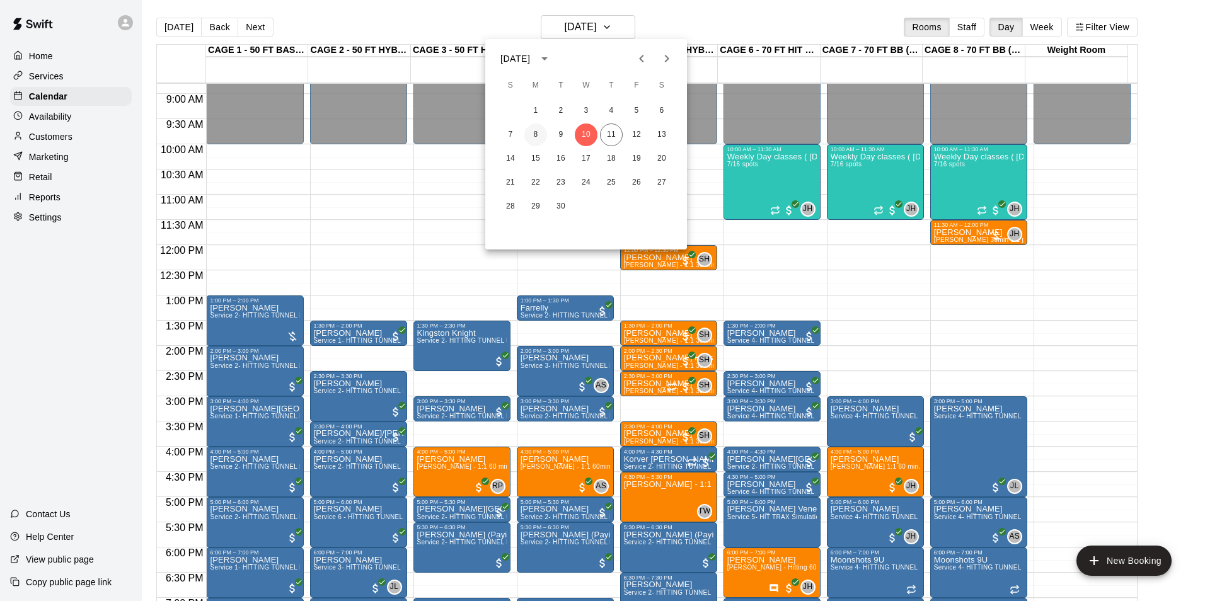
click at [537, 136] on button "8" at bounding box center [535, 134] width 23 height 23
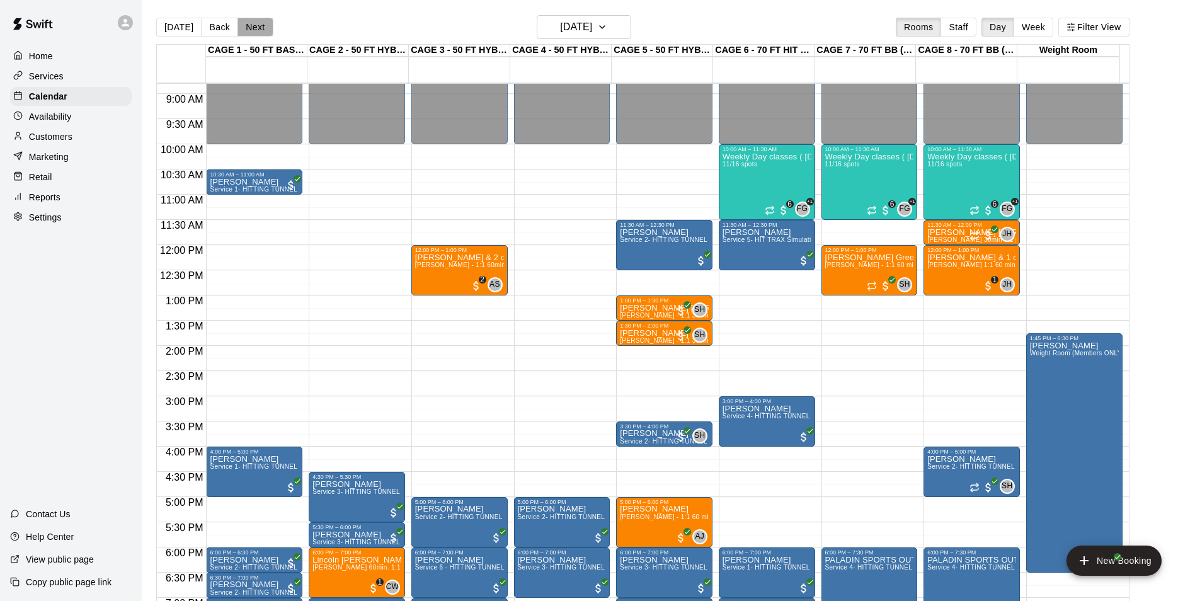
click at [255, 21] on button "Next" at bounding box center [255, 27] width 35 height 19
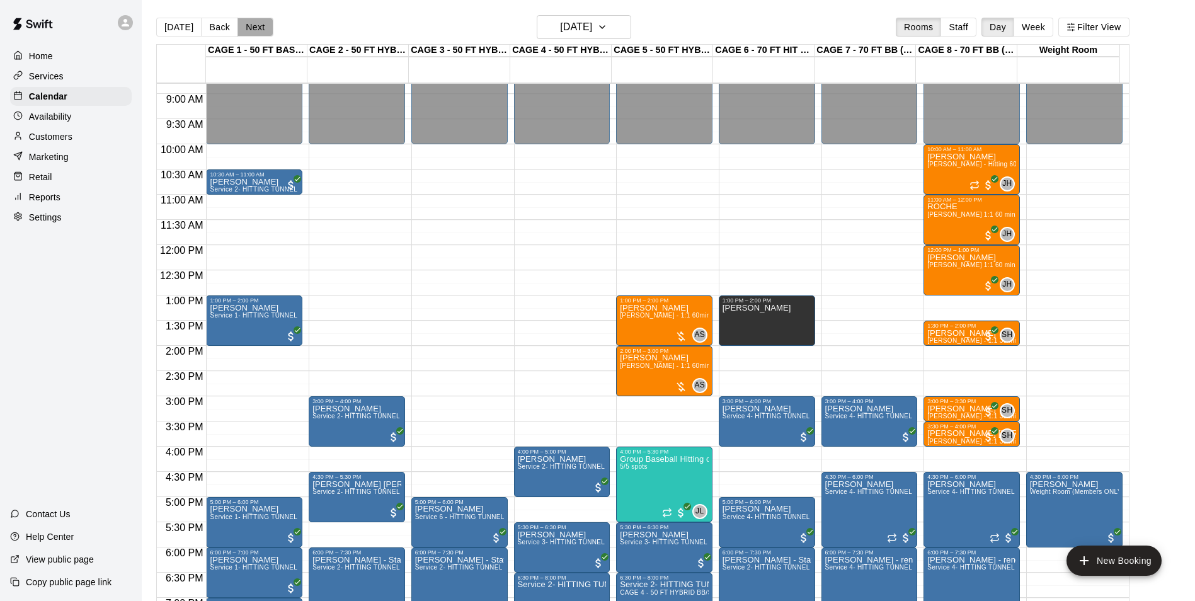
click at [255, 21] on button "Next" at bounding box center [255, 27] width 35 height 19
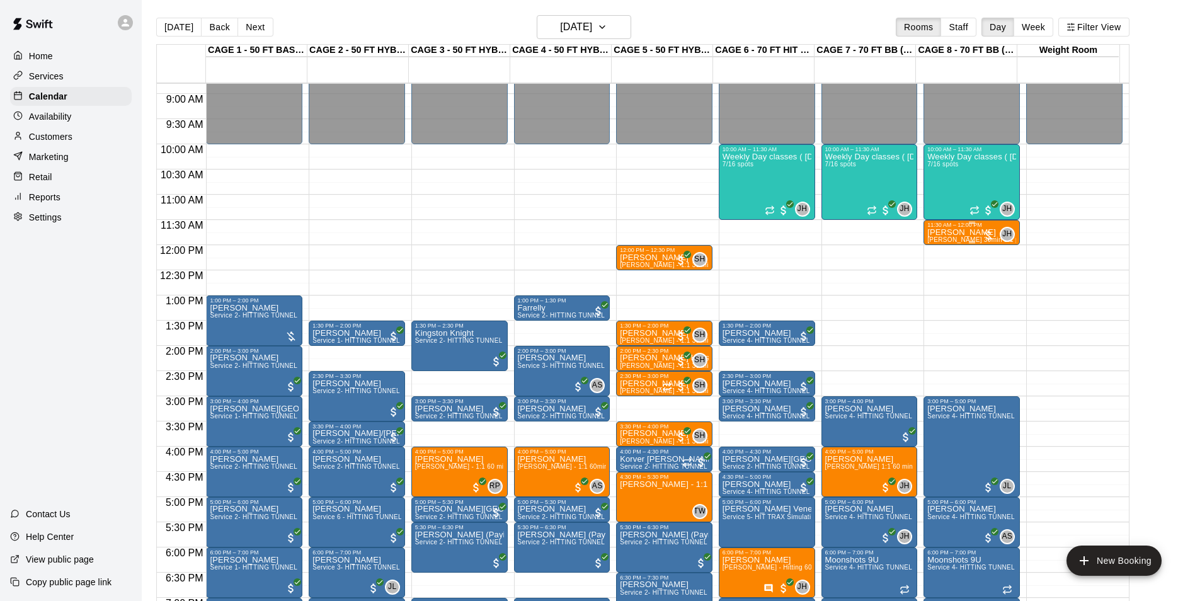
click at [960, 233] on p "Declan Roche" at bounding box center [971, 233] width 89 height 0
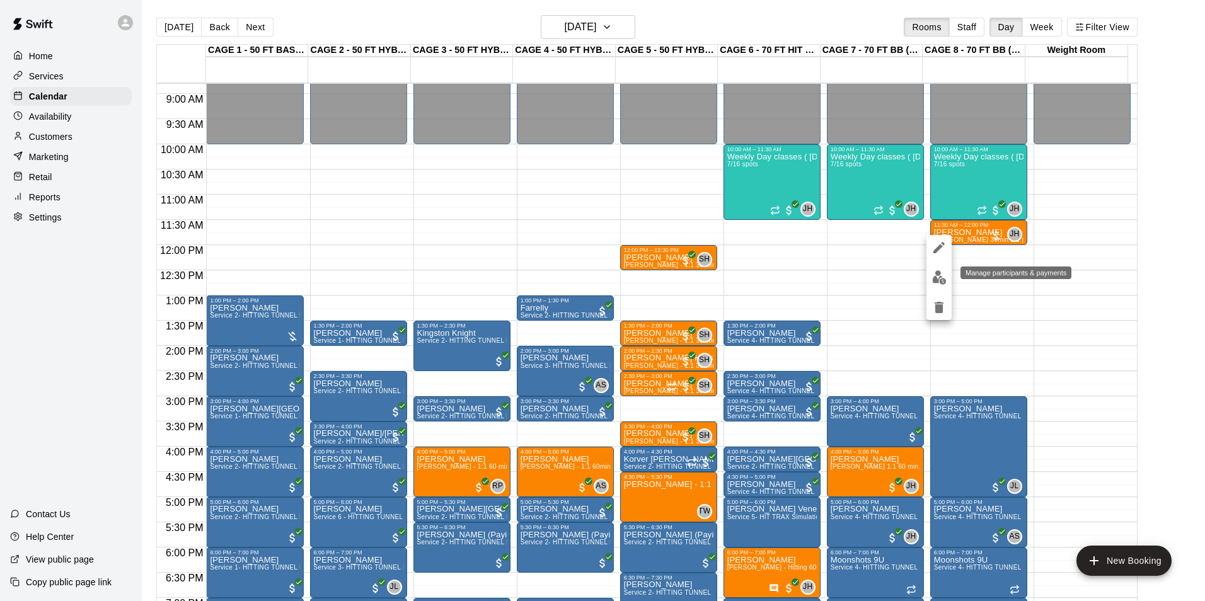
click at [938, 272] on img "edit" at bounding box center [939, 277] width 14 height 14
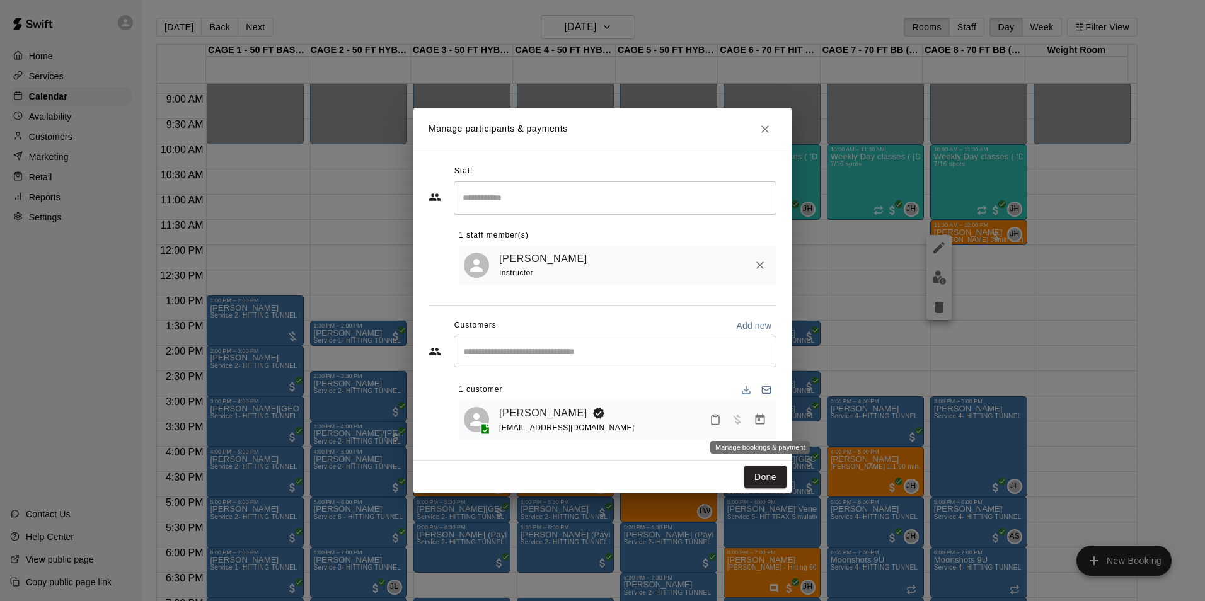
click at [762, 423] on icon "Manage bookings & payment" at bounding box center [760, 419] width 13 height 13
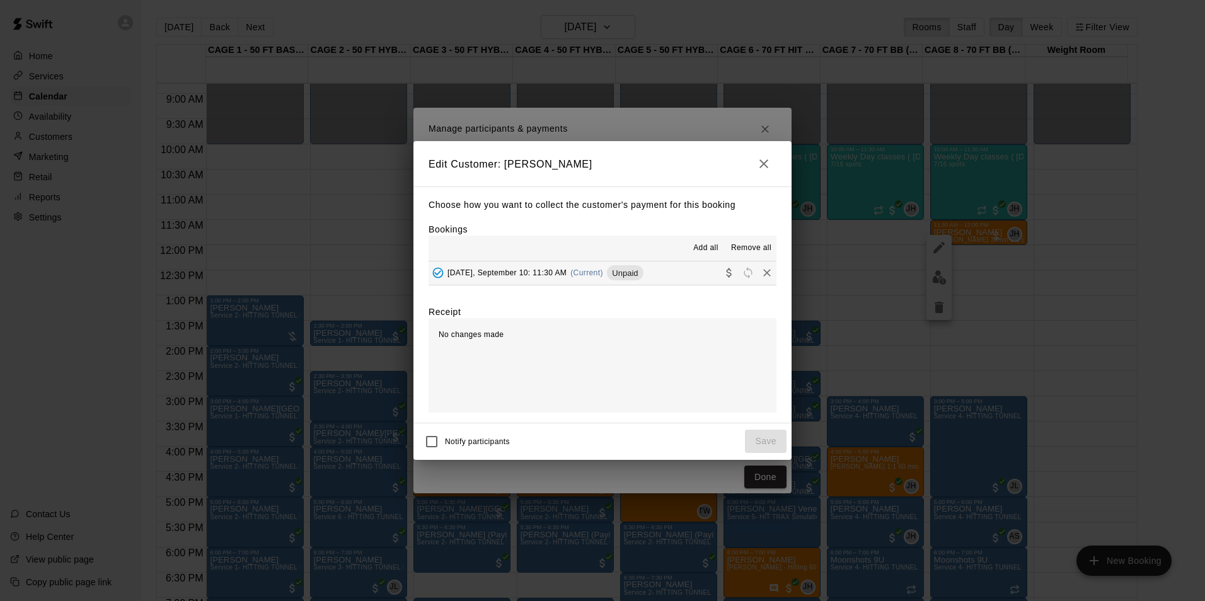
click at [539, 270] on span "Wednesday, September 10: 11:30 AM" at bounding box center [506, 272] width 119 height 9
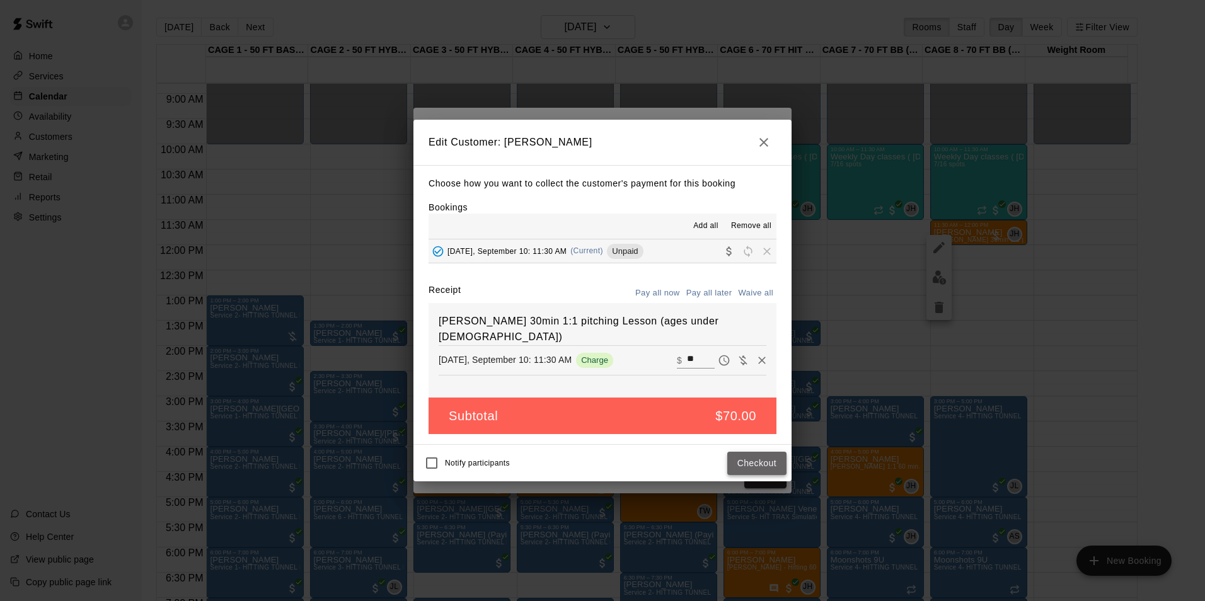
click at [763, 468] on button "Checkout" at bounding box center [756, 463] width 59 height 23
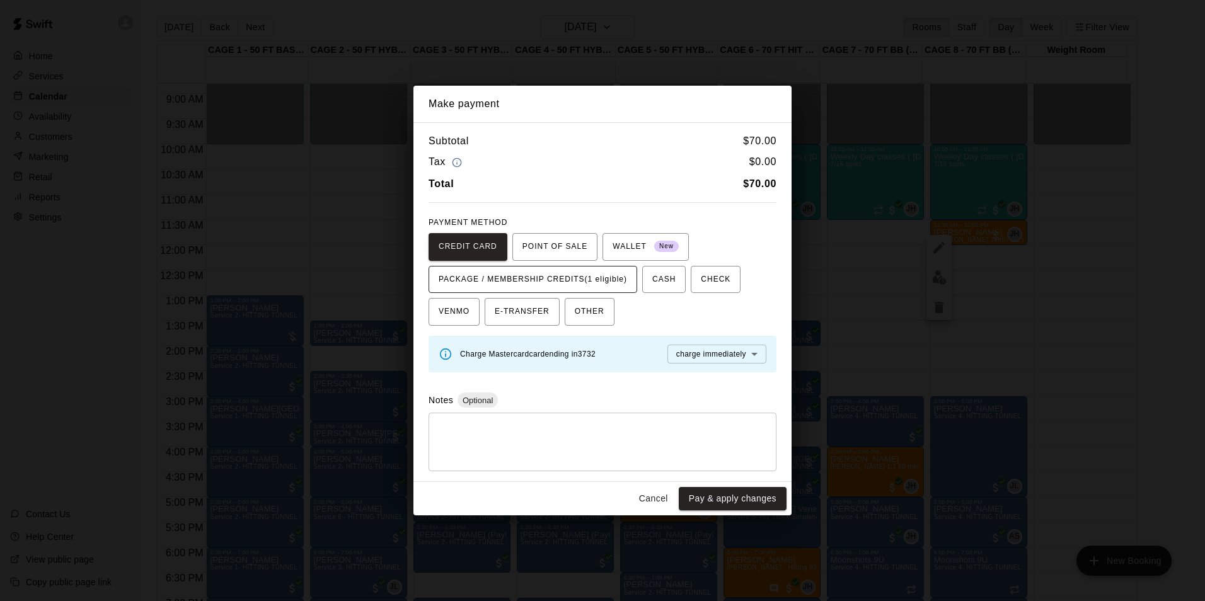
click at [551, 275] on span "PACKAGE / MEMBERSHIP CREDITS (1 eligible)" at bounding box center [533, 280] width 188 height 20
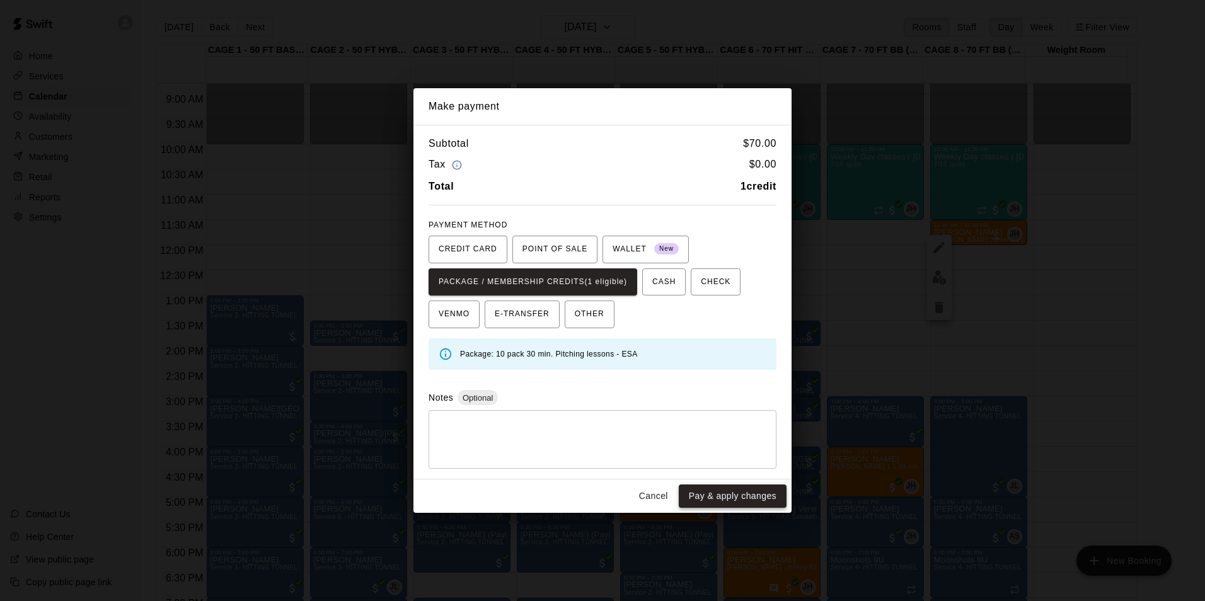
click at [715, 500] on button "Pay & apply changes" at bounding box center [733, 496] width 108 height 23
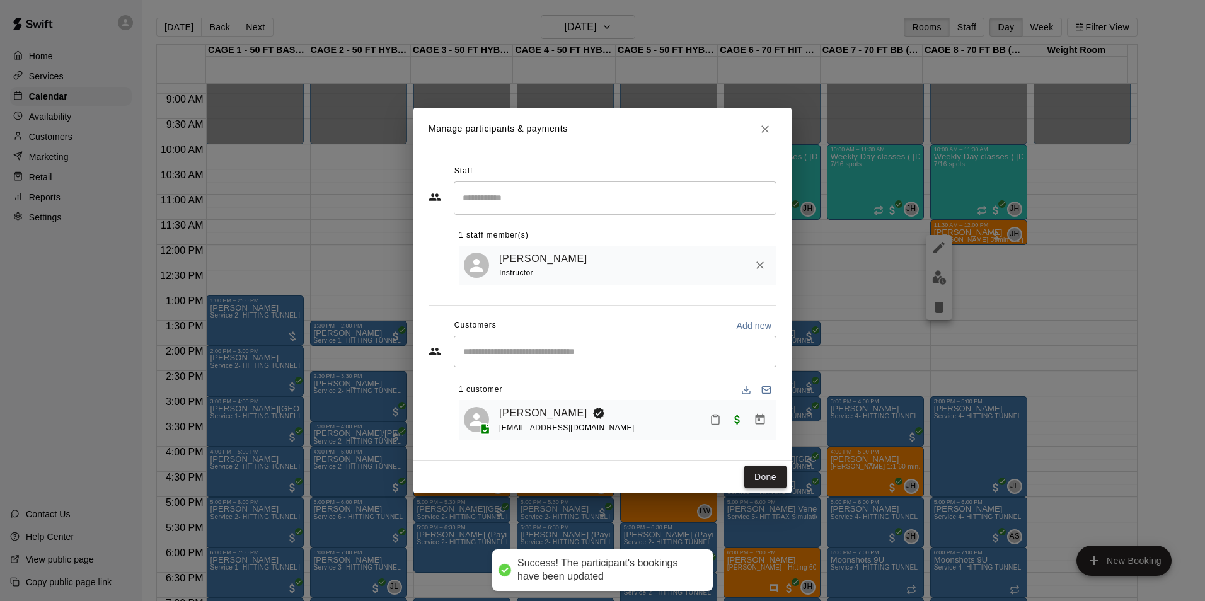
click at [776, 484] on button "Done" at bounding box center [765, 477] width 42 height 23
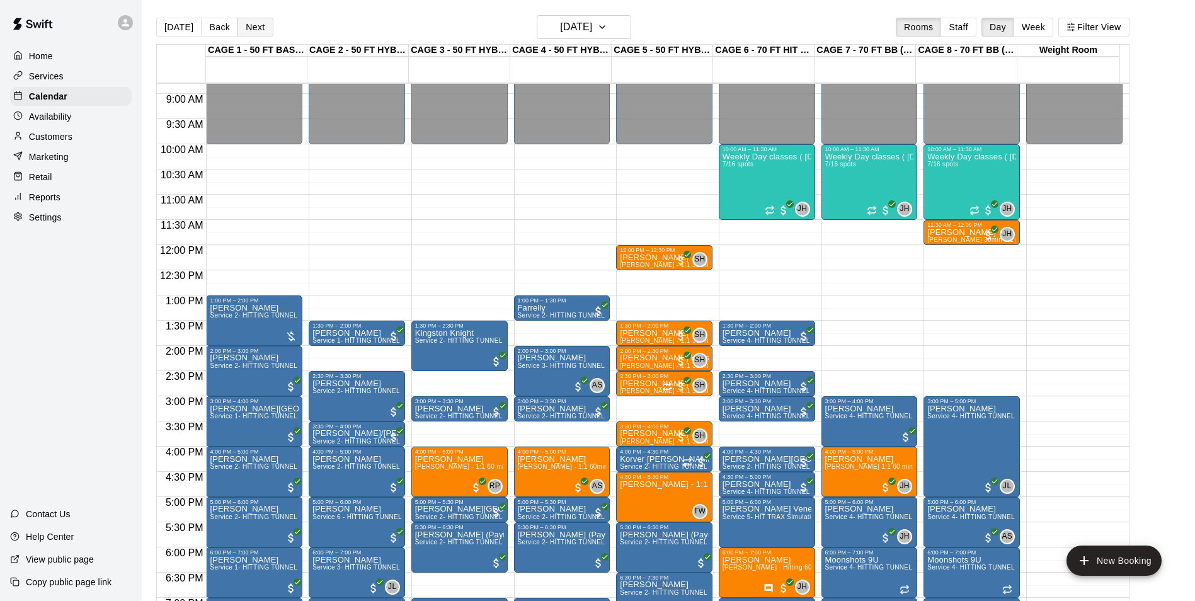
click at [250, 23] on button "Next" at bounding box center [255, 27] width 35 height 19
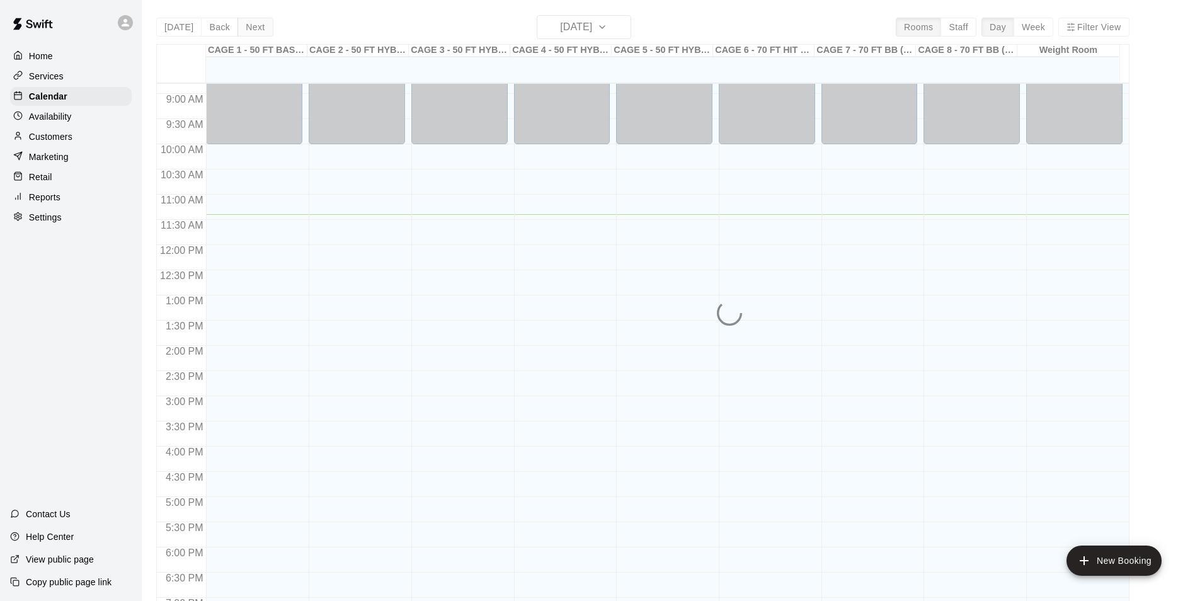
click at [250, 23] on div "Today Back Next Thursday Sep 11 Rooms Staff Day Week Filter View CAGE 1 - 50 FT…" at bounding box center [642, 315] width 973 height 601
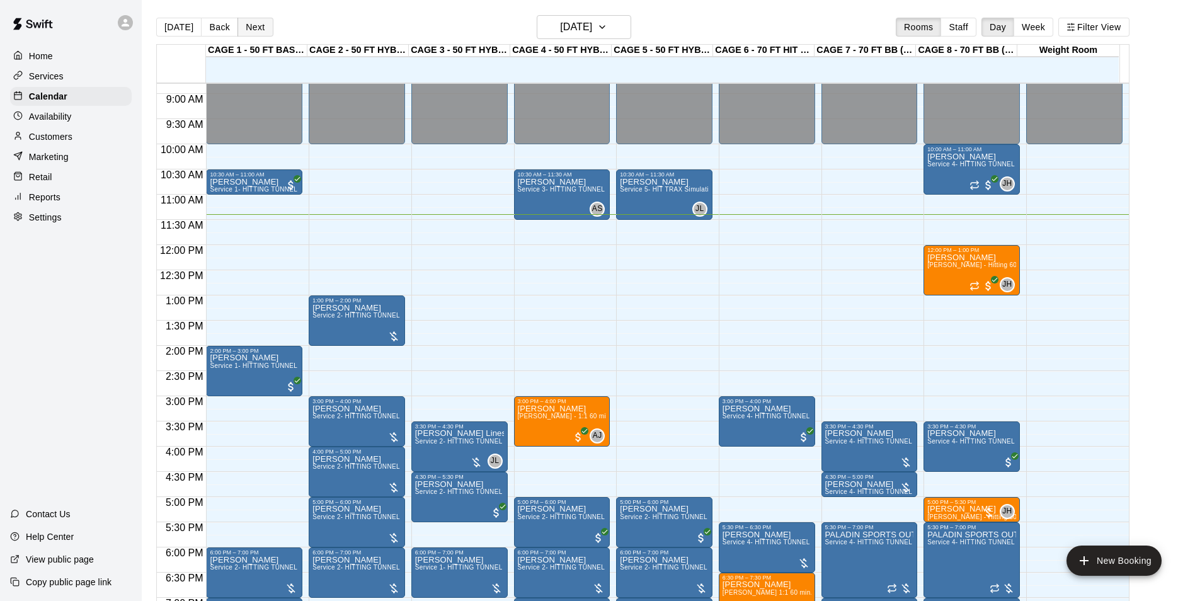
click at [250, 23] on button "Next" at bounding box center [255, 27] width 35 height 19
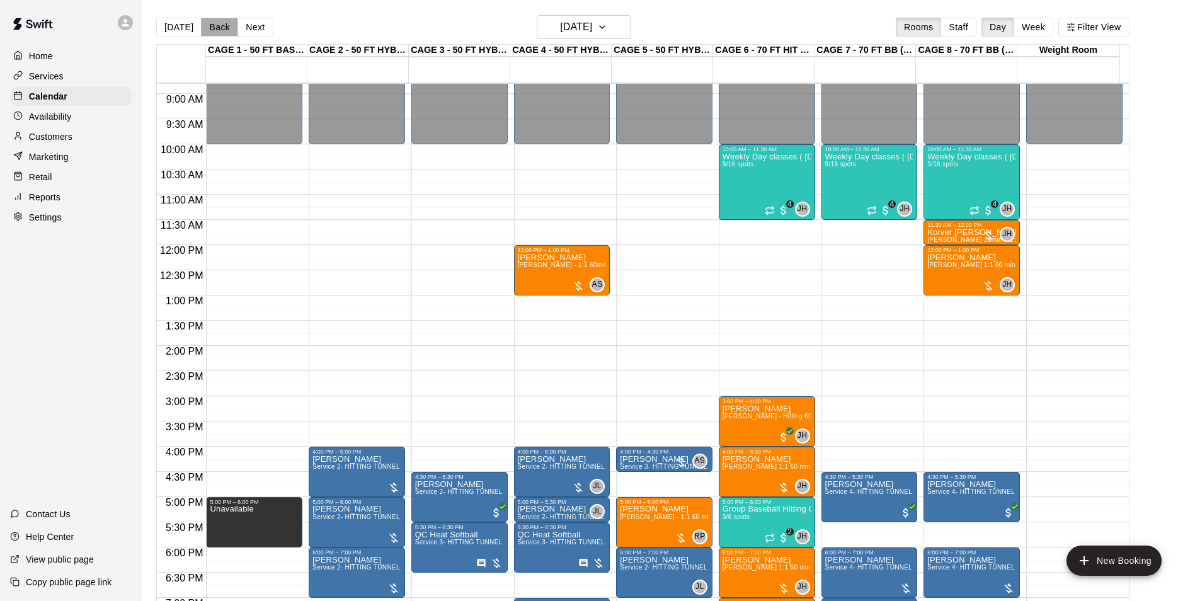
click at [221, 26] on button "Back" at bounding box center [219, 27] width 37 height 19
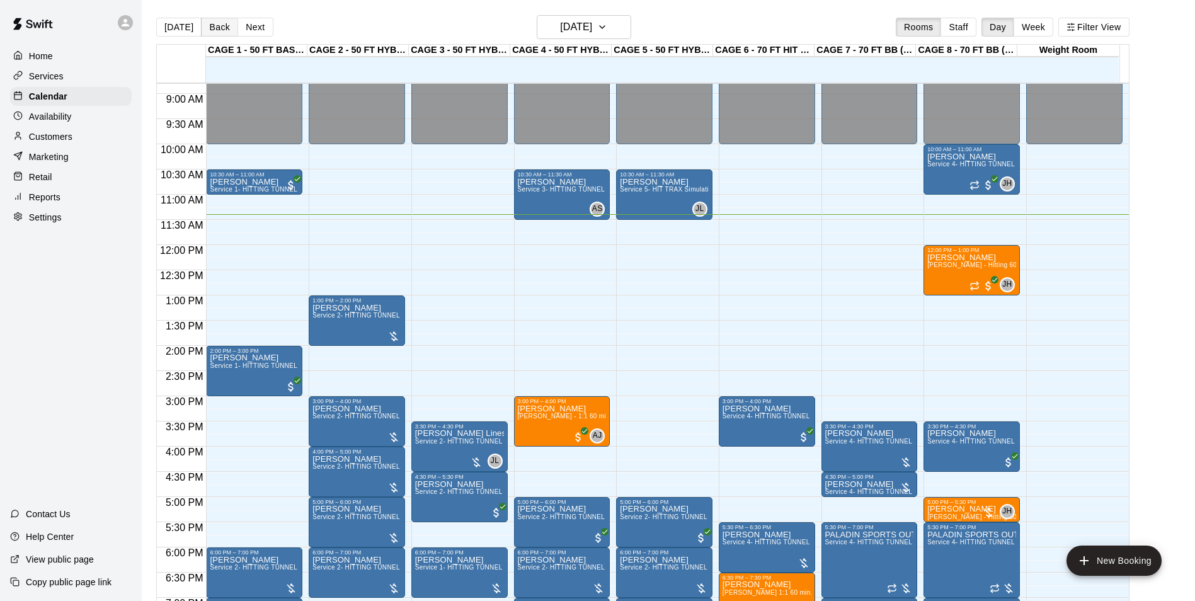
click at [221, 26] on button "Back" at bounding box center [219, 27] width 37 height 19
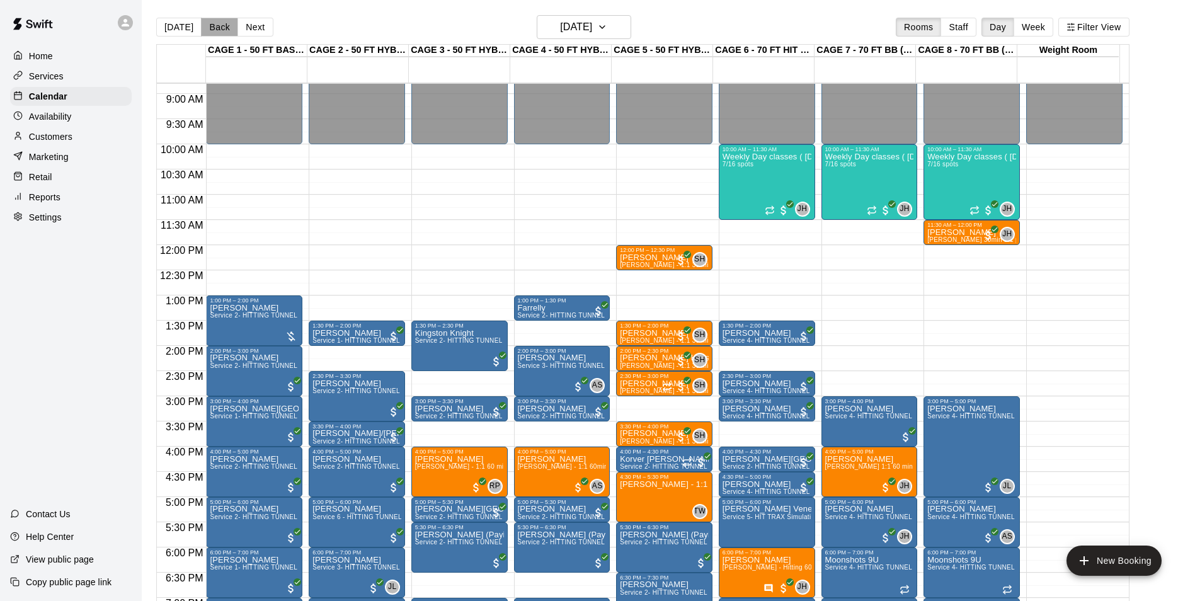
click at [221, 26] on button "Back" at bounding box center [219, 27] width 37 height 19
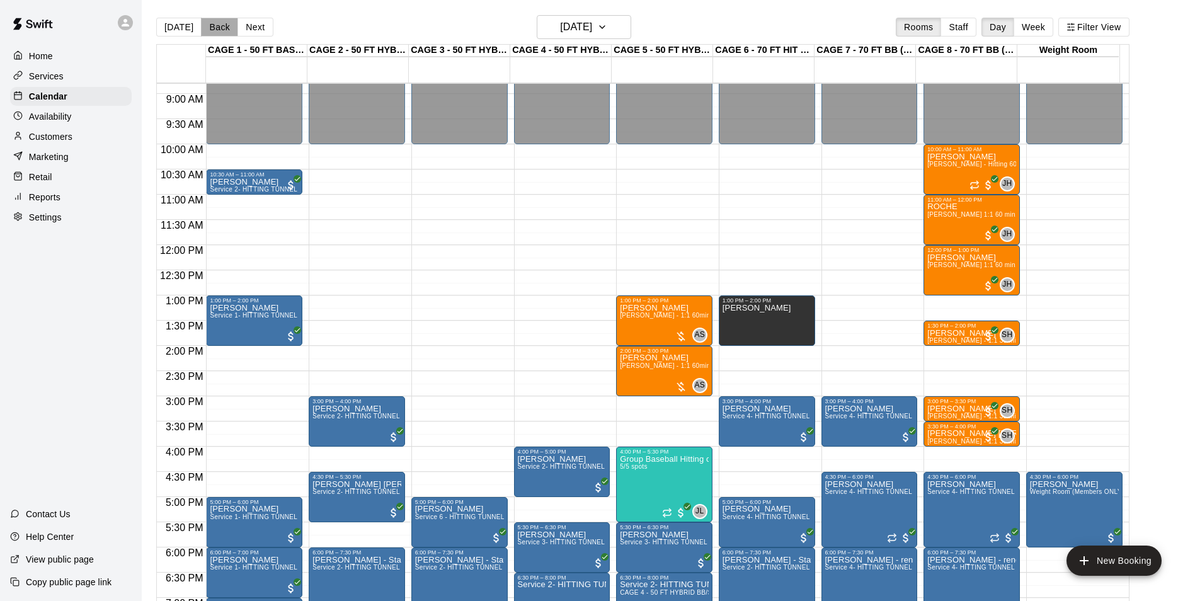
click at [219, 28] on button "Back" at bounding box center [219, 27] width 37 height 19
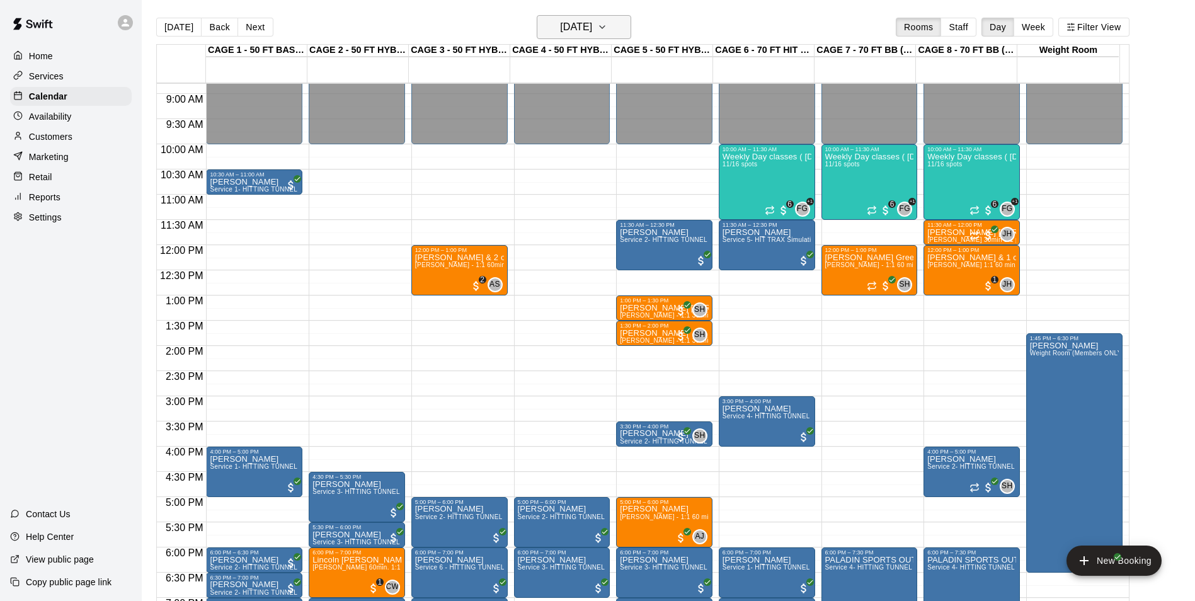
click at [570, 29] on h6 "Monday Sep 08" at bounding box center [576, 27] width 32 height 18
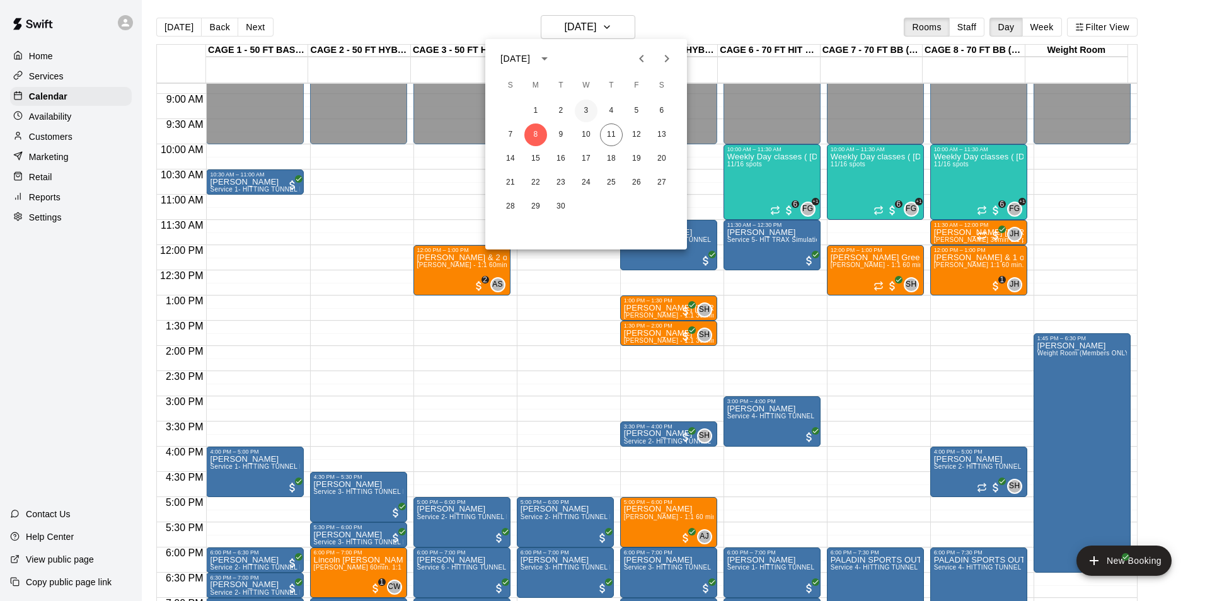
click at [588, 112] on button "3" at bounding box center [586, 111] width 23 height 23
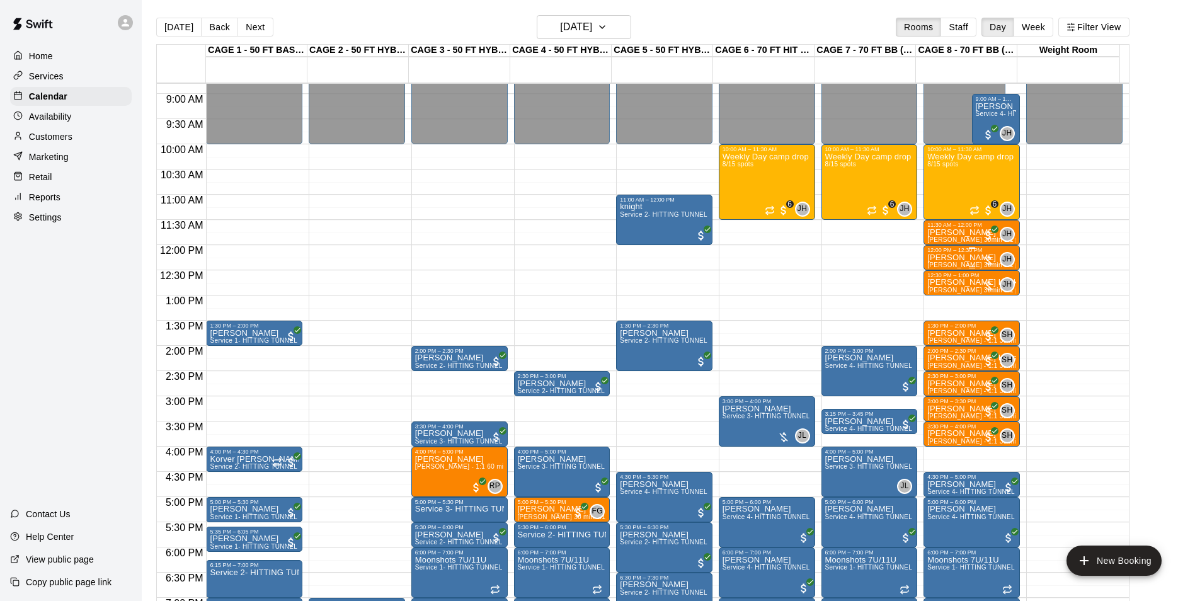
click at [955, 265] on span "[PERSON_NAME] 30min 1:1 pitching Lesson (ages under [DEMOGRAPHIC_DATA])" at bounding box center [1052, 264] width 251 height 7
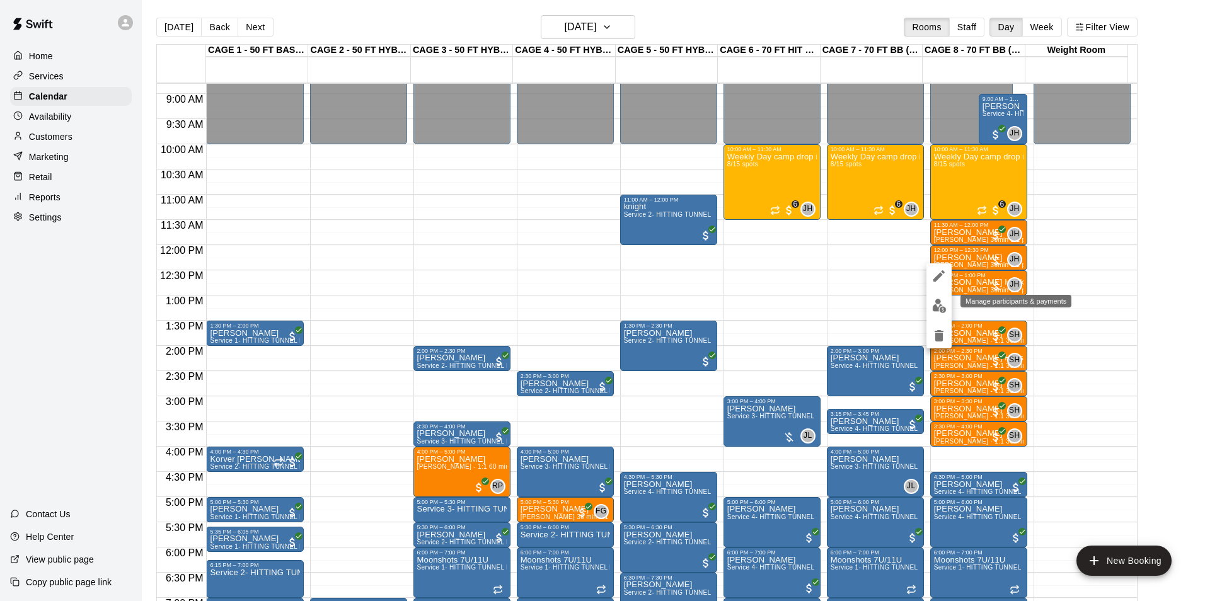
click at [939, 304] on img "edit" at bounding box center [939, 306] width 14 height 14
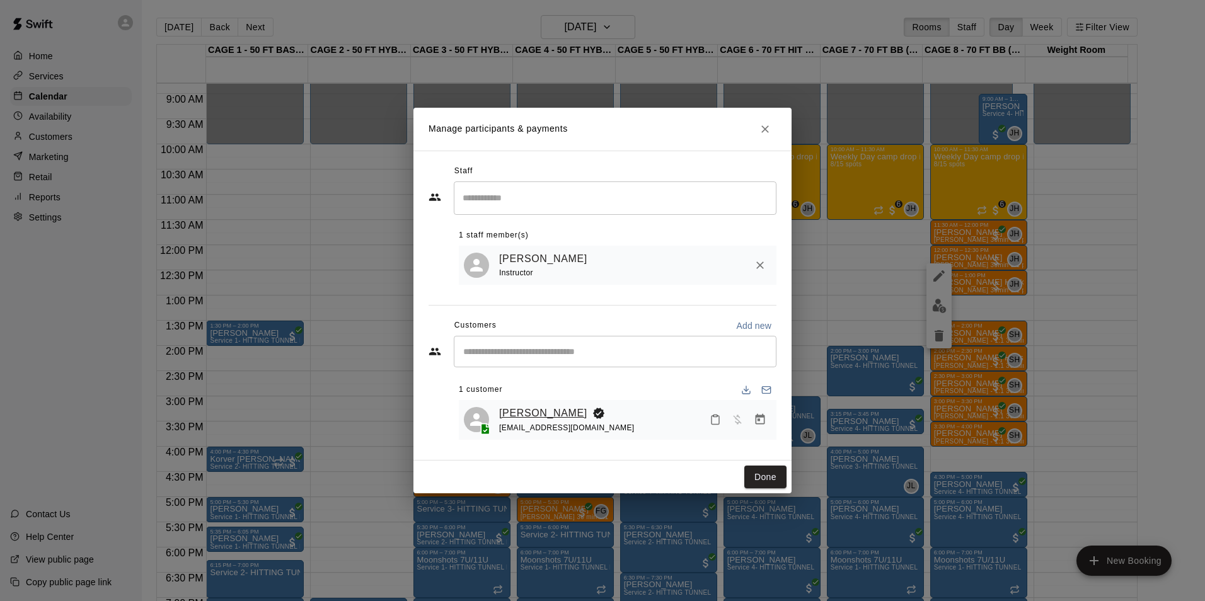
click at [538, 409] on link "Carson Hooks" at bounding box center [543, 413] width 88 height 16
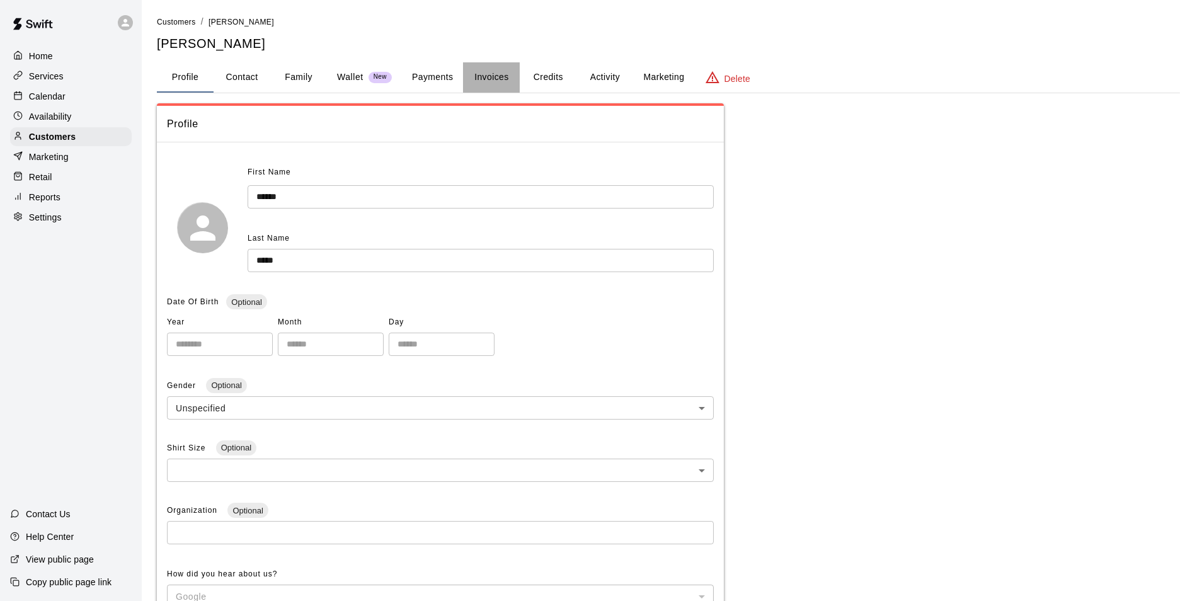
click at [500, 81] on button "Invoices" at bounding box center [491, 77] width 57 height 30
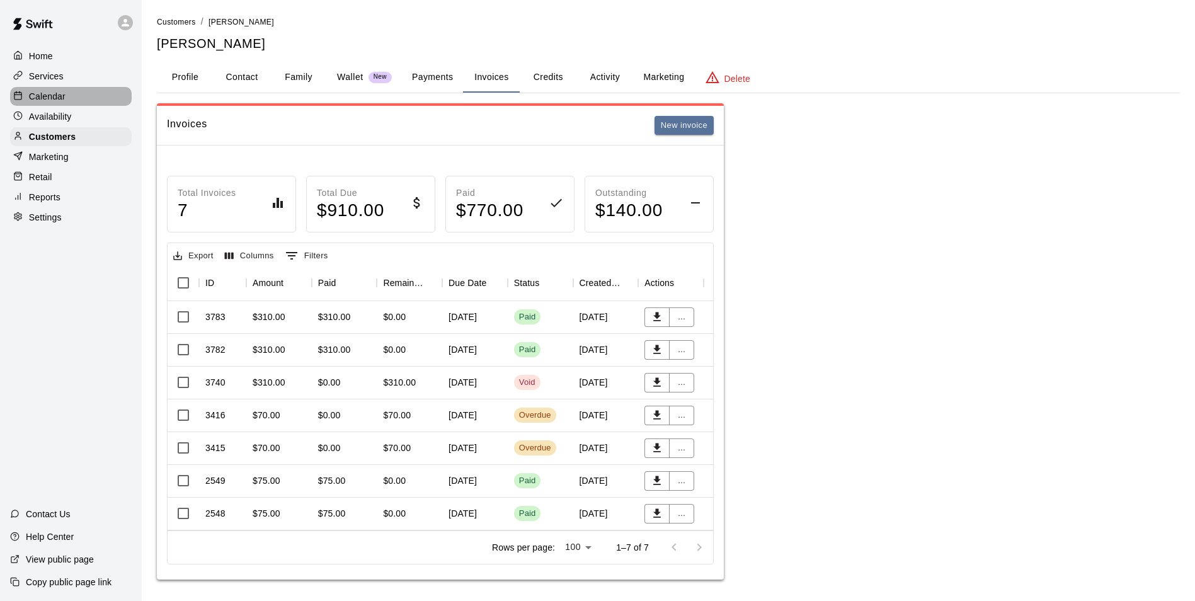
click at [57, 89] on div "Calendar" at bounding box center [71, 96] width 122 height 19
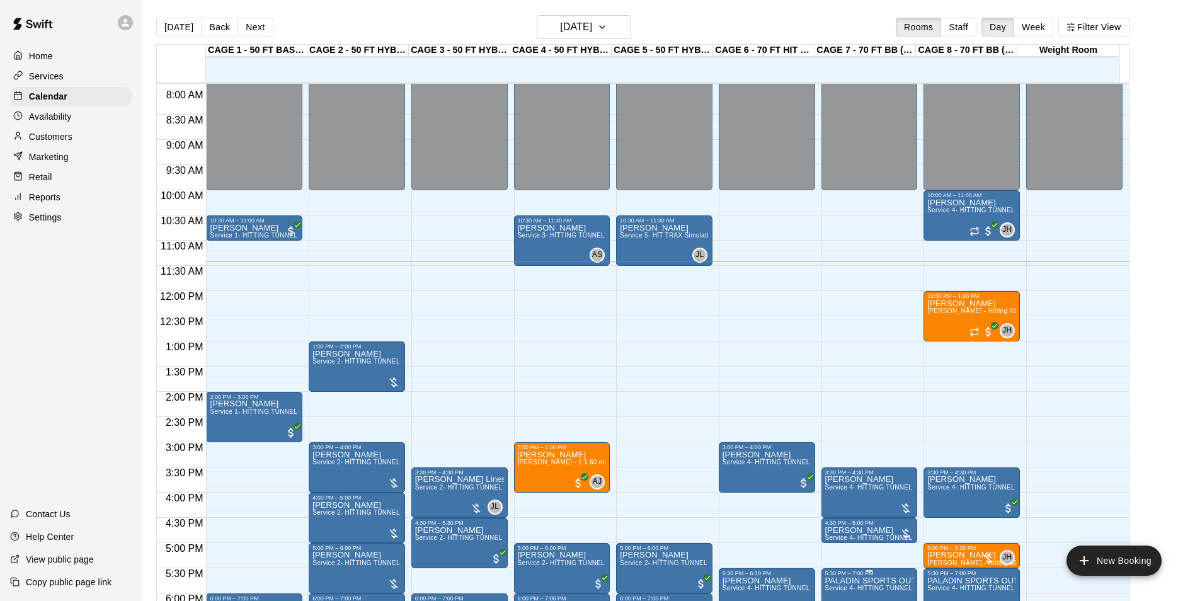
scroll to position [386, 0]
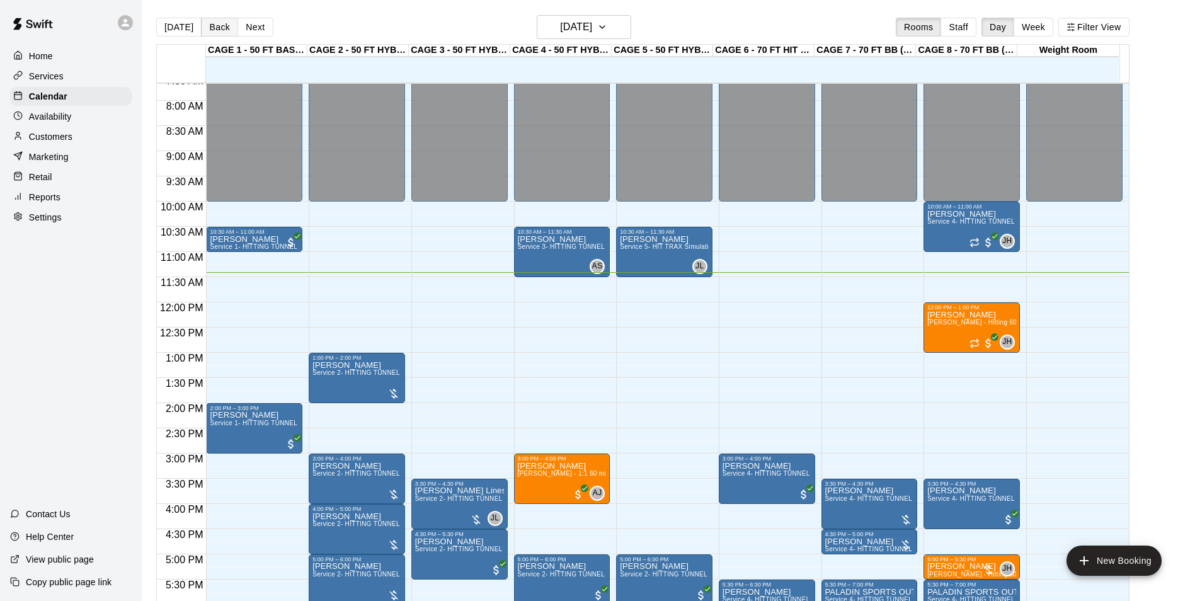
click at [214, 28] on button "Back" at bounding box center [219, 27] width 37 height 19
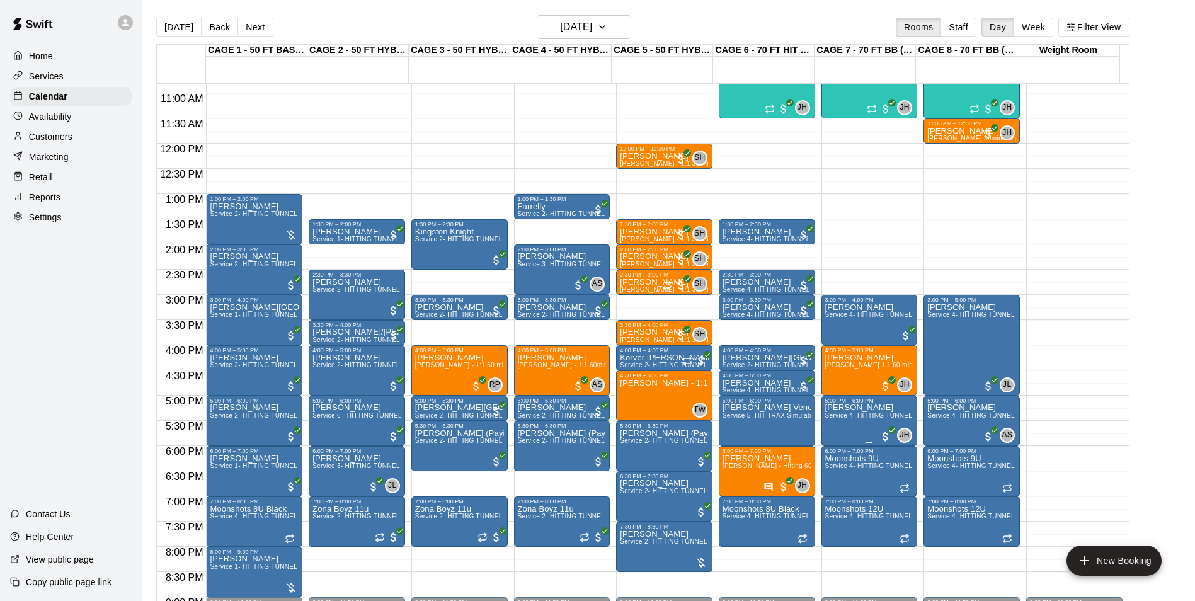
scroll to position [575, 0]
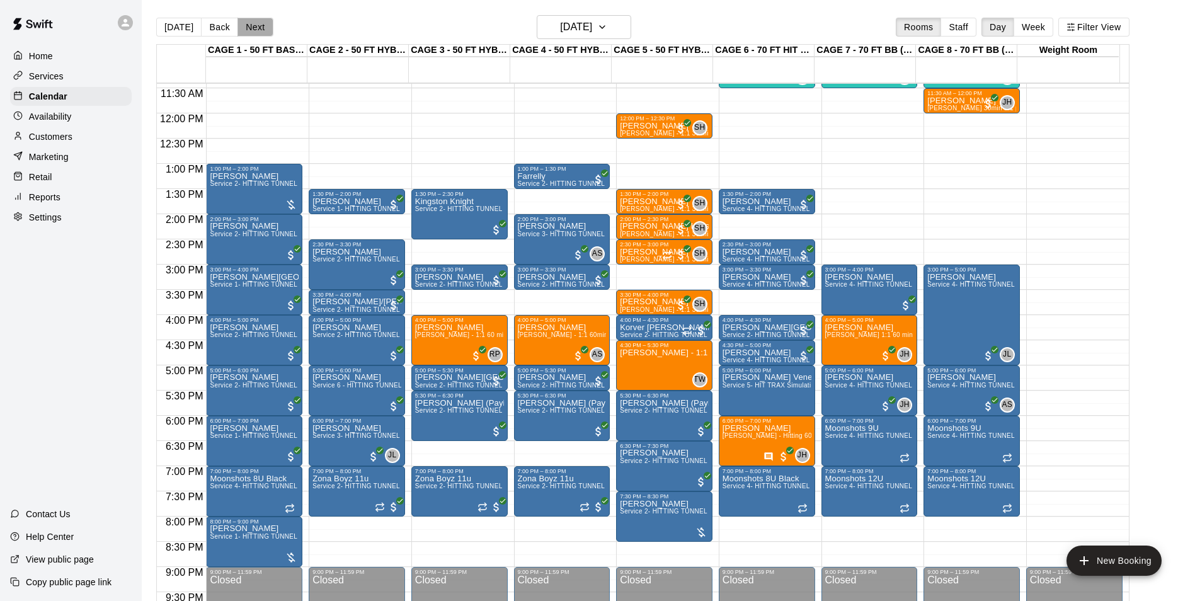
click at [253, 18] on button "Next" at bounding box center [255, 27] width 35 height 19
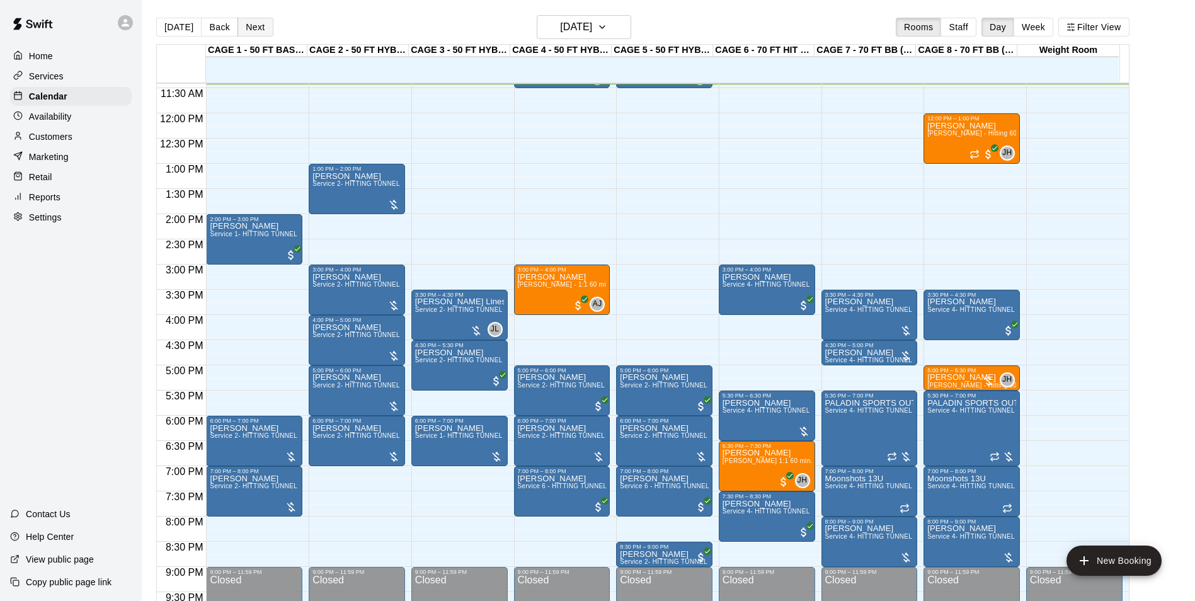
click at [253, 18] on button "Next" at bounding box center [255, 27] width 35 height 19
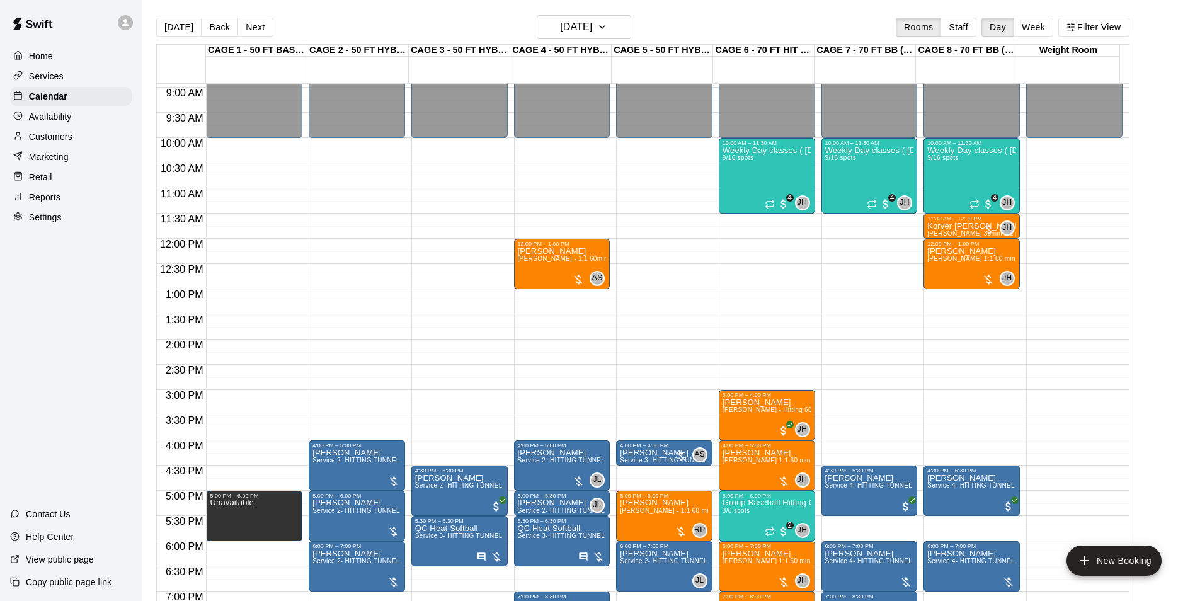
scroll to position [449, 0]
click at [210, 29] on button "Back" at bounding box center [219, 27] width 37 height 19
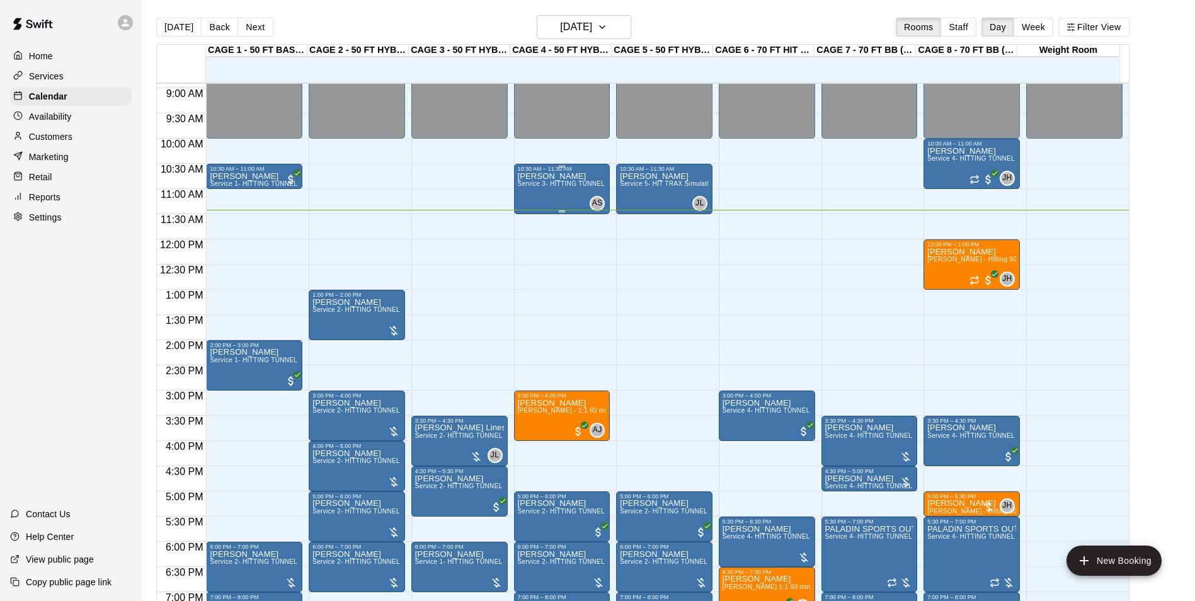
click at [549, 187] on span "Service 3- HITTING TUNNEL RENTAL - 50ft Softball" at bounding box center [596, 183] width 157 height 7
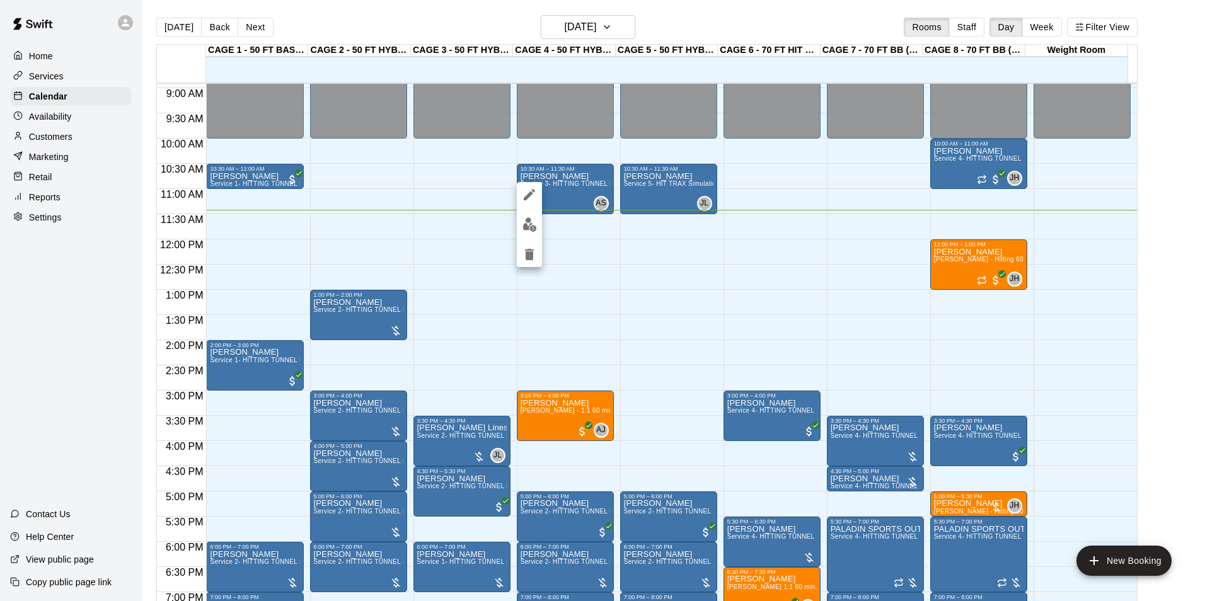
click at [528, 222] on img "edit" at bounding box center [529, 224] width 14 height 14
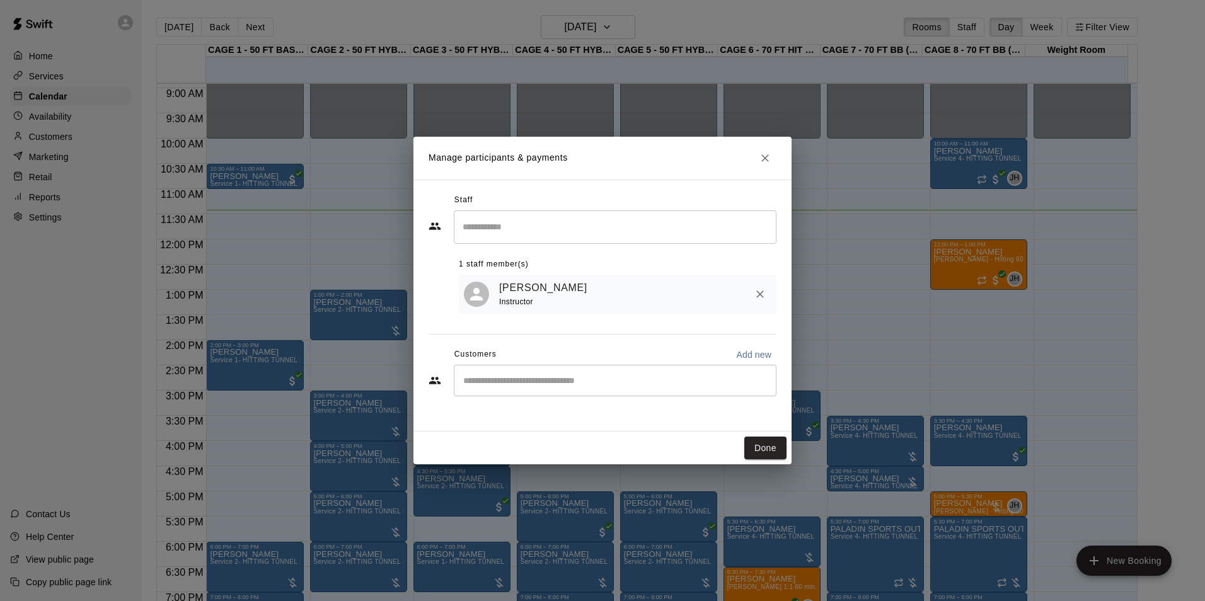
click at [502, 375] on div "​" at bounding box center [615, 381] width 323 height 32
type input "***"
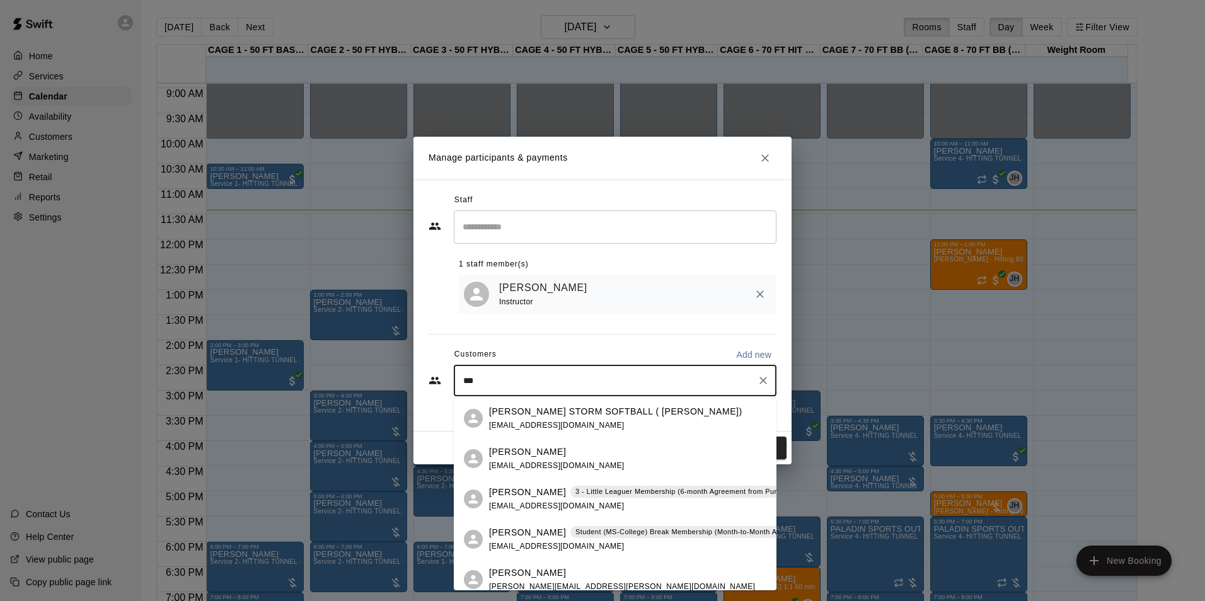
click at [519, 536] on p "Allie Skaggs" at bounding box center [527, 532] width 77 height 13
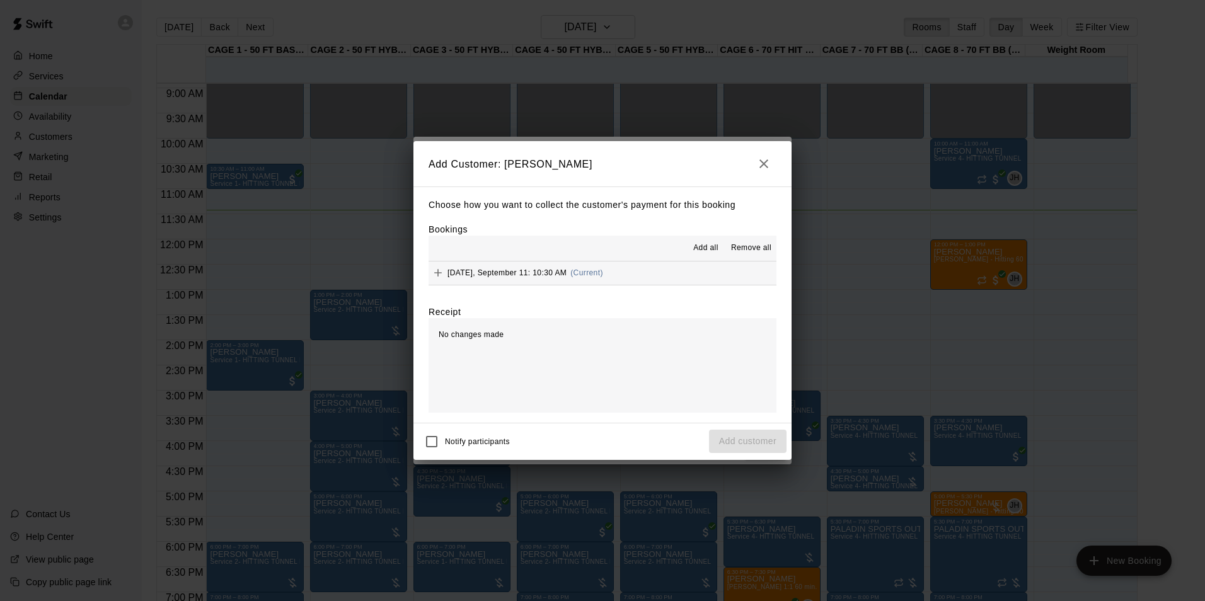
click at [507, 266] on div "Thursday, September 11: 10:30 AM (Current)" at bounding box center [515, 272] width 175 height 19
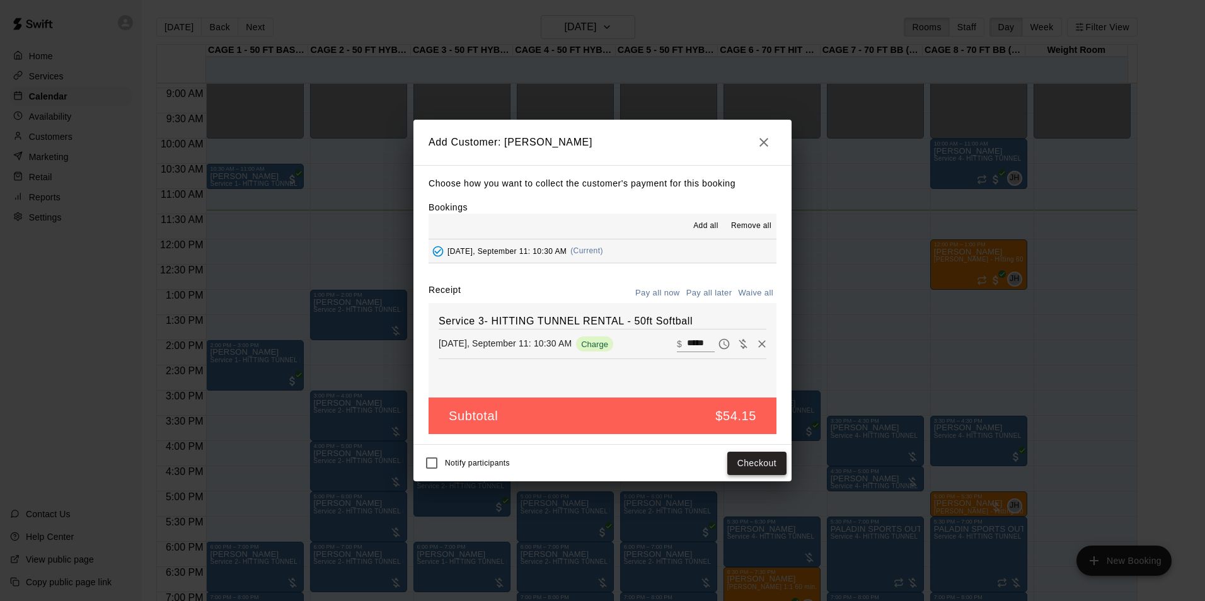
click at [757, 463] on button "Checkout" at bounding box center [756, 463] width 59 height 23
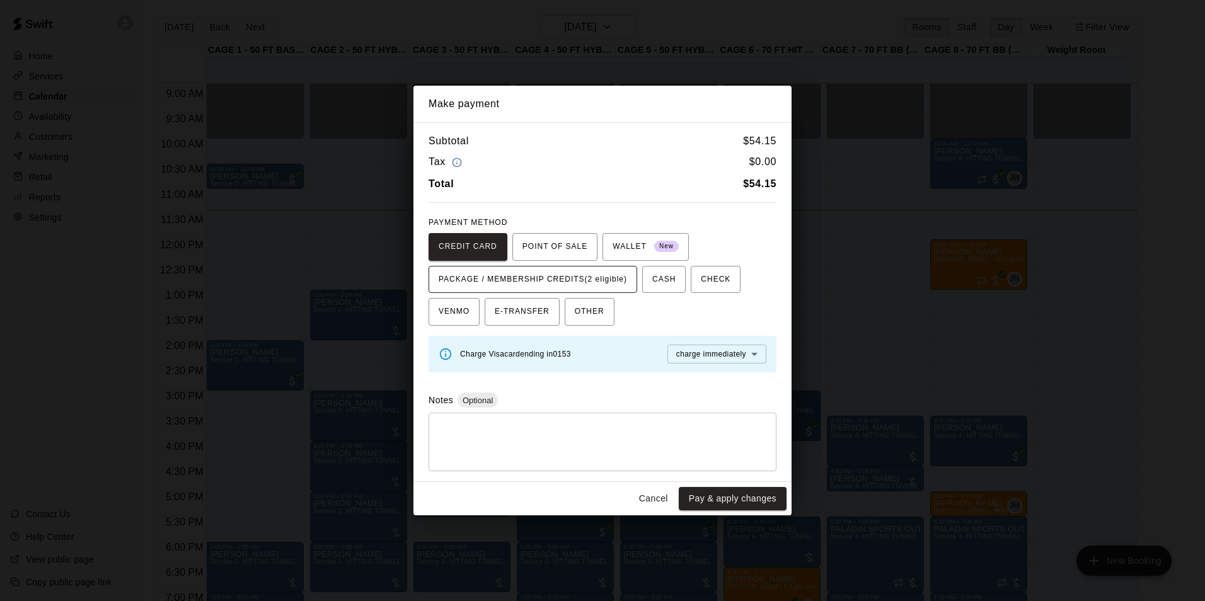
click at [595, 277] on span "PACKAGE / MEMBERSHIP CREDITS (2 eligible)" at bounding box center [533, 280] width 188 height 20
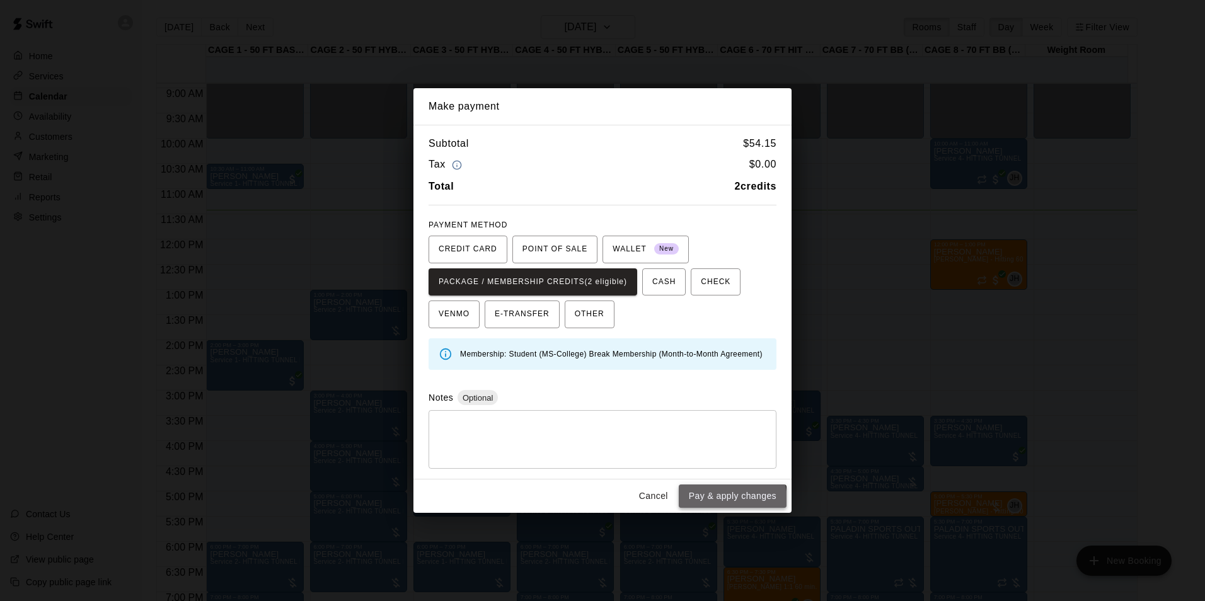
click at [718, 501] on button "Pay & apply changes" at bounding box center [733, 496] width 108 height 23
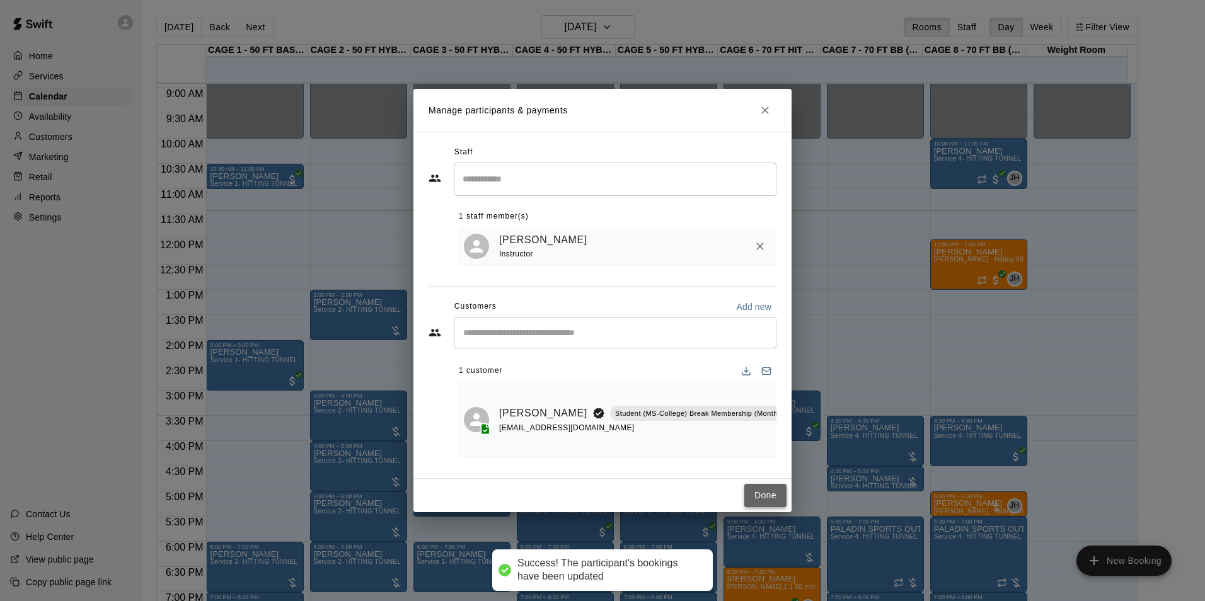
click at [771, 503] on button "Done" at bounding box center [765, 495] width 42 height 23
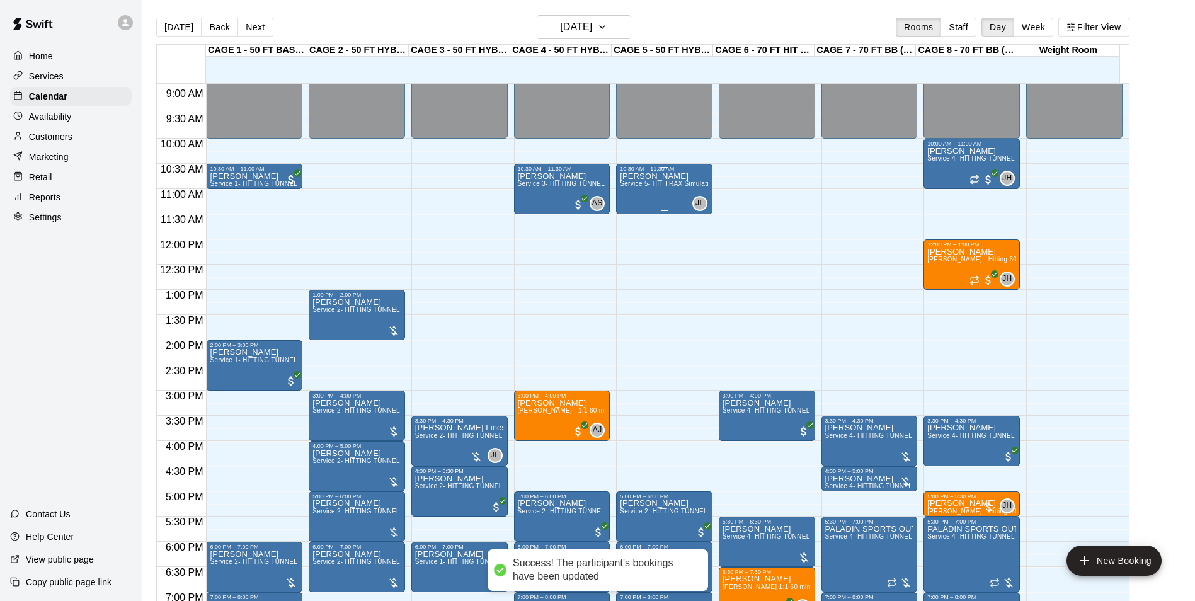
click at [660, 200] on div "Josh Lesson Service 5- HIT TRAX Simulation Tunnel" at bounding box center [664, 472] width 89 height 601
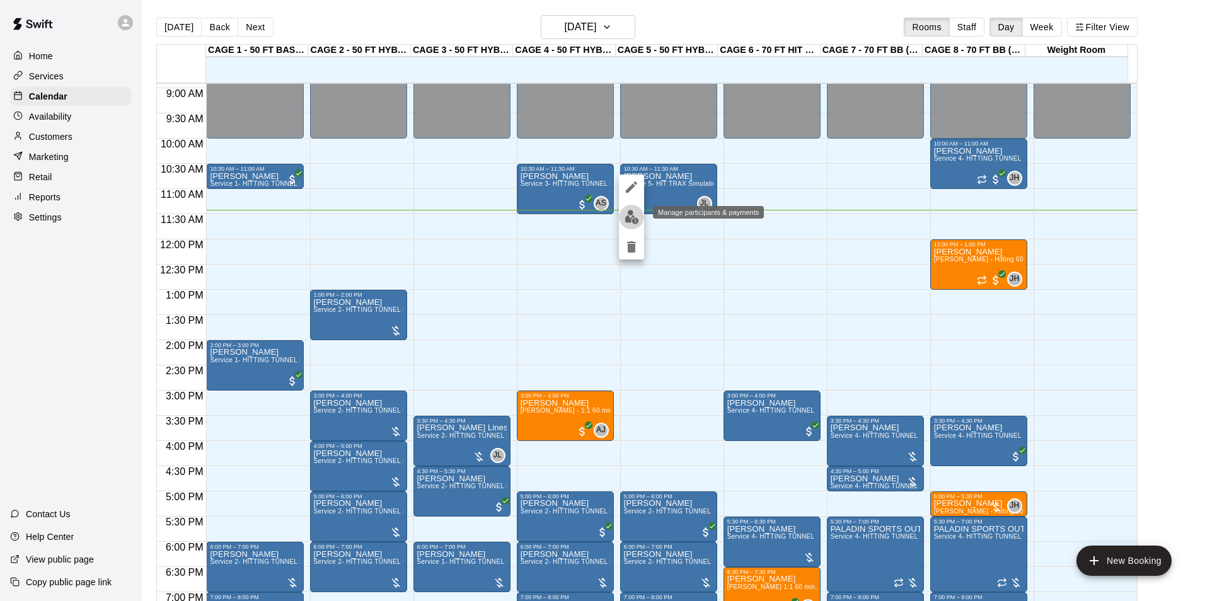
click at [629, 218] on img "edit" at bounding box center [631, 217] width 14 height 14
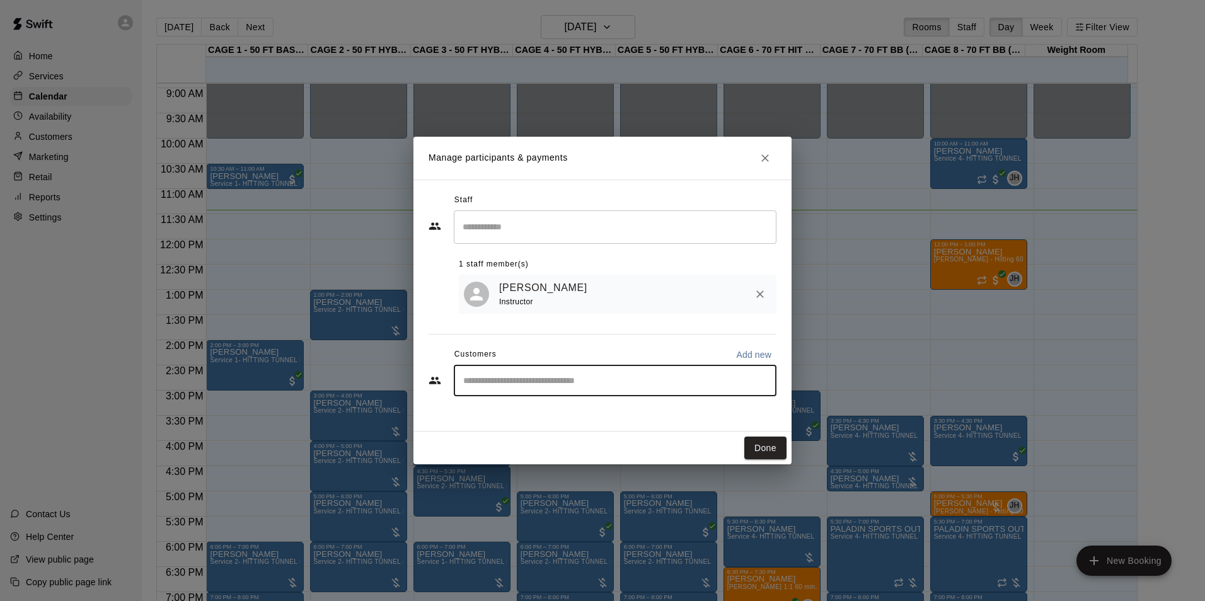
click at [575, 378] on input "Start typing to search customers..." at bounding box center [614, 380] width 311 height 13
type input "***"
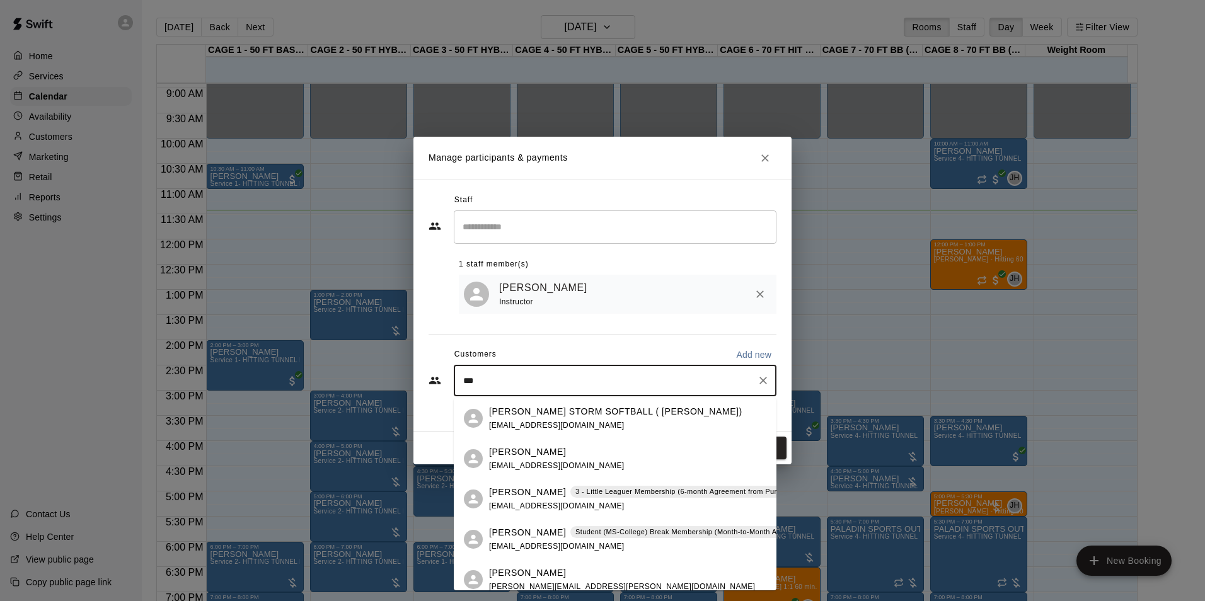
click at [515, 529] on p "Allie Skaggs" at bounding box center [527, 532] width 77 height 13
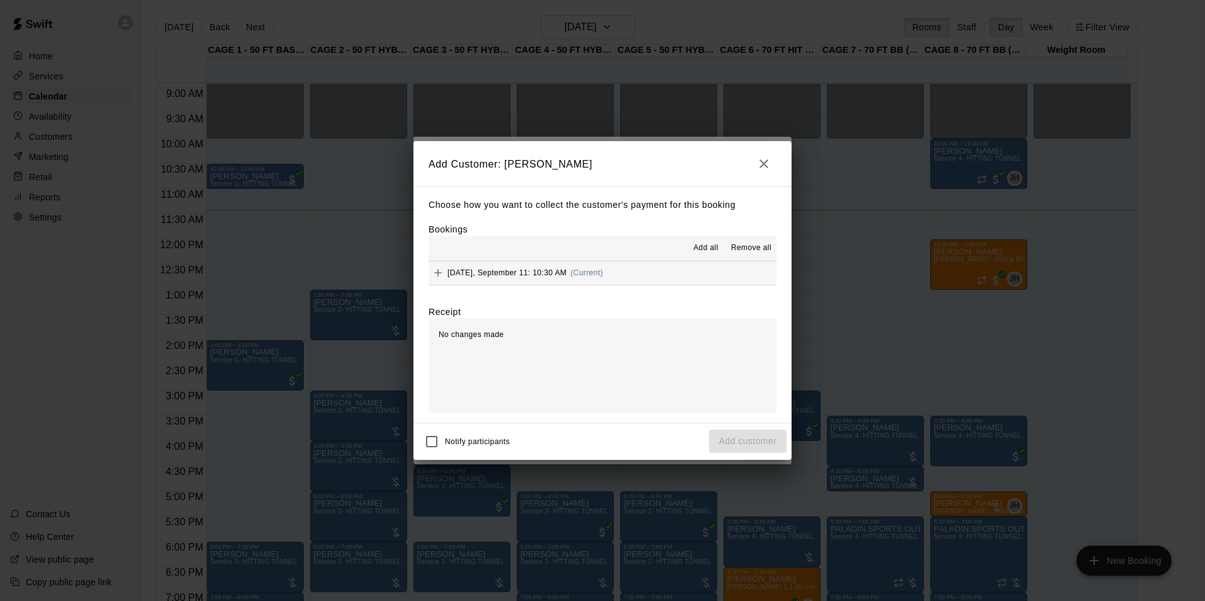
click at [499, 275] on span "Thursday, September 11: 10:30 AM" at bounding box center [506, 272] width 119 height 9
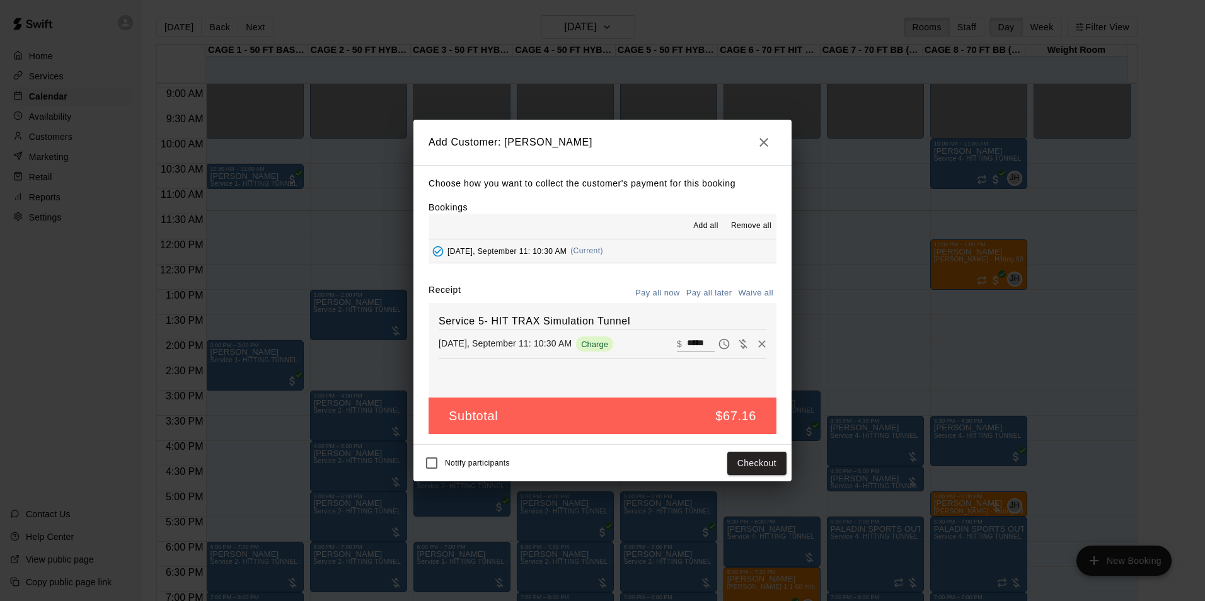
drag, startPoint x: 706, startPoint y: 342, endPoint x: 684, endPoint y: 342, distance: 21.4
click at [684, 342] on div "​ $ *****" at bounding box center [721, 344] width 89 height 19
drag, startPoint x: 700, startPoint y: 343, endPoint x: 647, endPoint y: 340, distance: 53.0
click at [647, 340] on div "Thursday, September 11: 10:30 AM Charge ​ $ *****" at bounding box center [603, 344] width 328 height 19
type input "**"
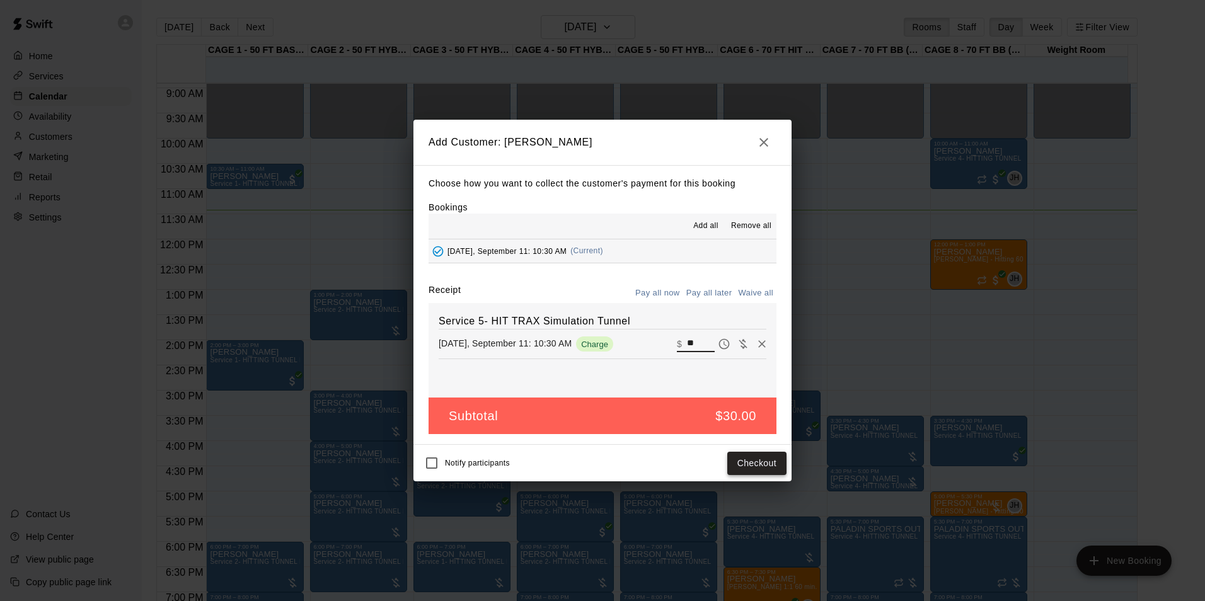
click at [764, 471] on button "Checkout" at bounding box center [756, 463] width 59 height 23
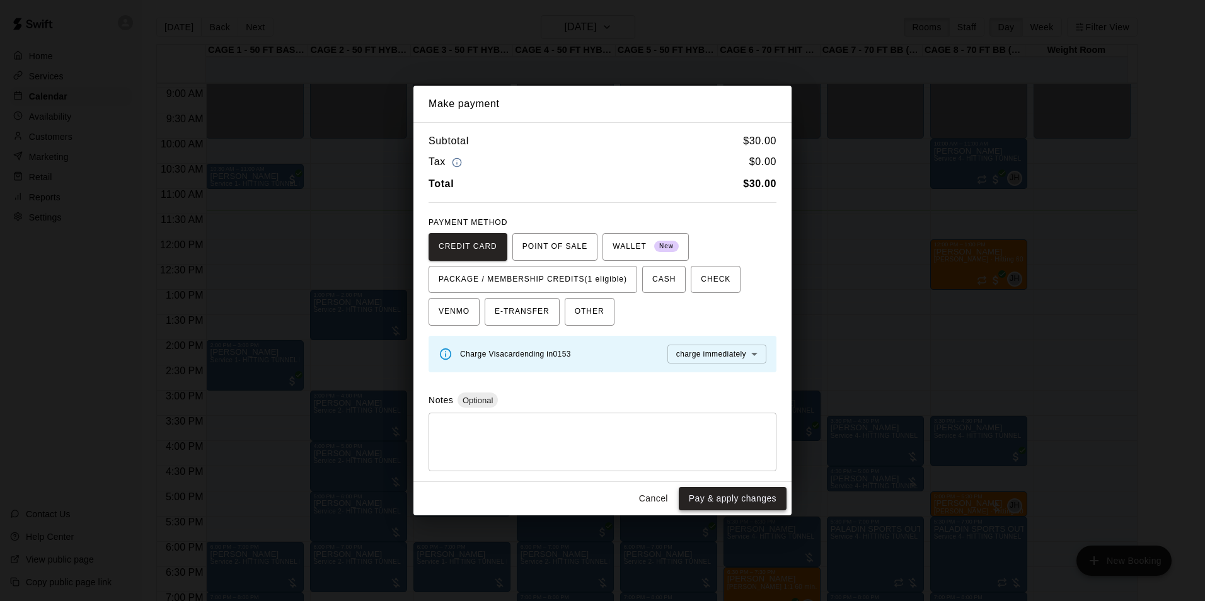
click at [727, 500] on button "Pay & apply changes" at bounding box center [733, 498] width 108 height 23
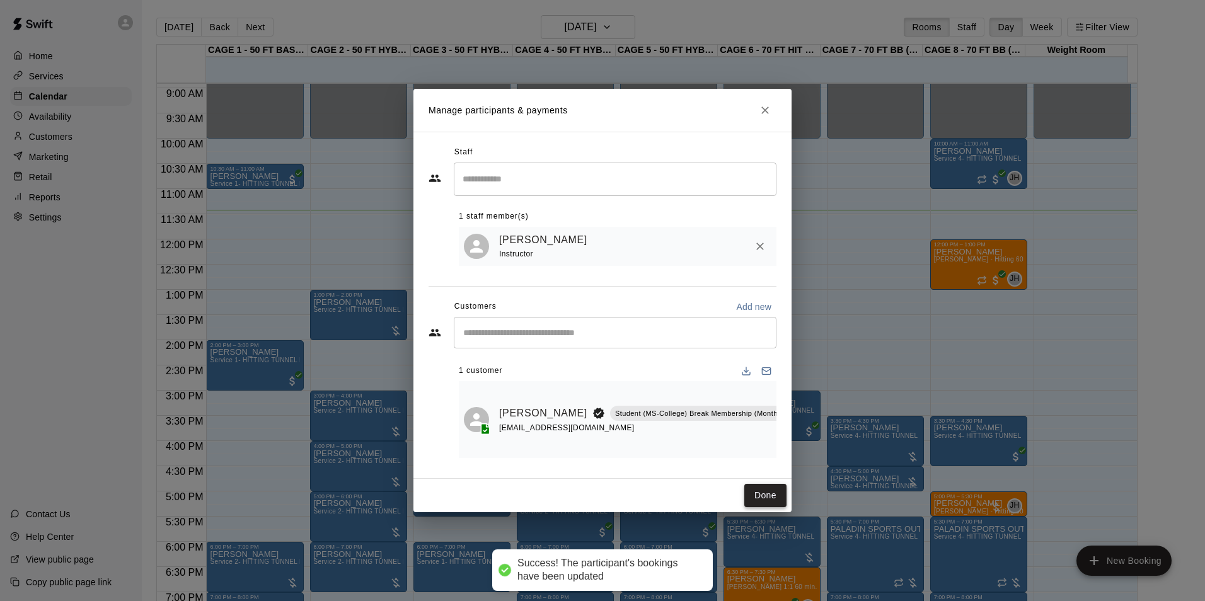
click at [767, 495] on button "Done" at bounding box center [765, 495] width 42 height 23
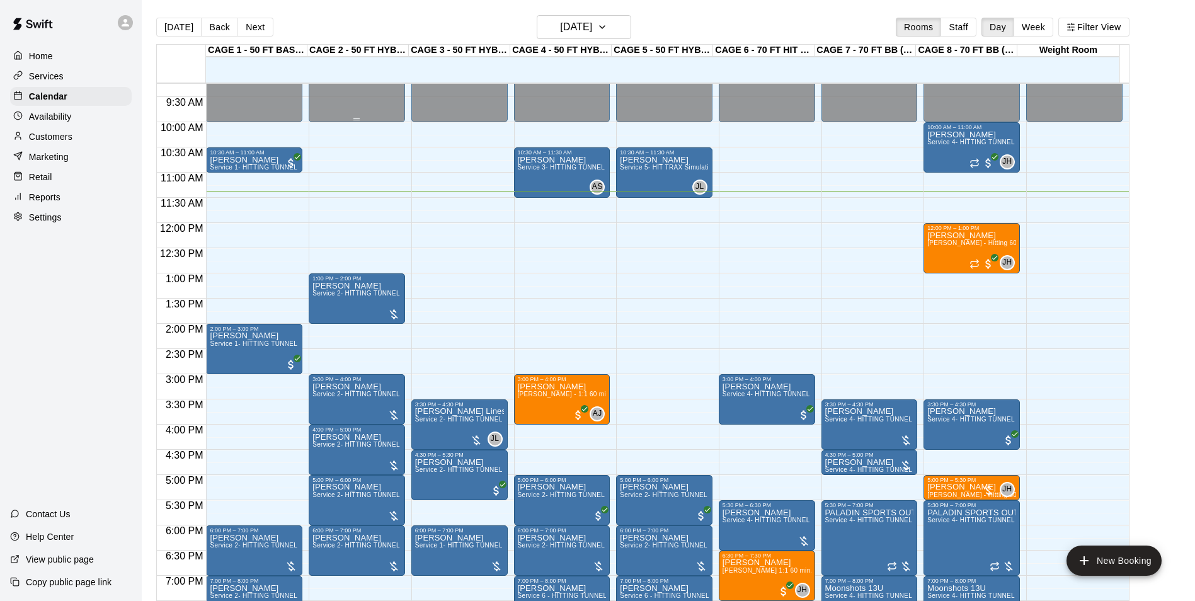
scroll to position [444, 0]
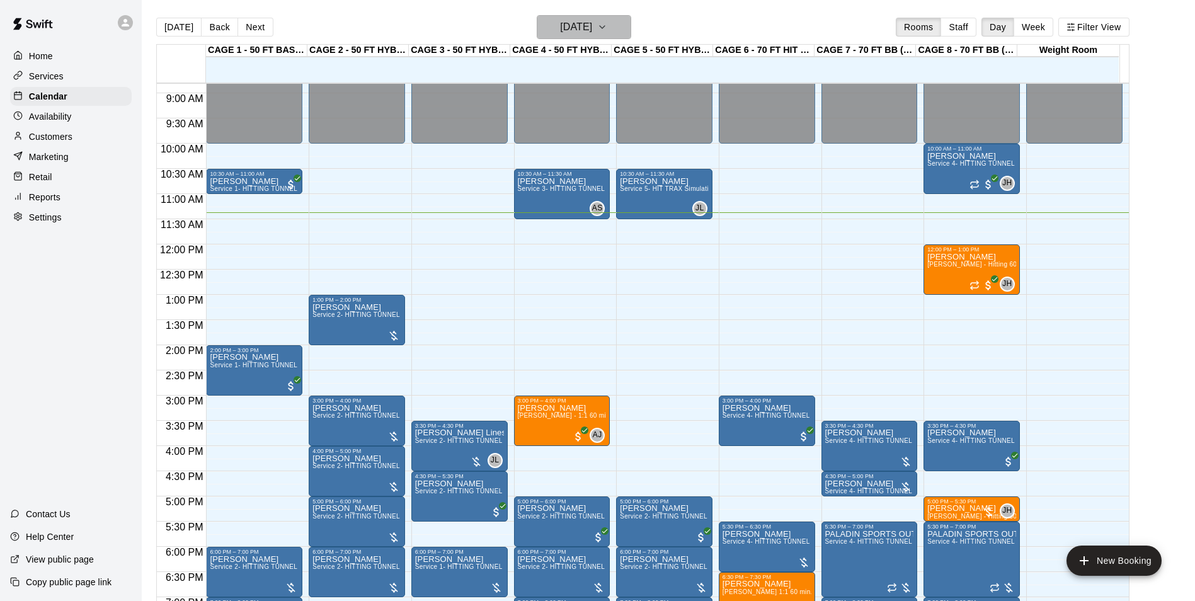
click at [585, 20] on h6 "[DATE]" at bounding box center [576, 27] width 32 height 18
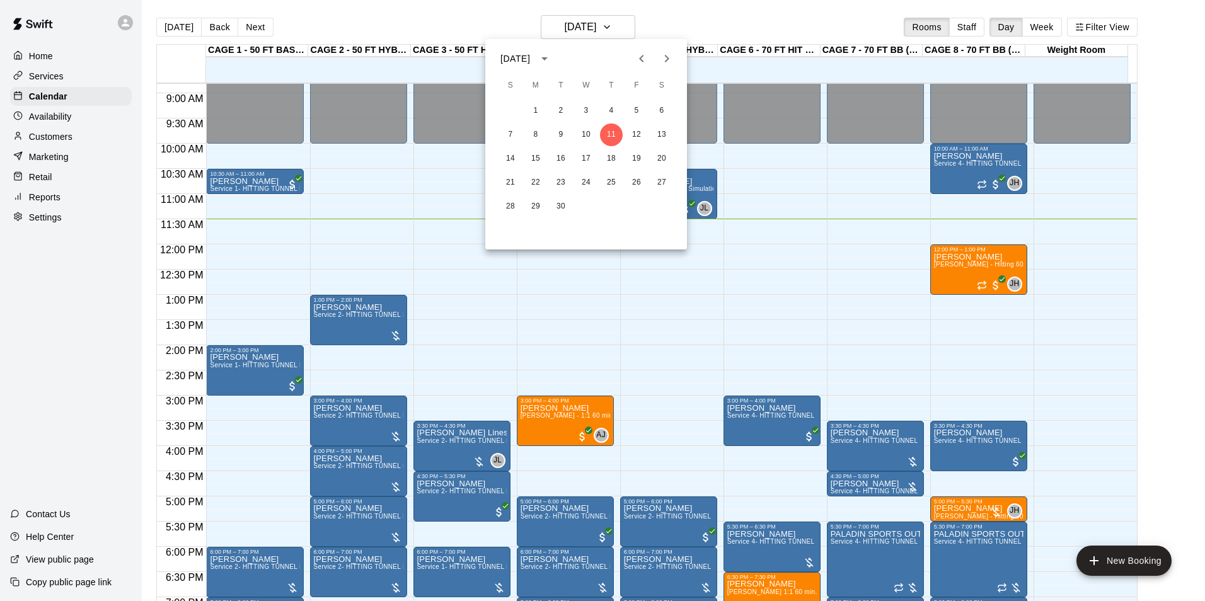
click at [740, 13] on div at bounding box center [602, 300] width 1205 height 601
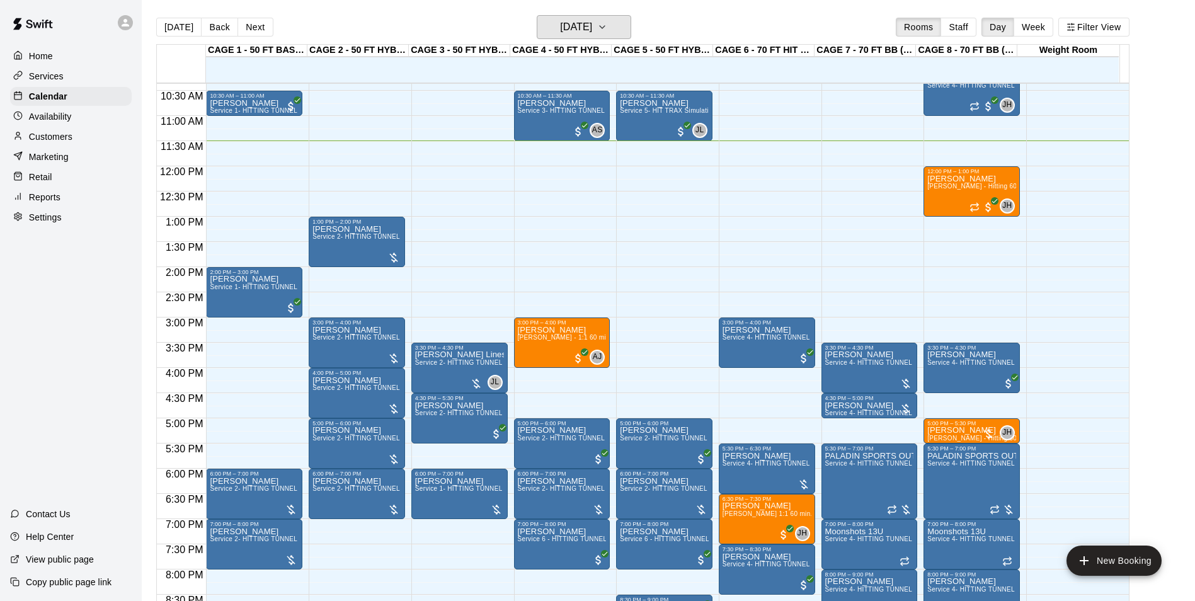
scroll to position [507, 0]
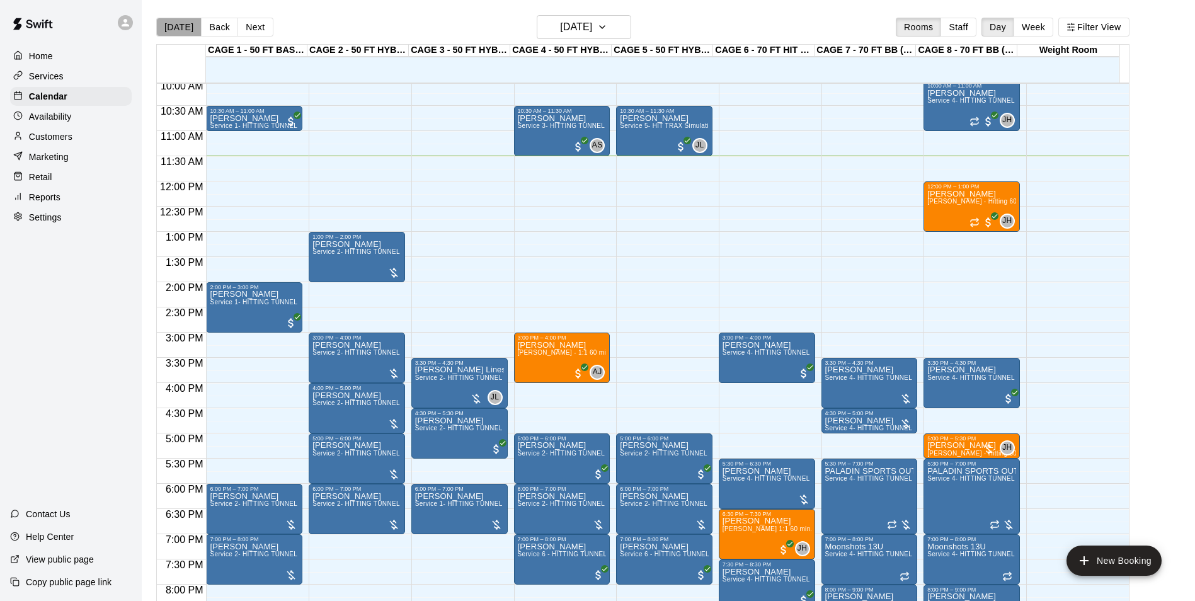
click at [180, 30] on button "[DATE]" at bounding box center [178, 27] width 45 height 19
click at [252, 32] on button "Next" at bounding box center [255, 27] width 35 height 19
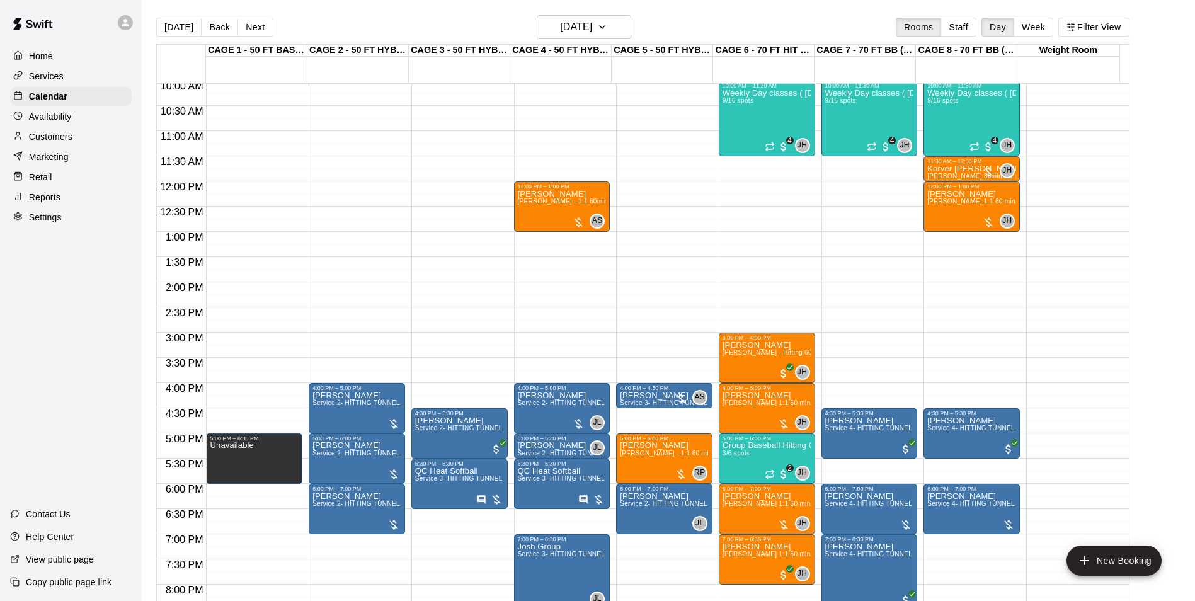
click at [176, 27] on button "[DATE]" at bounding box center [178, 27] width 45 height 19
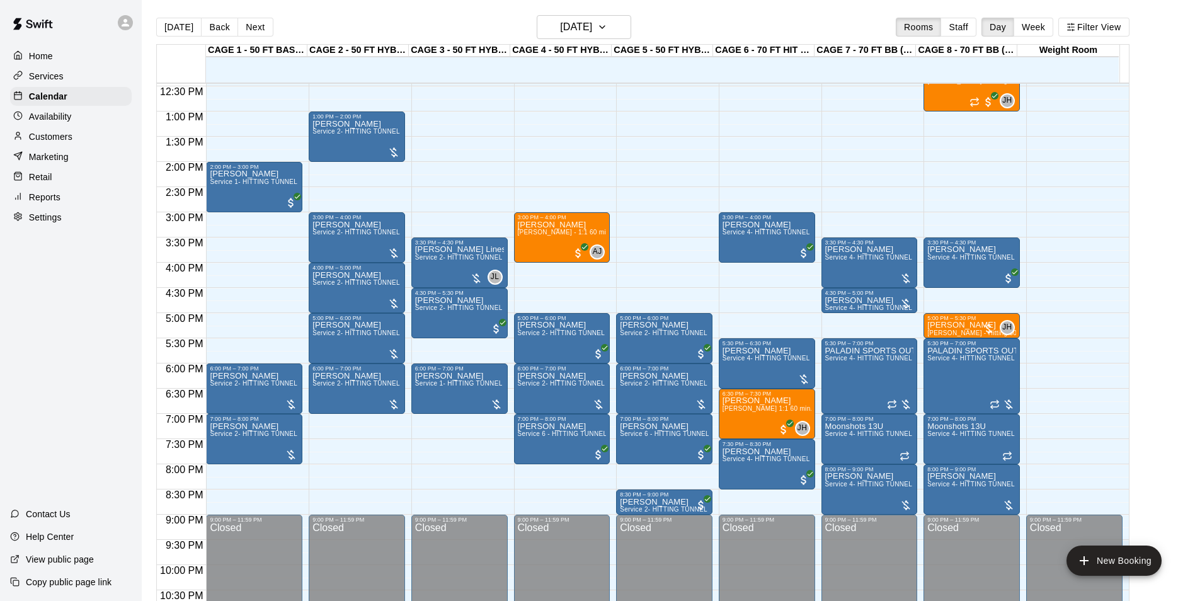
scroll to position [553, 0]
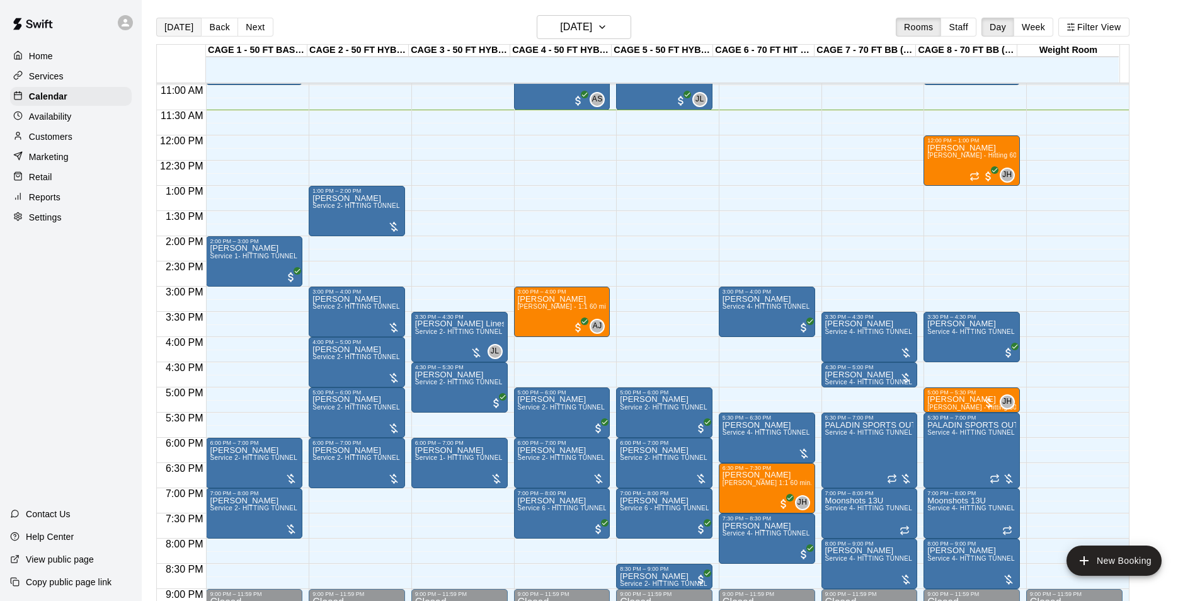
click at [187, 27] on button "[DATE]" at bounding box center [178, 27] width 45 height 19
click at [30, 50] on p "Home" at bounding box center [41, 56] width 24 height 13
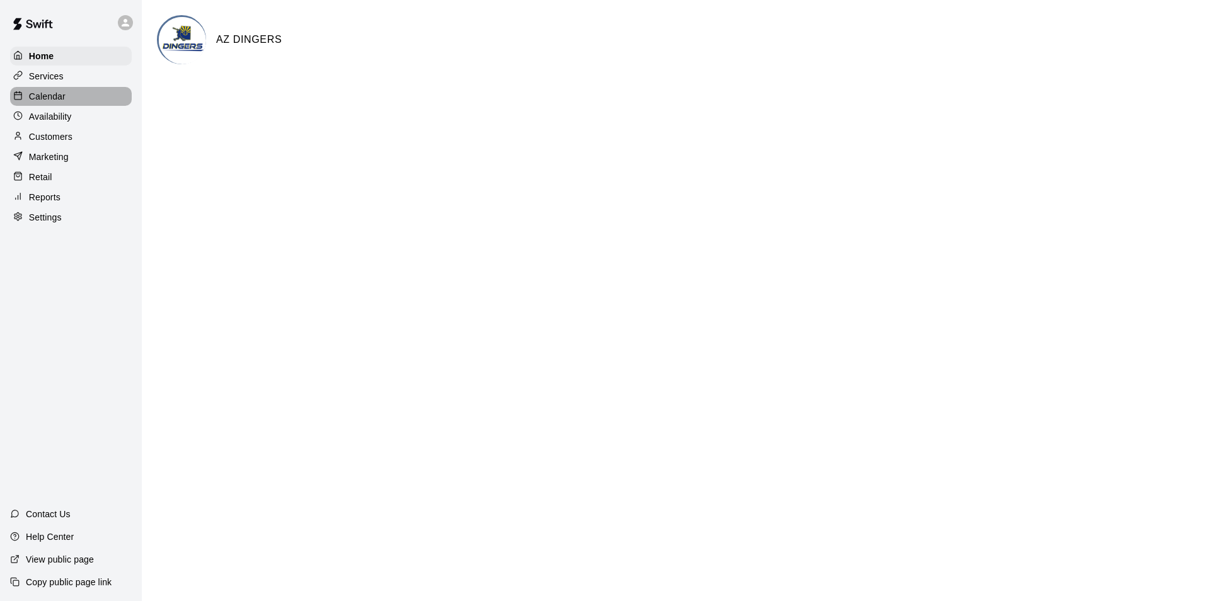
click at [47, 96] on p "Calendar" at bounding box center [47, 96] width 37 height 13
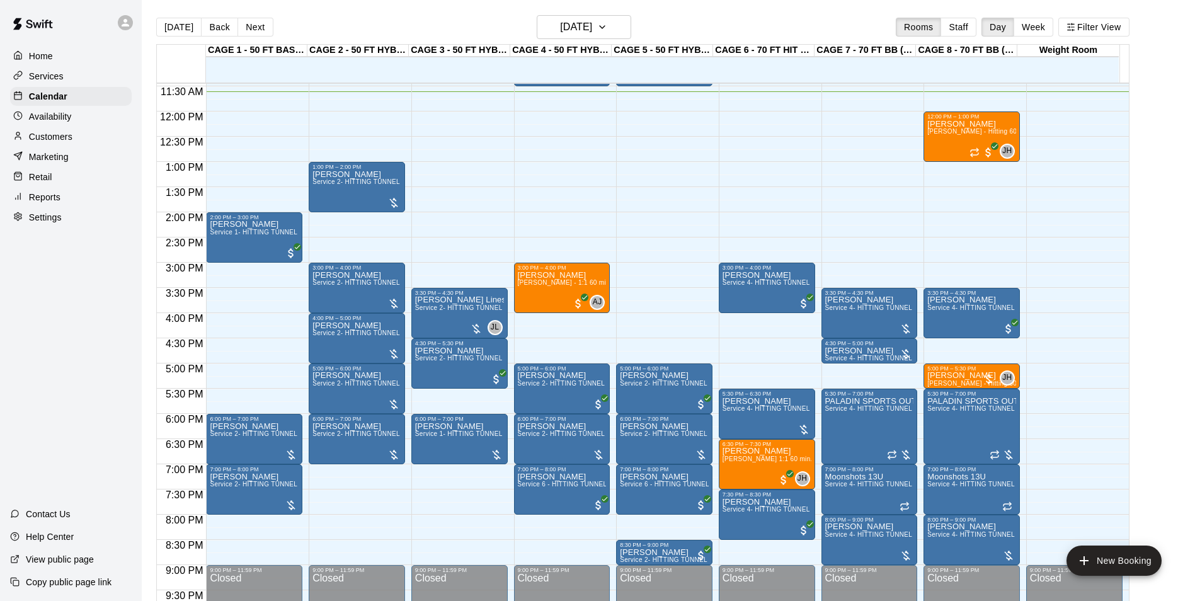
scroll to position [427, 0]
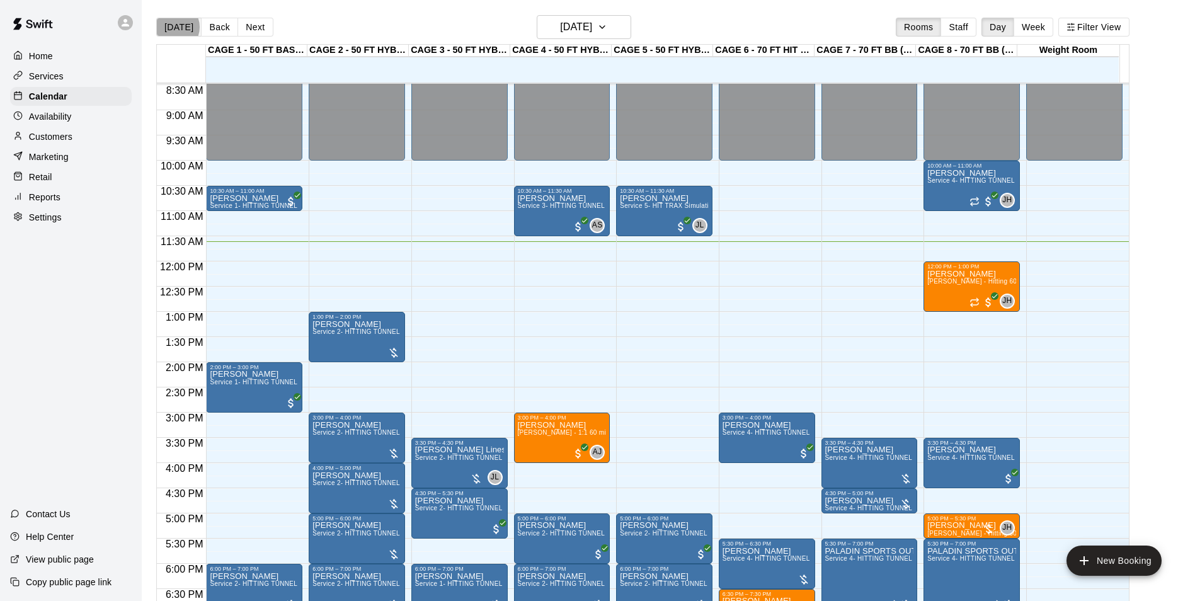
click at [173, 26] on button "Today" at bounding box center [178, 27] width 45 height 19
click at [263, 30] on button "Next" at bounding box center [255, 27] width 35 height 19
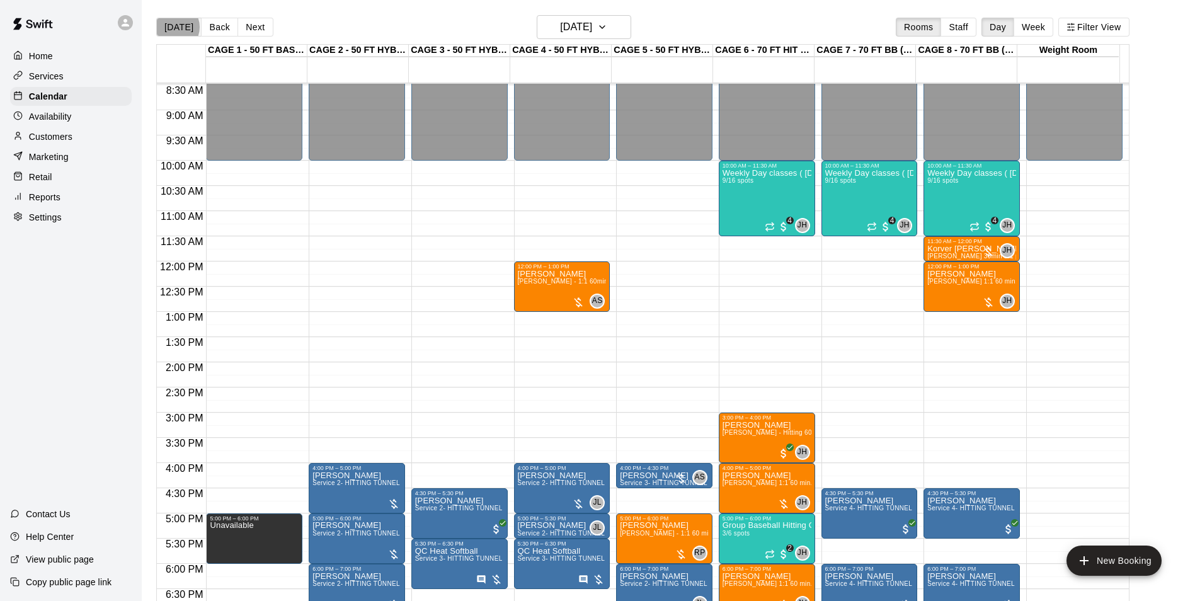
click at [173, 26] on button "Today" at bounding box center [178, 27] width 45 height 19
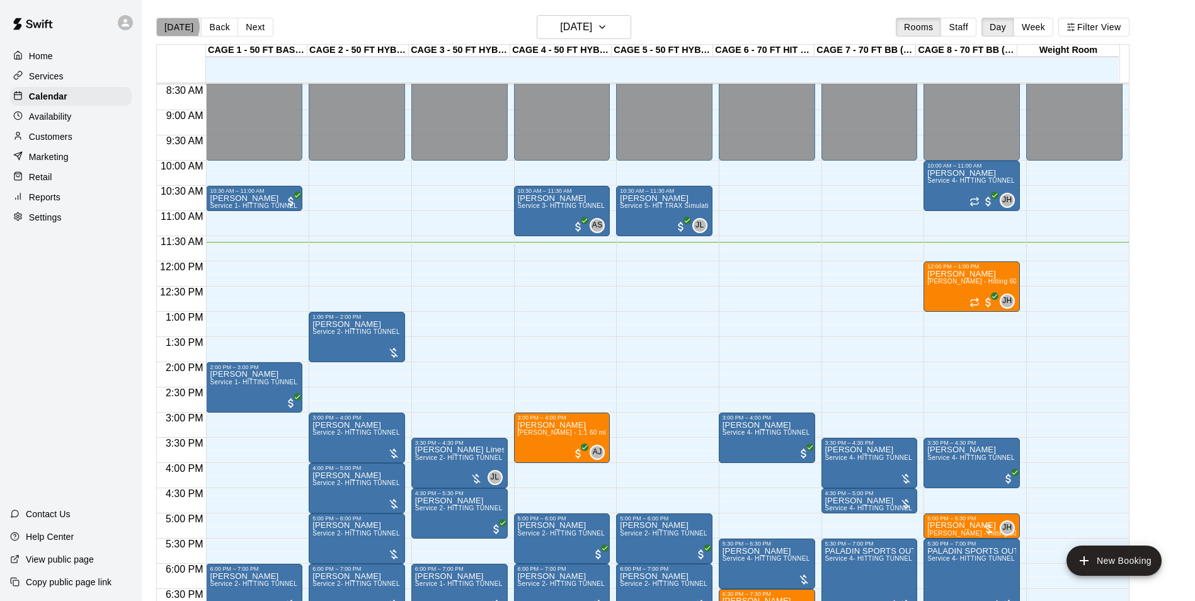
click at [175, 26] on button "Today" at bounding box center [178, 27] width 45 height 19
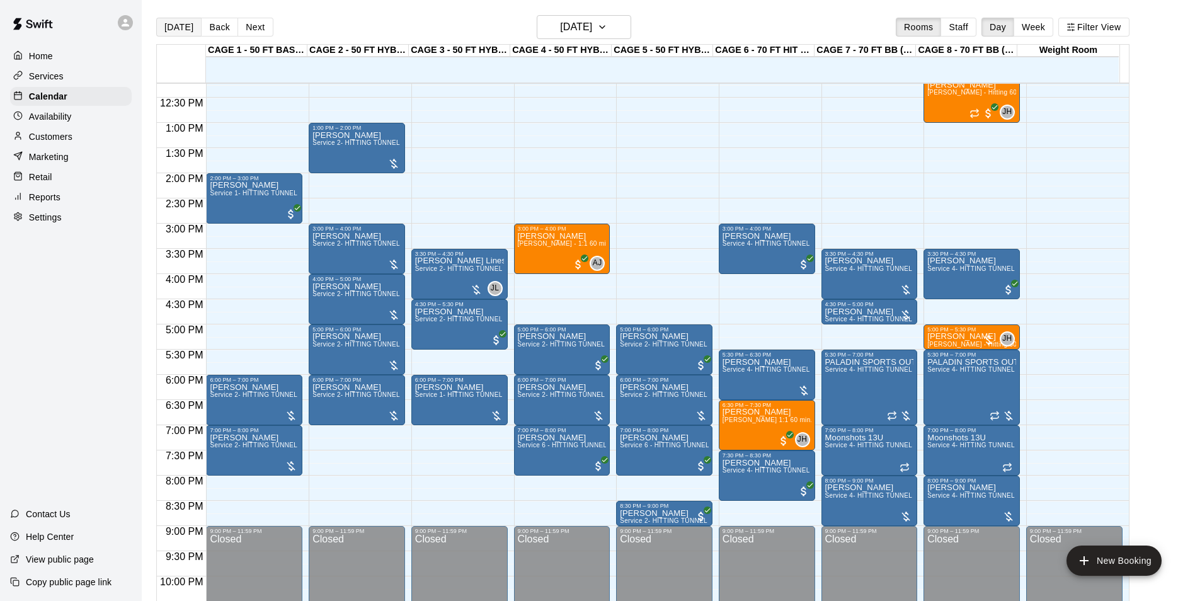
click at [176, 21] on button "[DATE]" at bounding box center [178, 27] width 45 height 19
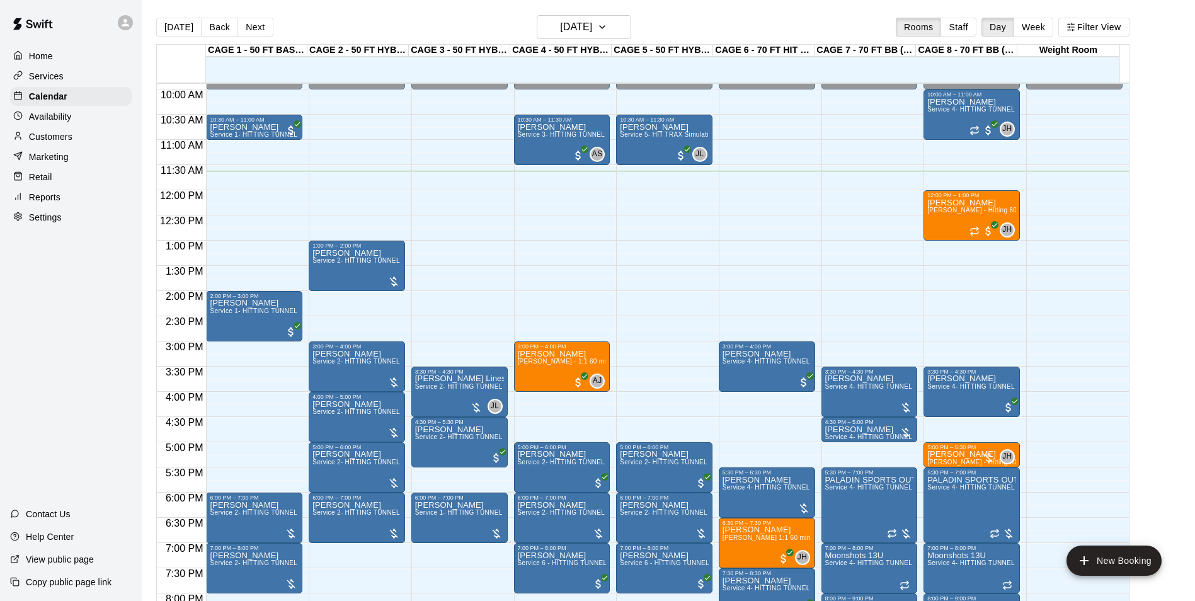
scroll to position [490, 0]
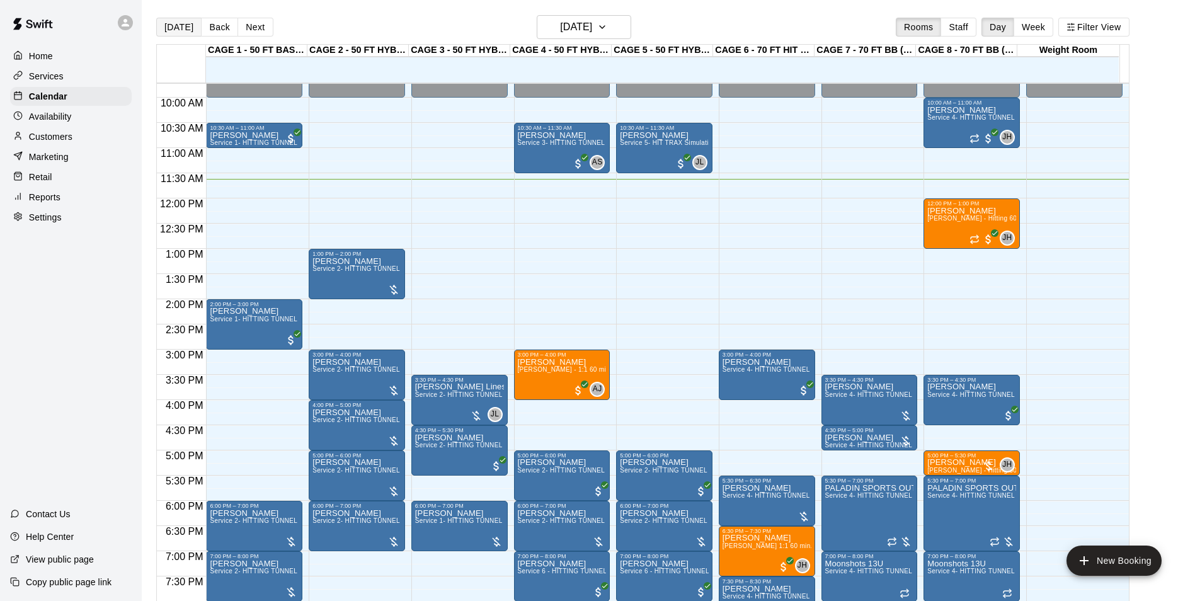
click at [171, 31] on button "[DATE]" at bounding box center [178, 27] width 45 height 19
click at [221, 27] on button "Back" at bounding box center [219, 27] width 37 height 19
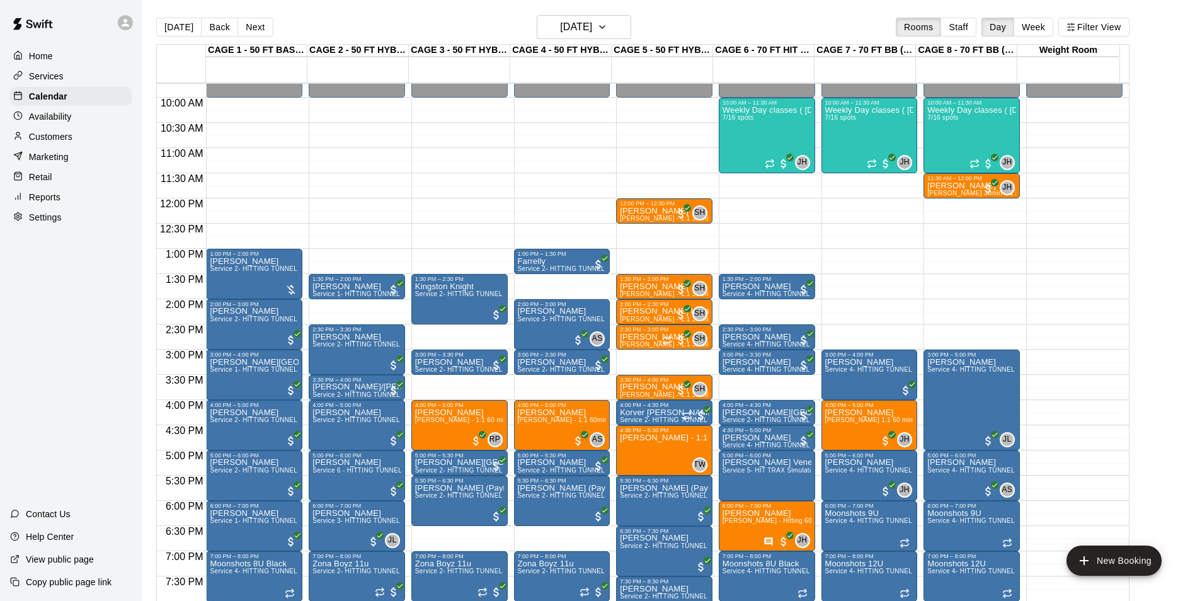
scroll to position [427, 0]
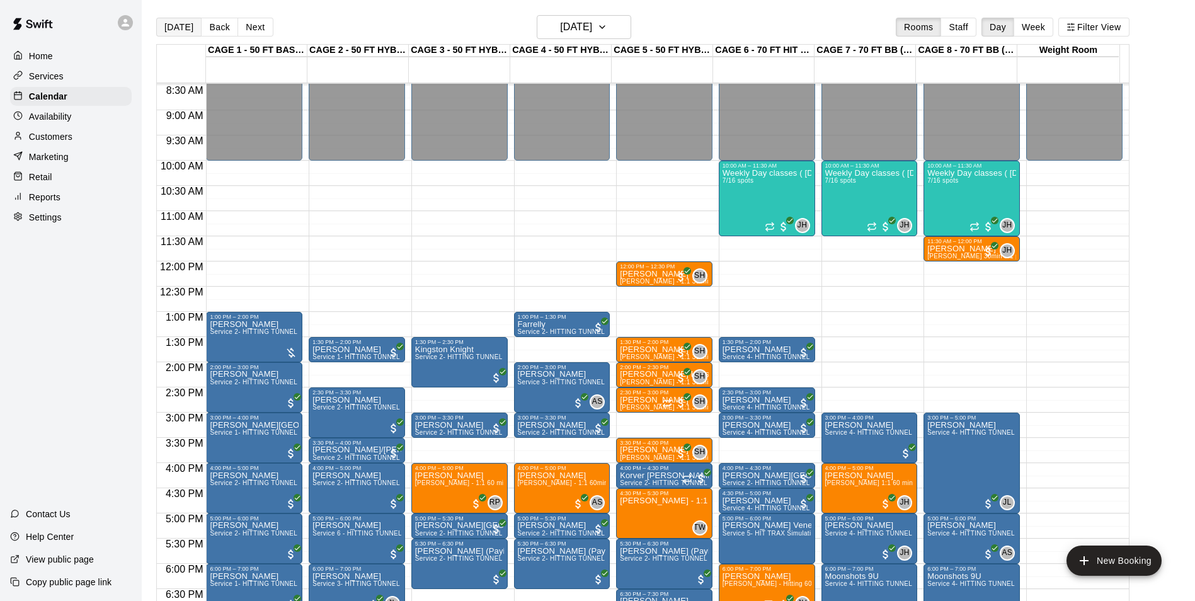
click at [186, 18] on button "[DATE]" at bounding box center [178, 27] width 45 height 19
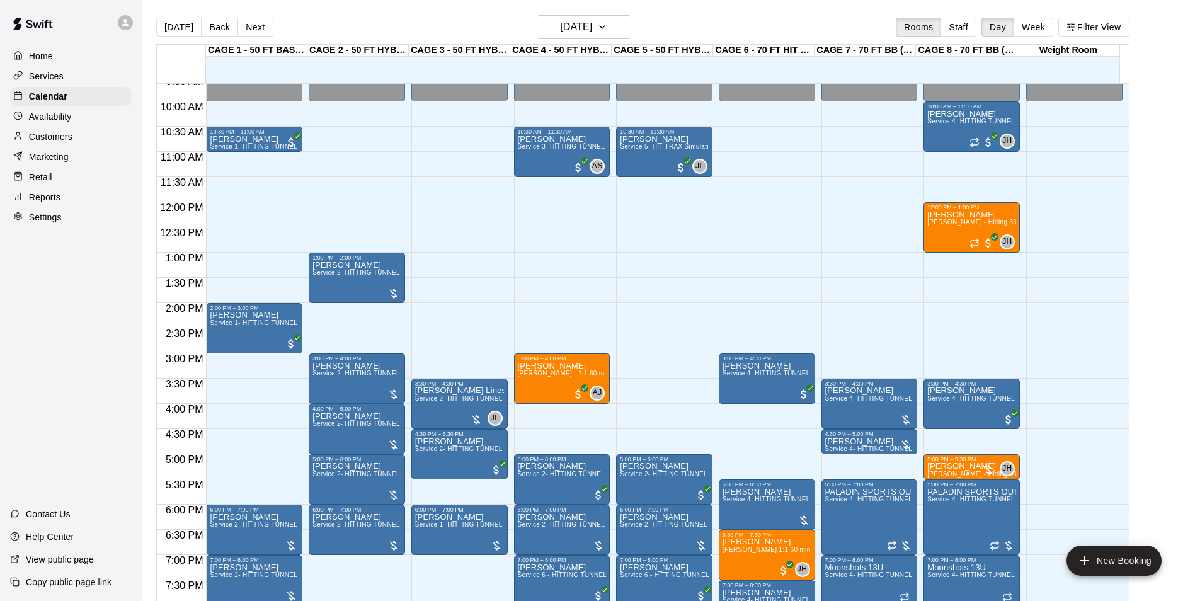
scroll to position [486, 0]
drag, startPoint x: 556, startPoint y: 218, endPoint x: 559, endPoint y: 238, distance: 19.8
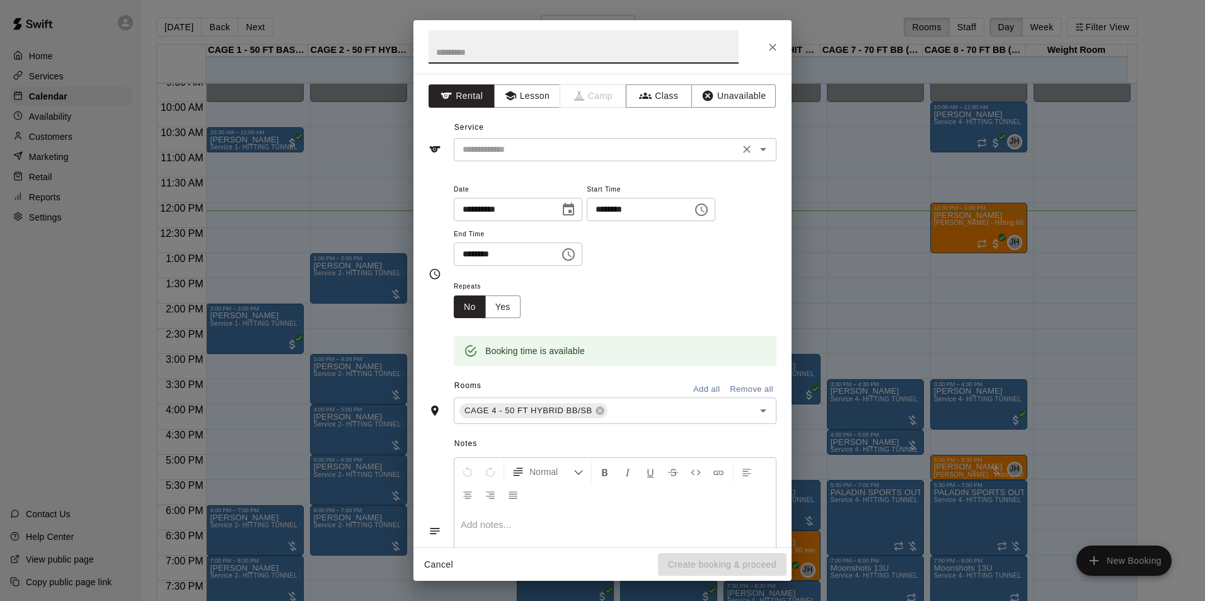
click at [497, 153] on input "text" at bounding box center [596, 150] width 278 height 16
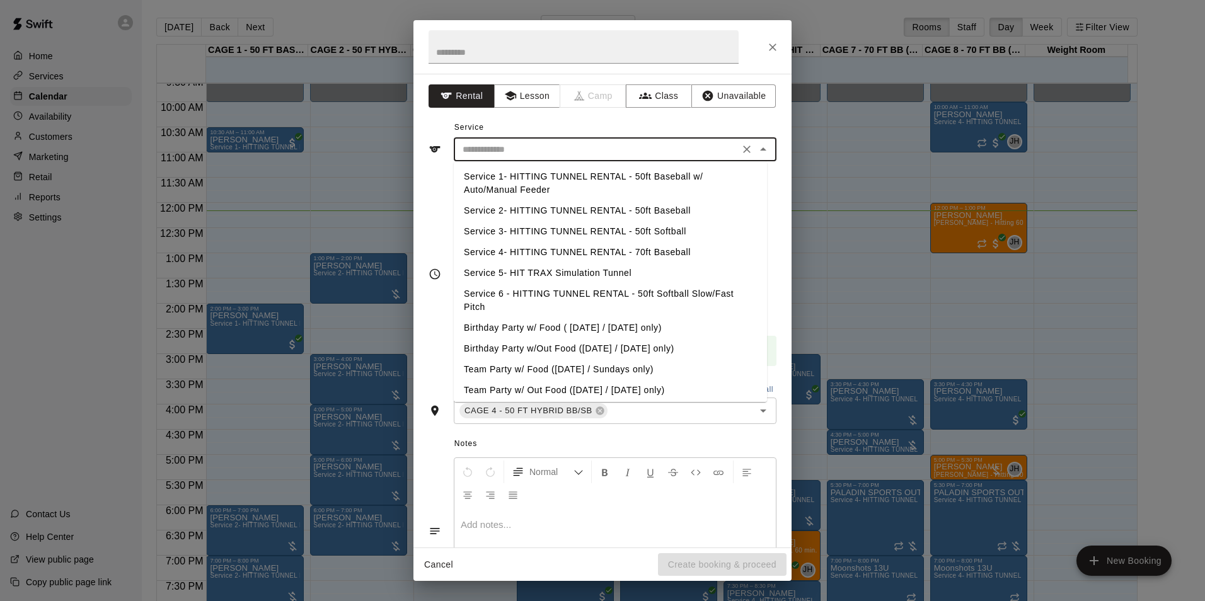
click at [560, 233] on li "Service 3- HITTING TUNNEL RENTAL - 50ft Softball" at bounding box center [610, 231] width 313 height 21
type input "**********"
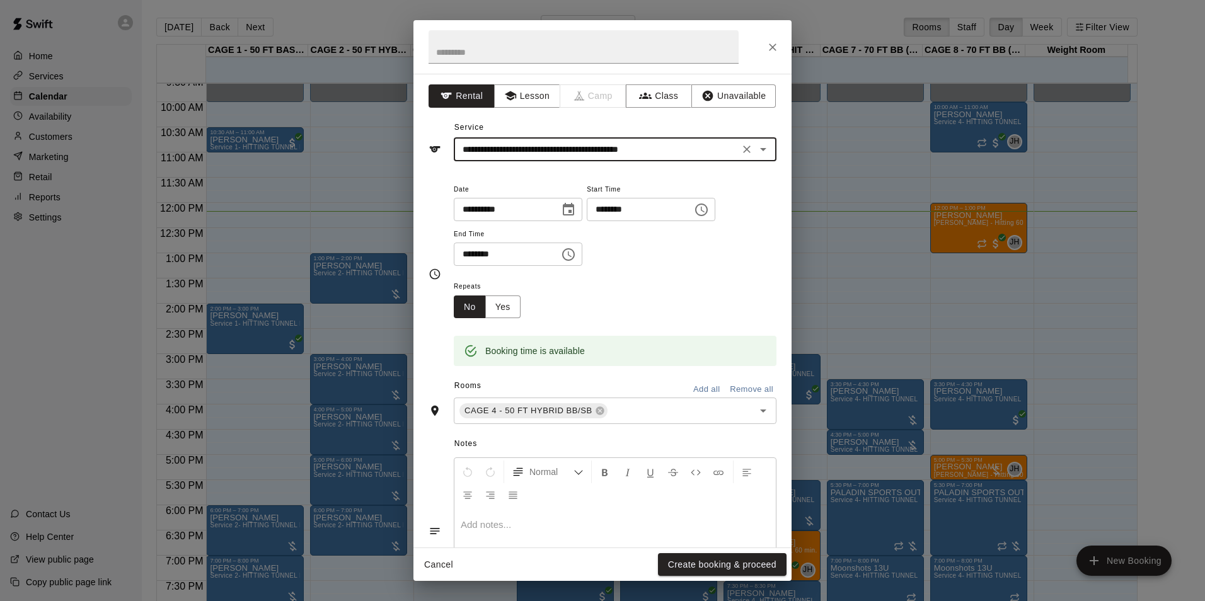
click at [577, 503] on div "Normal" at bounding box center [614, 483] width 321 height 50
click at [551, 532] on div at bounding box center [614, 556] width 321 height 95
click at [701, 563] on button "Create booking & proceed" at bounding box center [722, 564] width 129 height 23
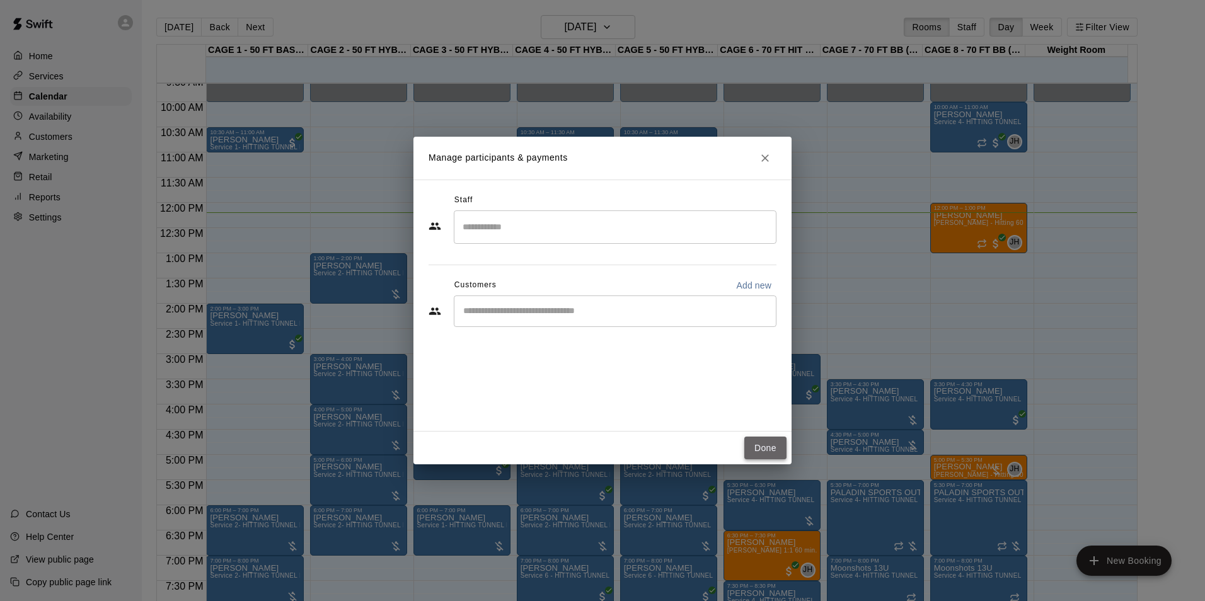
click at [765, 450] on button "Done" at bounding box center [765, 448] width 42 height 23
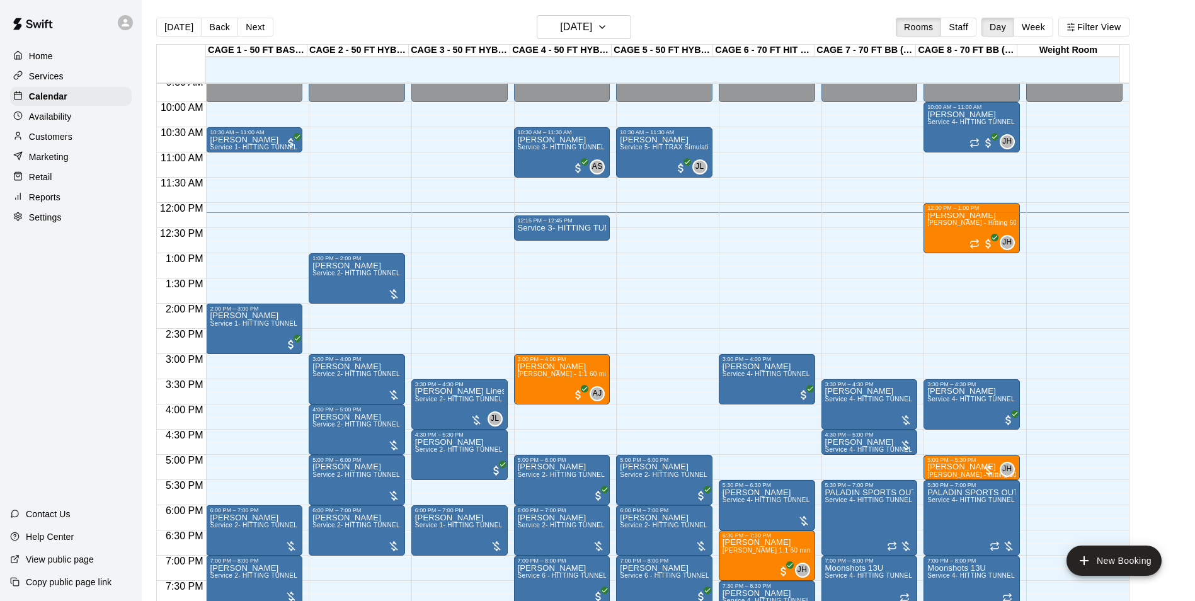
scroll to position [549, 0]
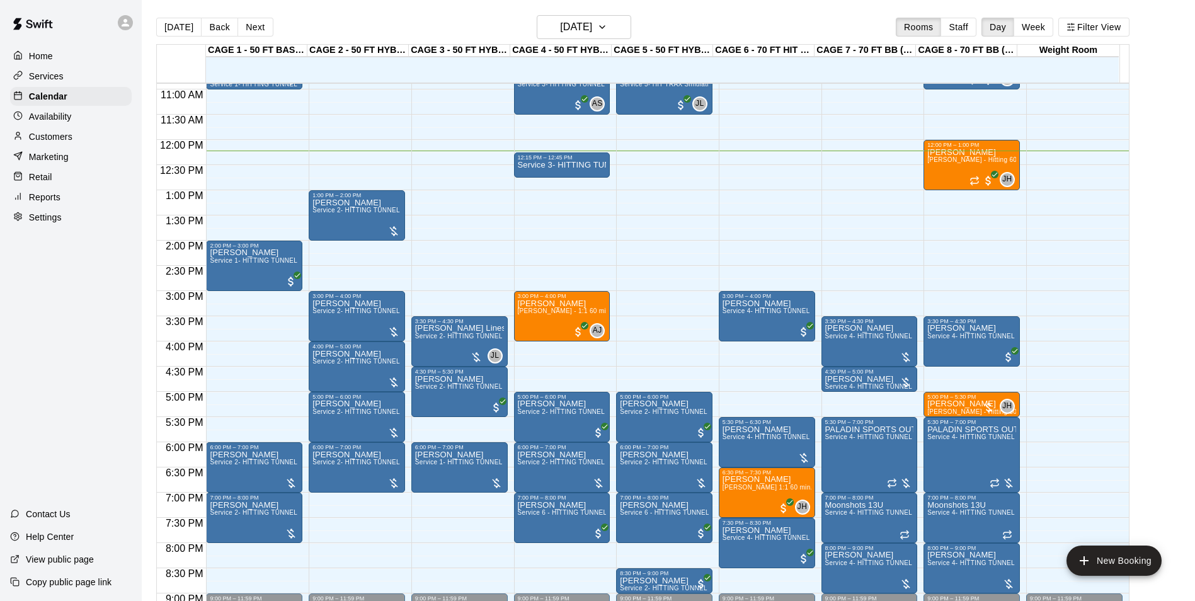
click at [57, 139] on p "Customers" at bounding box center [50, 136] width 43 height 13
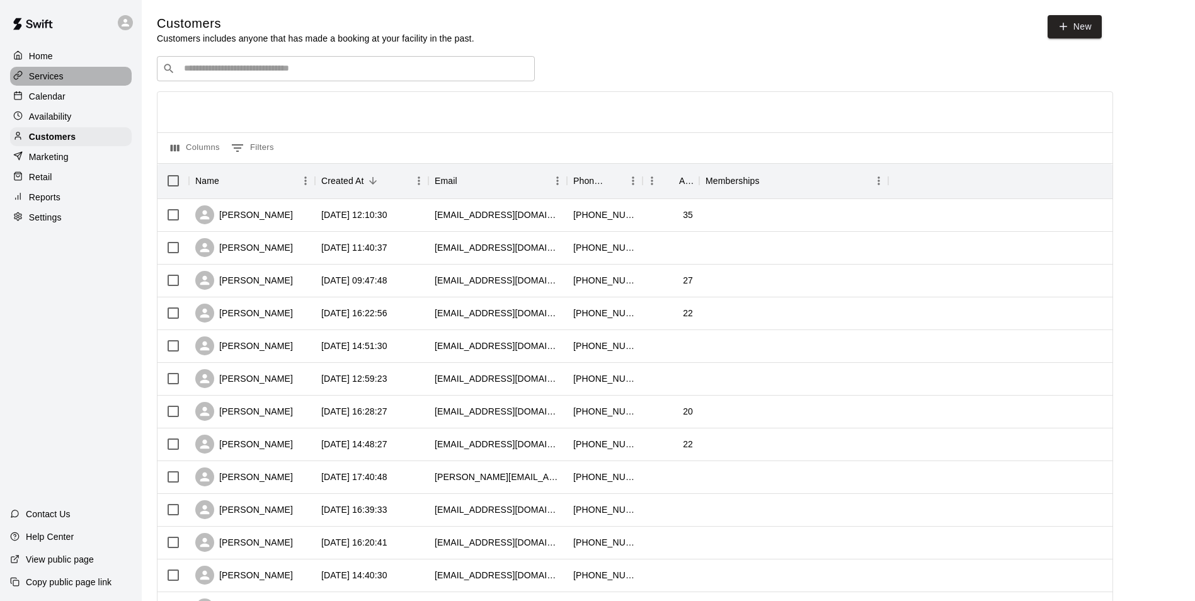
click at [51, 74] on p "Services" at bounding box center [46, 76] width 35 height 13
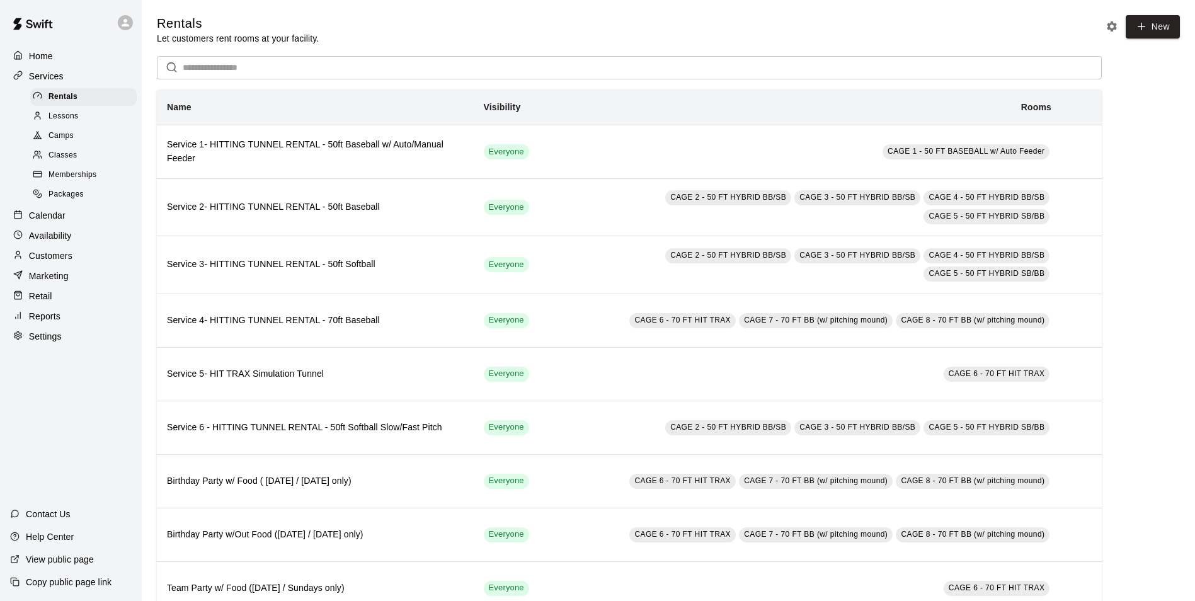
click at [50, 216] on p "Calendar" at bounding box center [47, 215] width 37 height 13
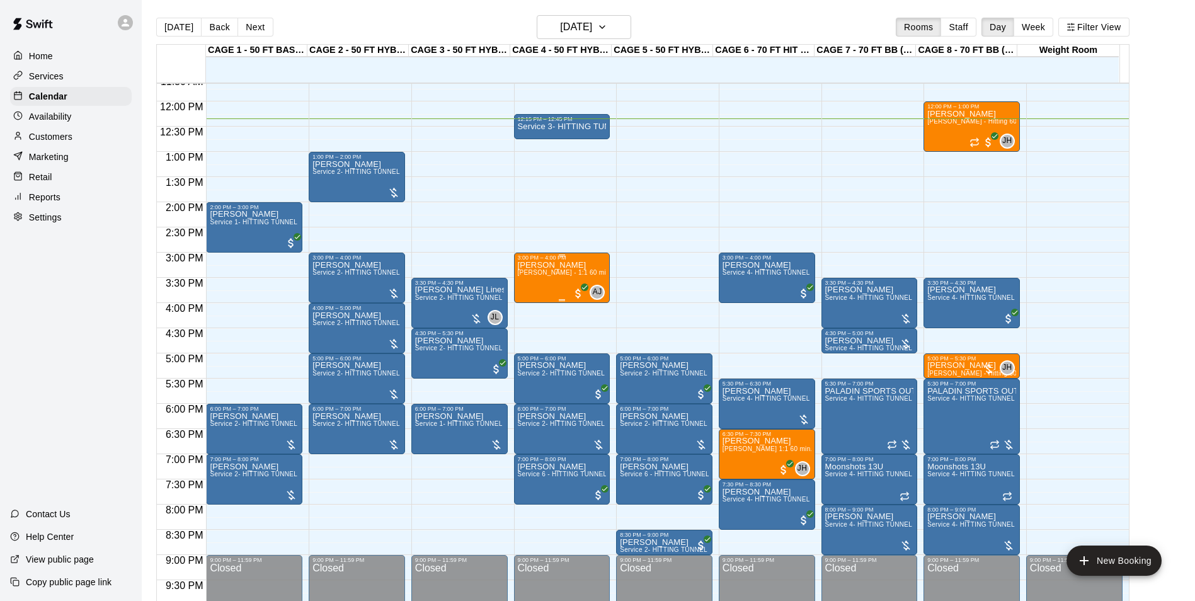
scroll to position [559, 0]
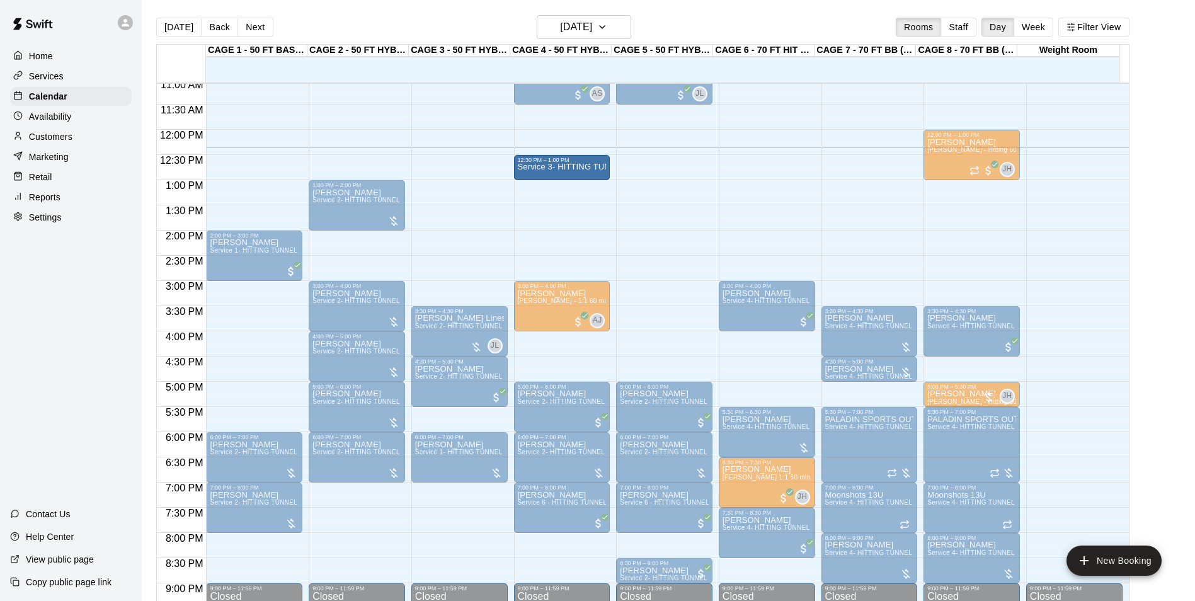
drag, startPoint x: 572, startPoint y: 156, endPoint x: 571, endPoint y: 171, distance: 15.2
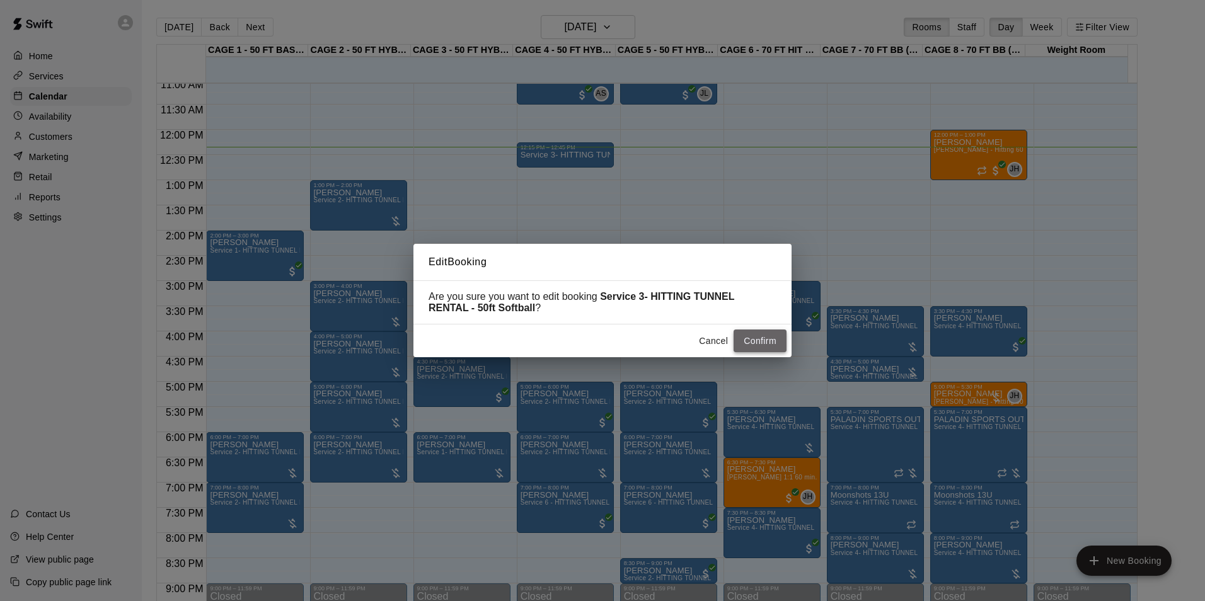
click at [759, 342] on button "Confirm" at bounding box center [759, 341] width 53 height 23
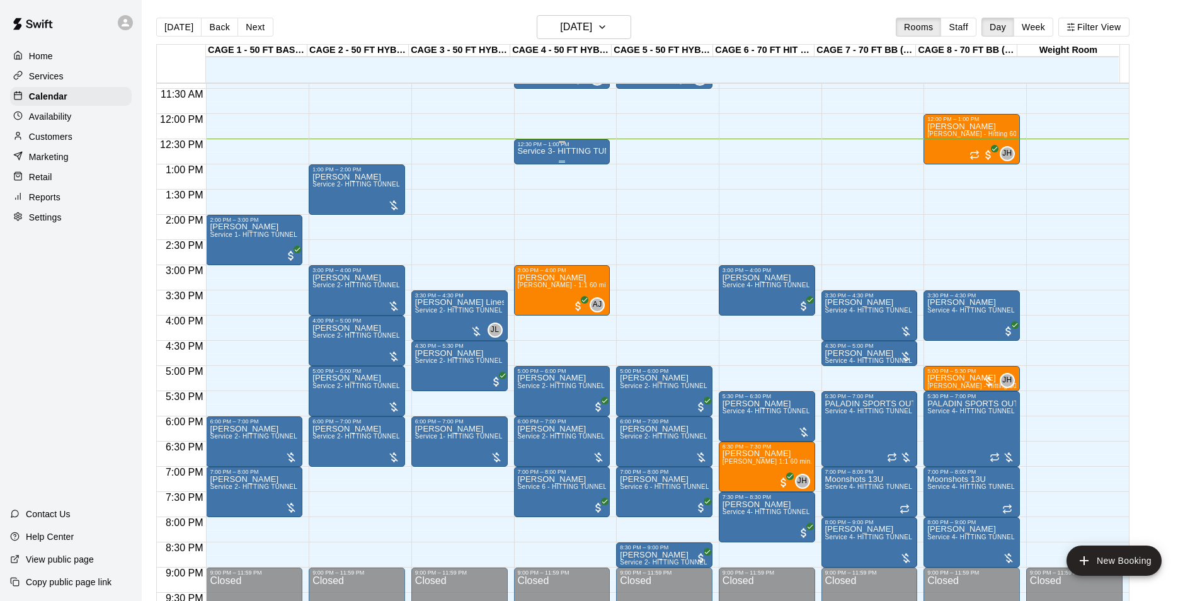
scroll to position [503, 0]
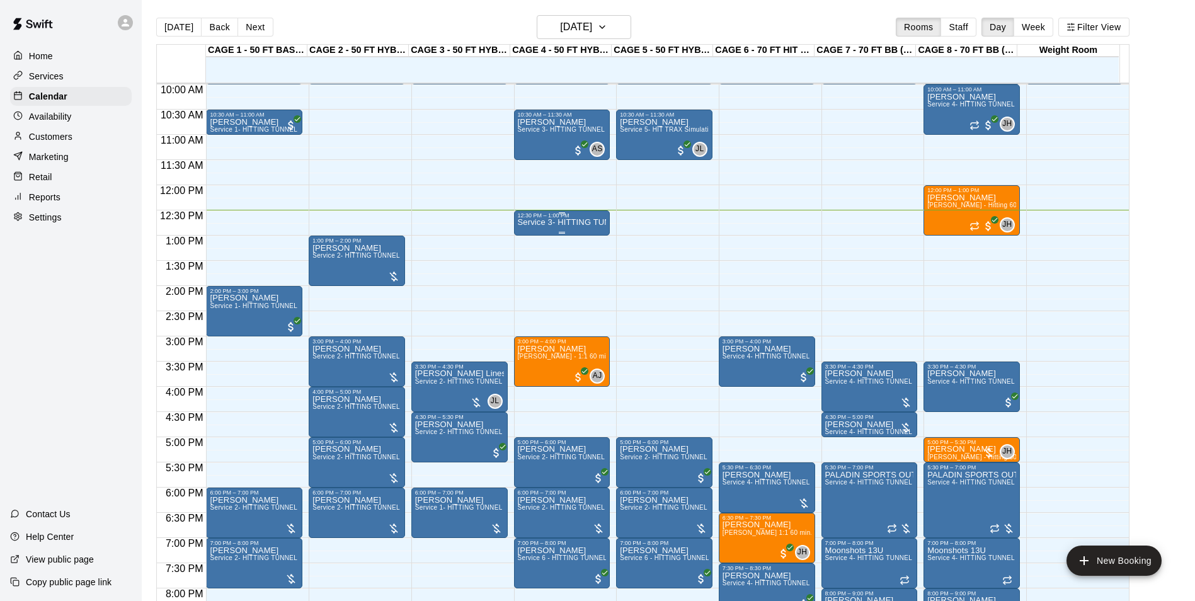
click at [566, 222] on p "Service 3- HITTING TUNNEL RENTAL - 50ft Softball" at bounding box center [562, 222] width 89 height 0
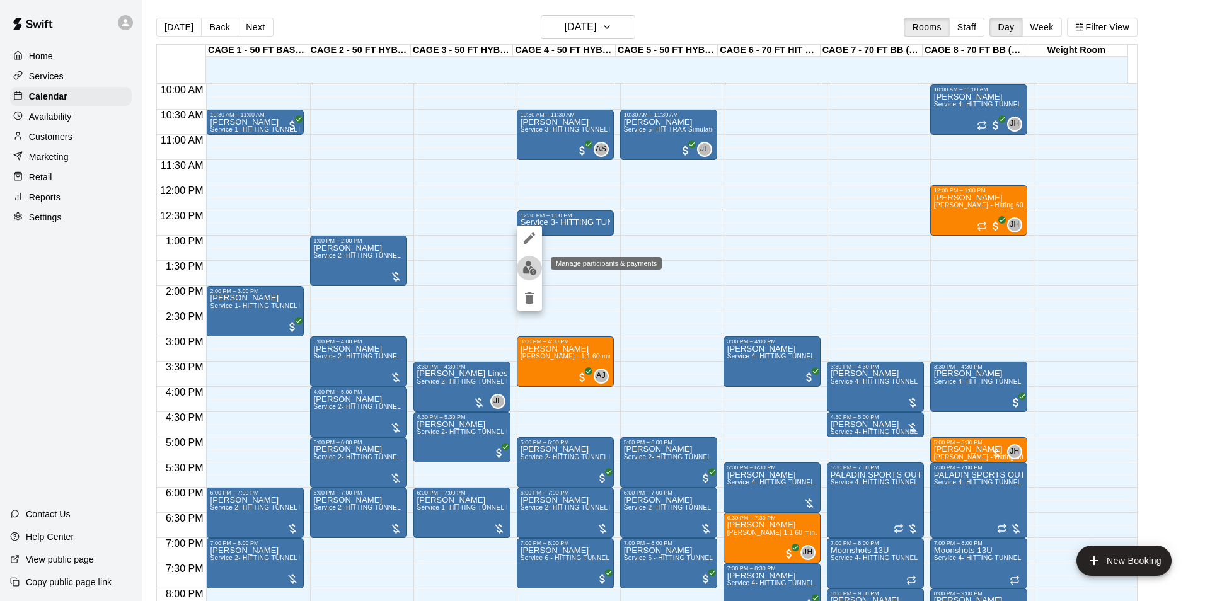
click at [529, 270] on img "edit" at bounding box center [529, 268] width 14 height 14
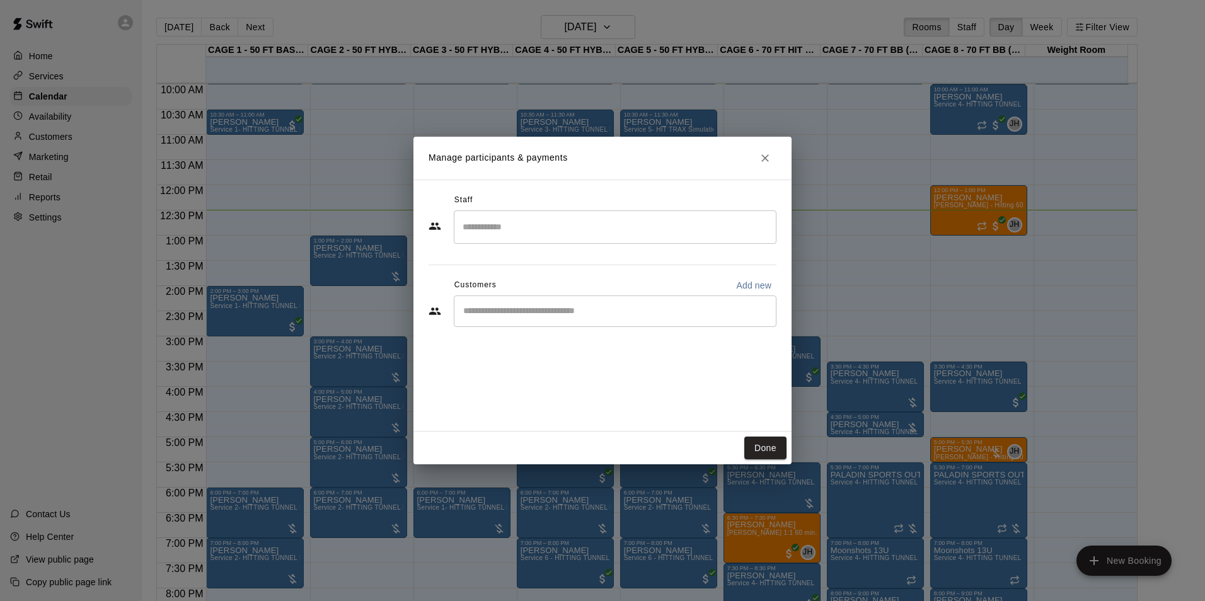
click at [551, 316] on input "Start typing to search customers..." at bounding box center [614, 311] width 311 height 13
click at [123, 115] on div "Manage participants & payments Staff ​ Customers Add new ​ Done" at bounding box center [602, 300] width 1205 height 601
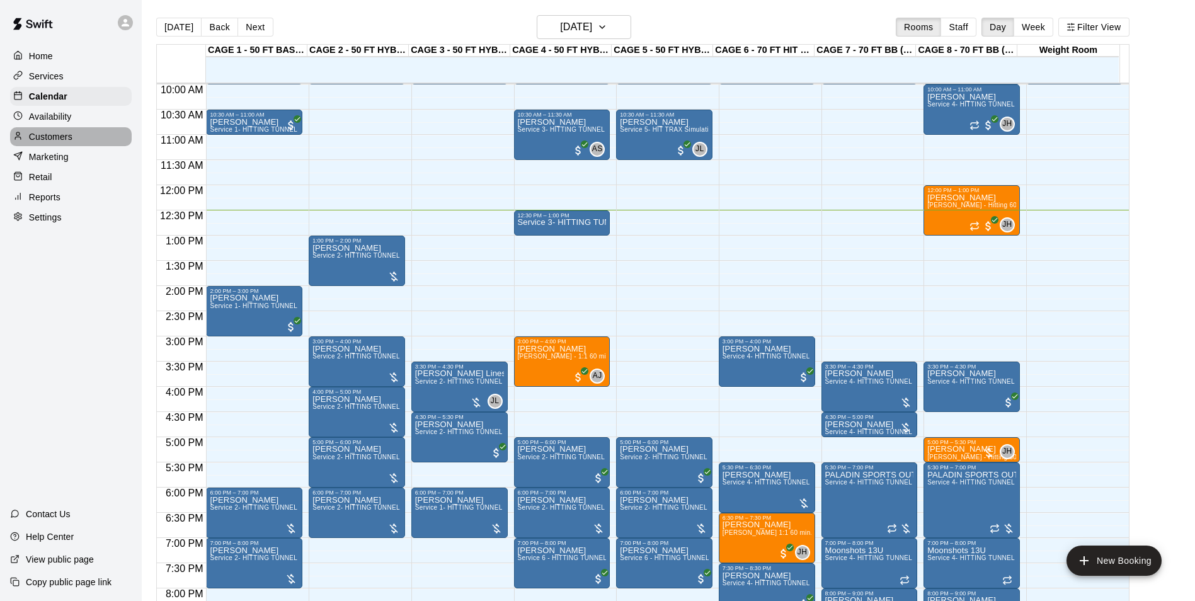
click at [40, 133] on p "Customers" at bounding box center [50, 136] width 43 height 13
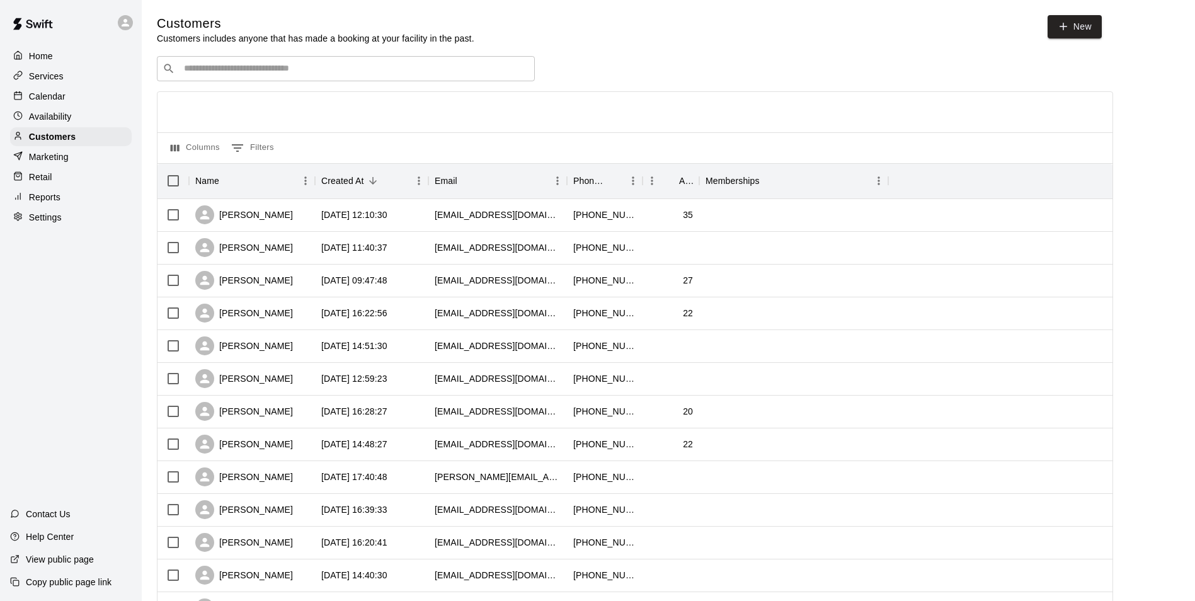
click at [41, 92] on p "Calendar" at bounding box center [47, 96] width 37 height 13
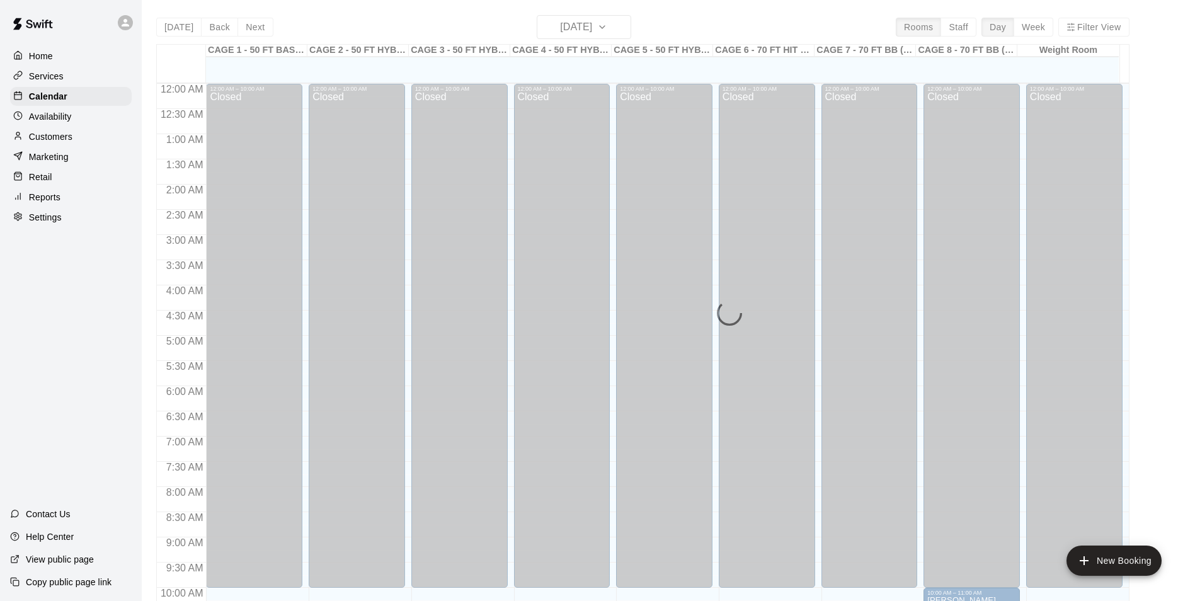
scroll to position [629, 0]
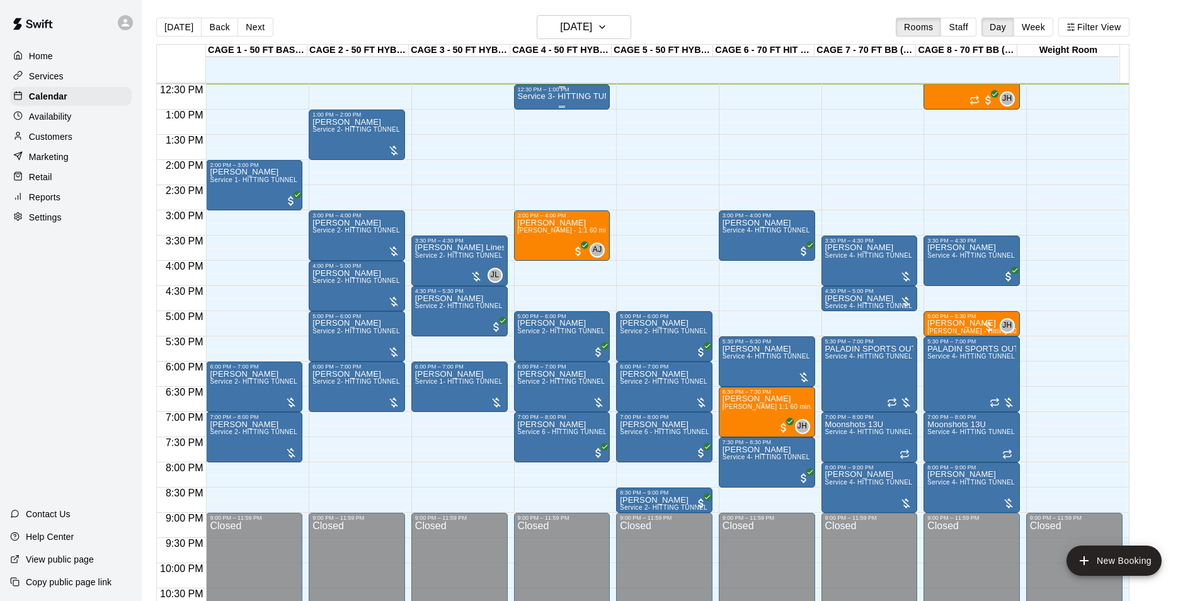
click at [560, 96] on p "Service 3- HITTING TUNNEL RENTAL - 50ft Softball" at bounding box center [562, 96] width 89 height 0
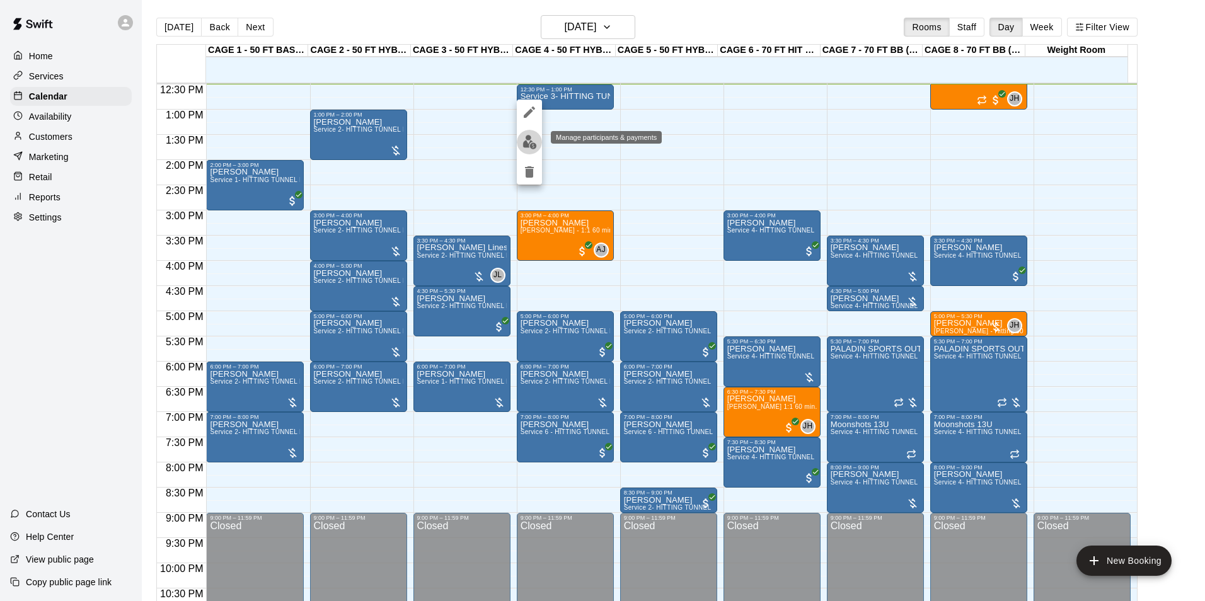
click at [524, 143] on img "edit" at bounding box center [529, 142] width 14 height 14
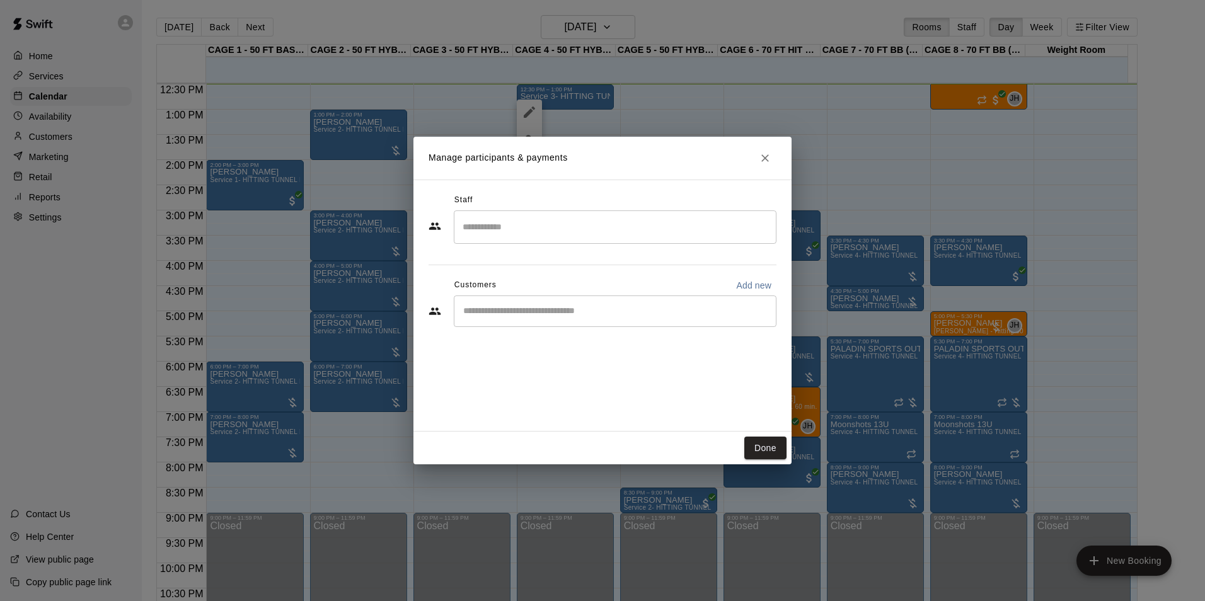
click at [486, 324] on div "​" at bounding box center [615, 312] width 323 height 32
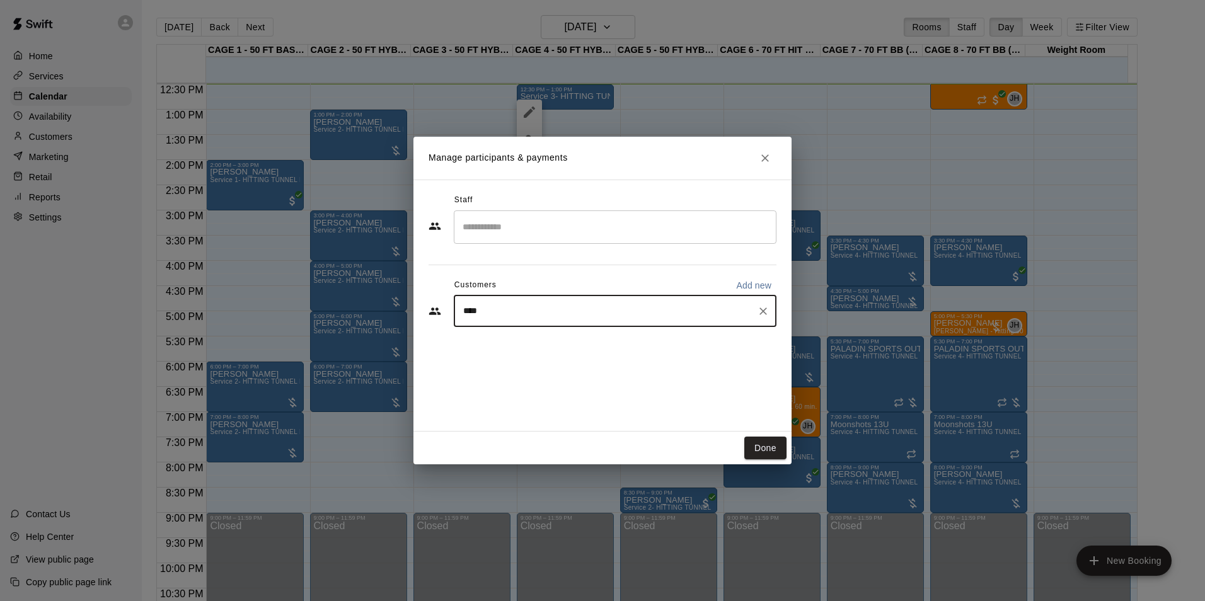
type input "*****"
click at [509, 346] on p "[PERSON_NAME]" at bounding box center [527, 340] width 77 height 13
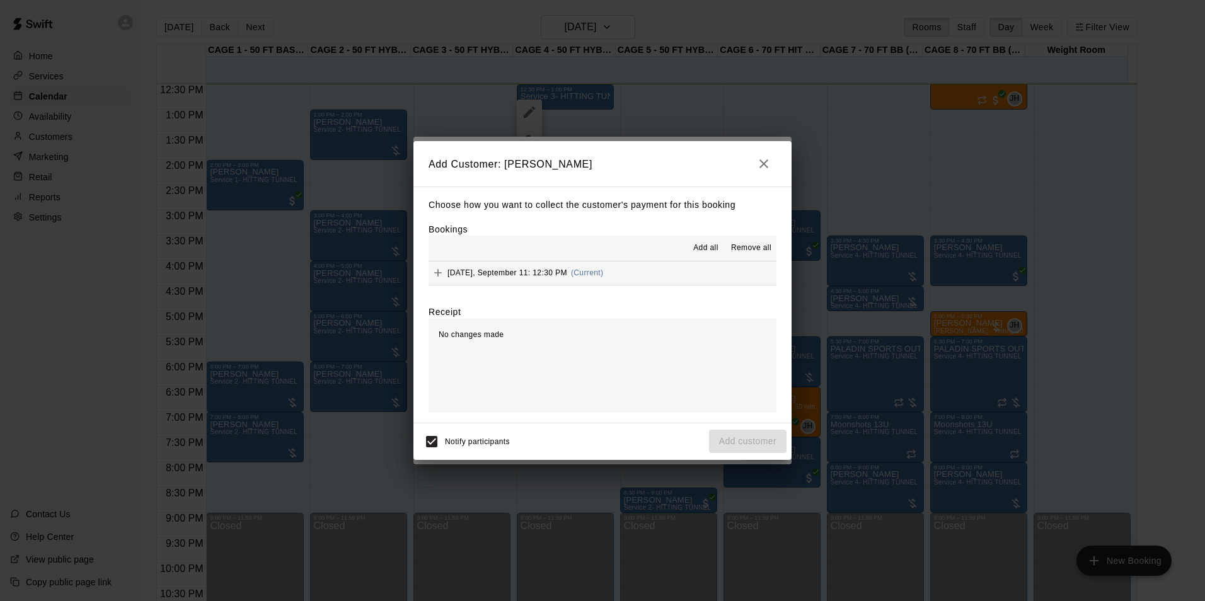
click at [555, 272] on span "Thursday, September 11: 12:30 PM" at bounding box center [507, 272] width 120 height 9
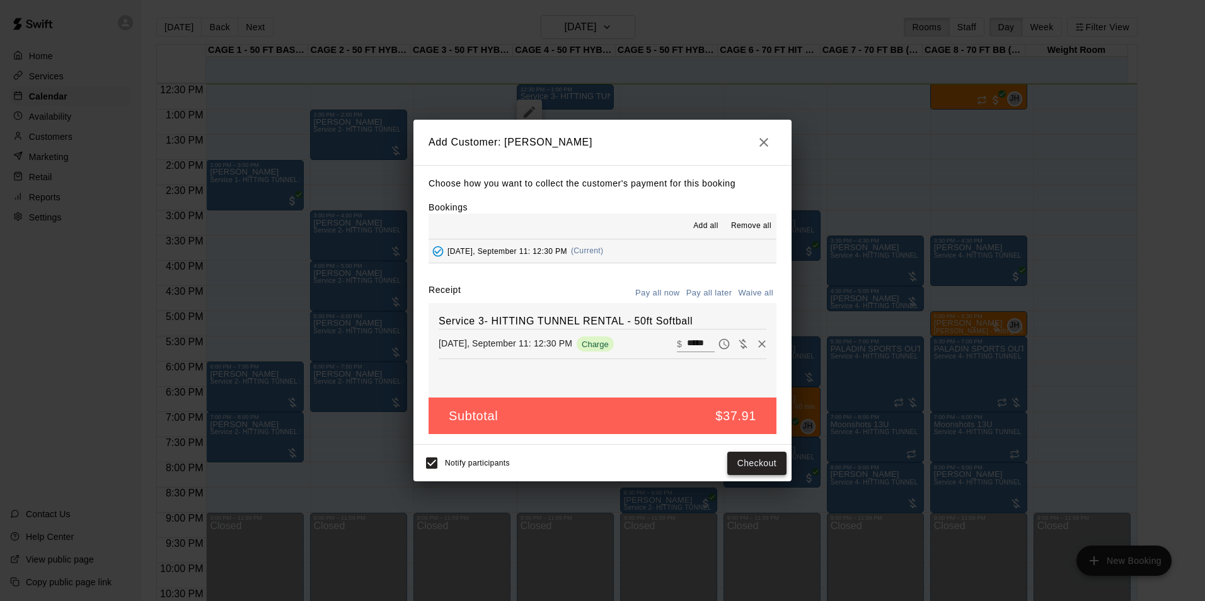
click at [758, 467] on button "Checkout" at bounding box center [756, 463] width 59 height 23
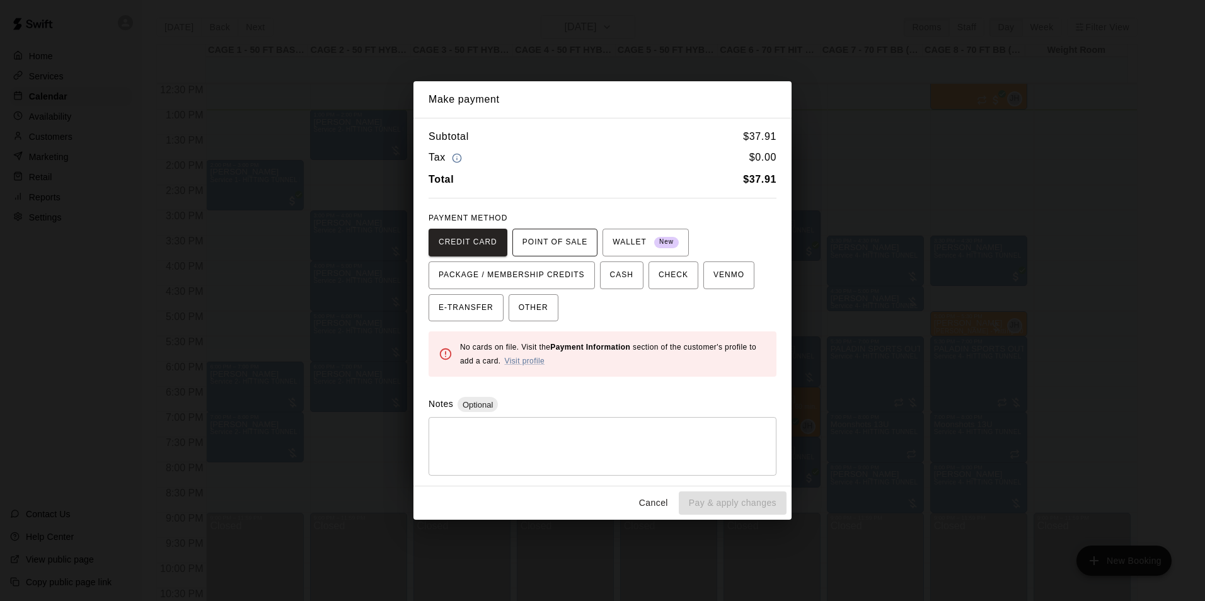
click at [565, 236] on span "POINT OF SALE" at bounding box center [554, 243] width 65 height 20
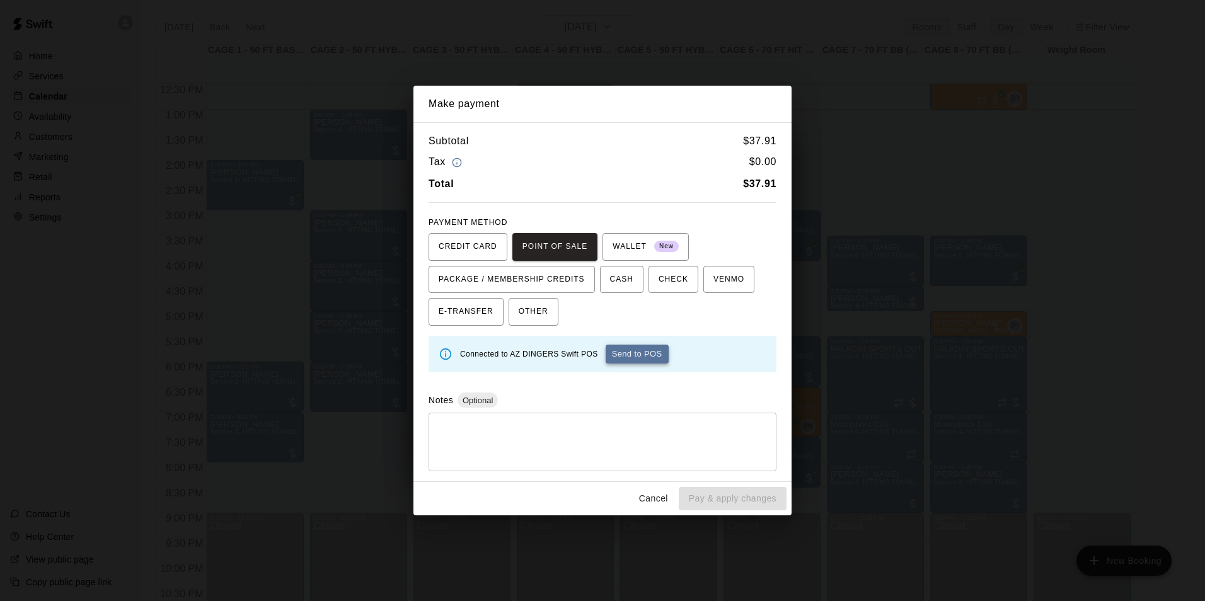
click at [619, 347] on button "Send to POS" at bounding box center [637, 354] width 63 height 19
click at [658, 498] on button "Cancel" at bounding box center [653, 498] width 40 height 23
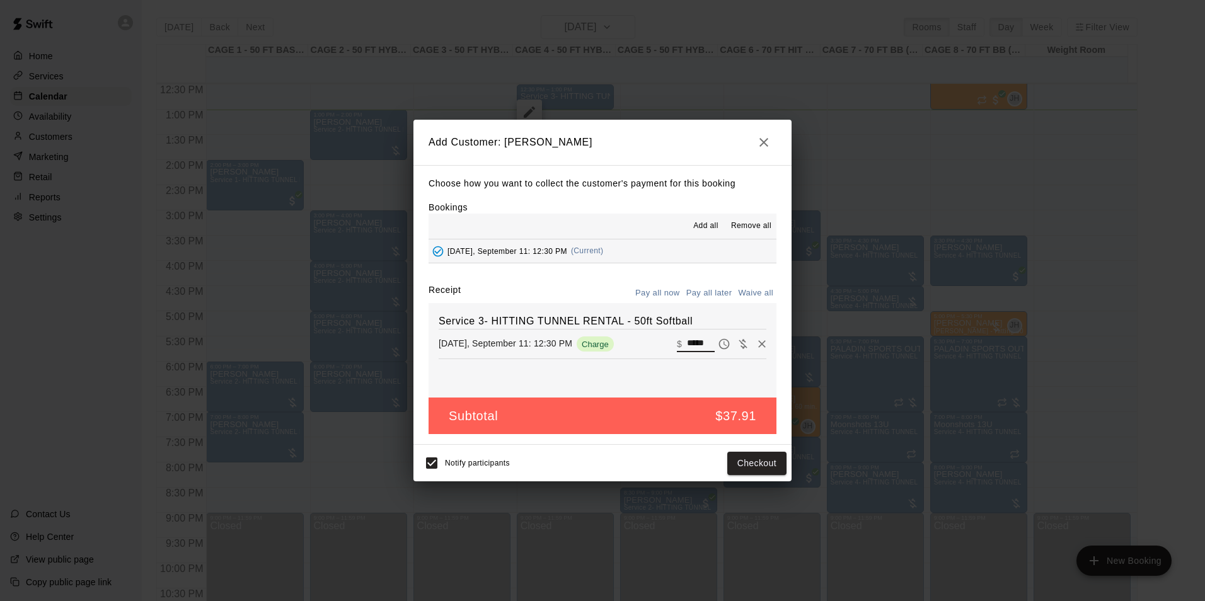
drag, startPoint x: 698, startPoint y: 344, endPoint x: 669, endPoint y: 345, distance: 29.6
click at [677, 345] on div "​ $ *****" at bounding box center [696, 344] width 38 height 16
type input "*"
type input "*****"
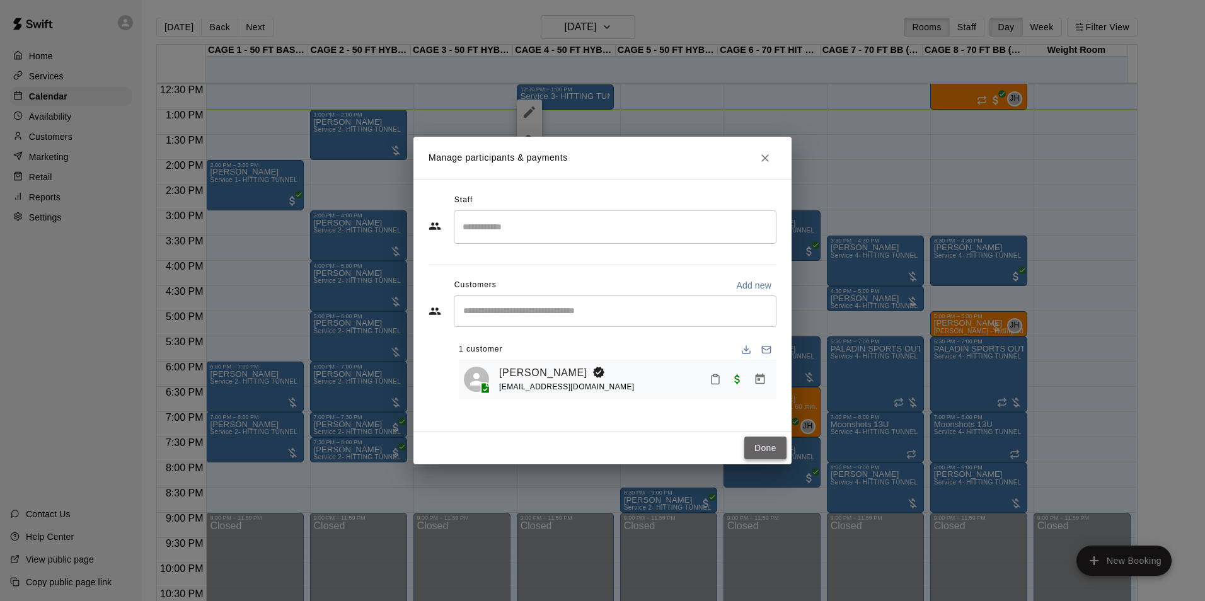
click at [752, 444] on button "Done" at bounding box center [765, 448] width 42 height 23
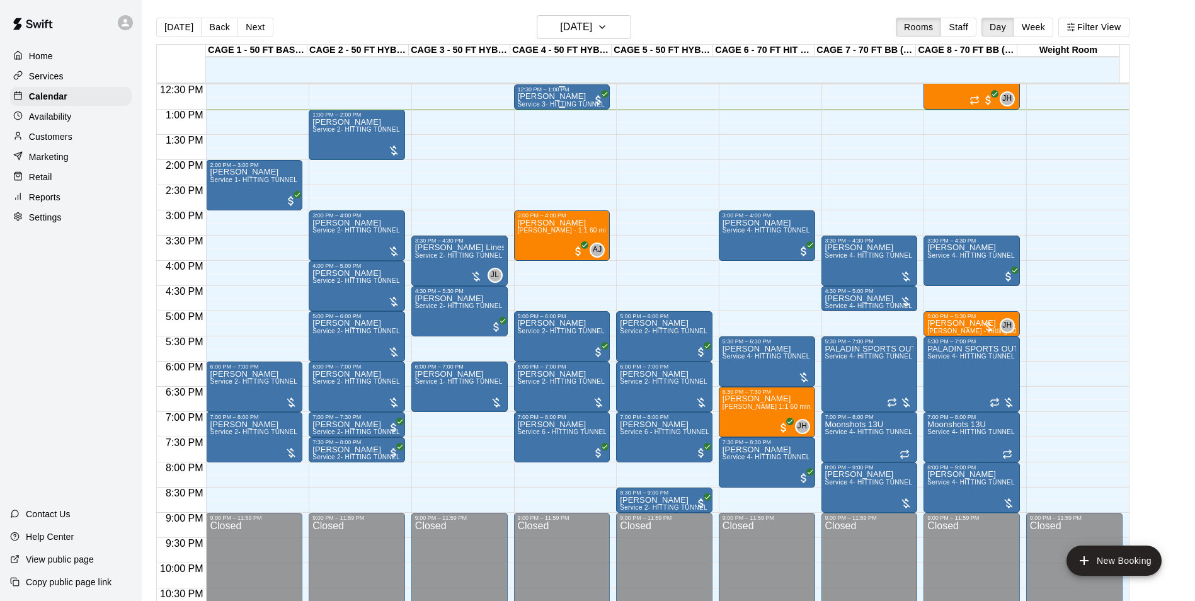
click at [567, 92] on div "12:30 PM – 1:00 PM" at bounding box center [562, 89] width 89 height 6
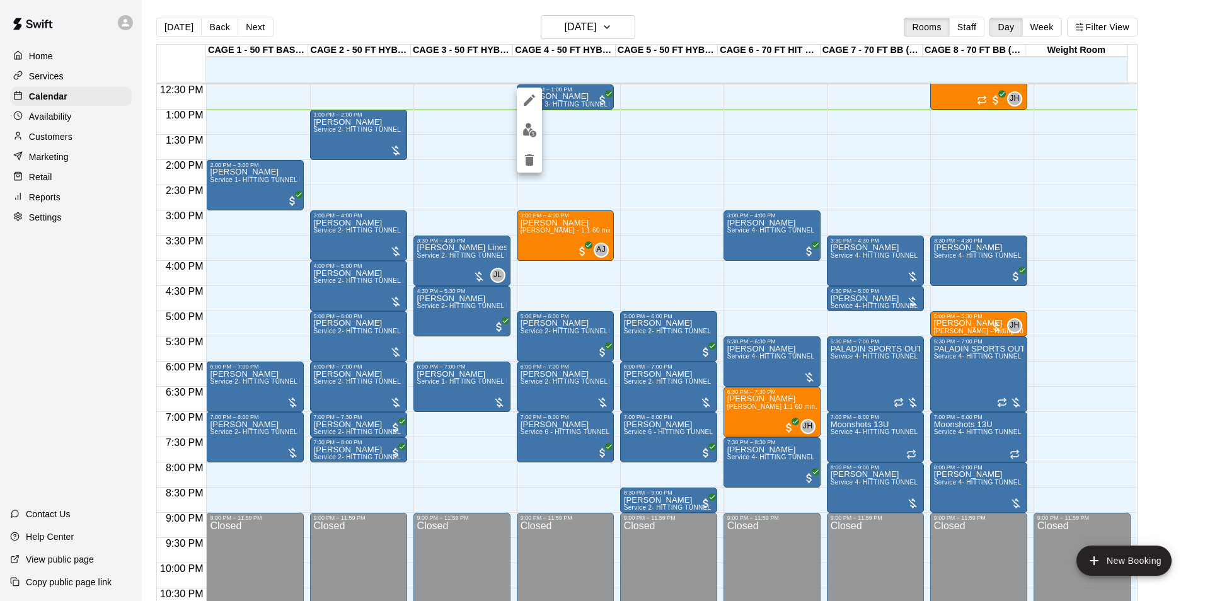
click at [57, 137] on div at bounding box center [602, 300] width 1205 height 601
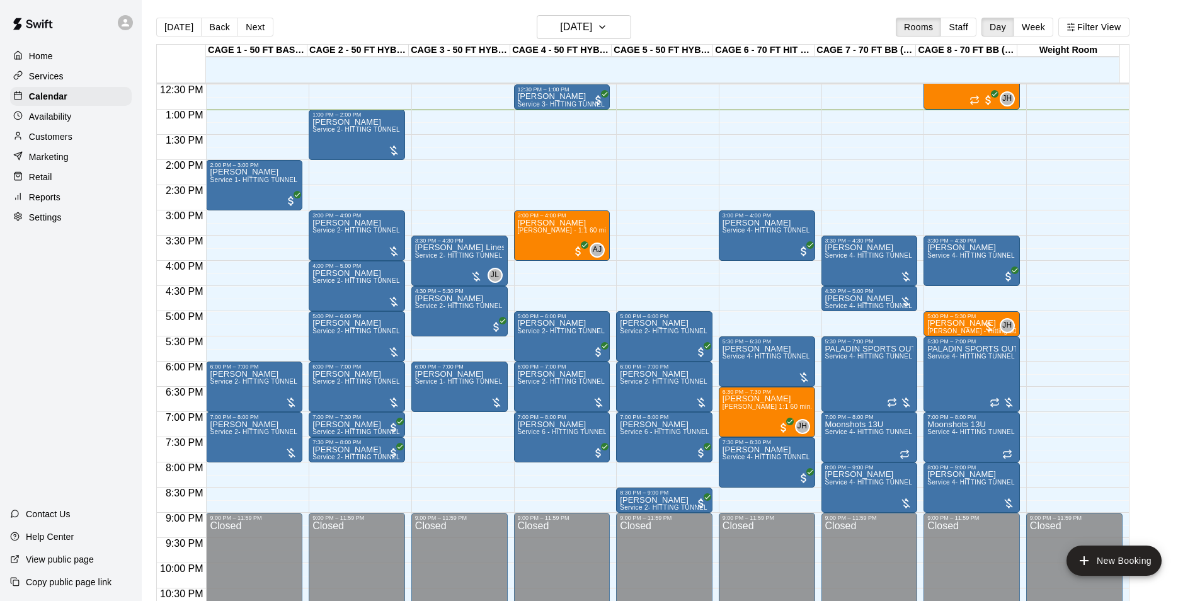
click at [57, 141] on p "Customers" at bounding box center [50, 136] width 43 height 13
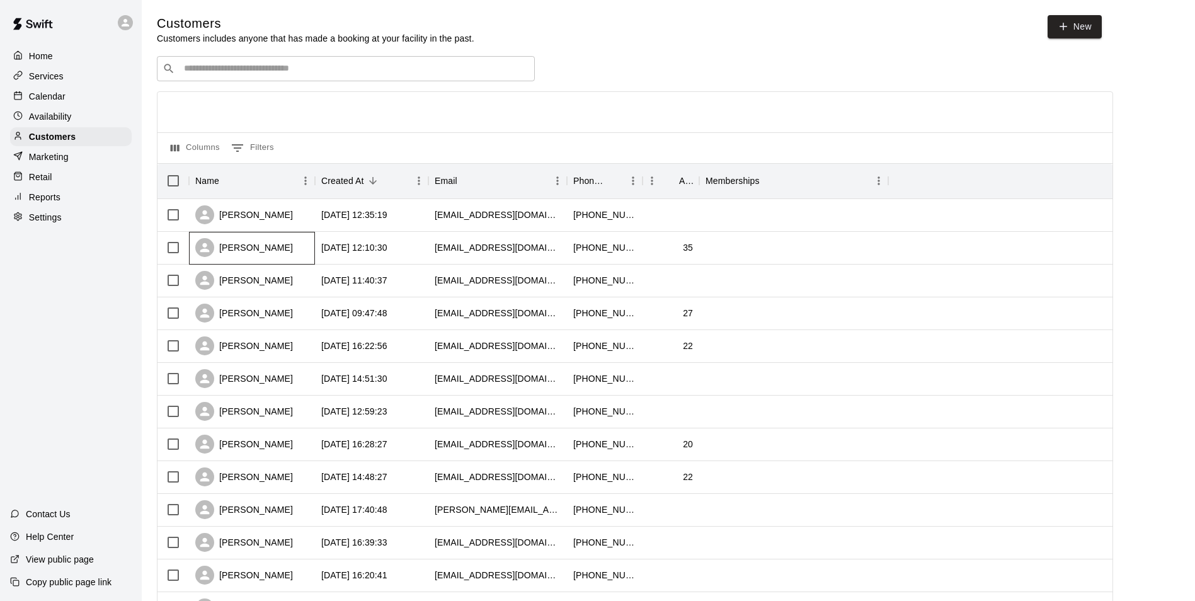
click at [267, 253] on div "[PERSON_NAME]" at bounding box center [244, 247] width 98 height 19
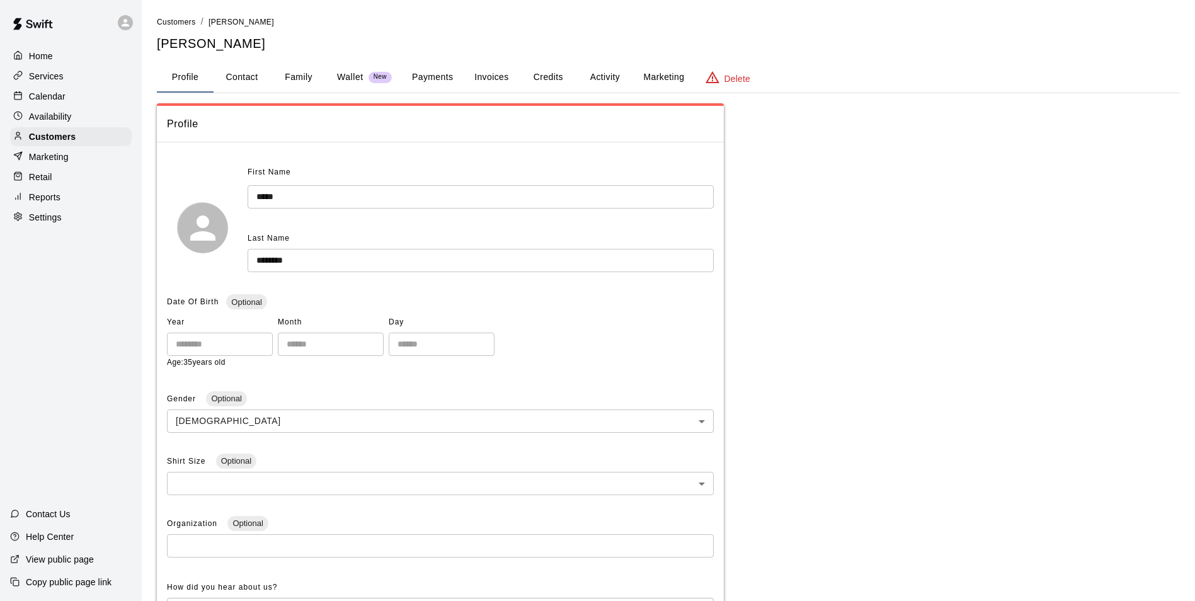
click at [612, 87] on button "Activity" at bounding box center [605, 77] width 57 height 30
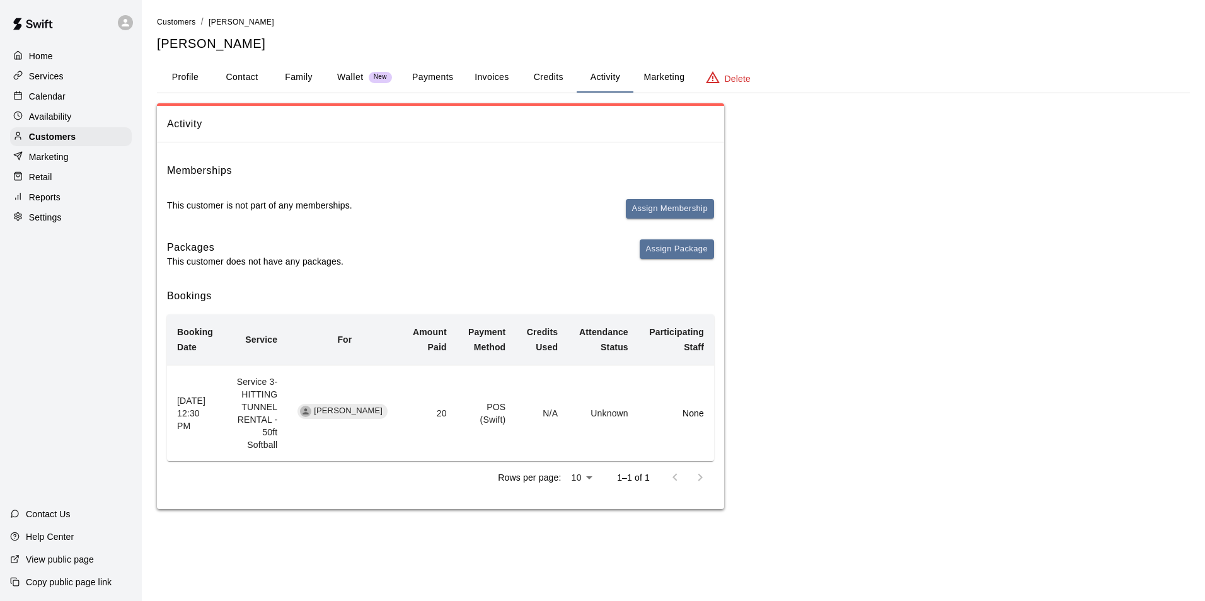
click at [61, 73] on p "Services" at bounding box center [46, 76] width 35 height 13
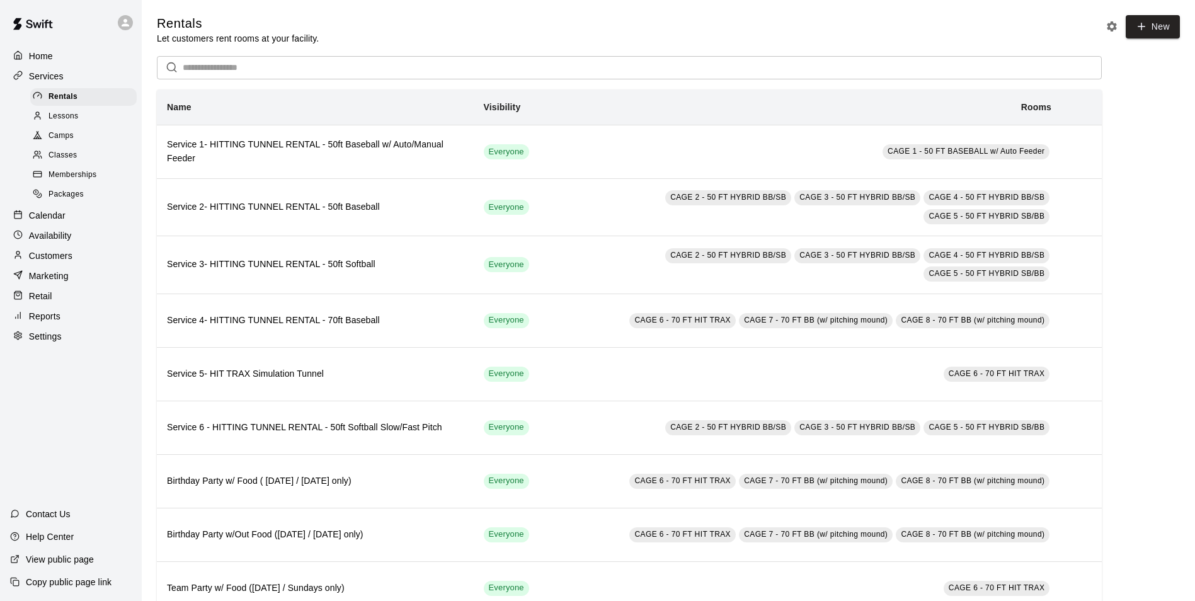
click at [57, 262] on p "Customers" at bounding box center [50, 256] width 43 height 13
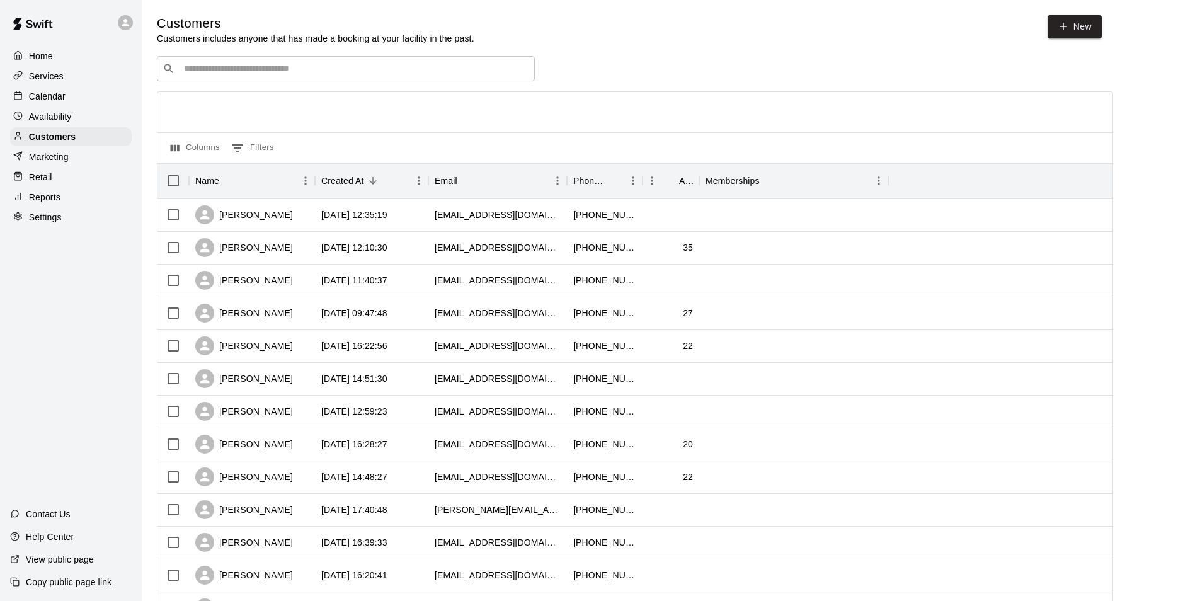
click at [42, 78] on p "Services" at bounding box center [46, 76] width 35 height 13
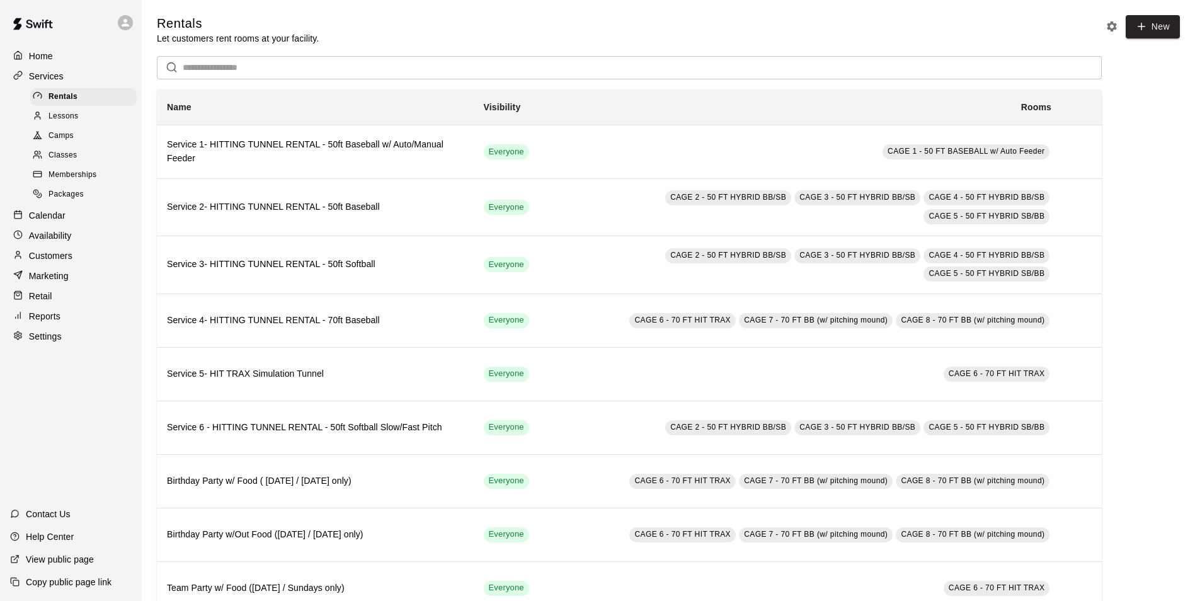
click at [49, 204] on div "Packages" at bounding box center [83, 195] width 106 height 18
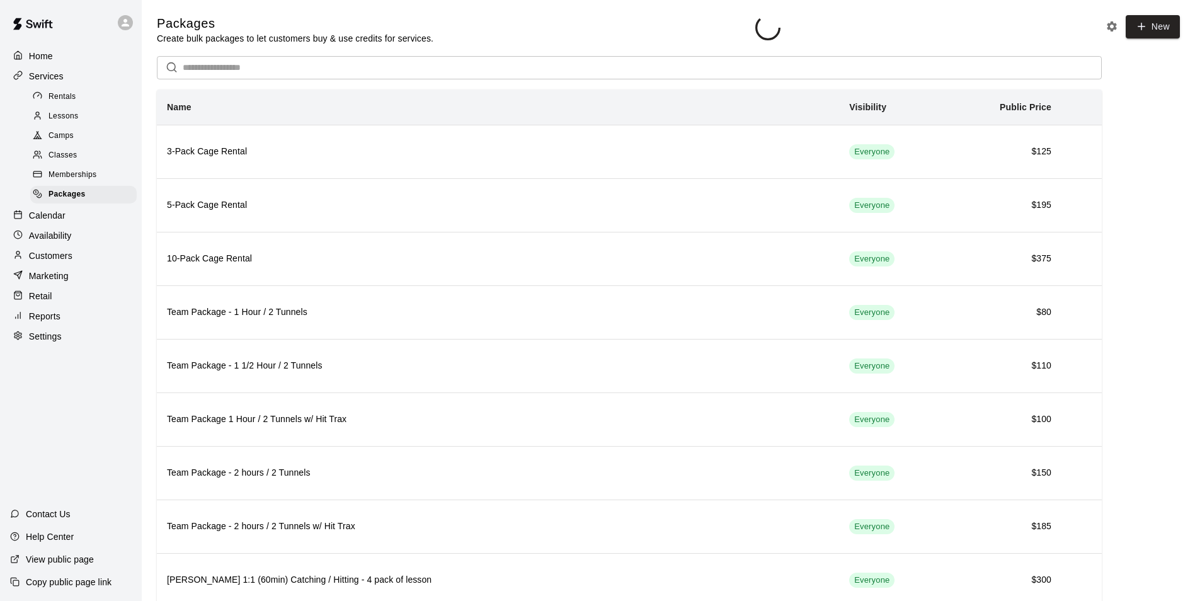
click at [50, 218] on p "Calendar" at bounding box center [47, 215] width 37 height 13
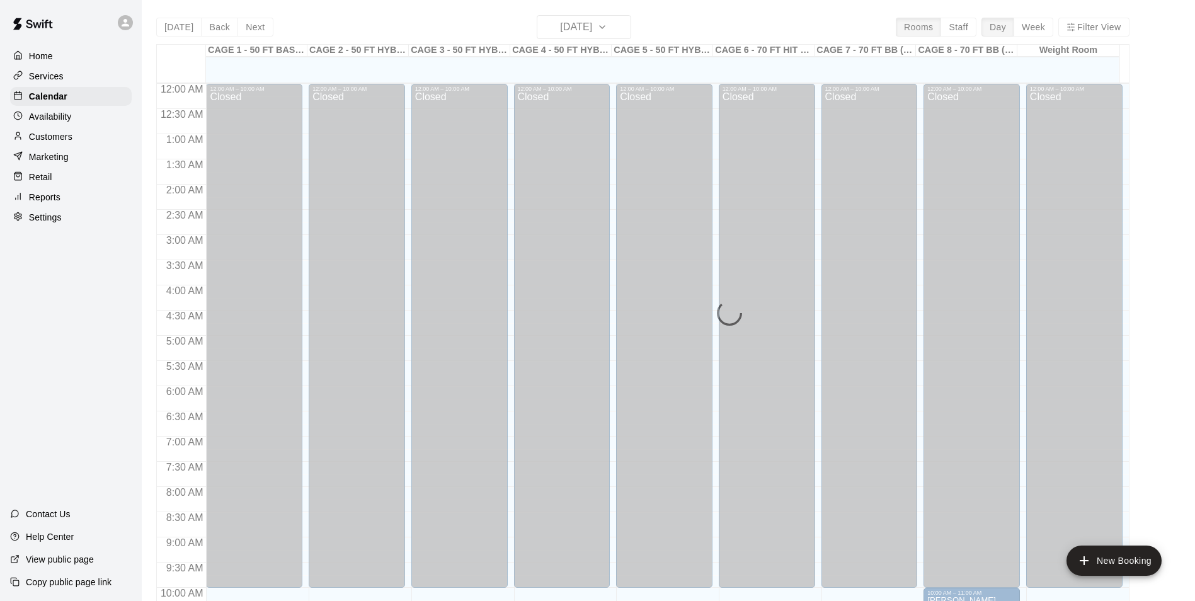
scroll to position [640, 0]
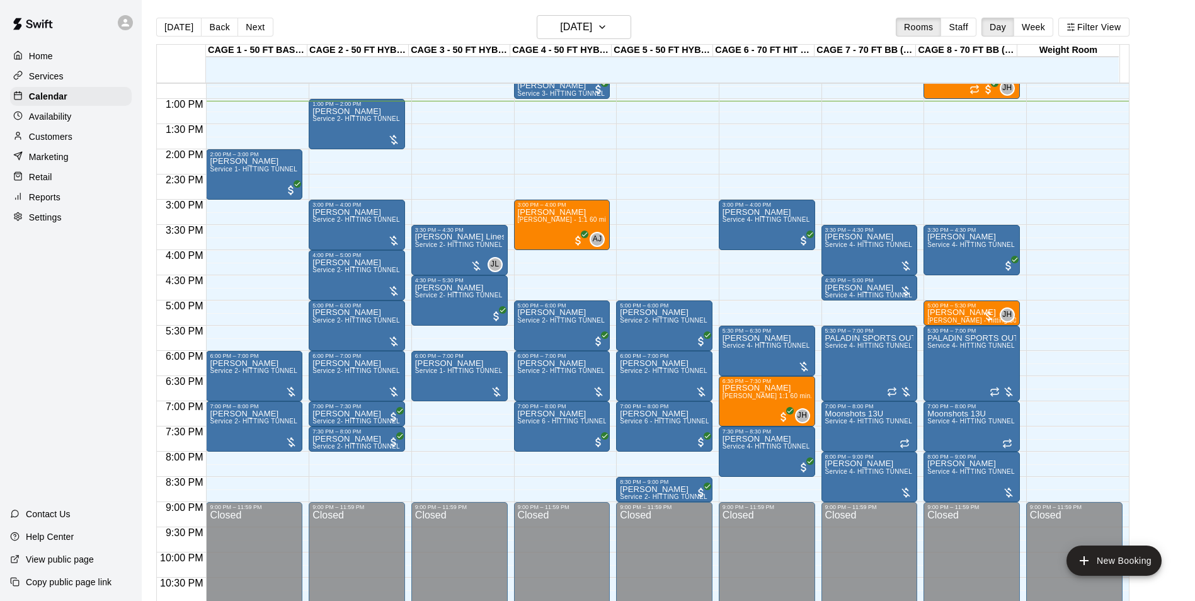
click at [42, 143] on p "Customers" at bounding box center [50, 136] width 43 height 13
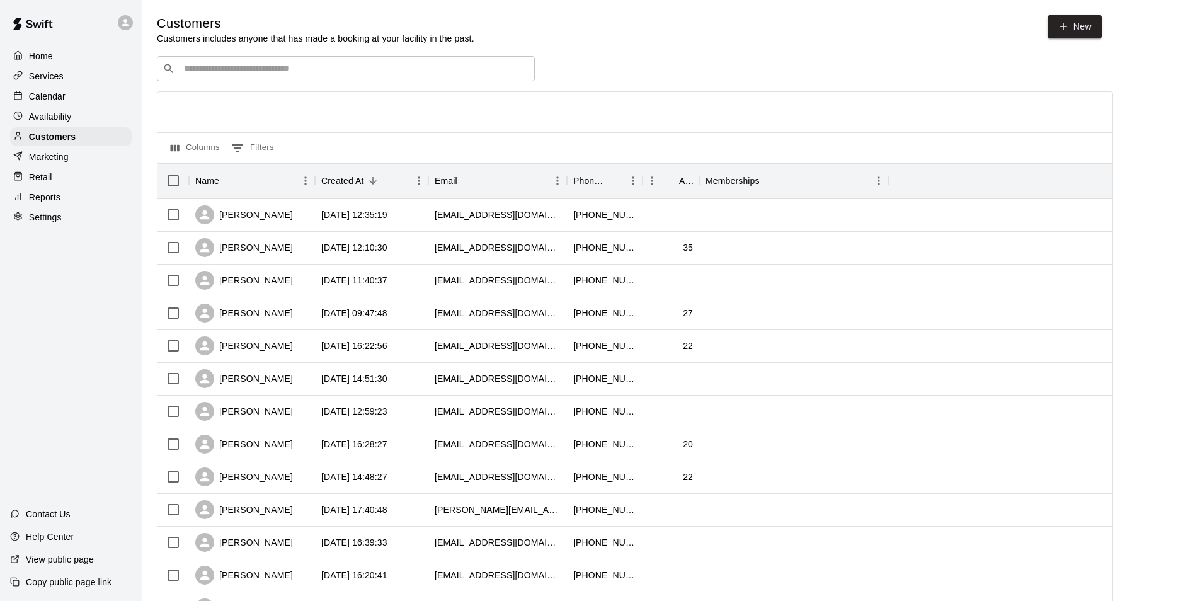
click at [235, 71] on input "Search customers by name or email" at bounding box center [354, 68] width 349 height 13
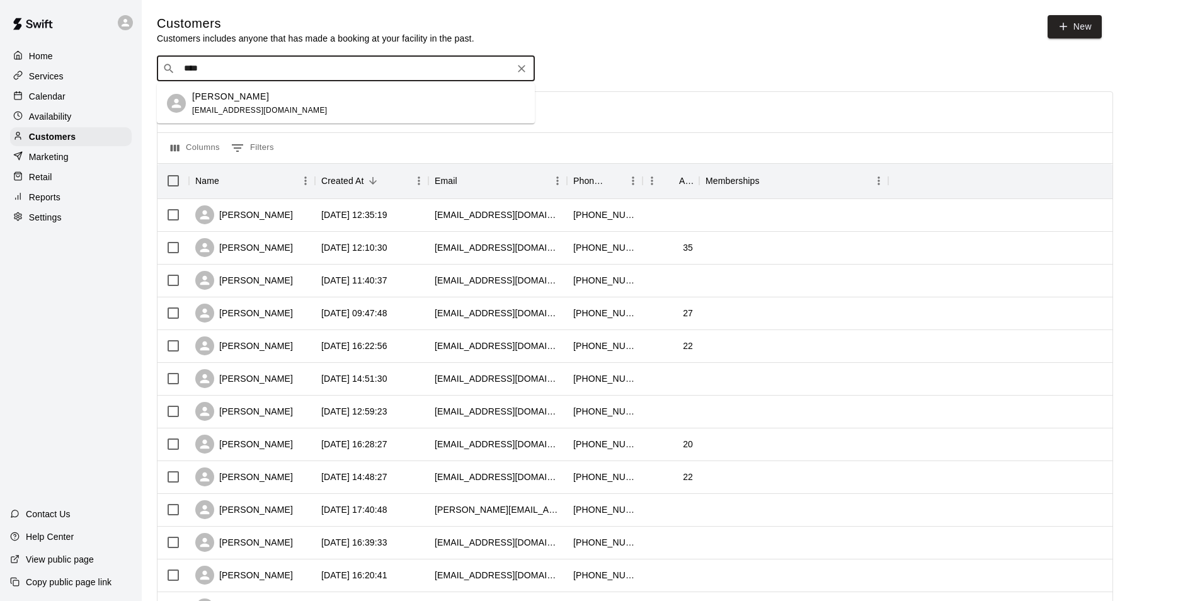
type input "*****"
click at [225, 106] on span "coachtomsiebert@gmail.com" at bounding box center [259, 110] width 135 height 9
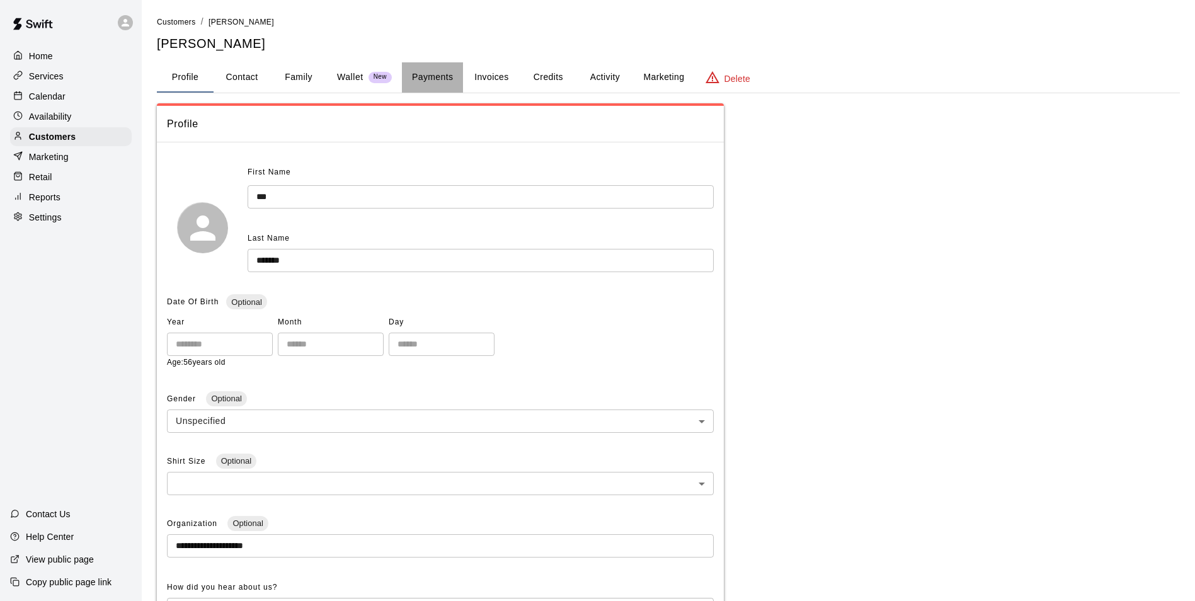
click at [437, 74] on button "Payments" at bounding box center [432, 77] width 61 height 30
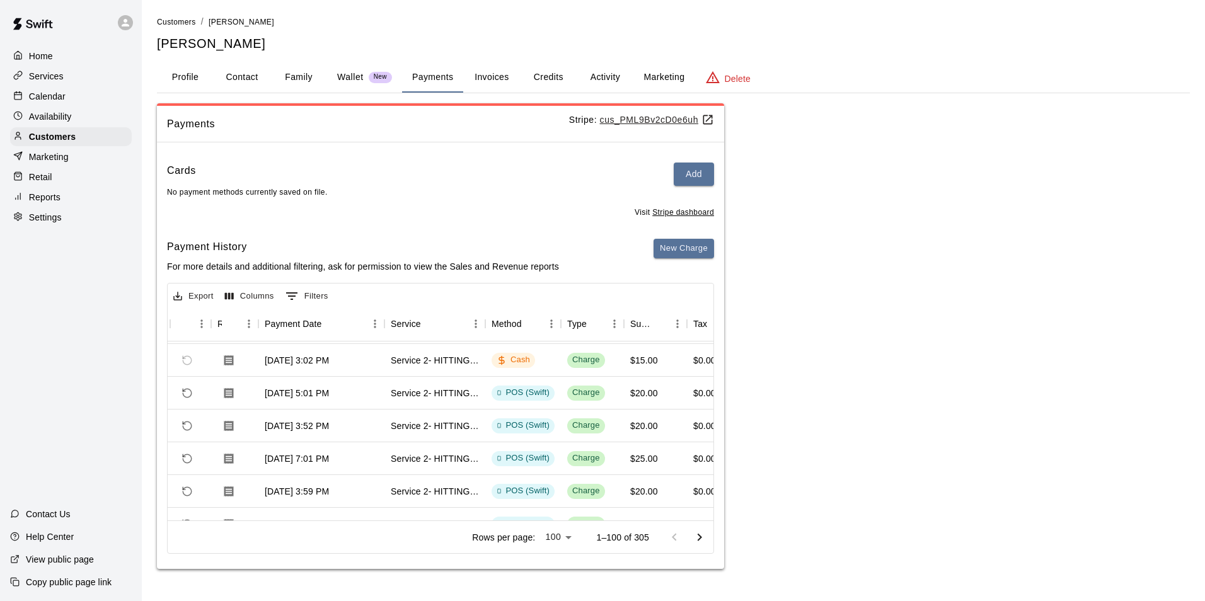
scroll to position [0, 70]
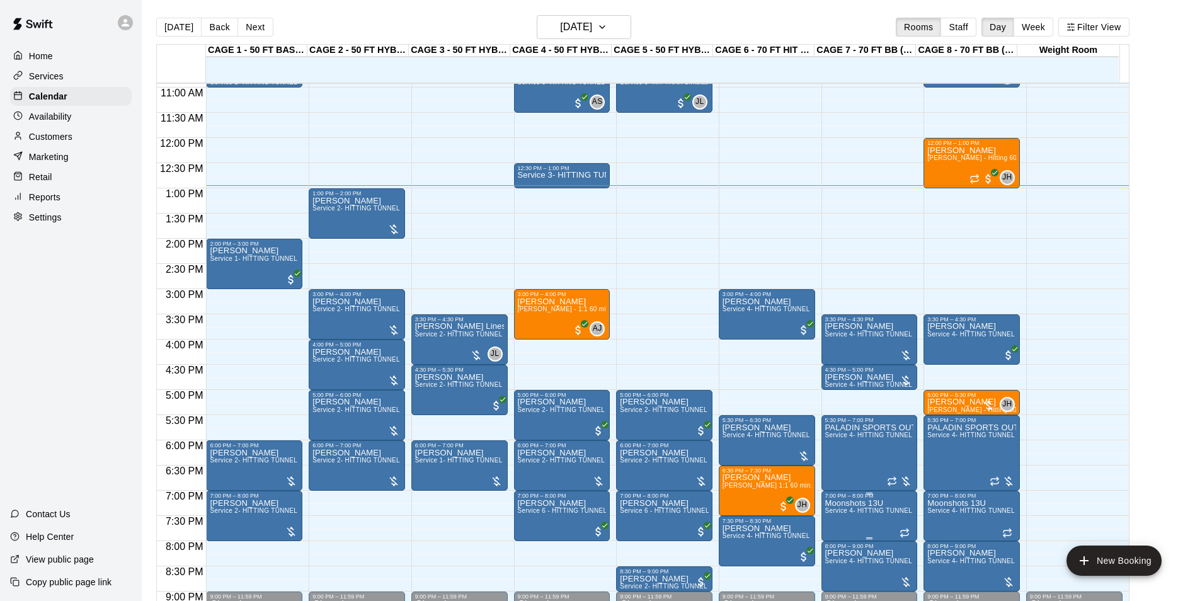
scroll to position [575, 0]
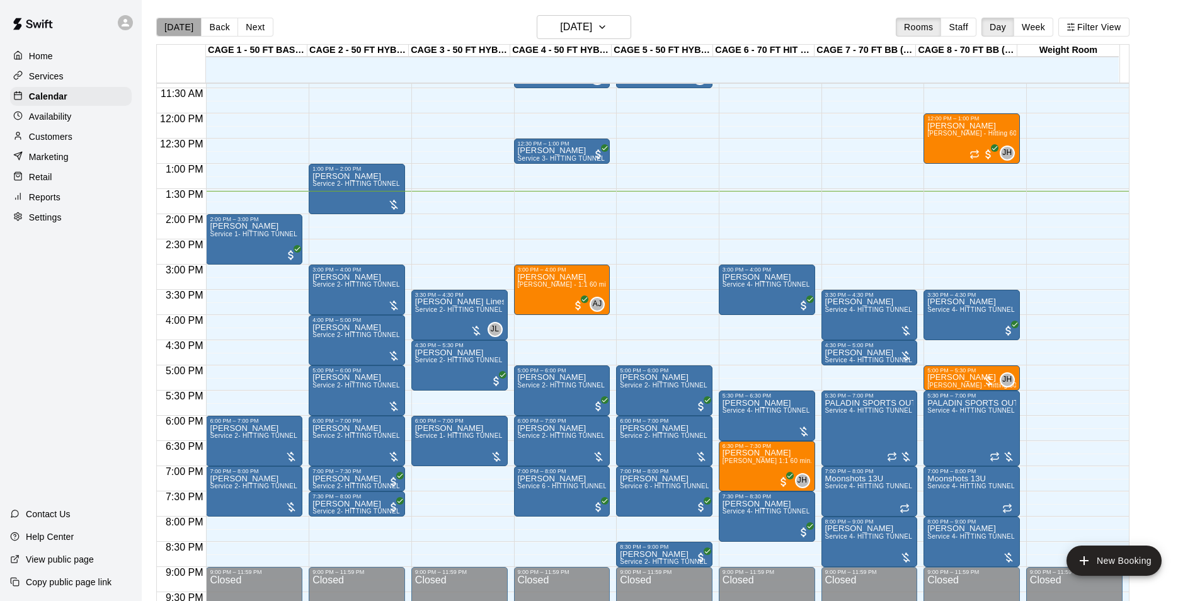
click at [187, 31] on button "[DATE]" at bounding box center [178, 27] width 45 height 19
click at [244, 31] on button "Next" at bounding box center [255, 27] width 35 height 19
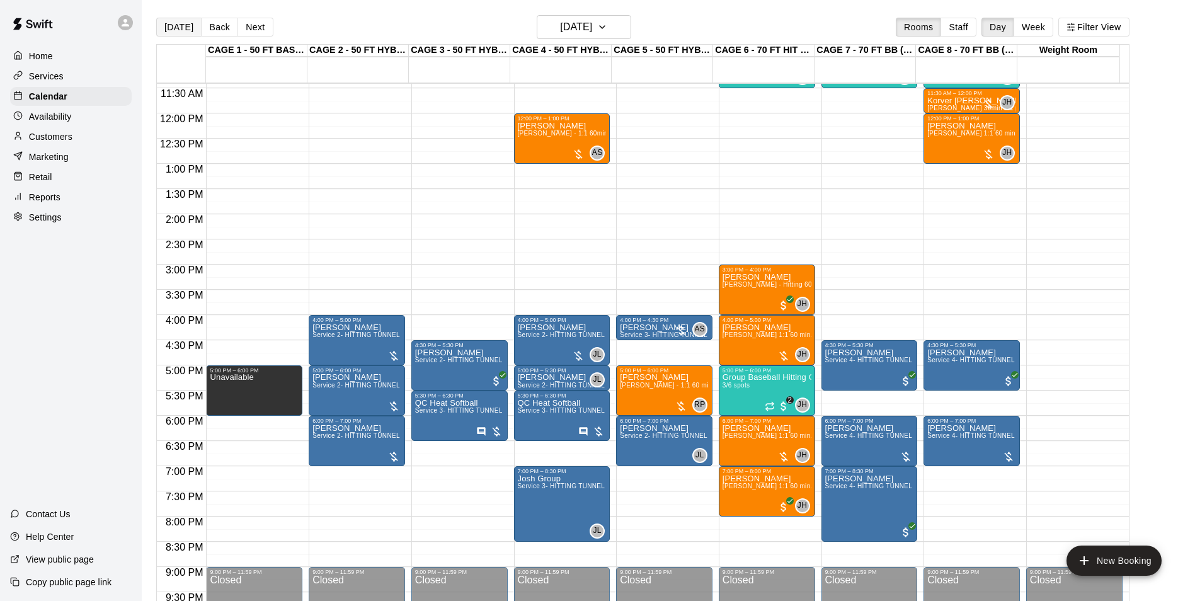
click at [169, 31] on button "[DATE]" at bounding box center [178, 27] width 45 height 19
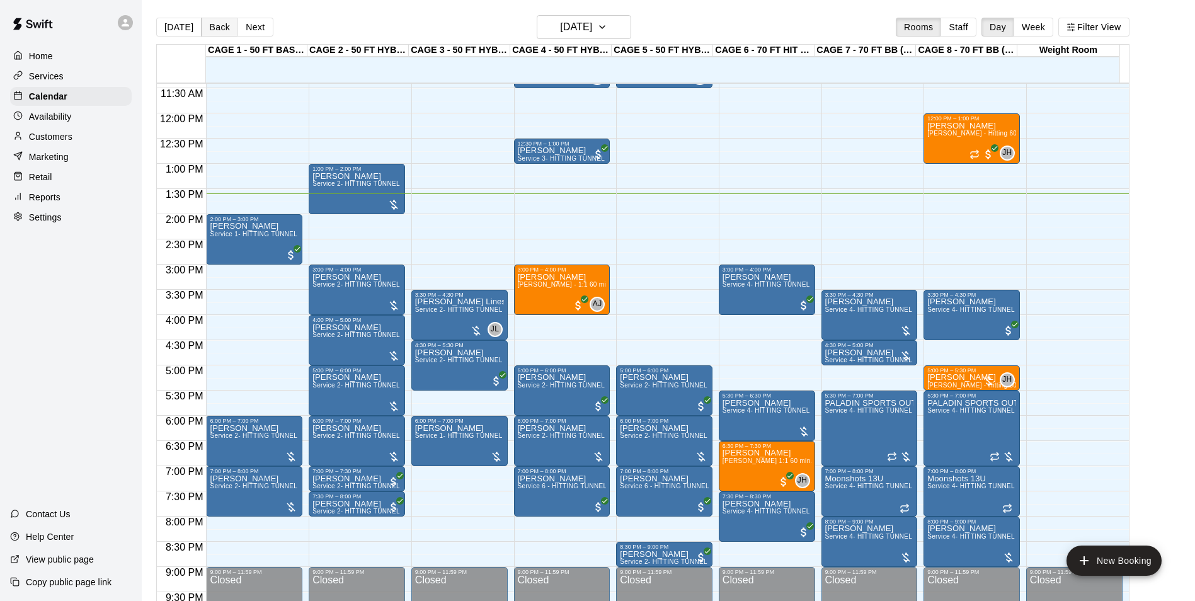
drag, startPoint x: 192, startPoint y: 26, endPoint x: 208, endPoint y: 30, distance: 16.7
click at [192, 26] on button "[DATE]" at bounding box center [178, 27] width 45 height 19
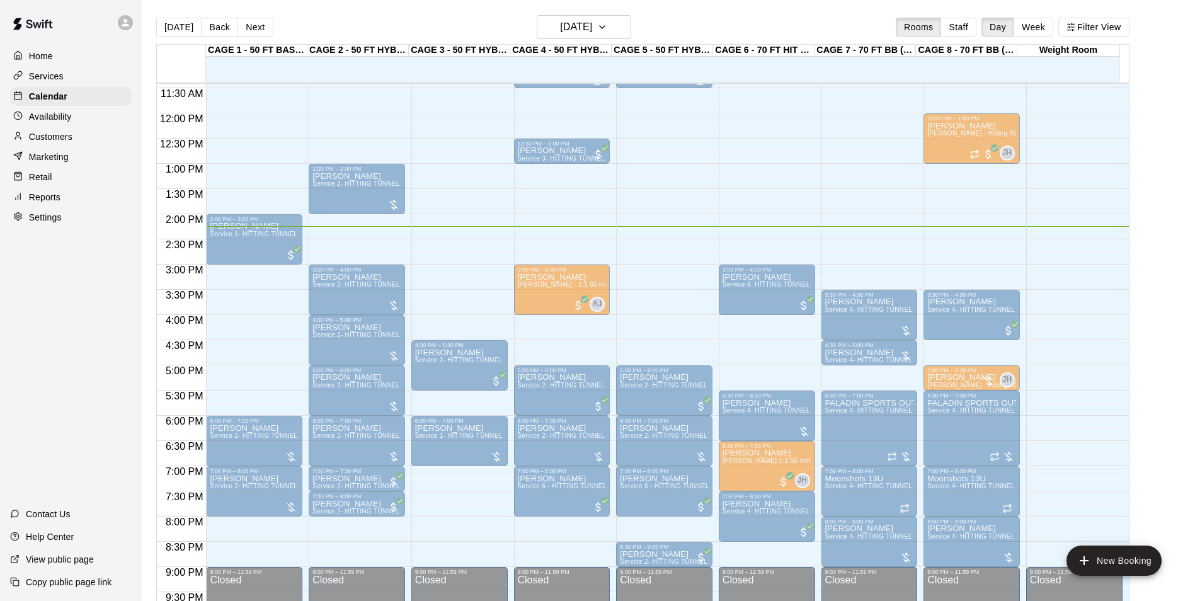
click at [442, 318] on div "[PERSON_NAME] Lines Service 2- HITTING TUNNEL RENTAL - 50ft Baseball" at bounding box center [459, 598] width 89 height 601
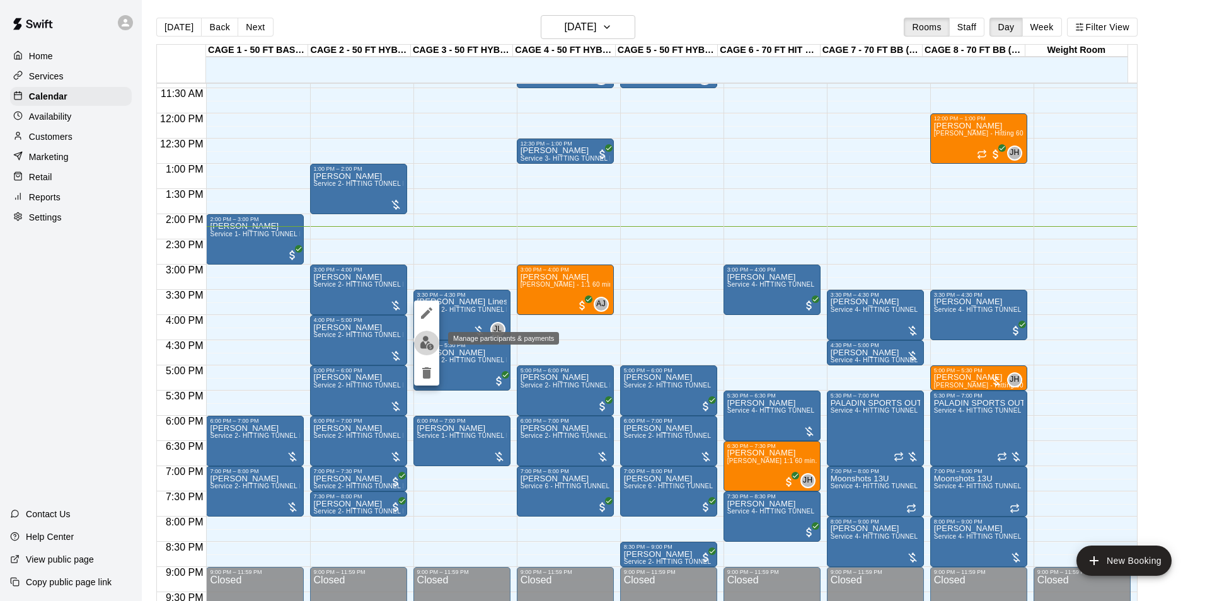
click at [426, 343] on img "edit" at bounding box center [427, 343] width 14 height 14
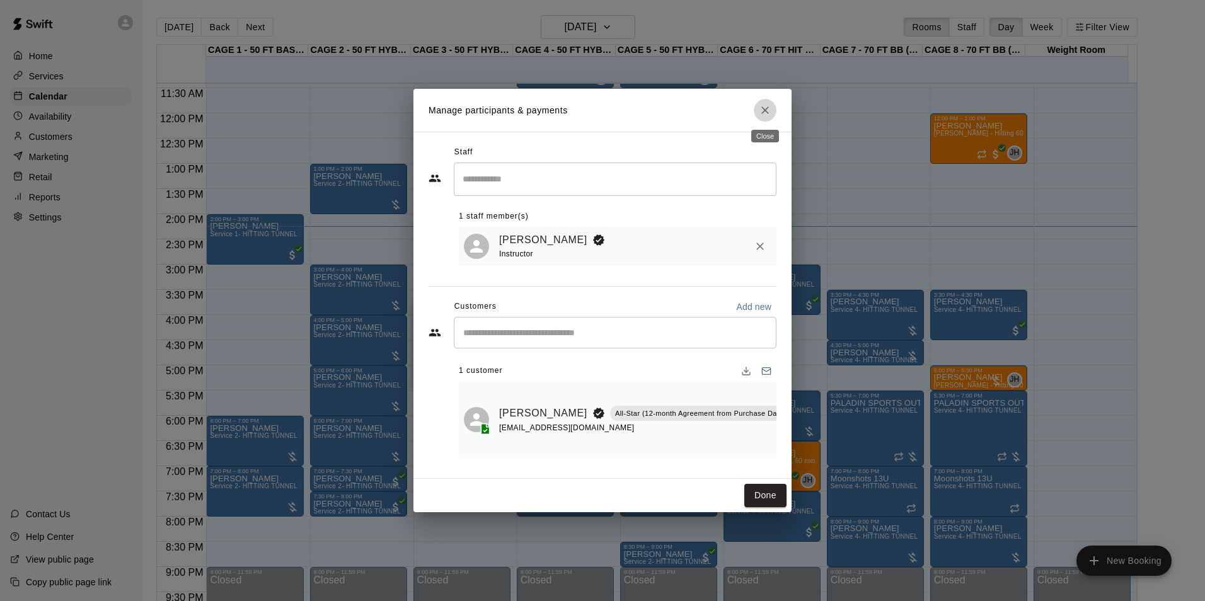
click at [771, 111] on button "Close" at bounding box center [765, 110] width 23 height 23
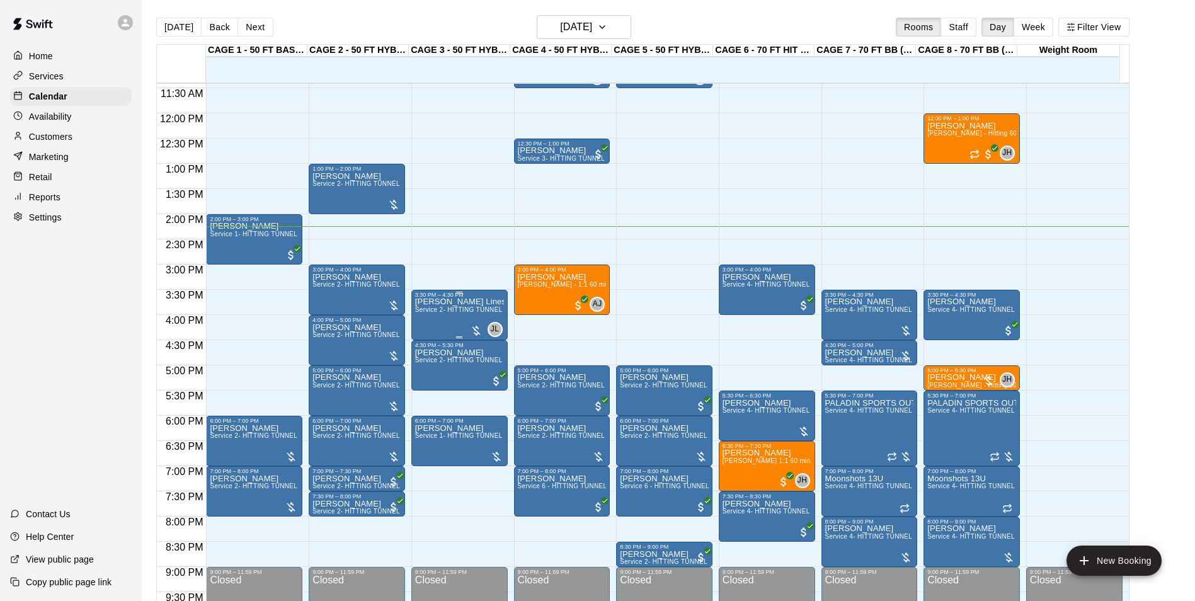
click at [448, 333] on div "[PERSON_NAME] Lines Service 2- HITTING TUNNEL RENTAL - 50ft Baseball" at bounding box center [459, 598] width 89 height 601
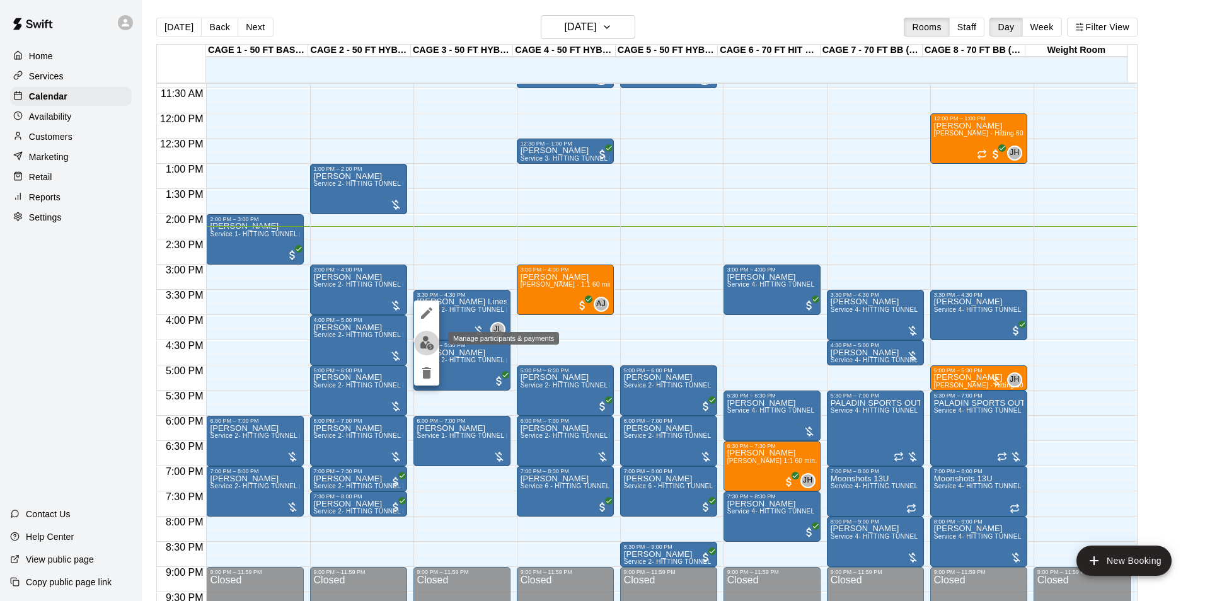
click at [425, 344] on img "edit" at bounding box center [427, 343] width 14 height 14
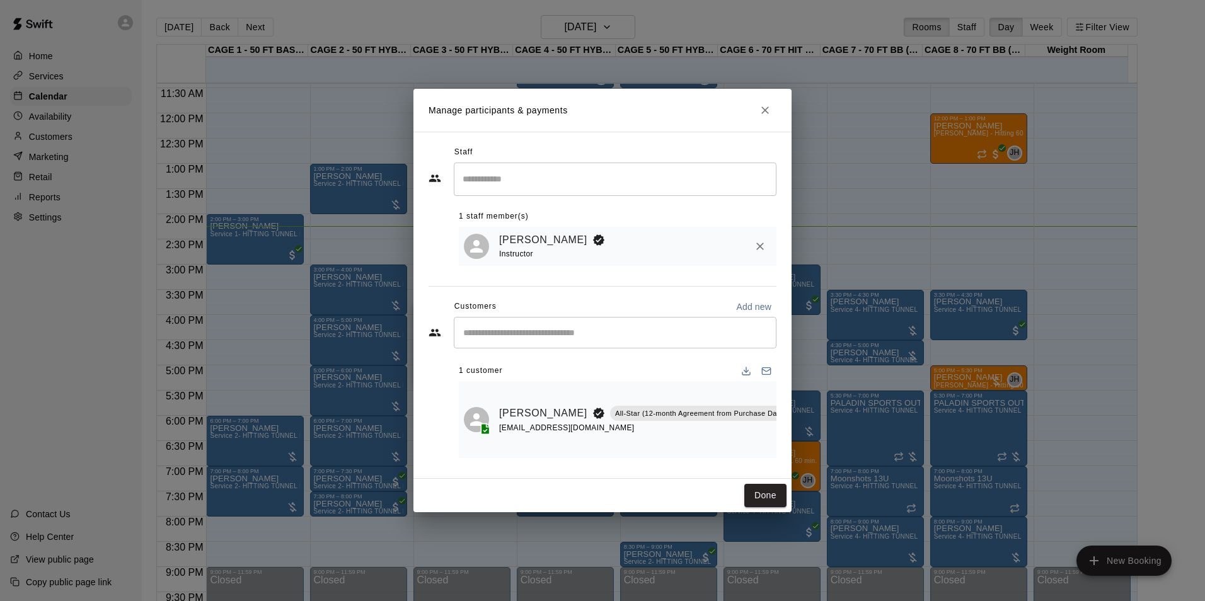
click at [818, 442] on icon "Manage bookings & payment" at bounding box center [822, 441] width 9 height 11
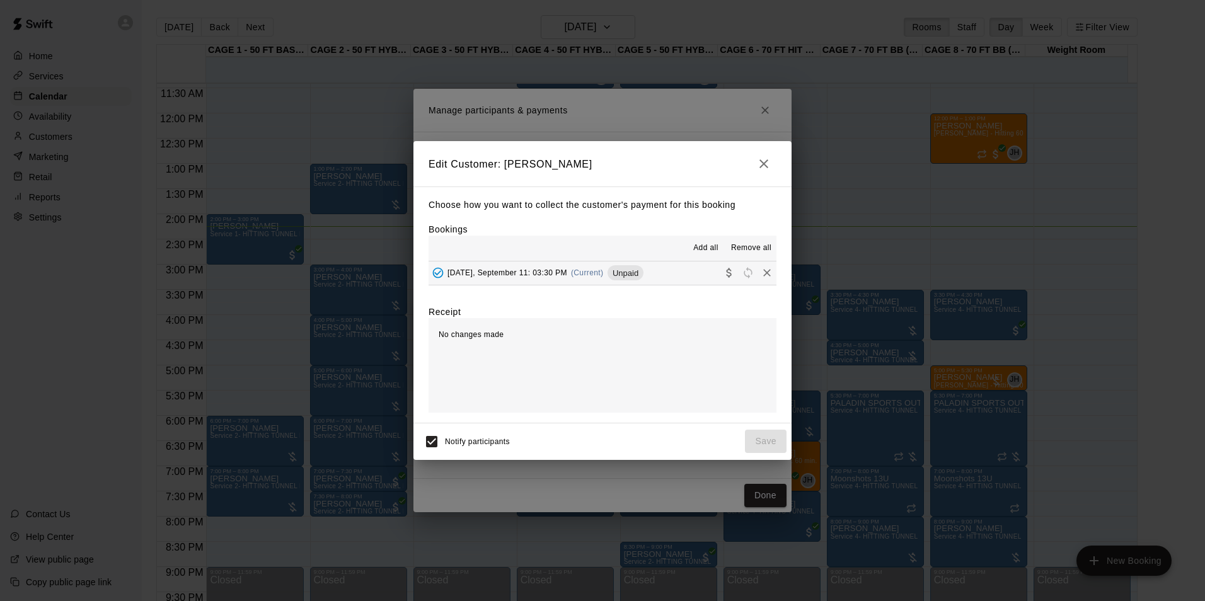
click at [502, 270] on span "[DATE], September 11: 03:30 PM" at bounding box center [507, 272] width 120 height 9
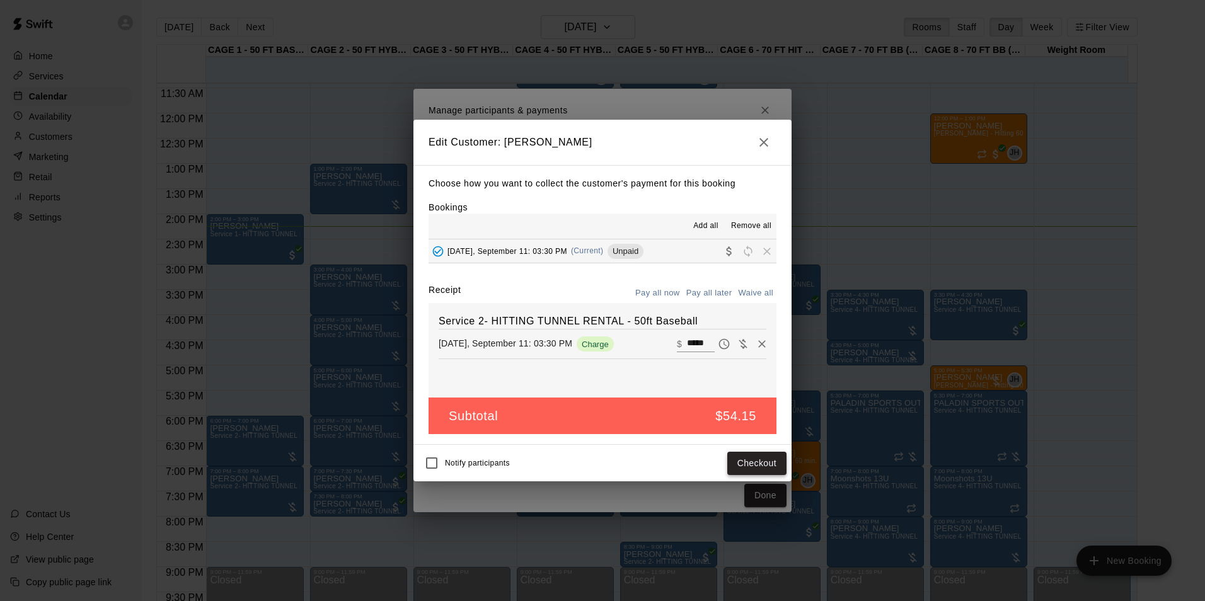
click at [752, 463] on button "Checkout" at bounding box center [756, 463] width 59 height 23
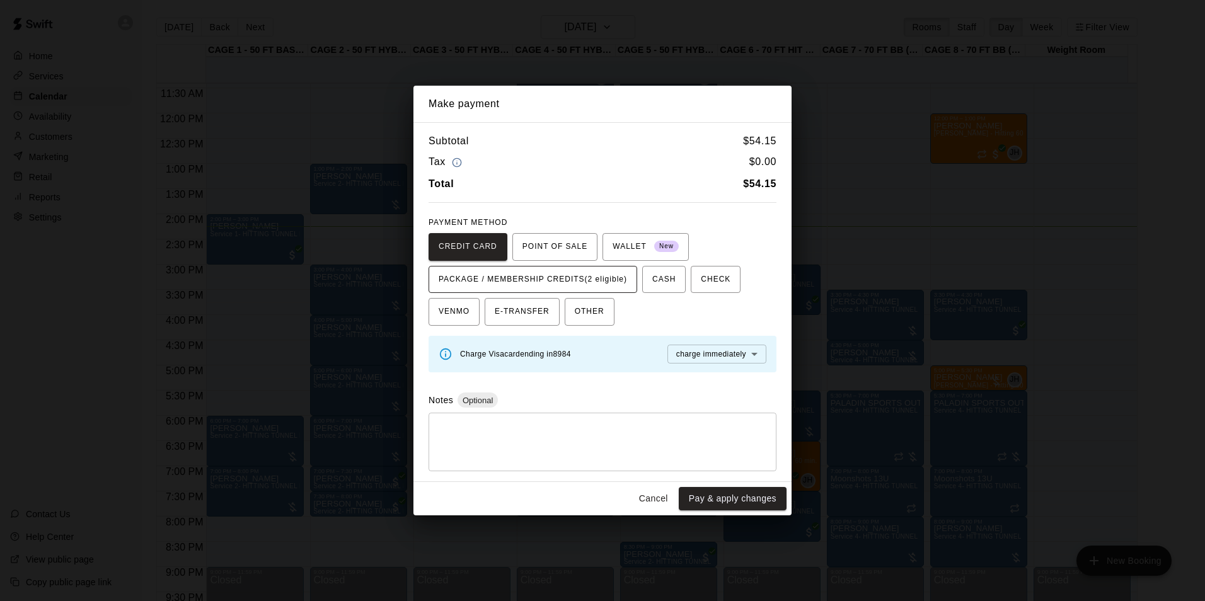
click at [539, 285] on span "PACKAGE / MEMBERSHIP CREDITS (2 eligible)" at bounding box center [533, 280] width 188 height 20
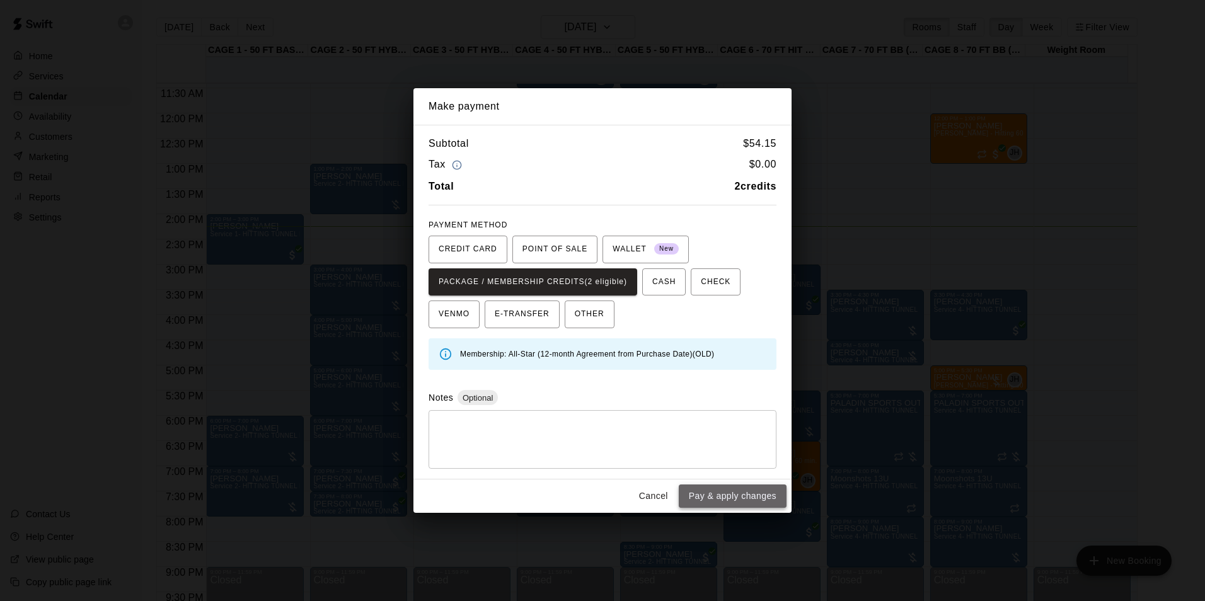
click at [758, 493] on button "Pay & apply changes" at bounding box center [733, 496] width 108 height 23
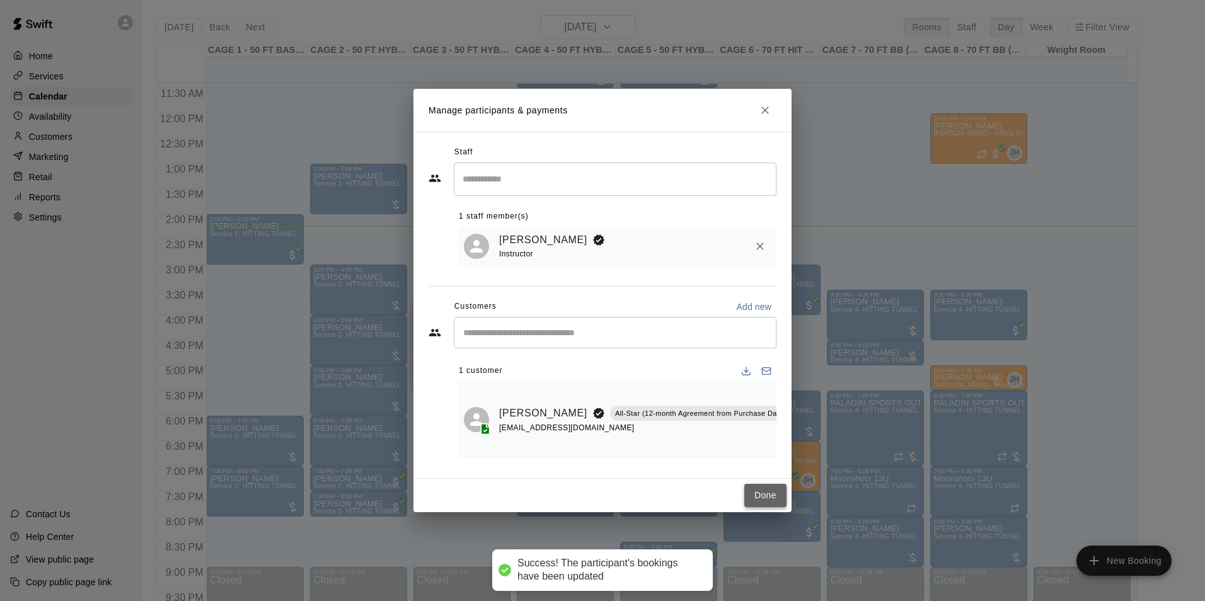
click at [771, 493] on button "Done" at bounding box center [765, 495] width 42 height 23
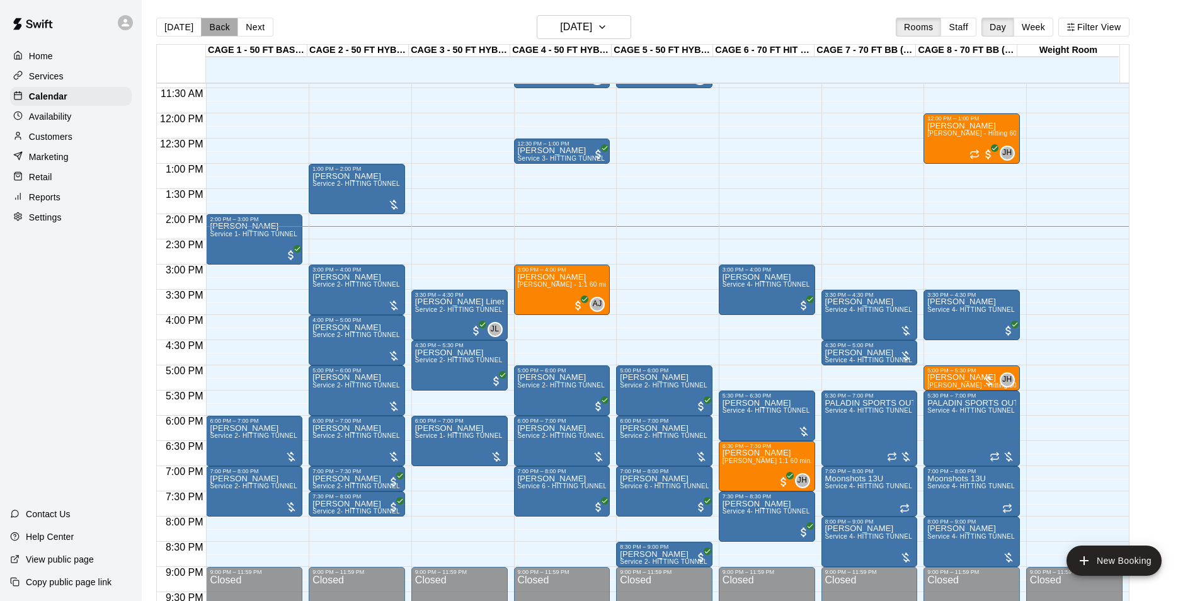
click at [205, 24] on button "Back" at bounding box center [219, 27] width 37 height 19
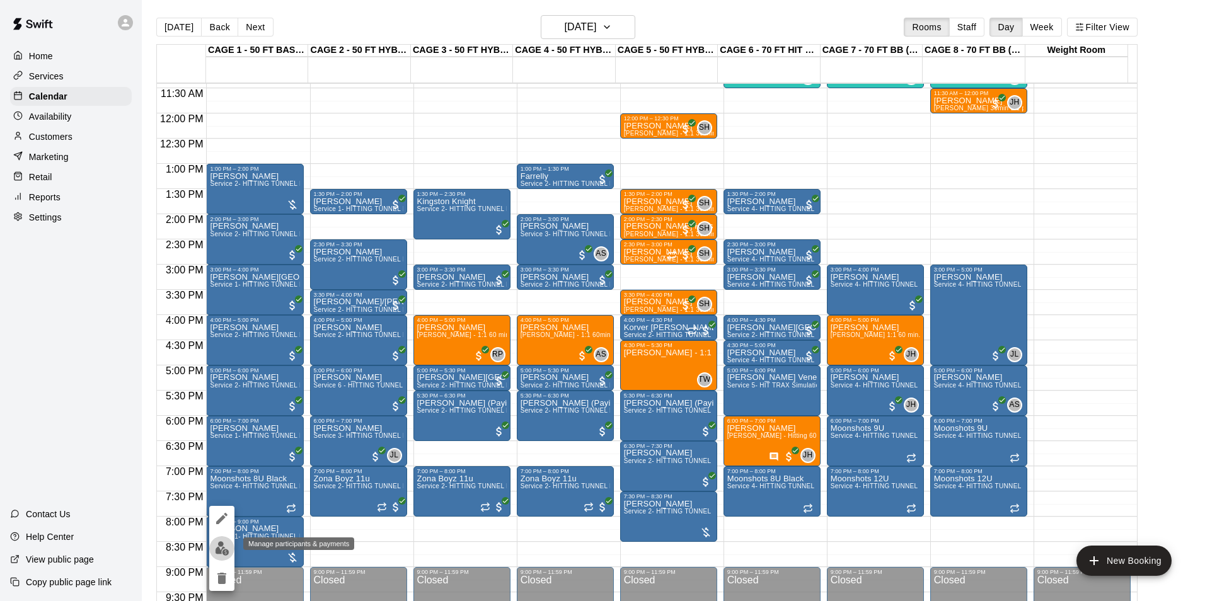
click at [217, 549] on img "edit" at bounding box center [222, 548] width 14 height 14
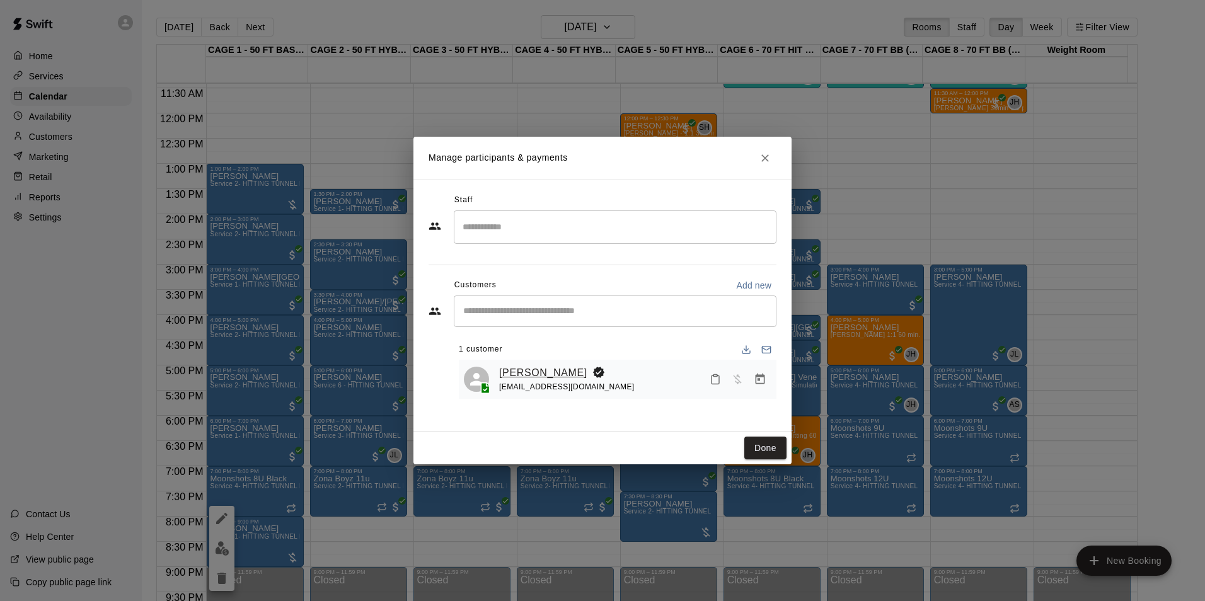
click at [544, 371] on link "[PERSON_NAME]" at bounding box center [543, 373] width 88 height 16
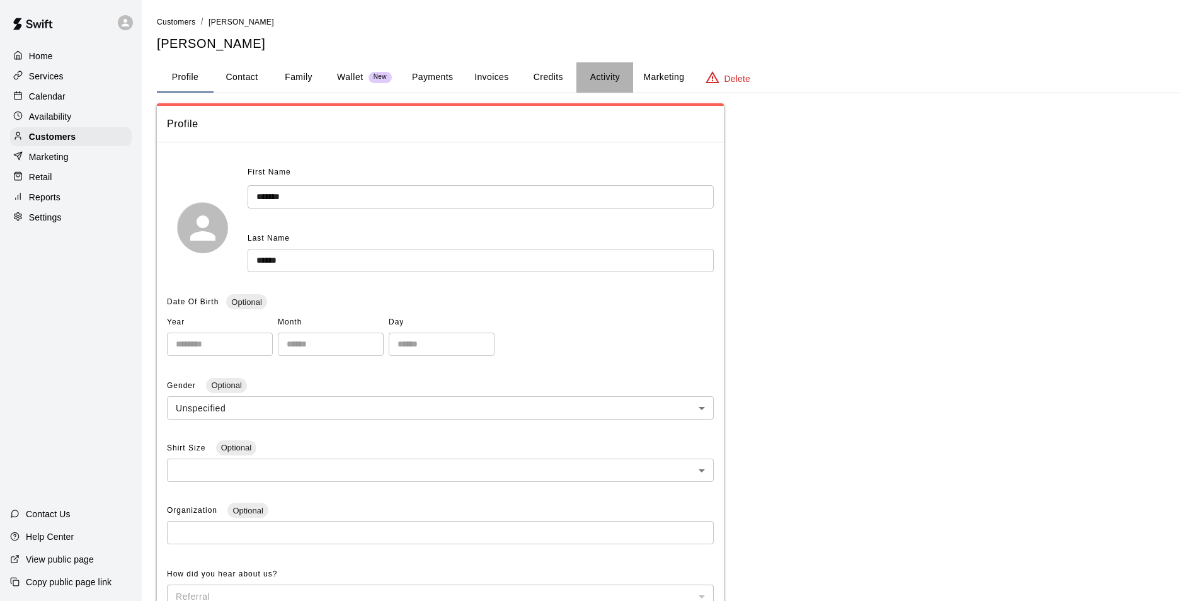
click at [592, 74] on button "Activity" at bounding box center [605, 77] width 57 height 30
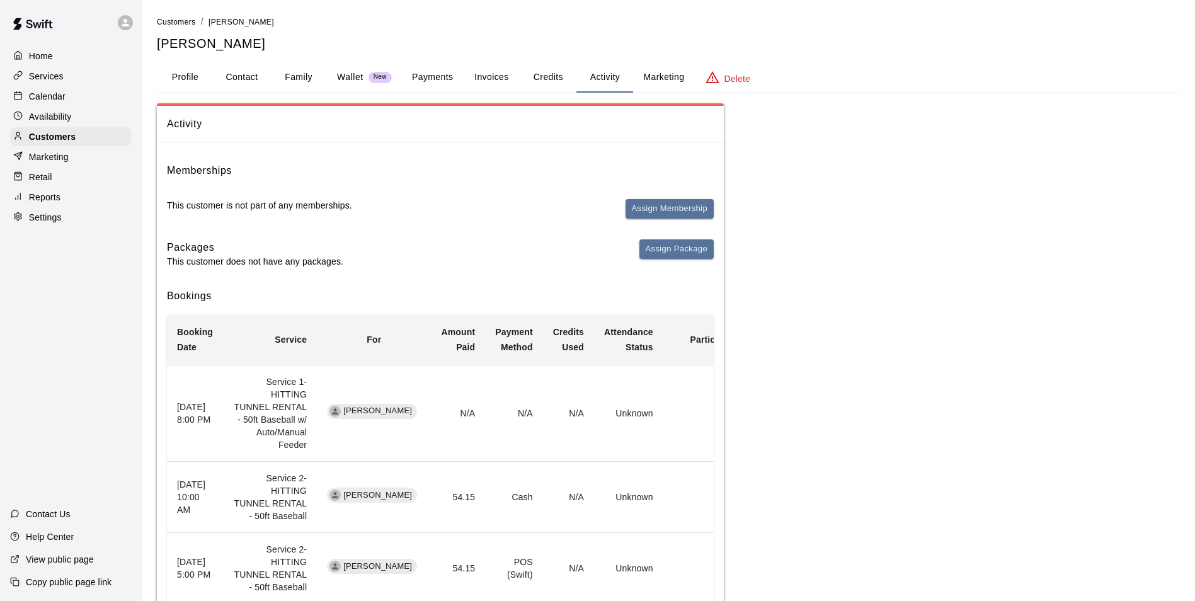
click at [308, 83] on button "Family" at bounding box center [298, 77] width 57 height 30
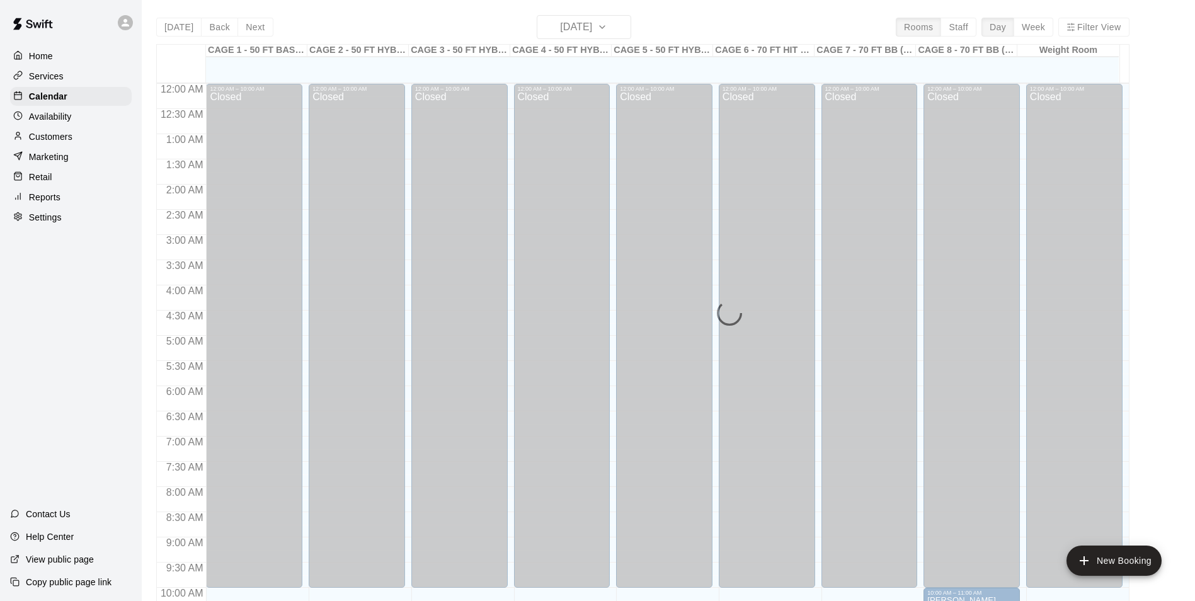
scroll to position [640, 0]
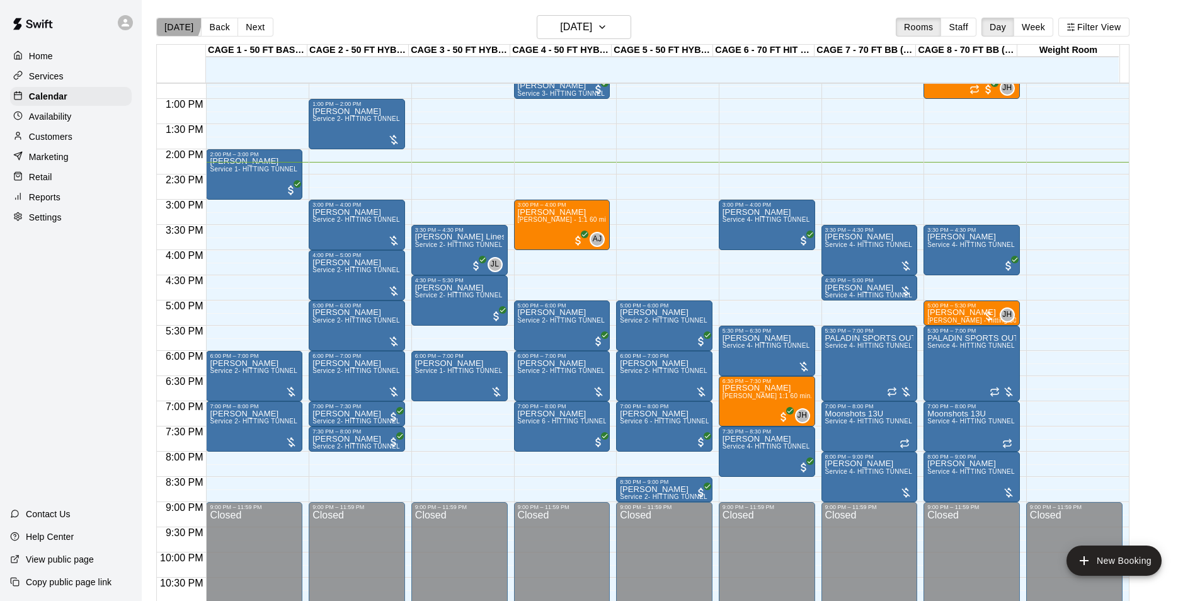
click at [164, 20] on button "[DATE]" at bounding box center [178, 27] width 45 height 19
click at [222, 29] on button "Back" at bounding box center [219, 27] width 37 height 19
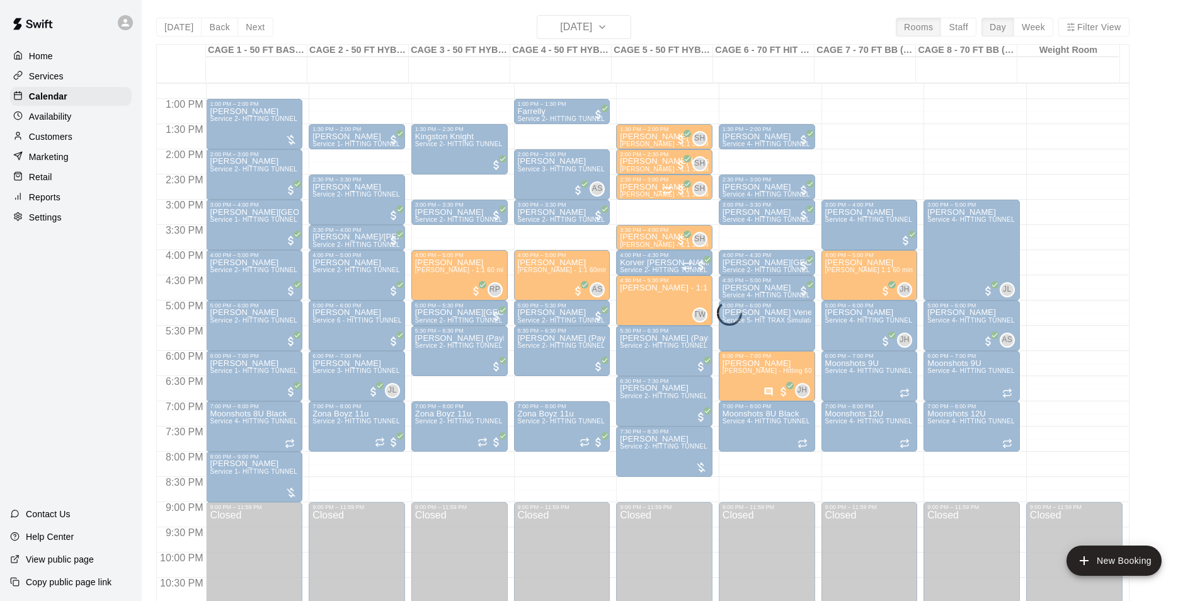
click at [166, 27] on div "Today Back Next Wednesday Sep 10 Rooms Staff Day Week Filter View CAGE 1 - 50 F…" at bounding box center [642, 315] width 973 height 601
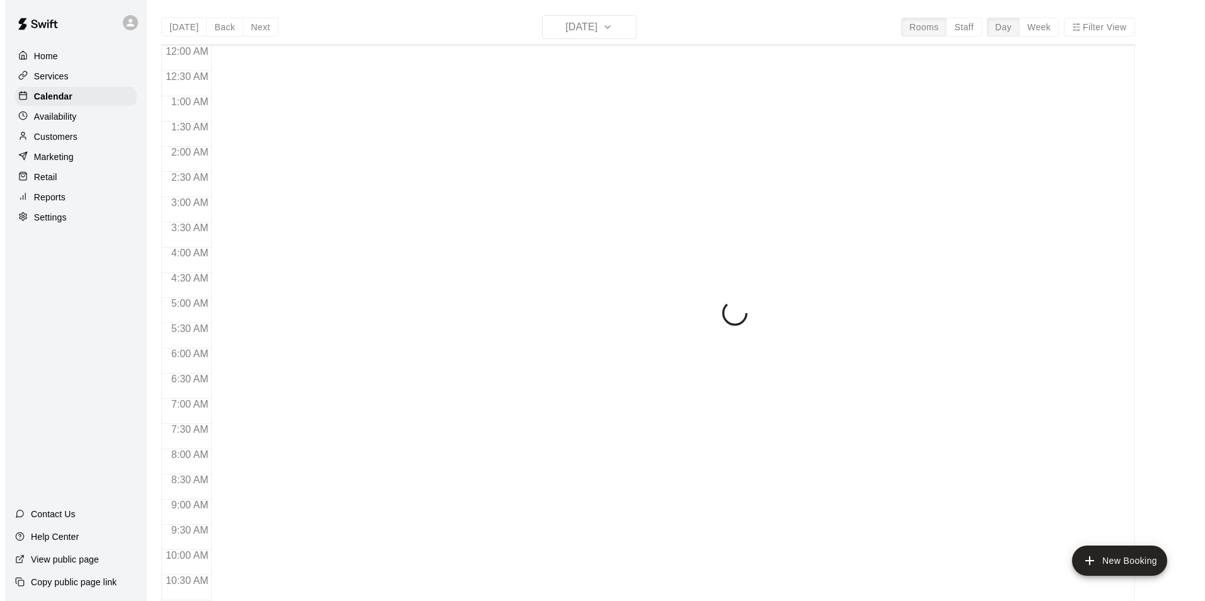
scroll to position [640, 0]
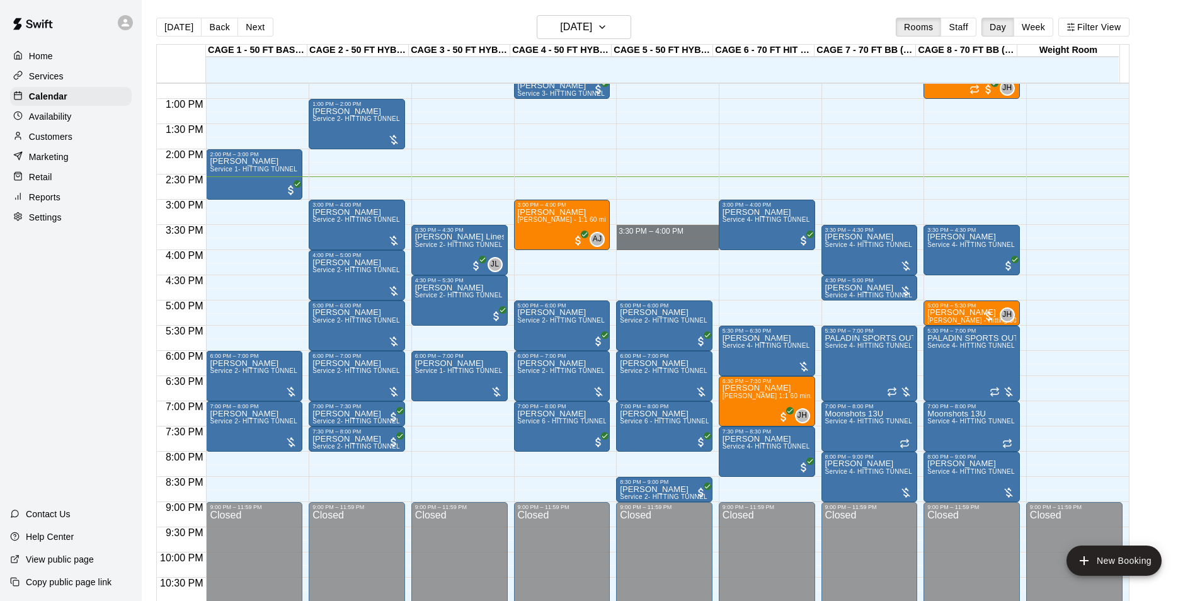
drag, startPoint x: 657, startPoint y: 229, endPoint x: 658, endPoint y: 246, distance: 17.0
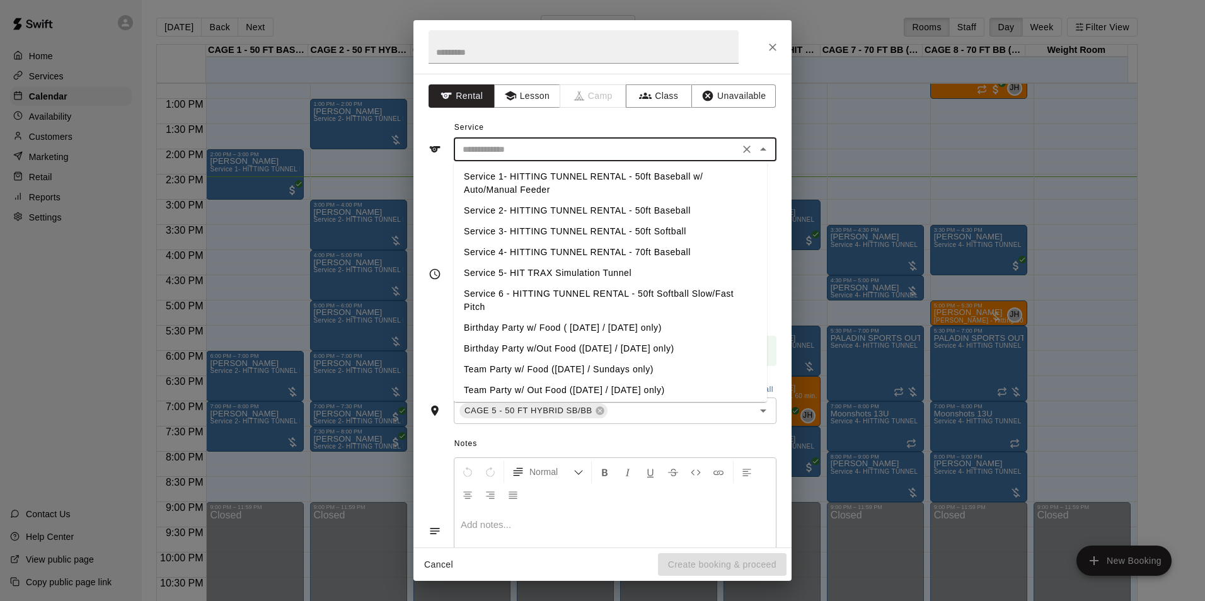
click at [603, 154] on input "text" at bounding box center [596, 150] width 278 height 16
click at [641, 212] on li "Service 2- HITTING TUNNEL RENTAL - 50ft Baseball" at bounding box center [610, 210] width 313 height 21
type input "**********"
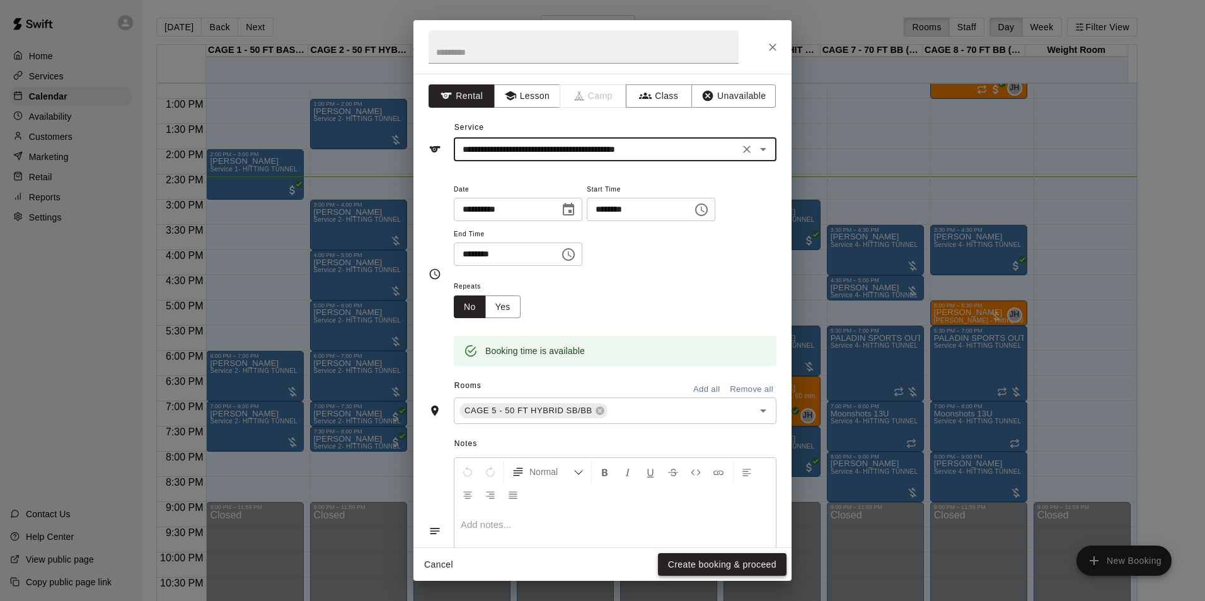
click at [707, 561] on button "Create booking & proceed" at bounding box center [722, 564] width 129 height 23
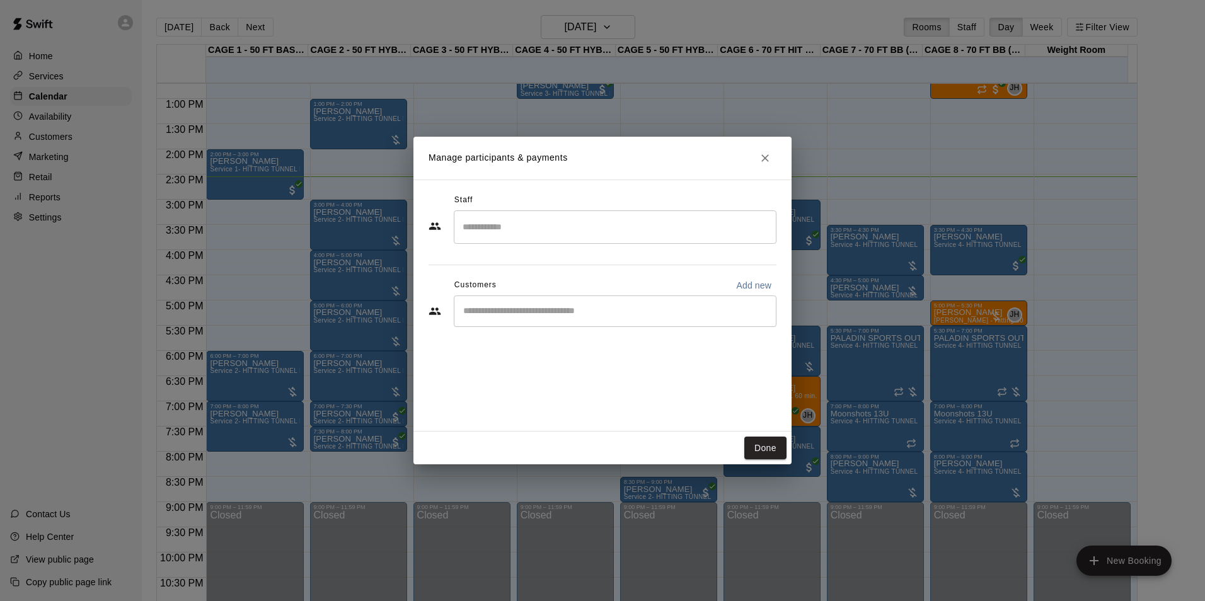
click at [519, 320] on div "​" at bounding box center [615, 312] width 323 height 32
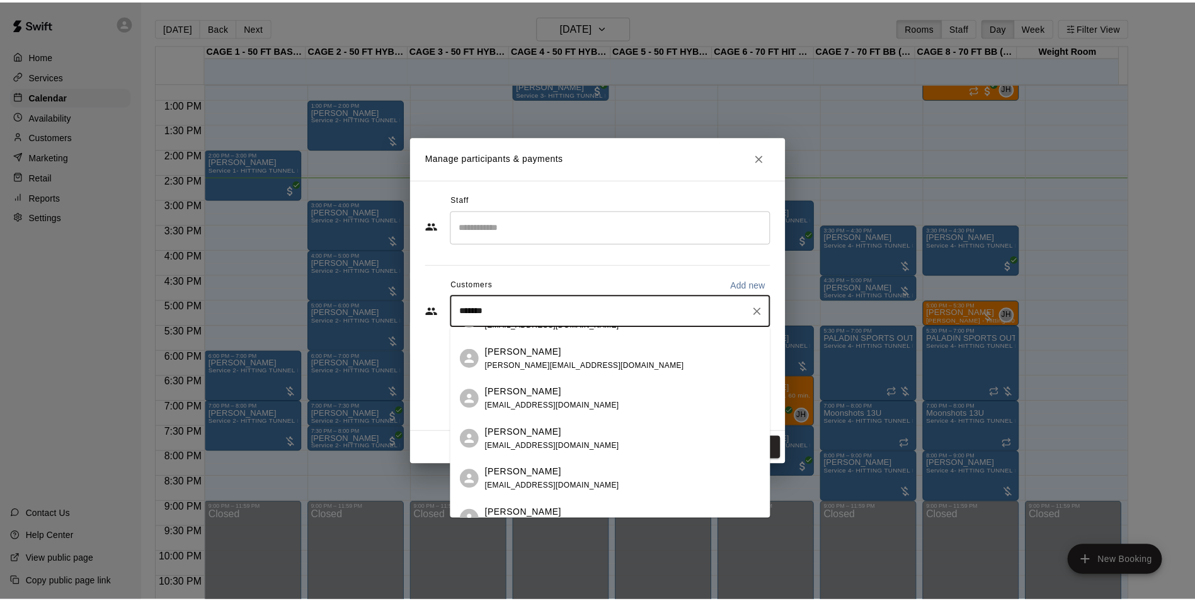
scroll to position [0, 0]
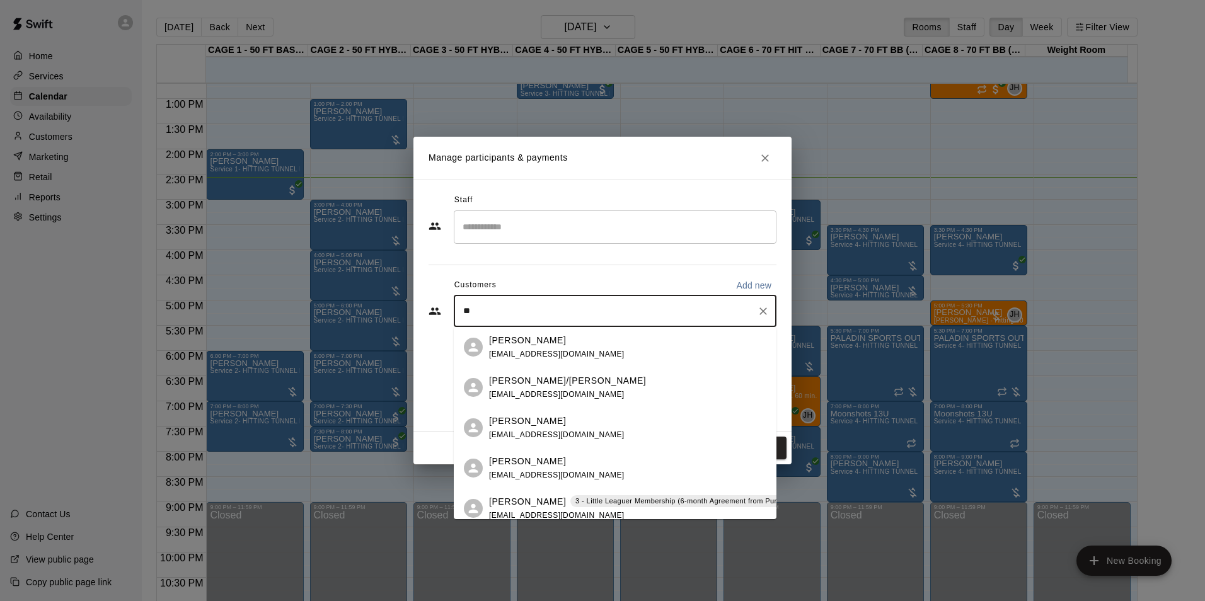
type input "*"
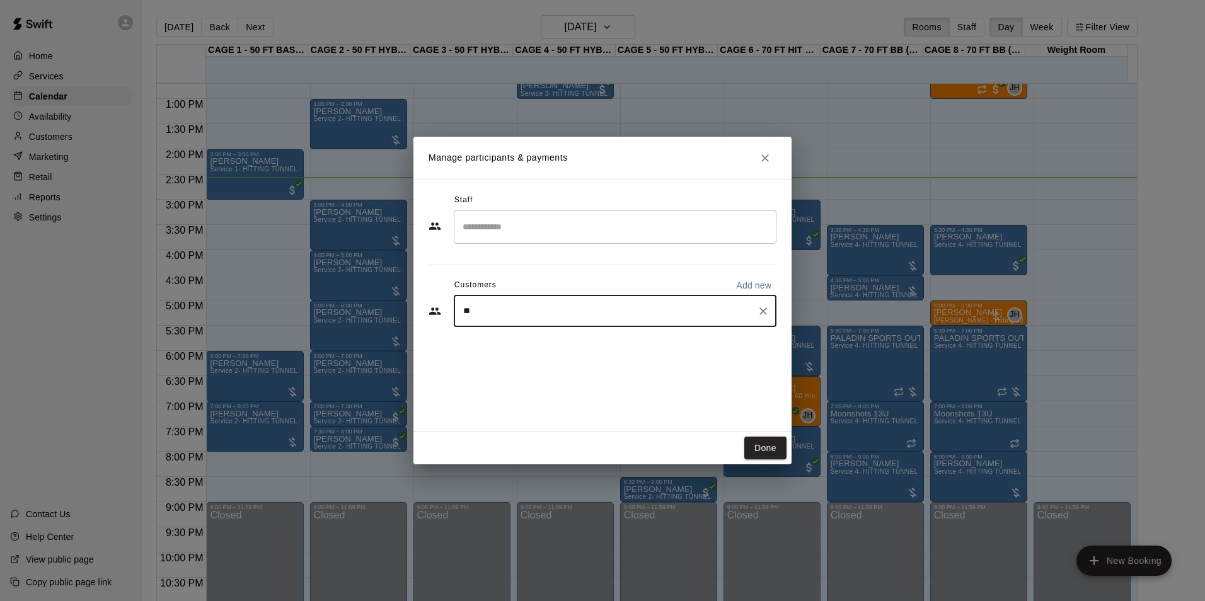
type input "*"
click at [779, 452] on button "Done" at bounding box center [765, 448] width 42 height 23
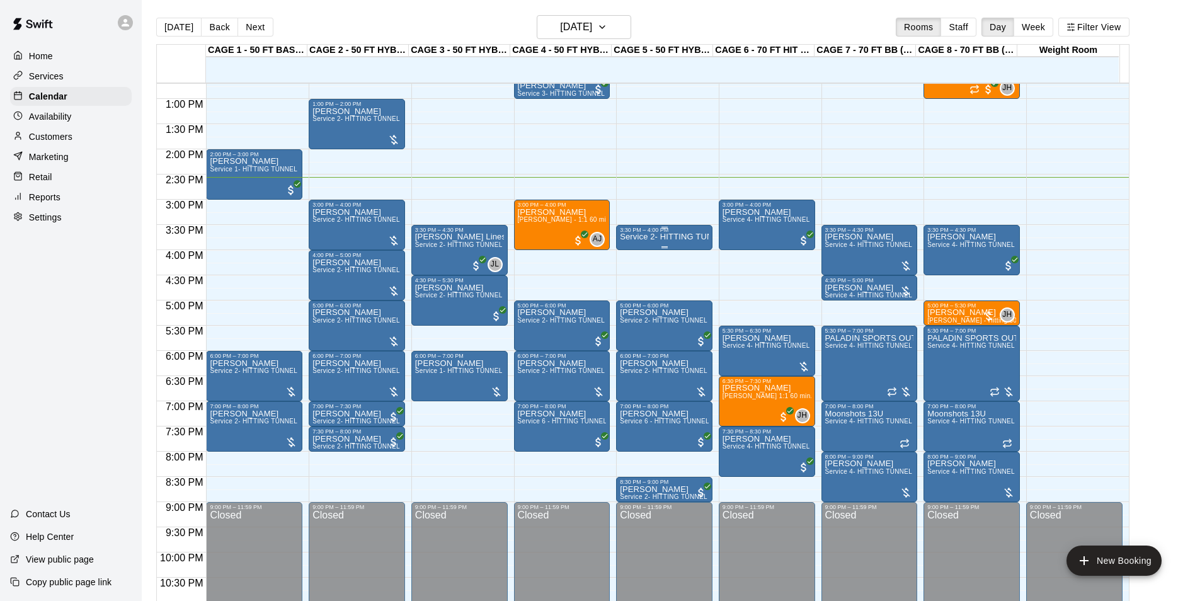
click at [679, 237] on p "Service 2- HITTING TUNNEL RENTAL - 50ft Baseball" at bounding box center [664, 237] width 89 height 0
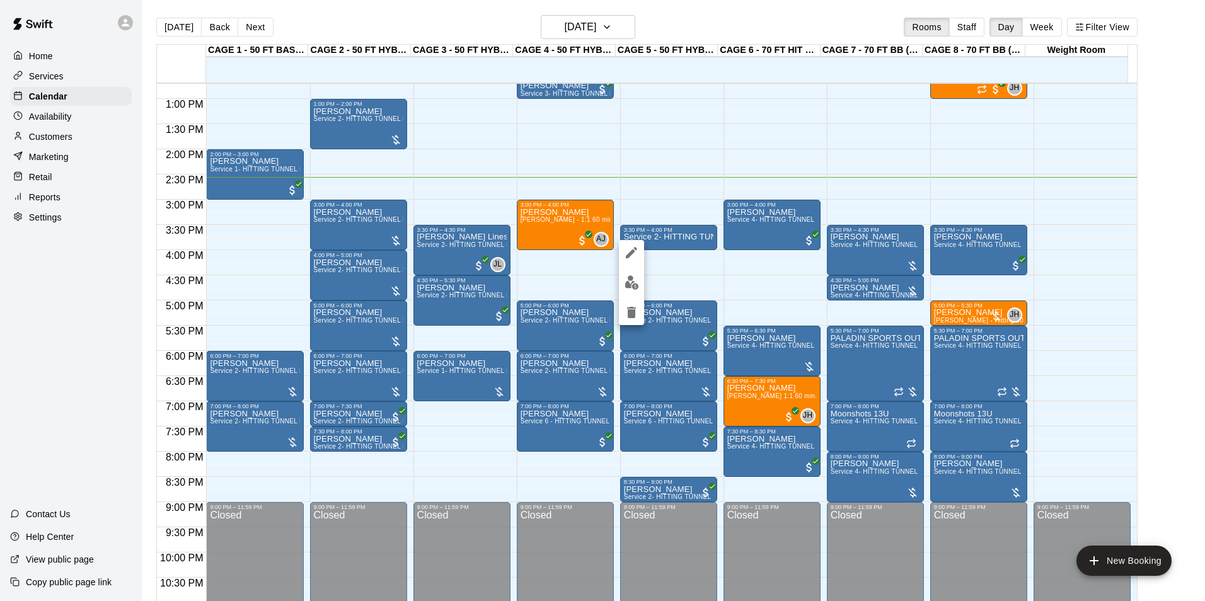
click at [636, 258] on icon "edit" at bounding box center [631, 252] width 15 height 15
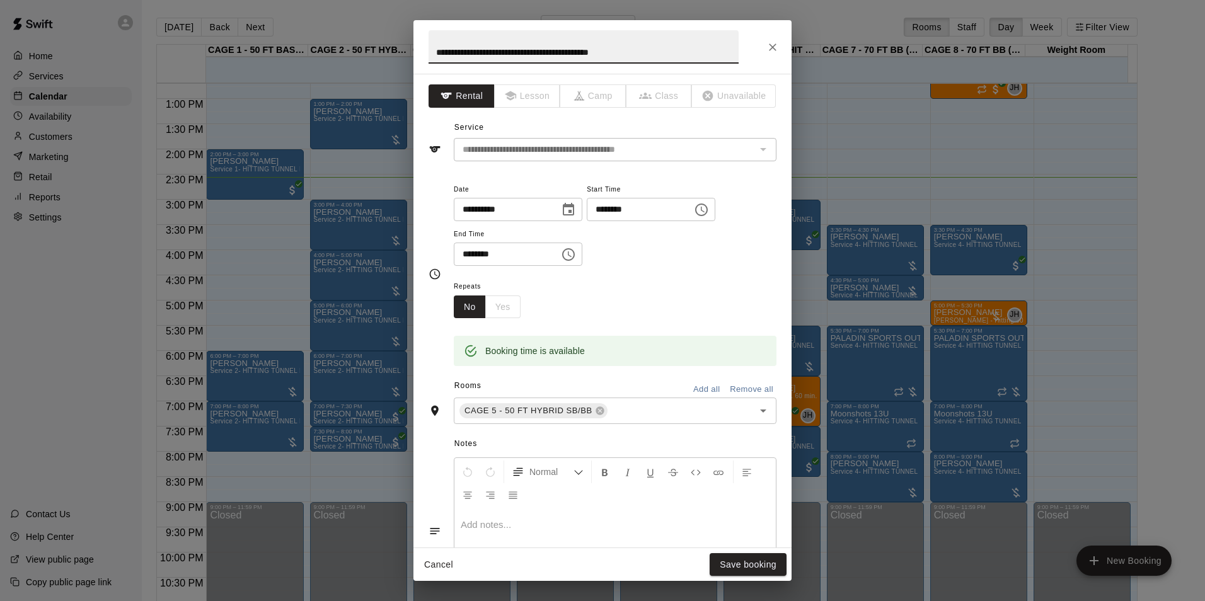
drag, startPoint x: 663, startPoint y: 49, endPoint x: 365, endPoint y: 21, distance: 299.4
click at [365, 21] on div "**********" at bounding box center [602, 300] width 1205 height 601
type input "******"
click at [752, 570] on button "Save booking" at bounding box center [747, 564] width 77 height 23
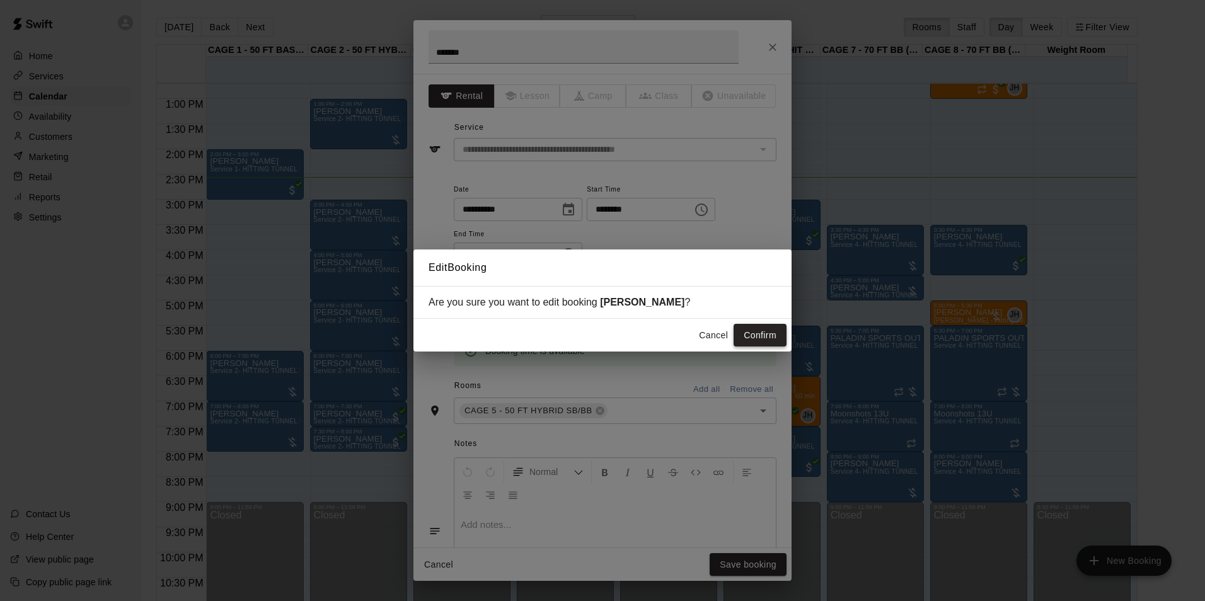
click at [764, 333] on button "Confirm" at bounding box center [759, 335] width 53 height 23
